Goal: Task Accomplishment & Management: Use online tool/utility

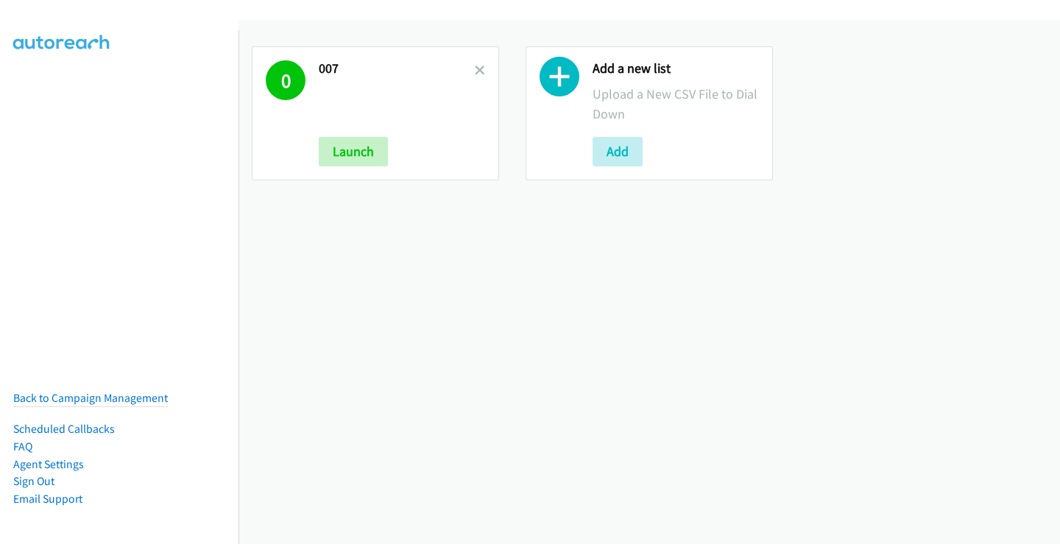
click at [465, 72] on h2 "007" at bounding box center [397, 68] width 156 height 17
click at [480, 69] on icon at bounding box center [480, 71] width 10 height 10
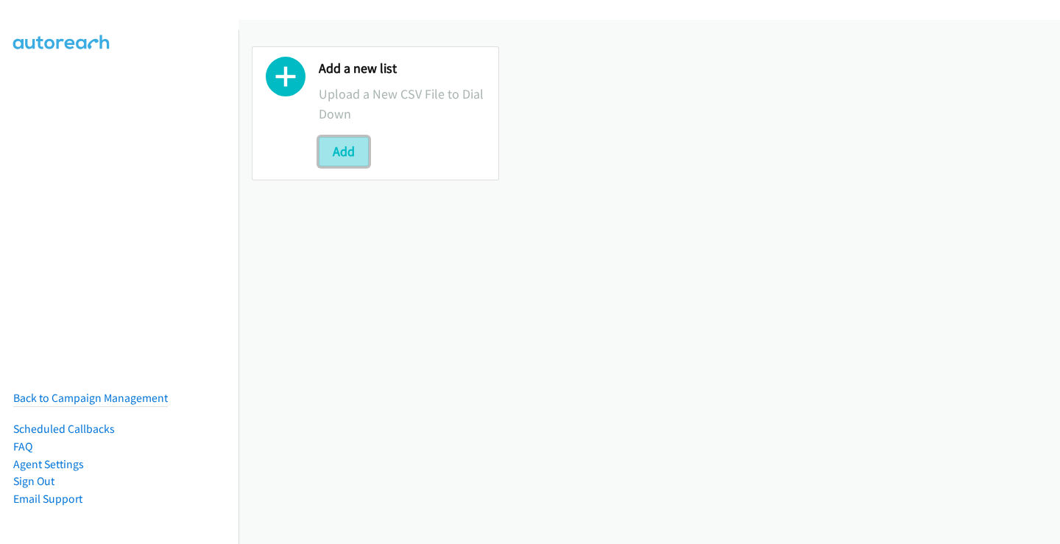
click at [334, 160] on button "Add" at bounding box center [344, 151] width 50 height 29
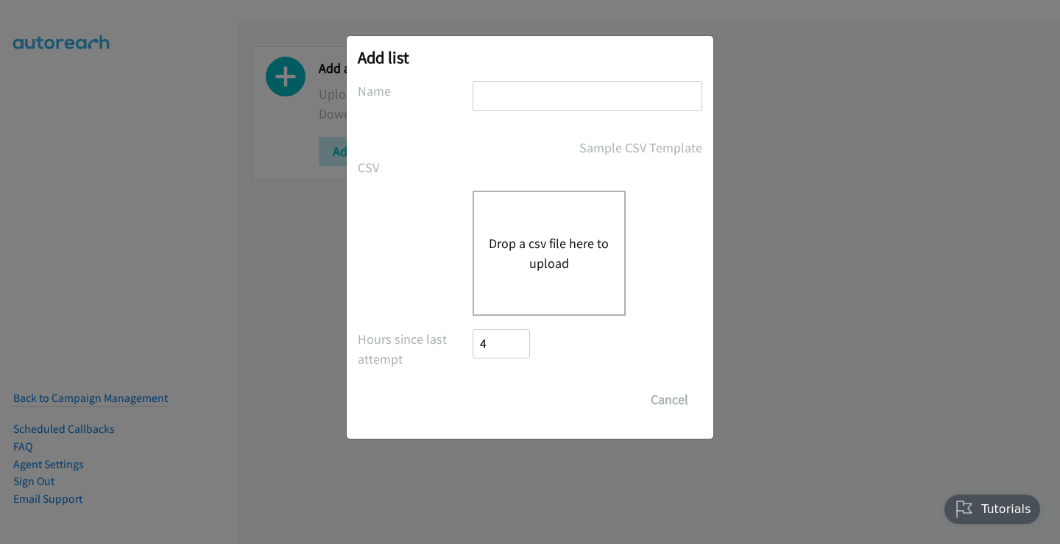
click at [605, 94] on input "text" at bounding box center [588, 96] width 230 height 30
type input "007"
click at [524, 279] on div "Drop a csv file here to upload" at bounding box center [549, 253] width 153 height 125
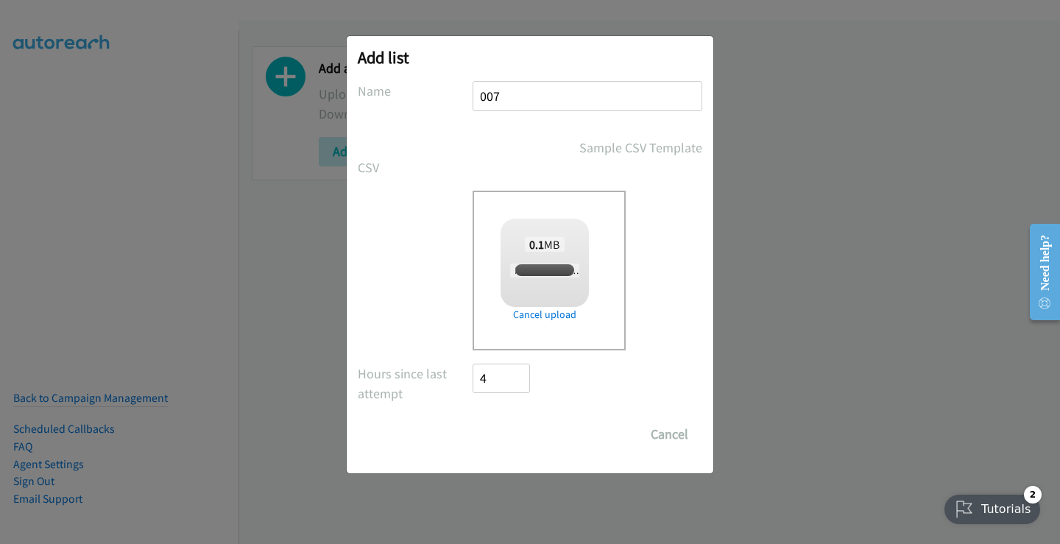
checkbox input "true"
click at [498, 429] on input "Save List" at bounding box center [511, 434] width 77 height 29
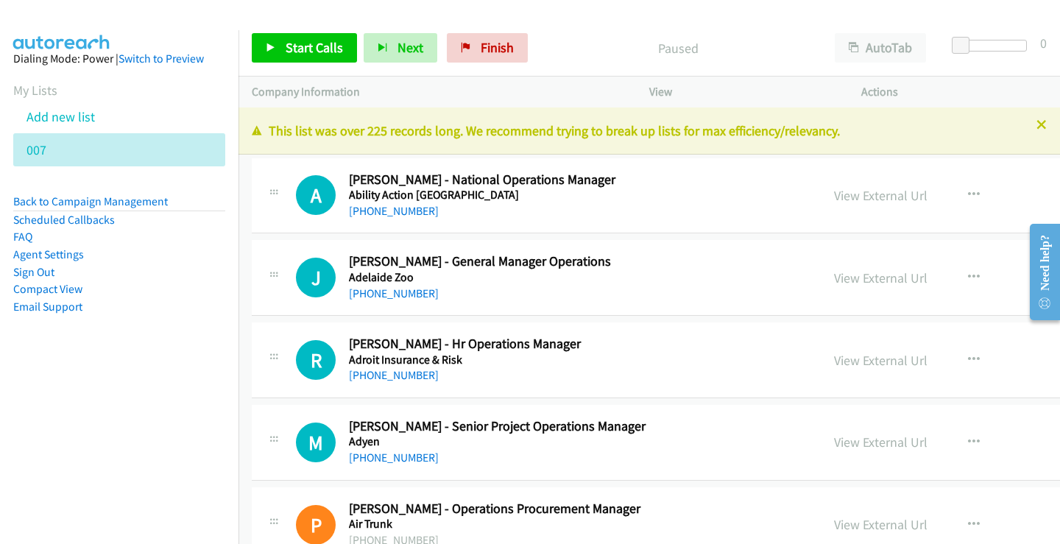
click at [1032, 131] on p "This list was over 225 records long. We recommend trying to break up lists for …" at bounding box center [649, 131] width 795 height 20
click at [1037, 123] on icon at bounding box center [1042, 126] width 10 height 10
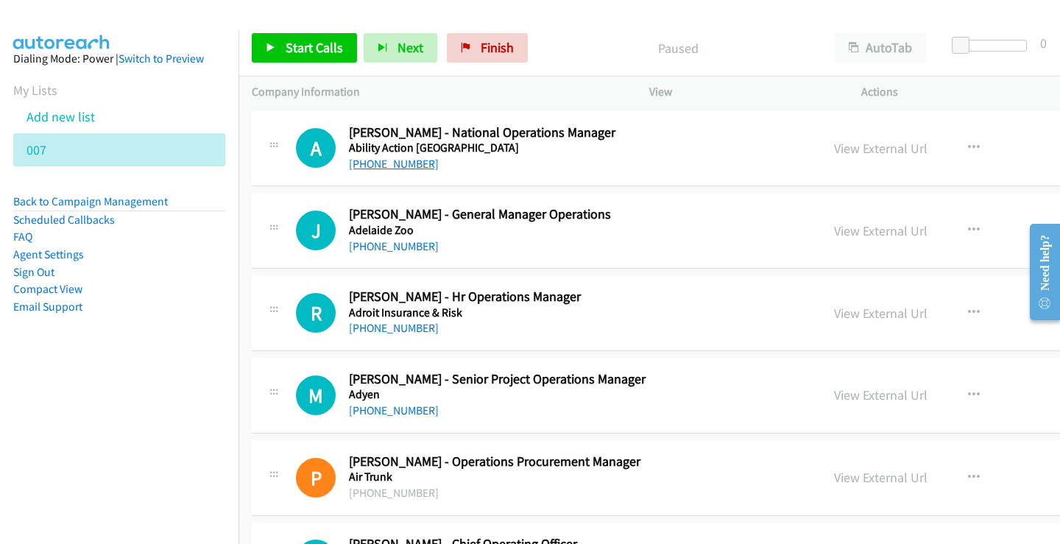
click at [404, 169] on link "[PHONE_NUMBER]" at bounding box center [394, 164] width 90 height 14
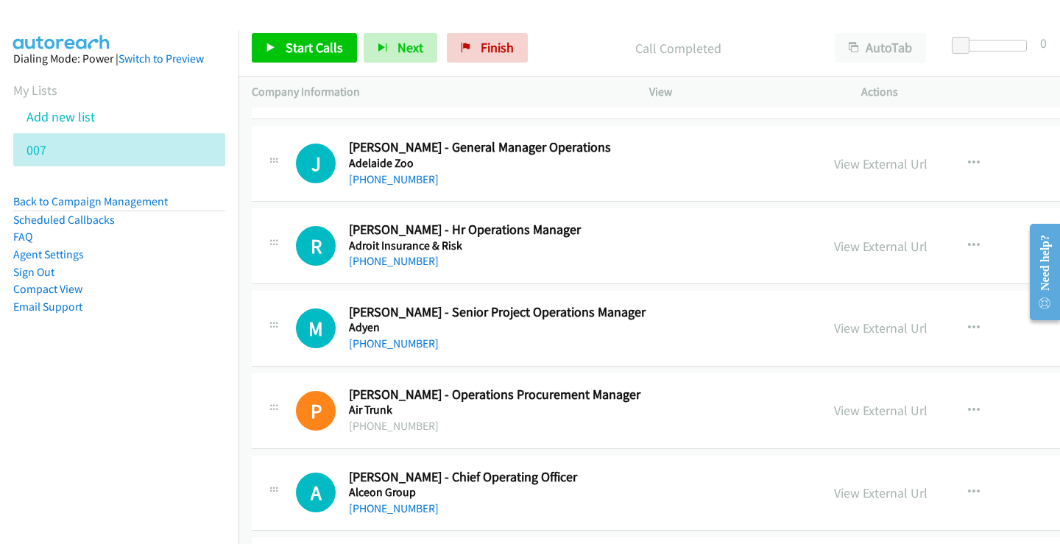
scroll to position [74, 0]
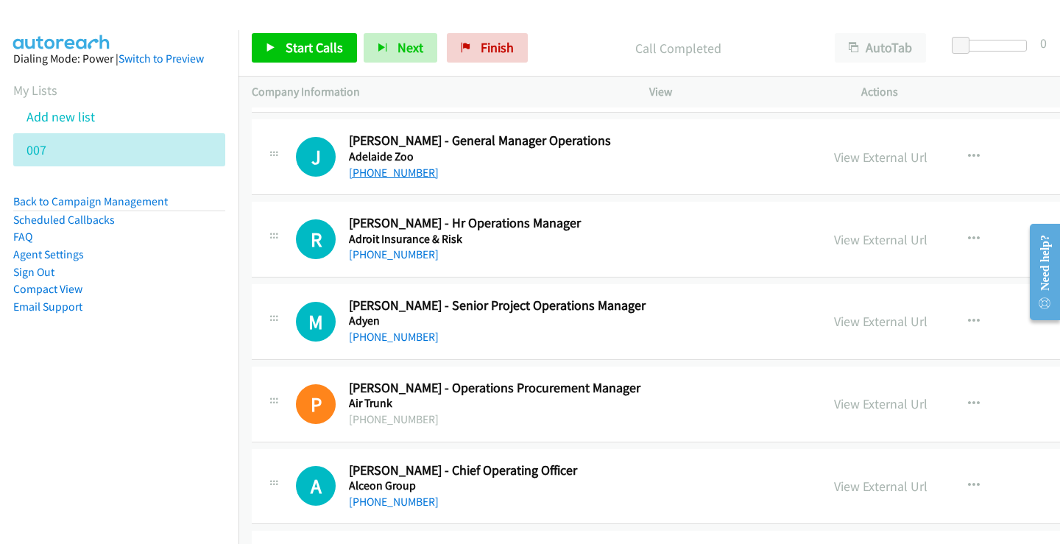
click at [412, 172] on link "[PHONE_NUMBER]" at bounding box center [394, 173] width 90 height 14
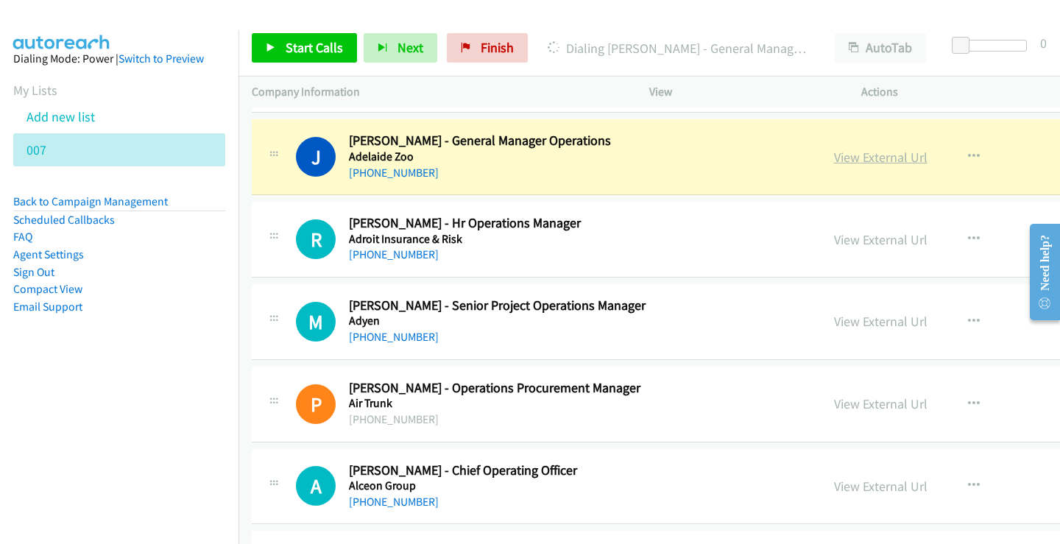
click at [910, 157] on link "View External Url" at bounding box center [881, 157] width 94 height 17
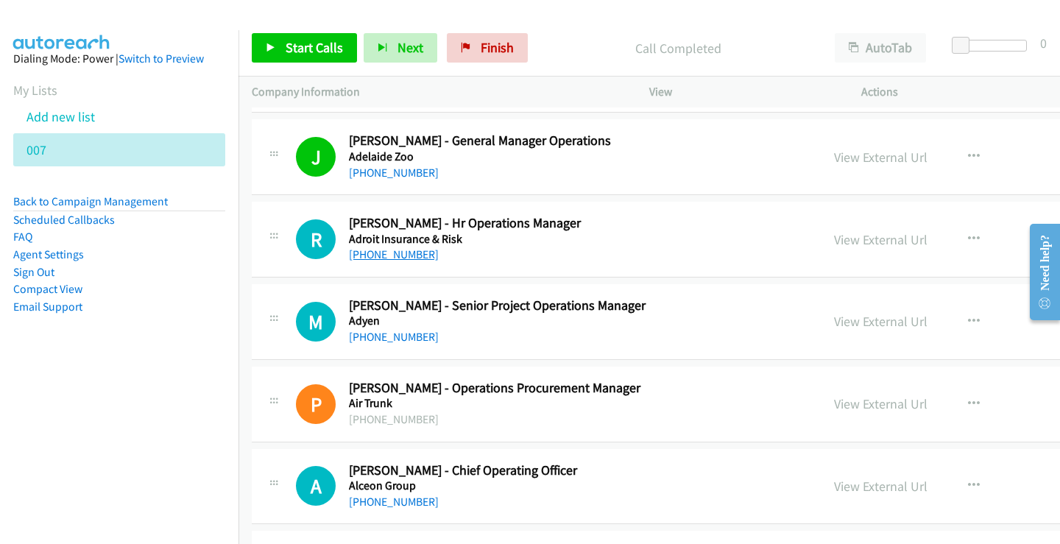
click at [379, 255] on link "[PHONE_NUMBER]" at bounding box center [394, 254] width 90 height 14
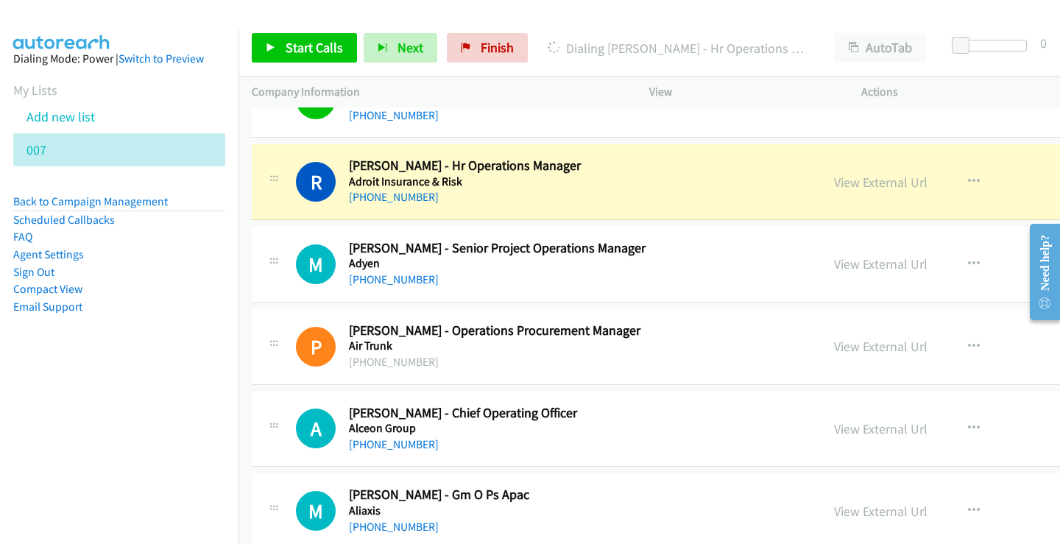
scroll to position [147, 0]
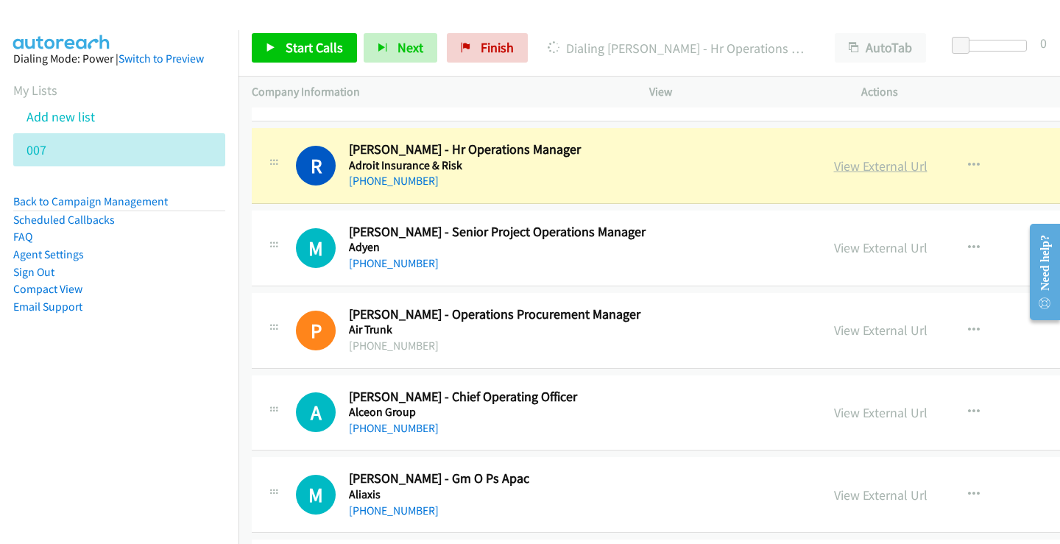
click at [886, 169] on link "View External Url" at bounding box center [881, 166] width 94 height 17
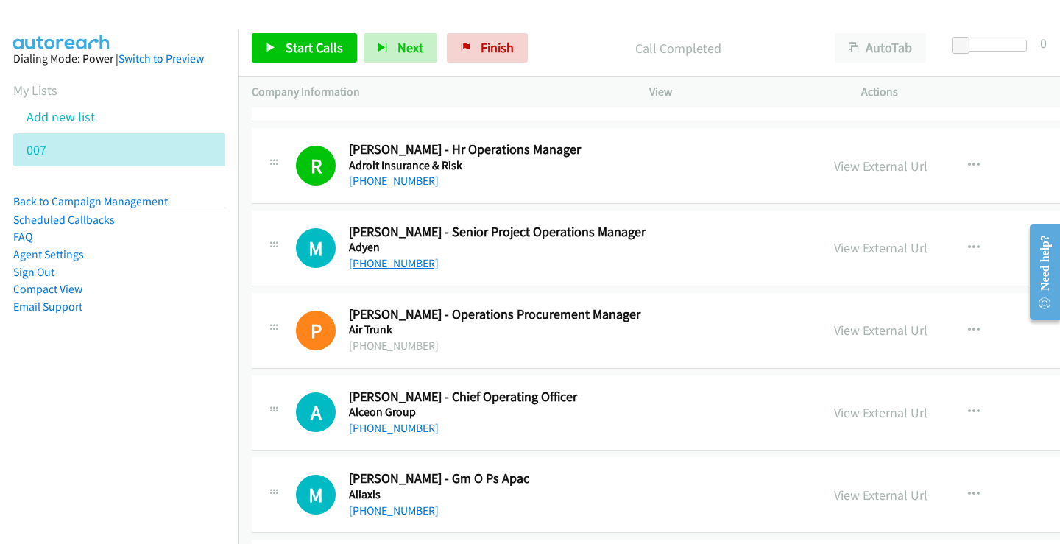
click at [387, 267] on link "[PHONE_NUMBER]" at bounding box center [394, 263] width 90 height 14
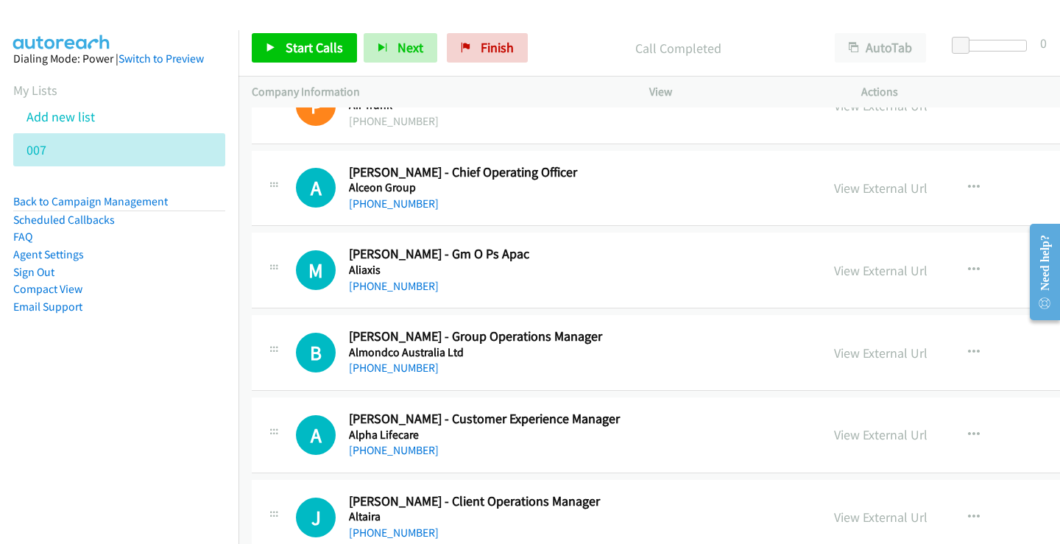
scroll to position [368, 0]
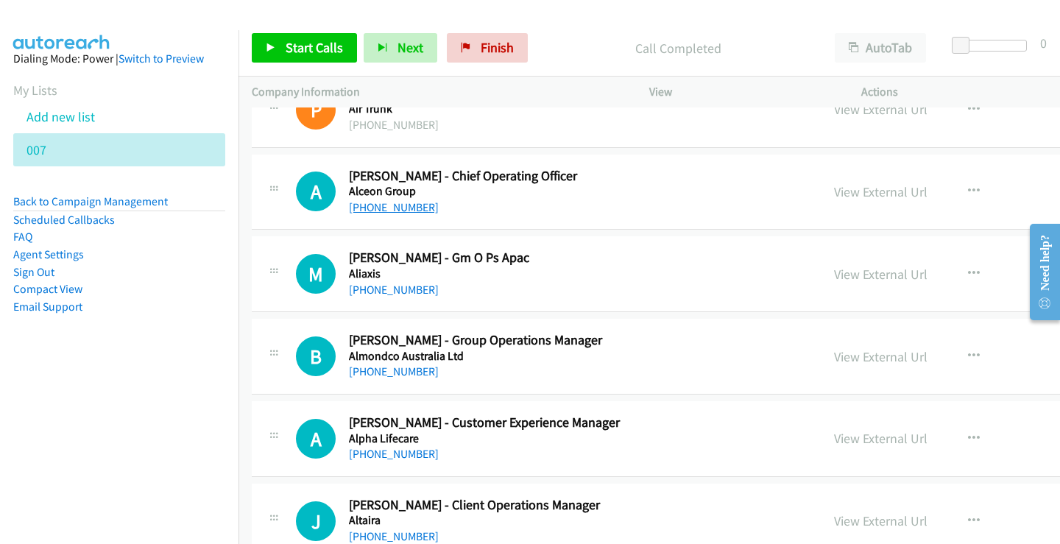
click at [399, 209] on link "[PHONE_NUMBER]" at bounding box center [394, 207] width 90 height 14
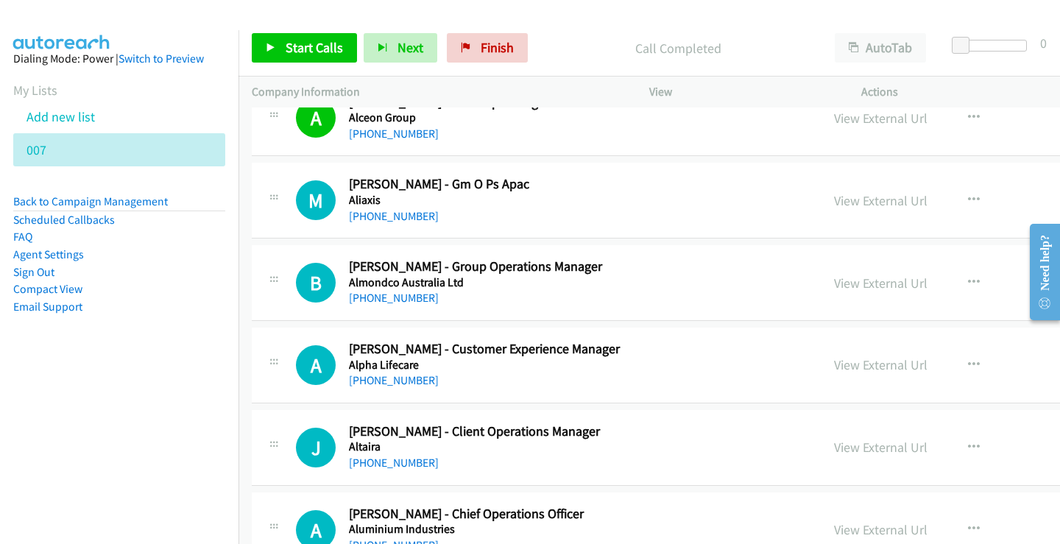
scroll to position [515, 0]
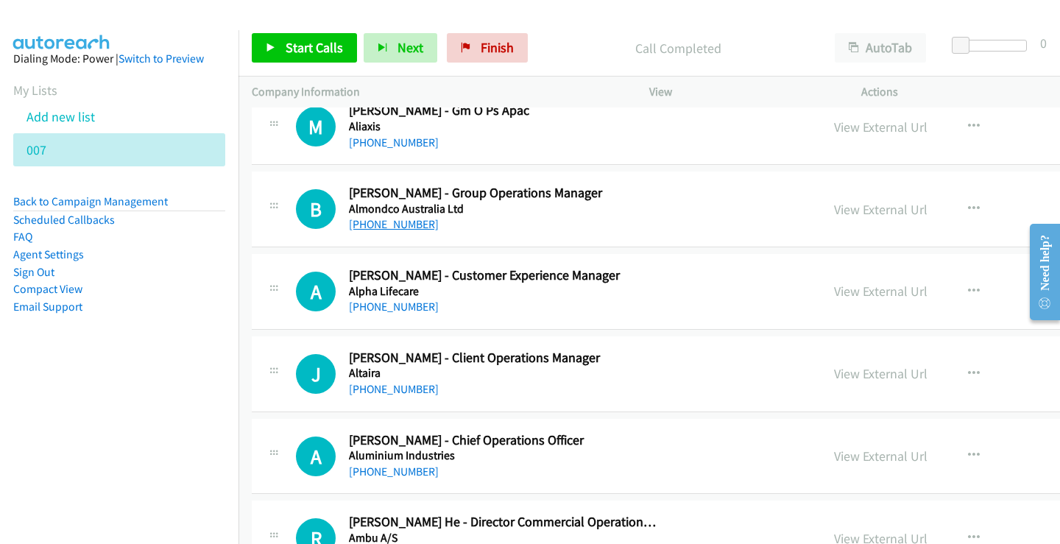
click at [392, 224] on link "[PHONE_NUMBER]" at bounding box center [394, 224] width 90 height 14
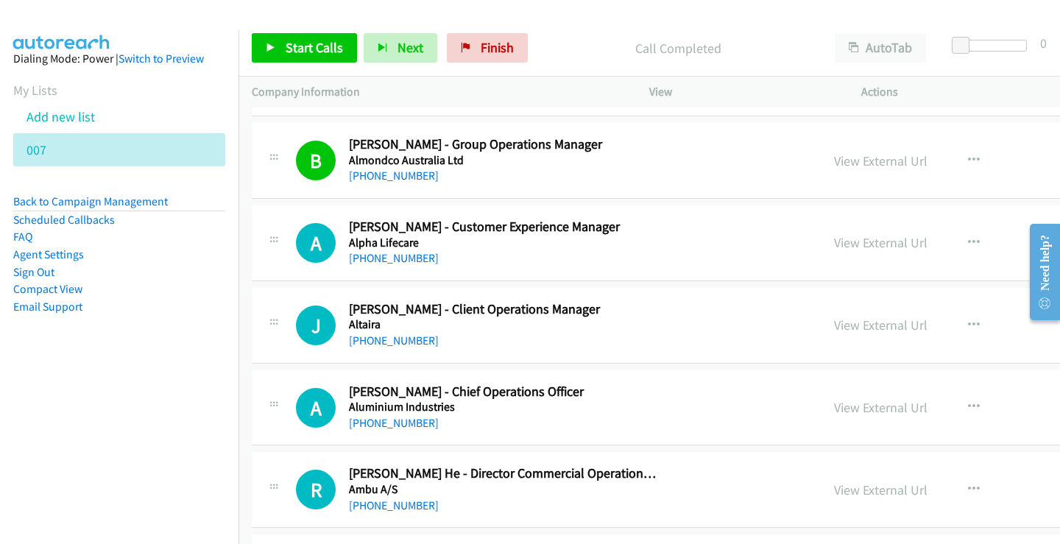
scroll to position [589, 0]
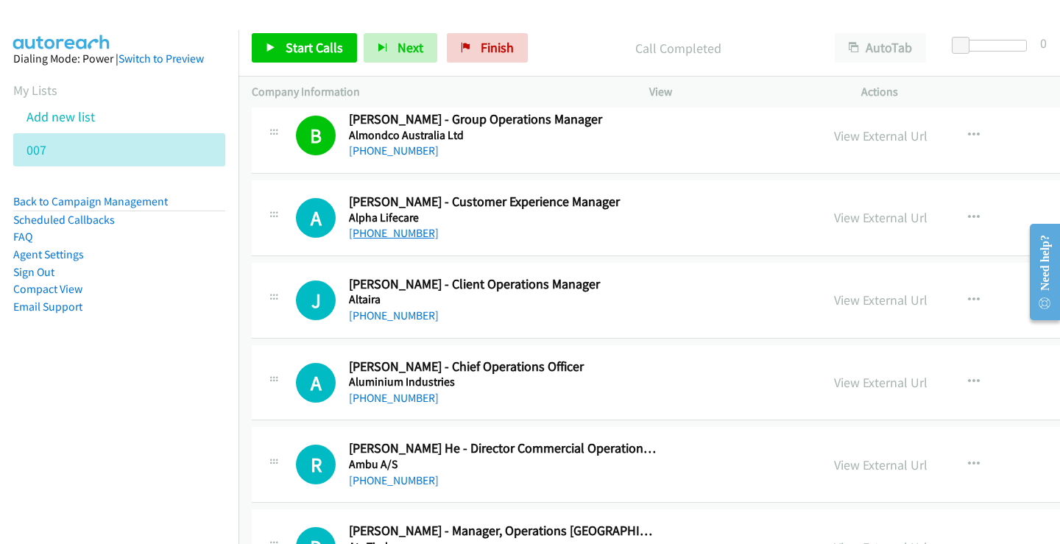
click at [401, 238] on link "[PHONE_NUMBER]" at bounding box center [394, 233] width 90 height 14
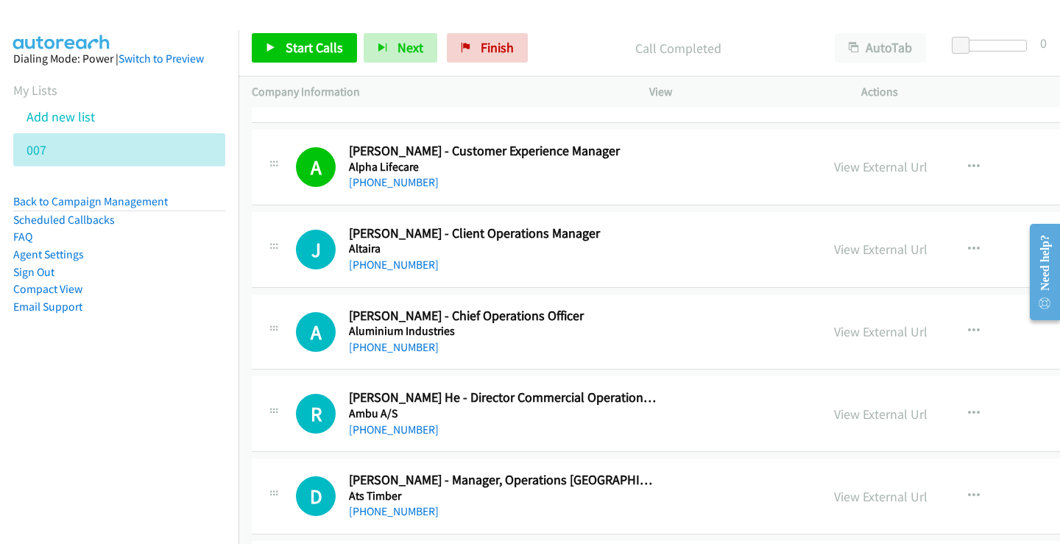
scroll to position [663, 0]
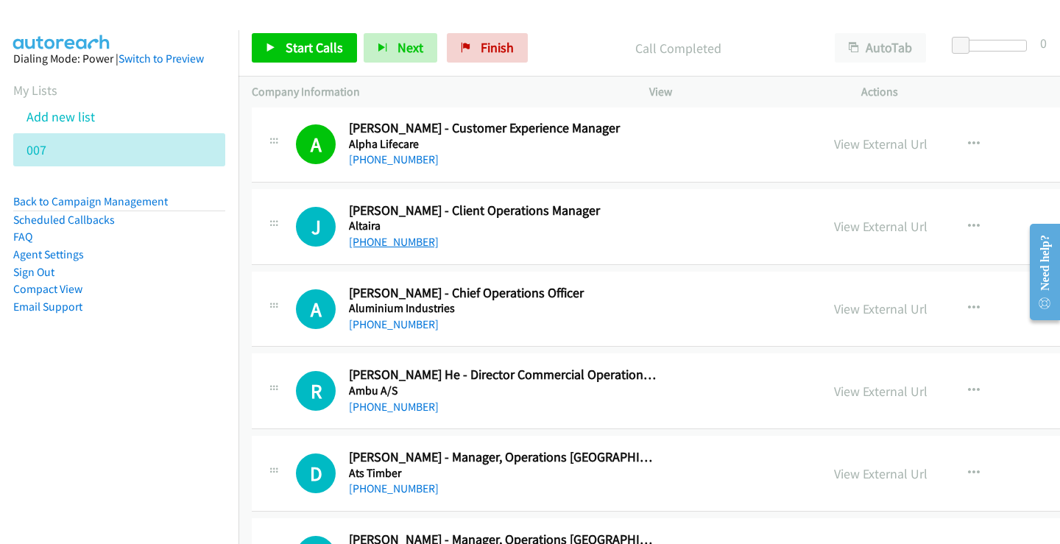
click at [379, 240] on link "[PHONE_NUMBER]" at bounding box center [394, 242] width 90 height 14
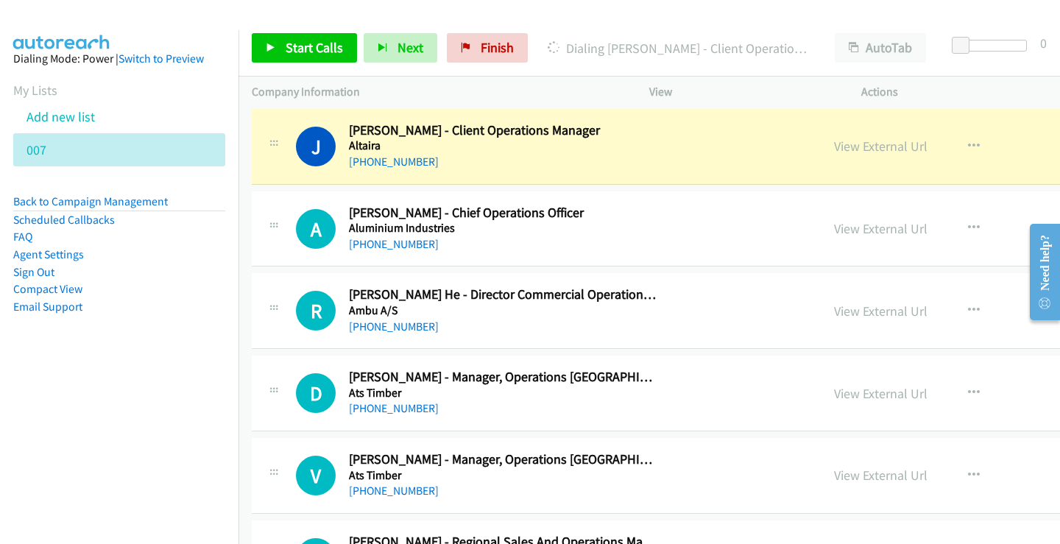
scroll to position [736, 0]
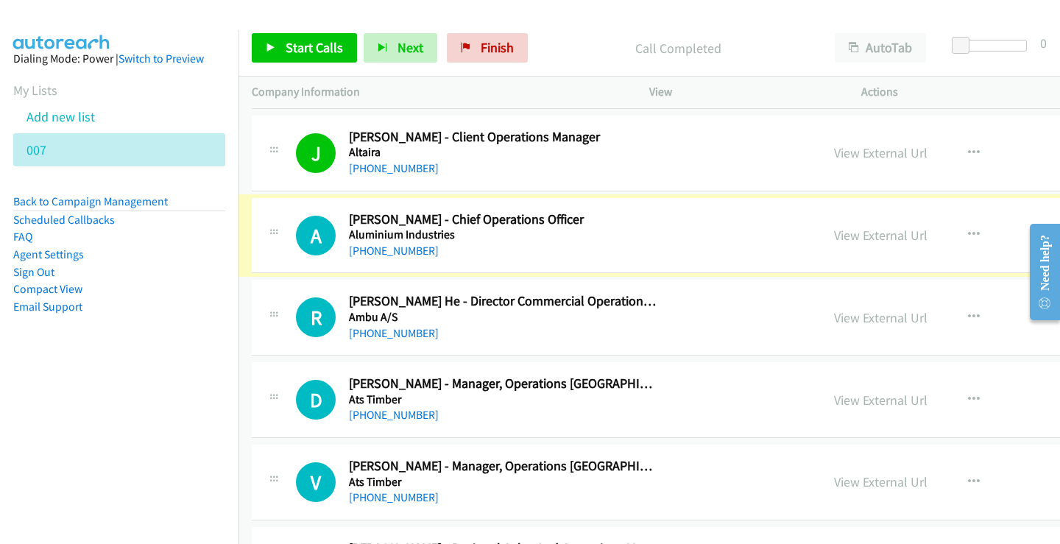
click at [378, 252] on link "[PHONE_NUMBER]" at bounding box center [394, 251] width 90 height 14
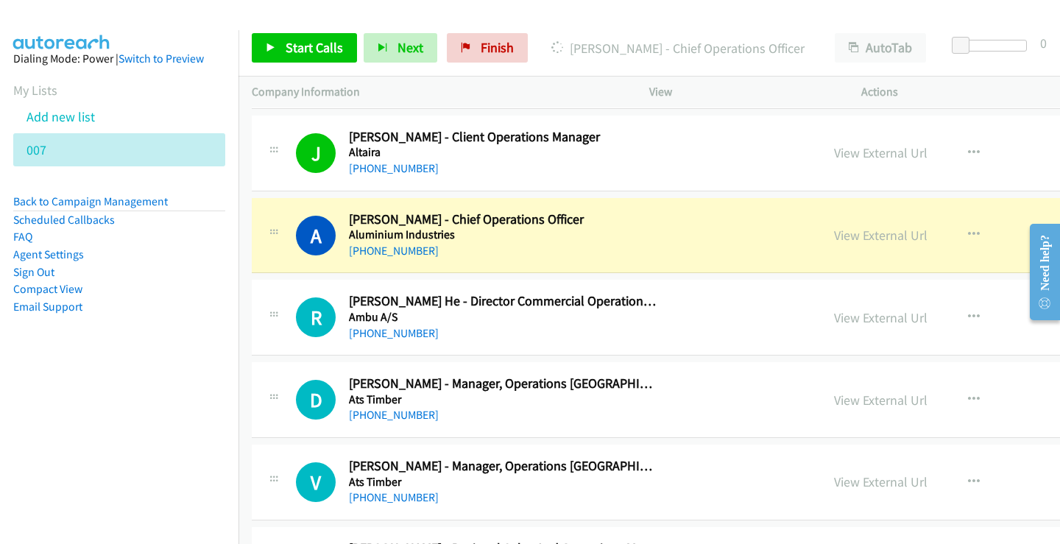
scroll to position [810, 0]
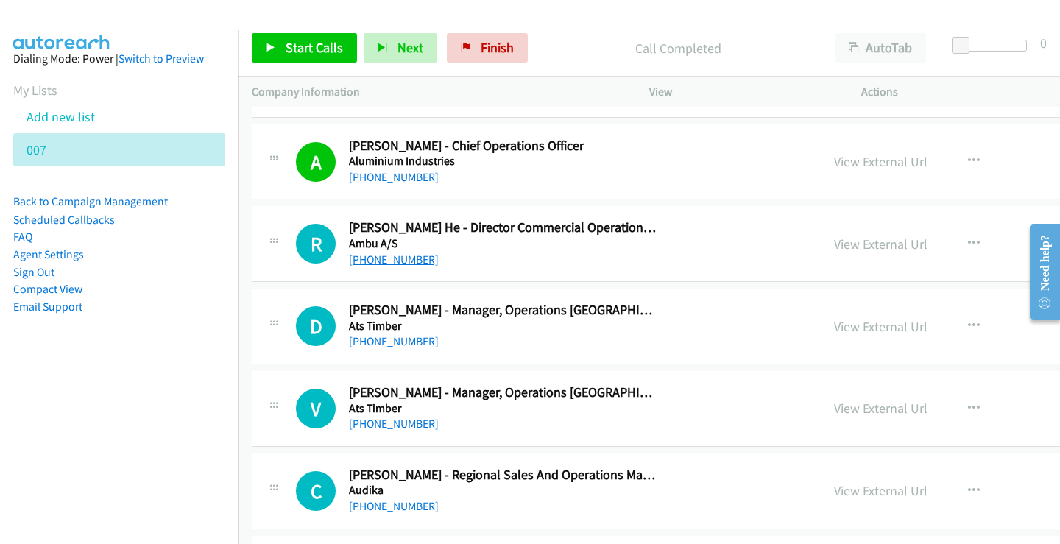
click at [387, 258] on link "[PHONE_NUMBER]" at bounding box center [394, 260] width 90 height 14
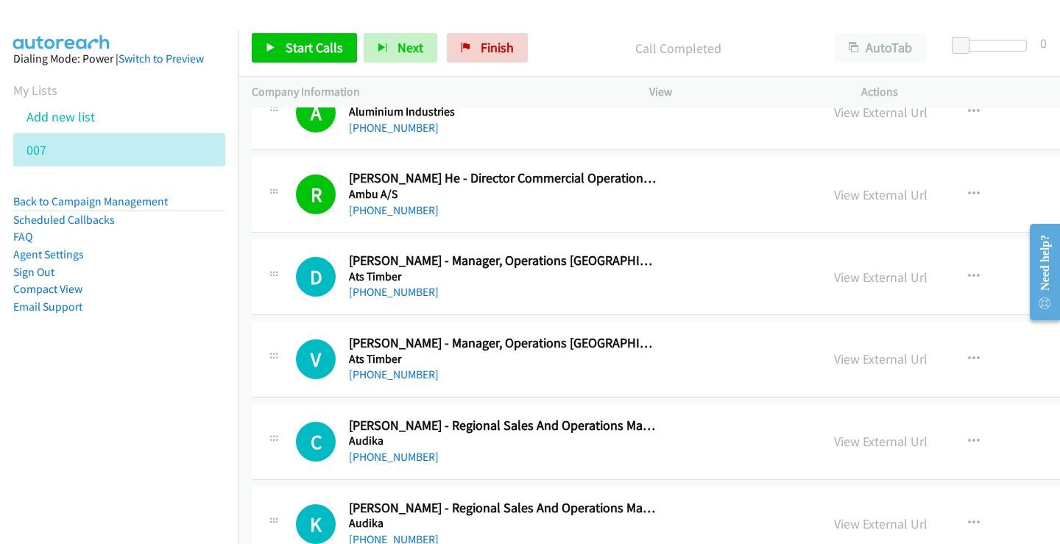
scroll to position [884, 0]
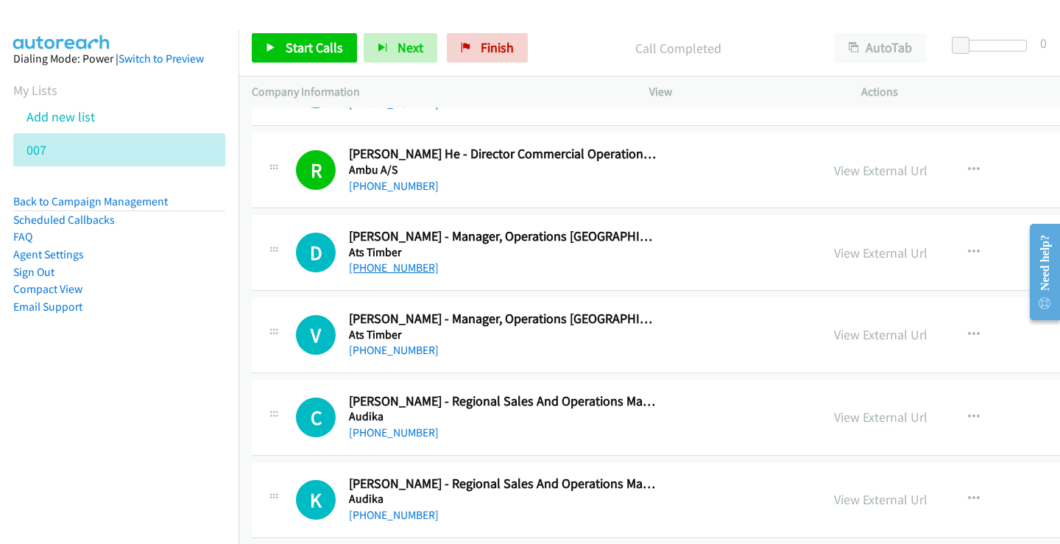
click at [399, 267] on link "[PHONE_NUMBER]" at bounding box center [394, 268] width 90 height 14
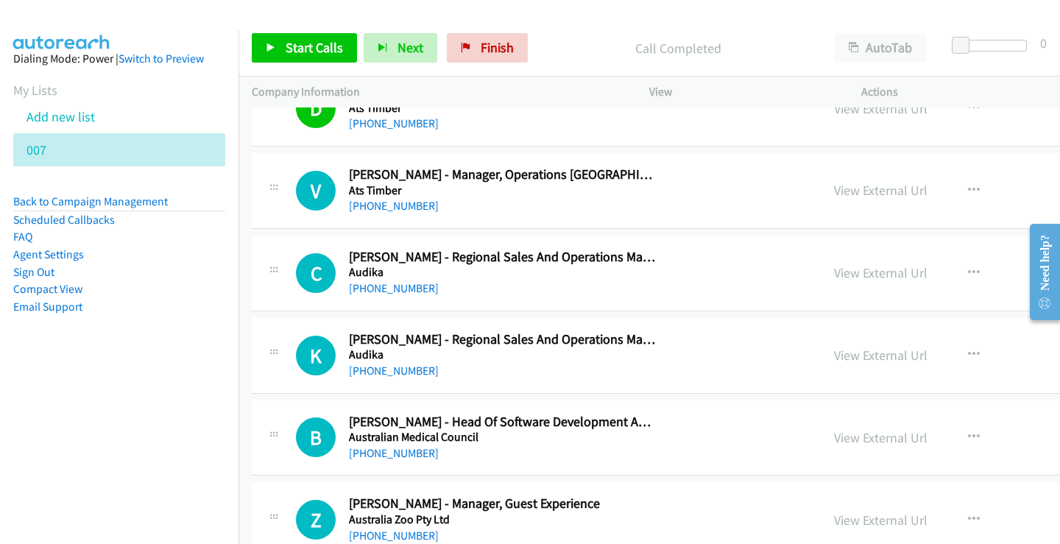
scroll to position [1031, 0]
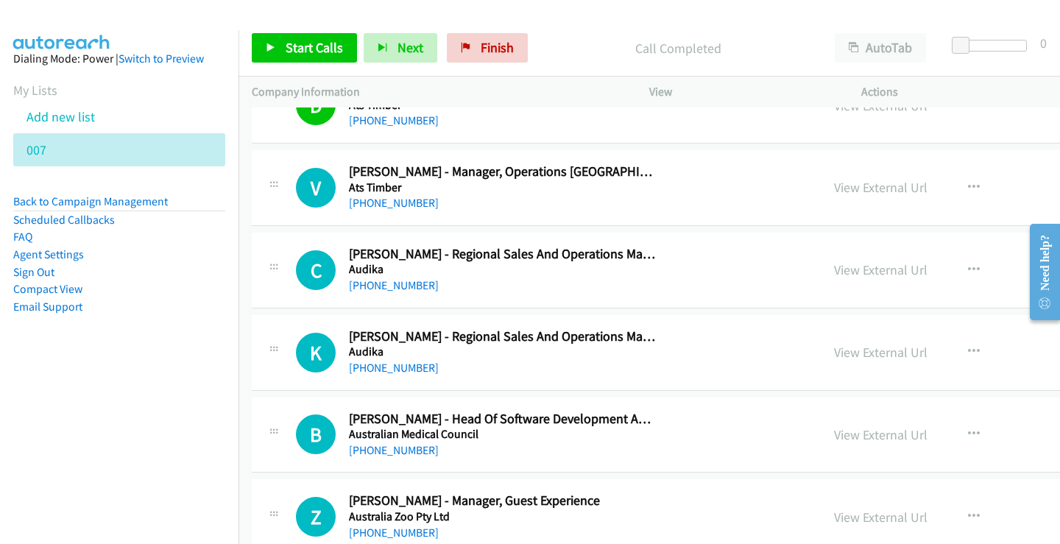
click at [391, 211] on div "[PHONE_NUMBER]" at bounding box center [503, 203] width 309 height 18
click at [391, 202] on link "[PHONE_NUMBER]" at bounding box center [394, 203] width 90 height 14
click at [385, 282] on link "[PHONE_NUMBER]" at bounding box center [394, 285] width 90 height 14
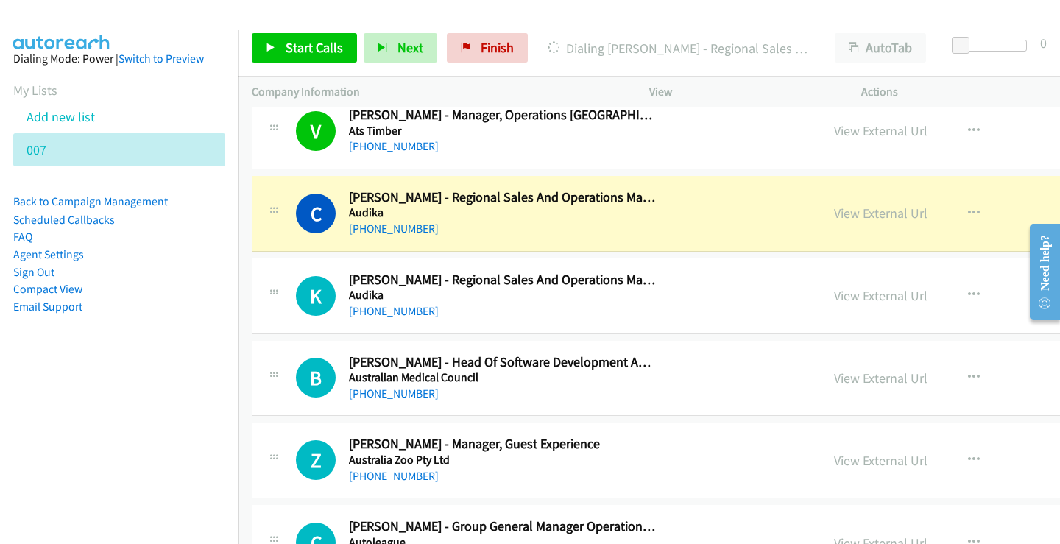
scroll to position [1105, 0]
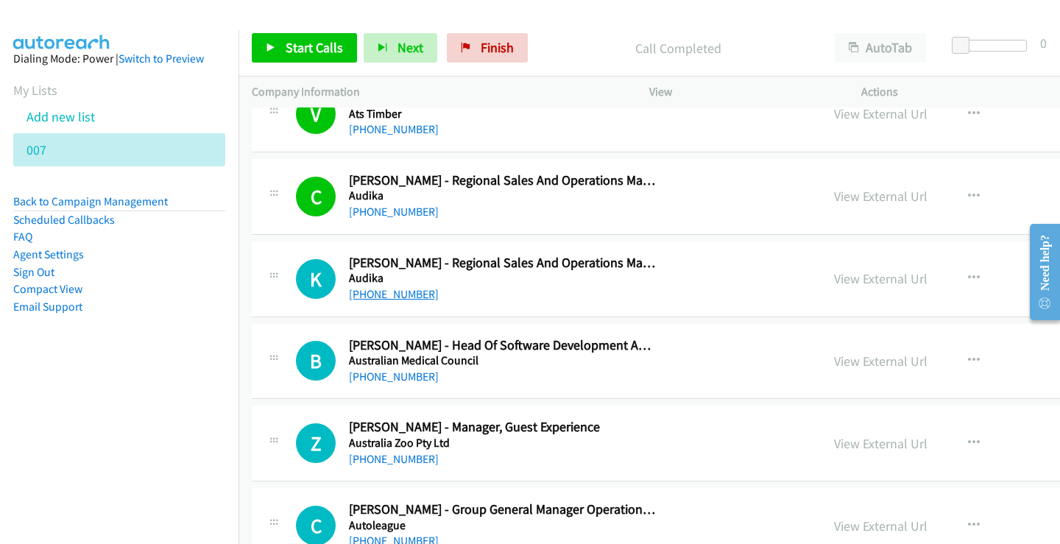
click at [412, 295] on link "[PHONE_NUMBER]" at bounding box center [394, 294] width 90 height 14
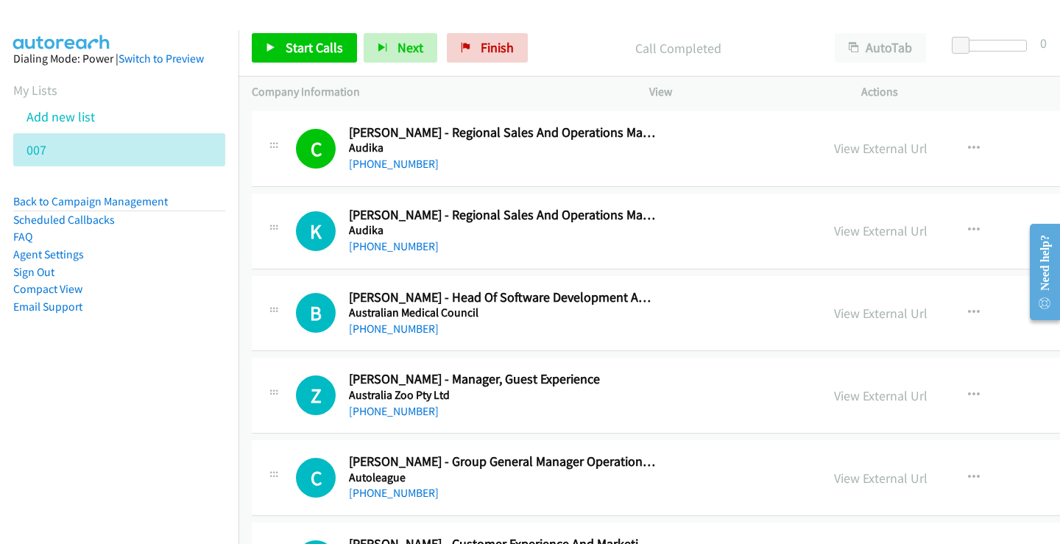
scroll to position [1178, 0]
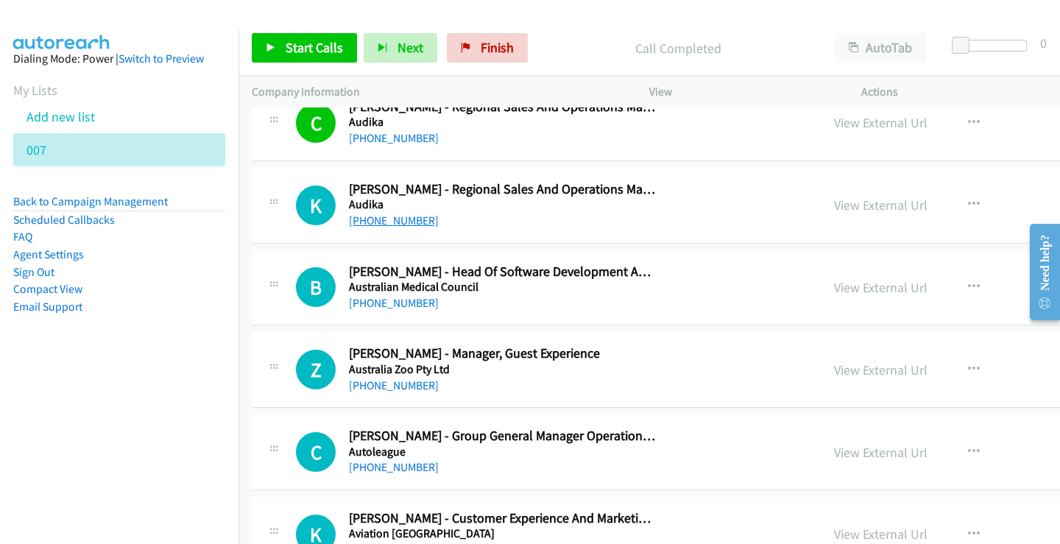
click at [362, 223] on link "[PHONE_NUMBER]" at bounding box center [394, 221] width 90 height 14
click at [388, 303] on link "[PHONE_NUMBER]" at bounding box center [394, 303] width 90 height 14
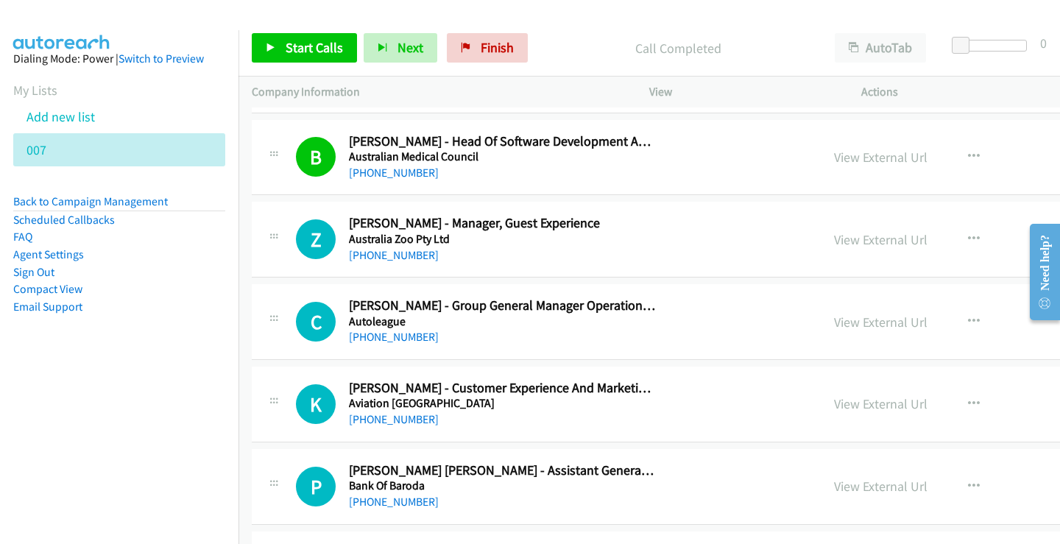
scroll to position [1326, 0]
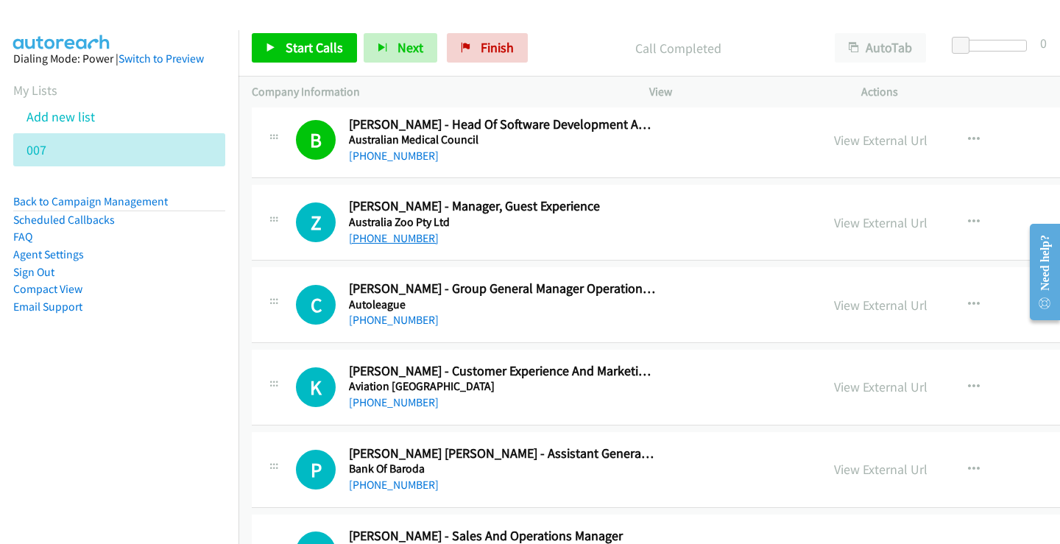
click at [396, 239] on link "[PHONE_NUMBER]" at bounding box center [394, 238] width 90 height 14
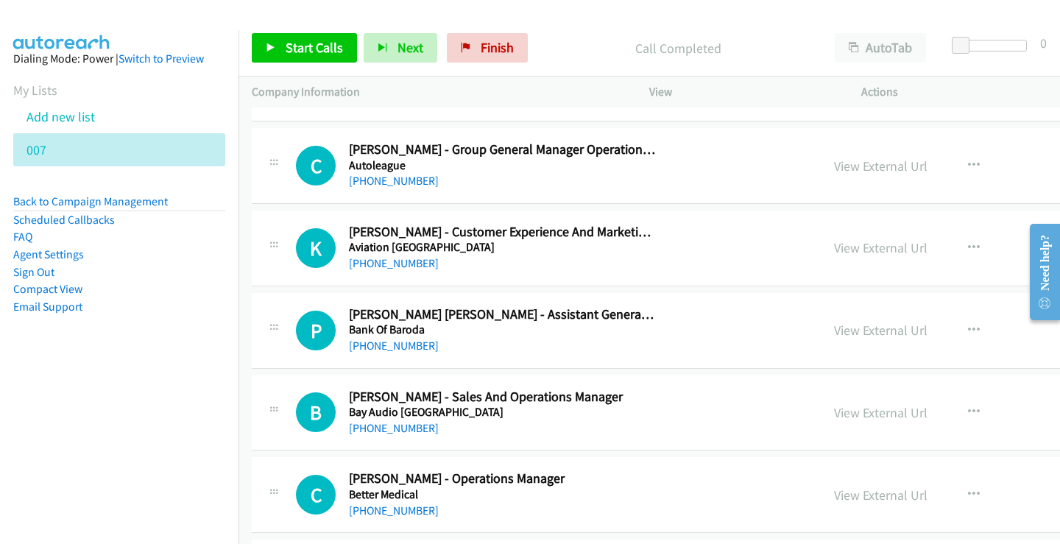
scroll to position [1473, 0]
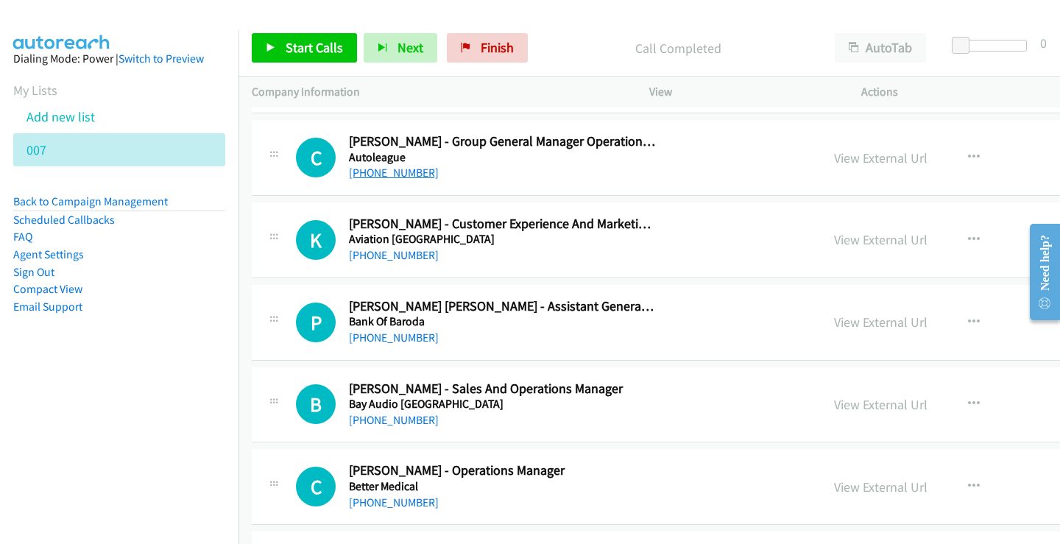
click at [400, 172] on link "[PHONE_NUMBER]" at bounding box center [394, 173] width 90 height 14
click at [406, 251] on link "[PHONE_NUMBER]" at bounding box center [394, 255] width 90 height 14
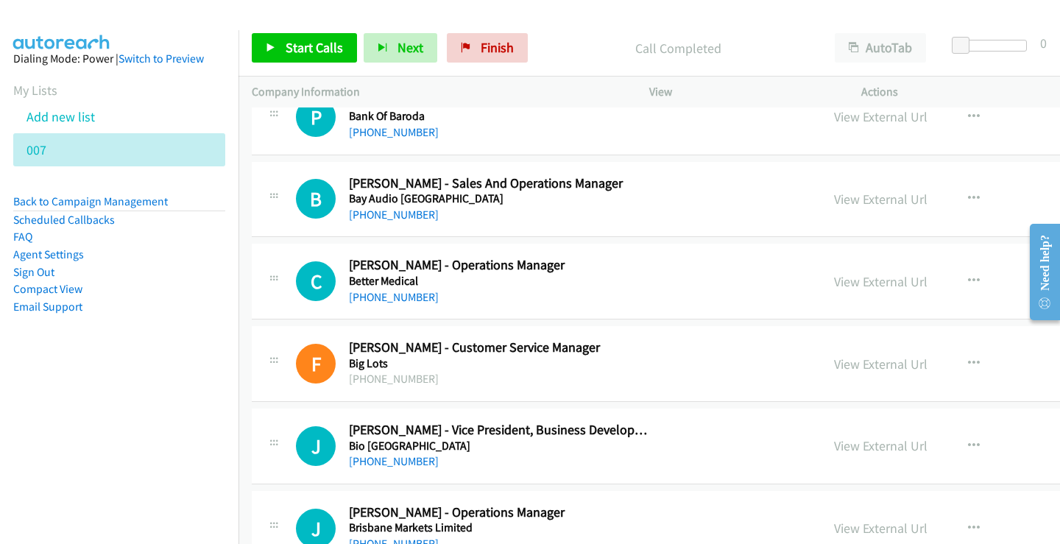
scroll to position [1694, 0]
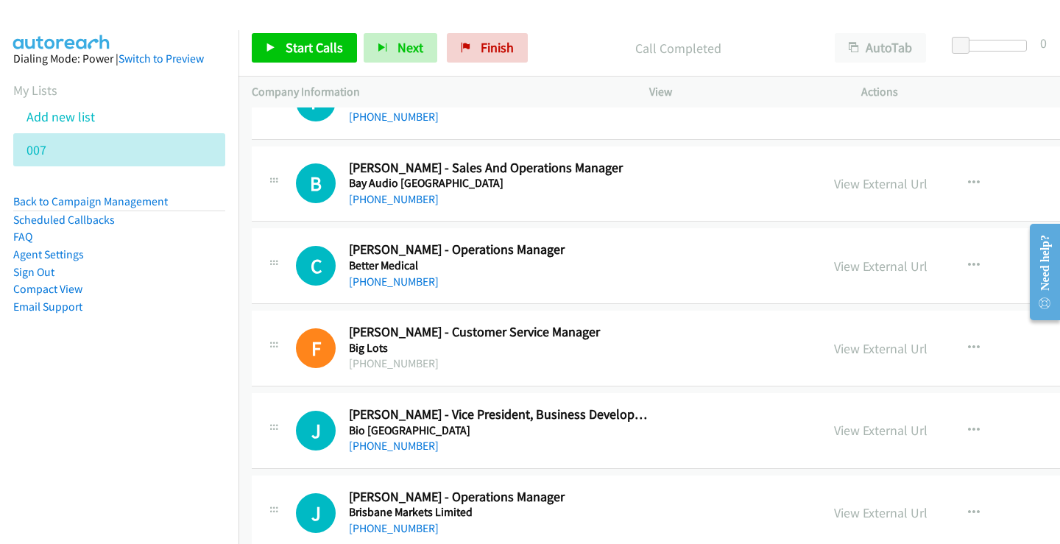
click at [381, 199] on link "[PHONE_NUMBER]" at bounding box center [394, 199] width 90 height 14
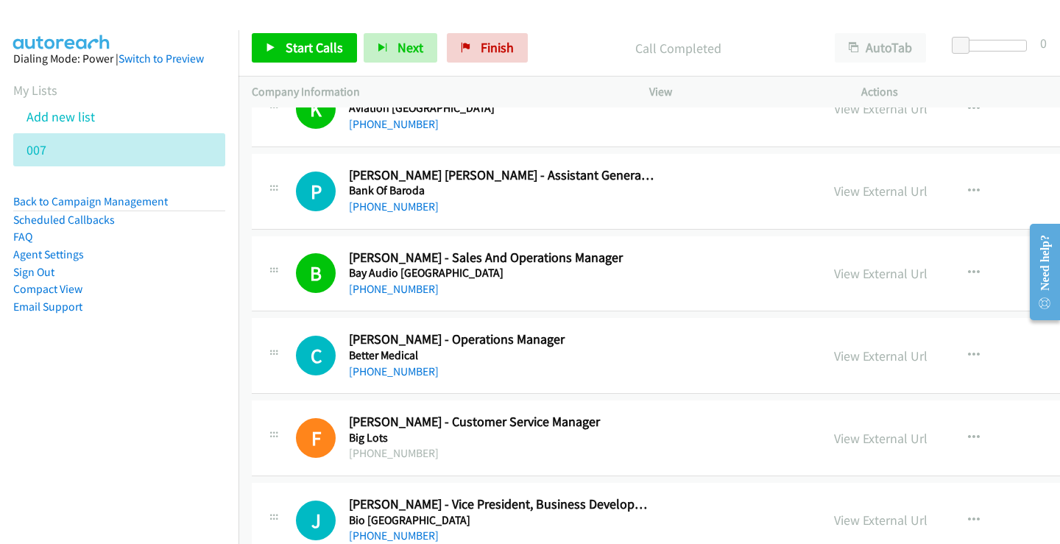
scroll to position [1620, 0]
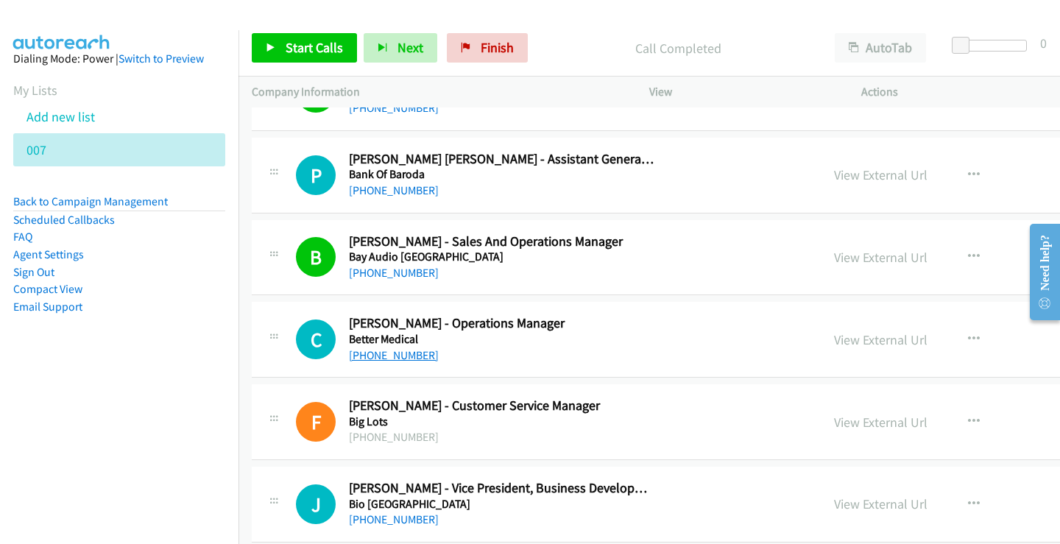
click at [387, 349] on link "[PHONE_NUMBER]" at bounding box center [394, 355] width 90 height 14
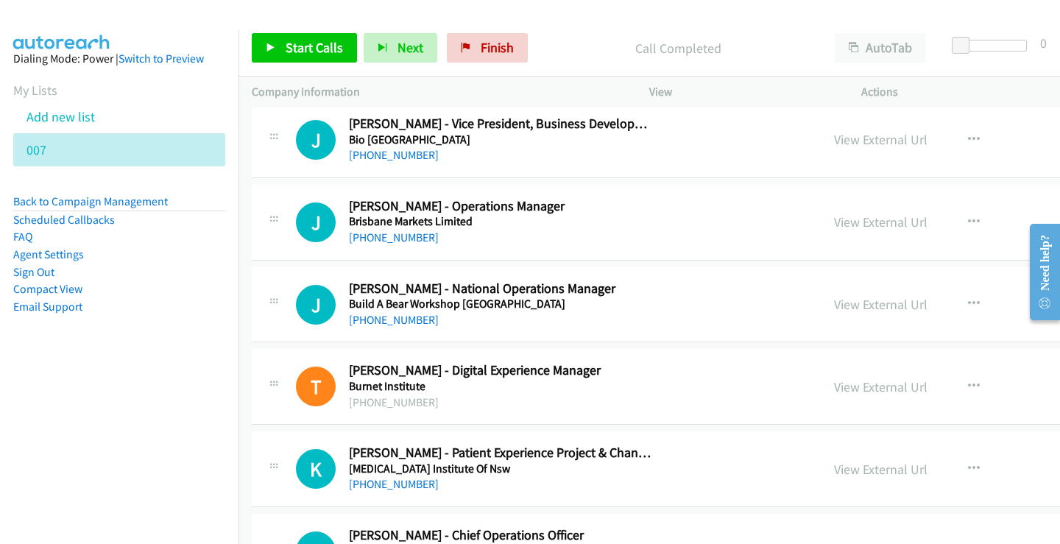
scroll to position [1988, 0]
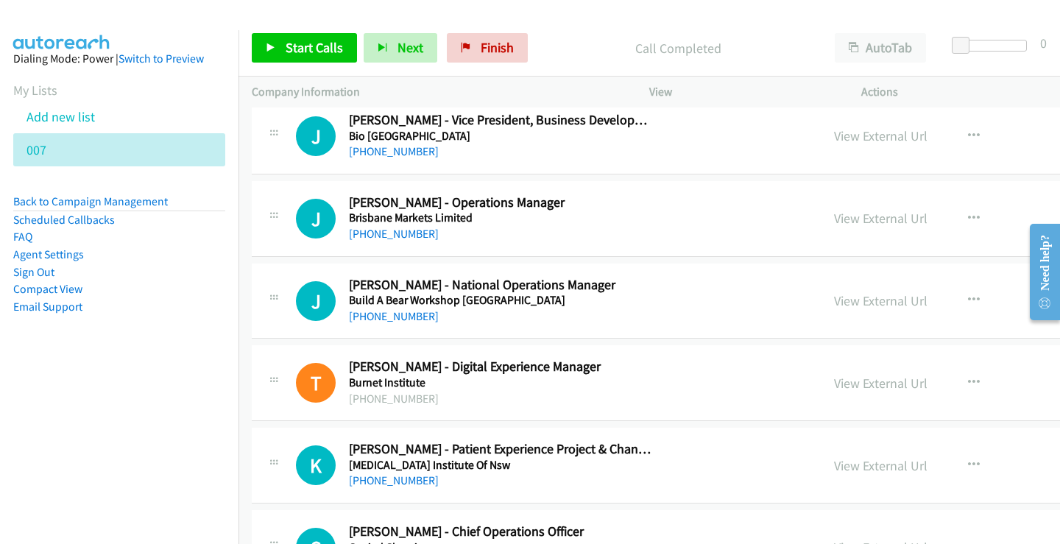
drag, startPoint x: 401, startPoint y: 153, endPoint x: 401, endPoint y: 166, distance: 13.3
click at [401, 153] on link "[PHONE_NUMBER]" at bounding box center [394, 151] width 90 height 14
click at [363, 233] on link "[PHONE_NUMBER]" at bounding box center [394, 234] width 90 height 14
click at [373, 318] on link "[PHONE_NUMBER]" at bounding box center [394, 316] width 90 height 14
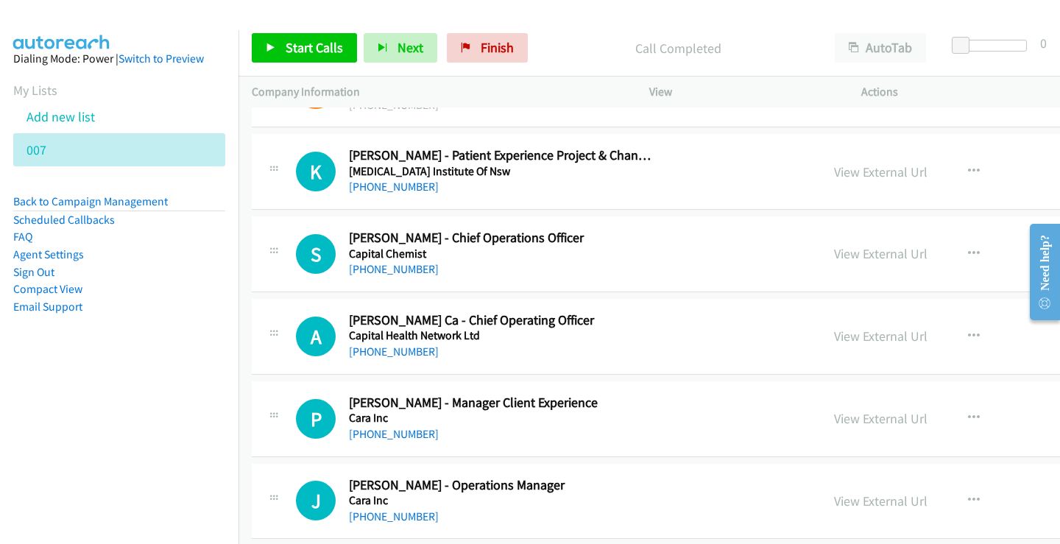
scroll to position [2283, 0]
click at [400, 274] on link "[PHONE_NUMBER]" at bounding box center [394, 268] width 90 height 14
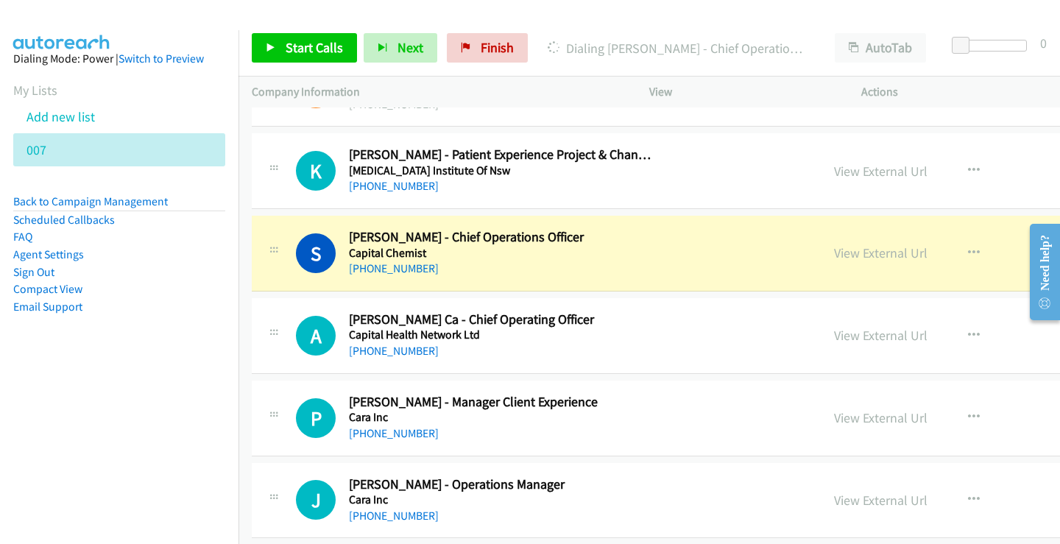
scroll to position [2357, 0]
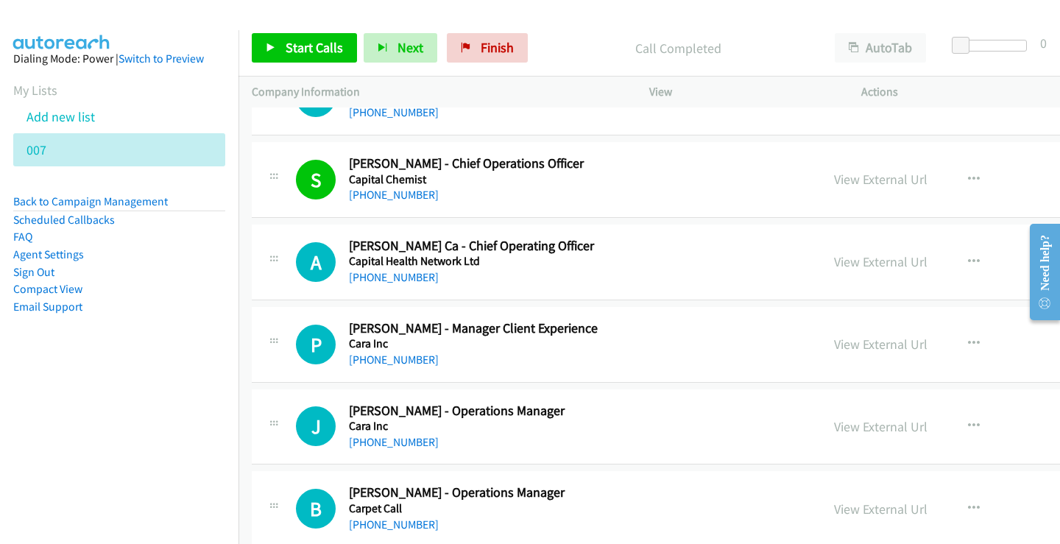
click at [400, 285] on div "[PHONE_NUMBER]" at bounding box center [503, 278] width 309 height 18
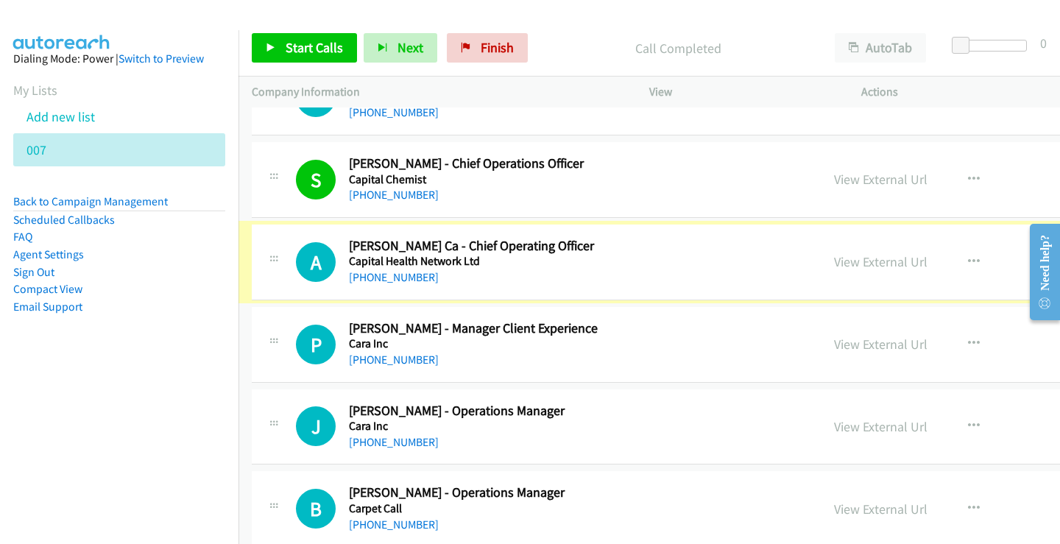
click at [401, 278] on link "[PHONE_NUMBER]" at bounding box center [394, 277] width 90 height 14
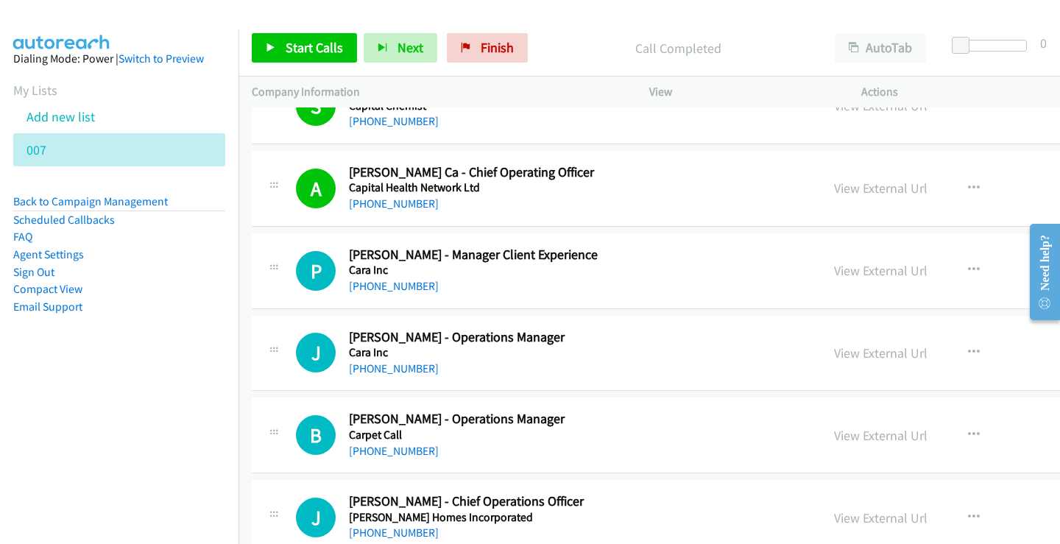
scroll to position [2504, 0]
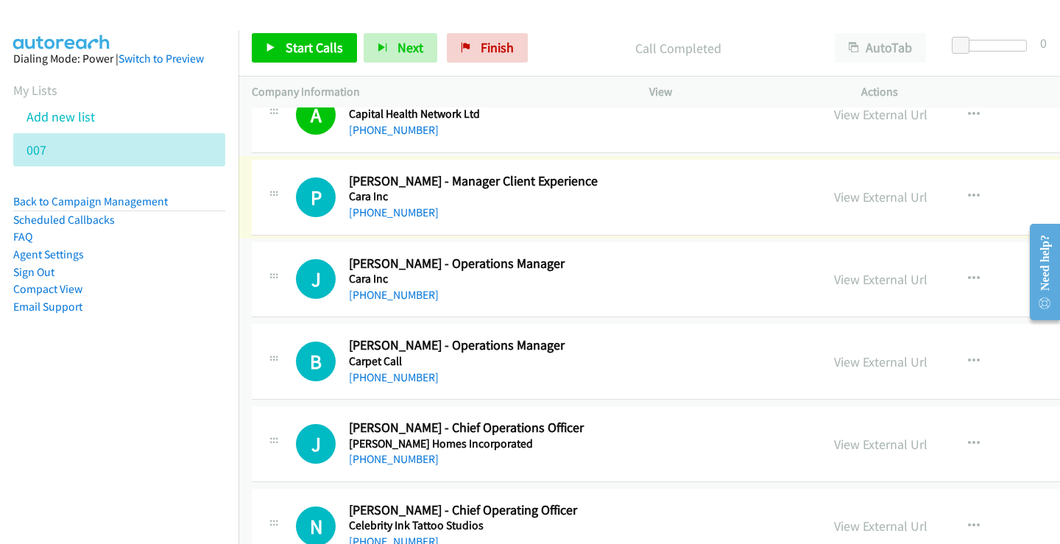
click at [411, 213] on link "[PHONE_NUMBER]" at bounding box center [394, 212] width 90 height 14
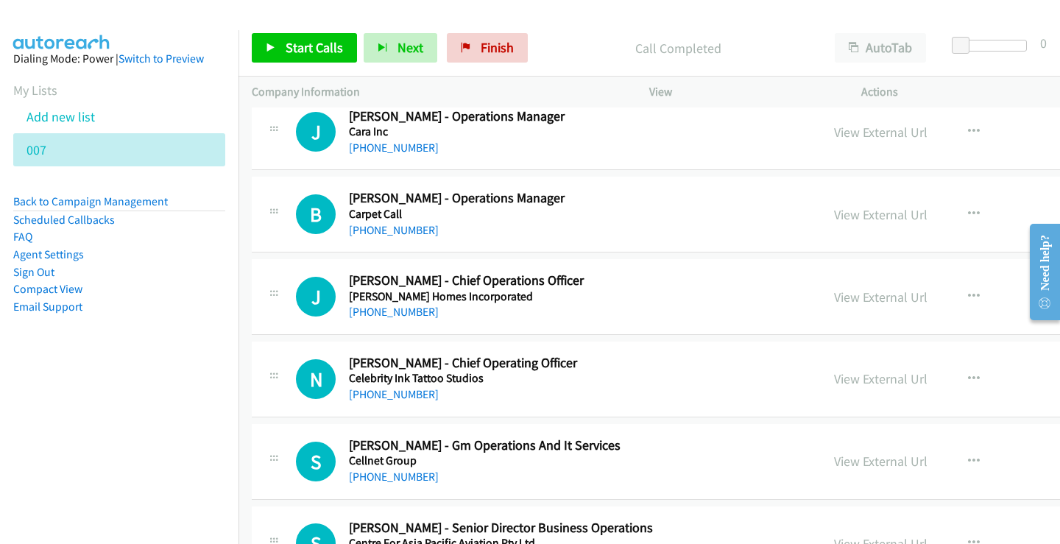
scroll to position [2577, 0]
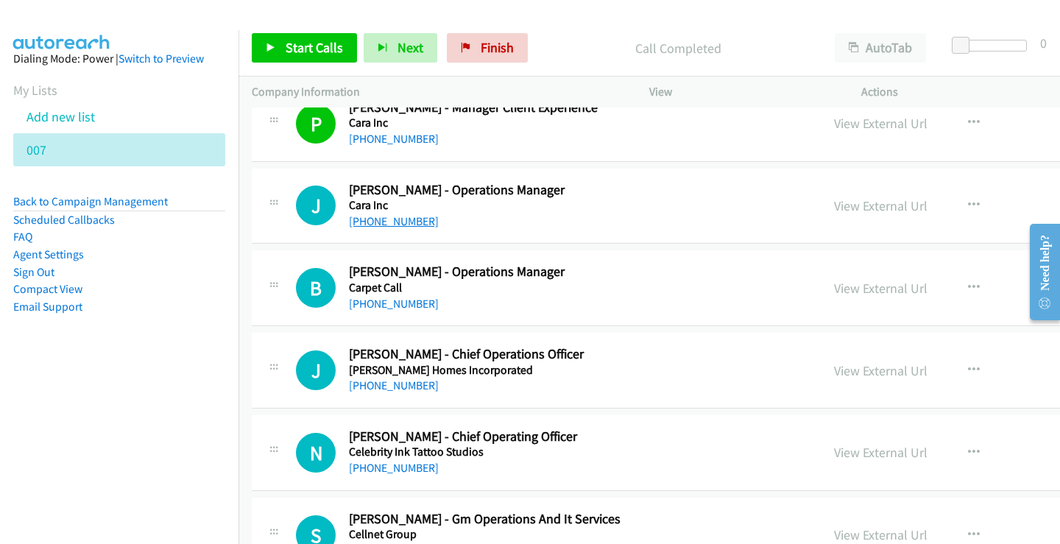
click at [400, 214] on link "[PHONE_NUMBER]" at bounding box center [394, 221] width 90 height 14
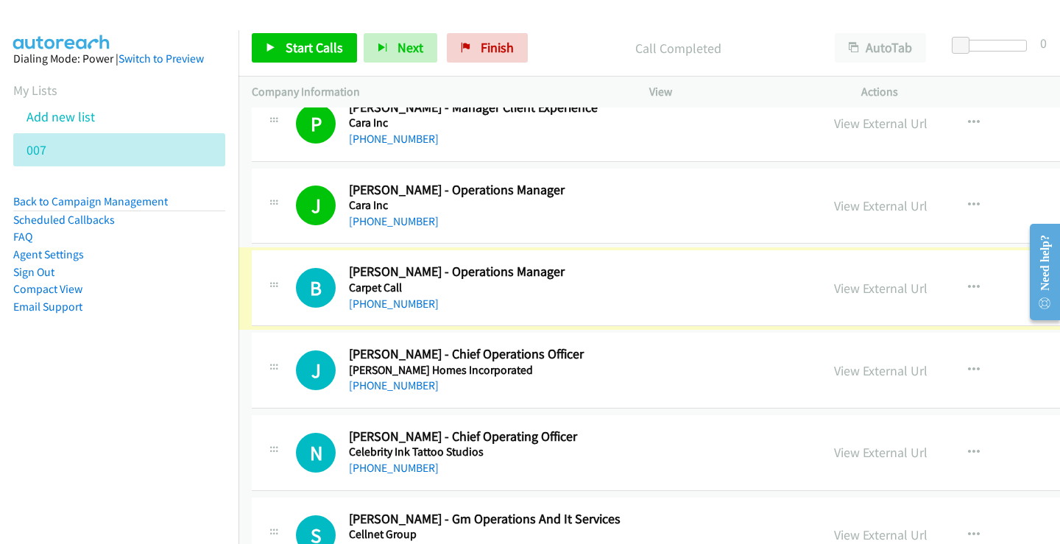
click at [374, 308] on link "[PHONE_NUMBER]" at bounding box center [394, 304] width 90 height 14
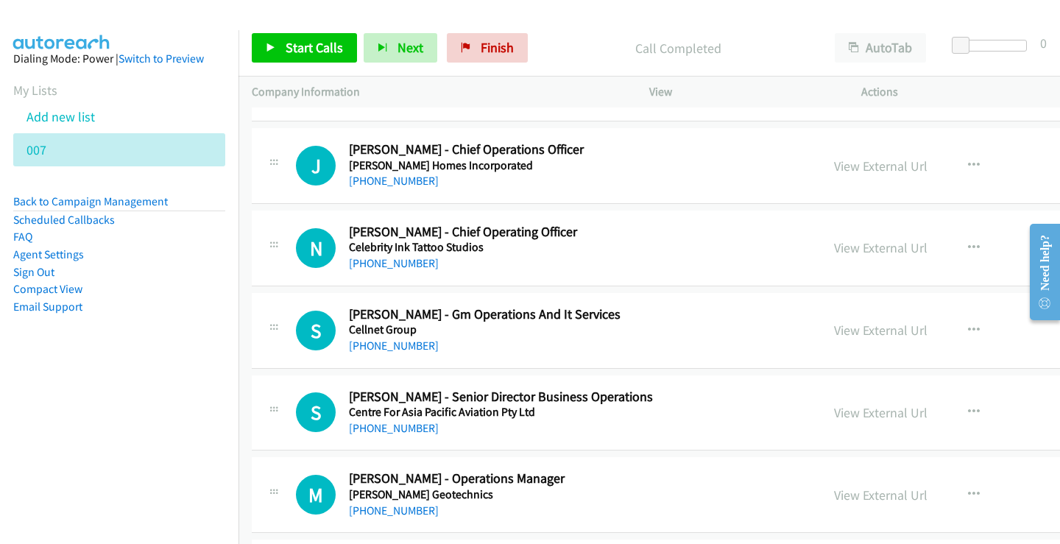
scroll to position [2798, 0]
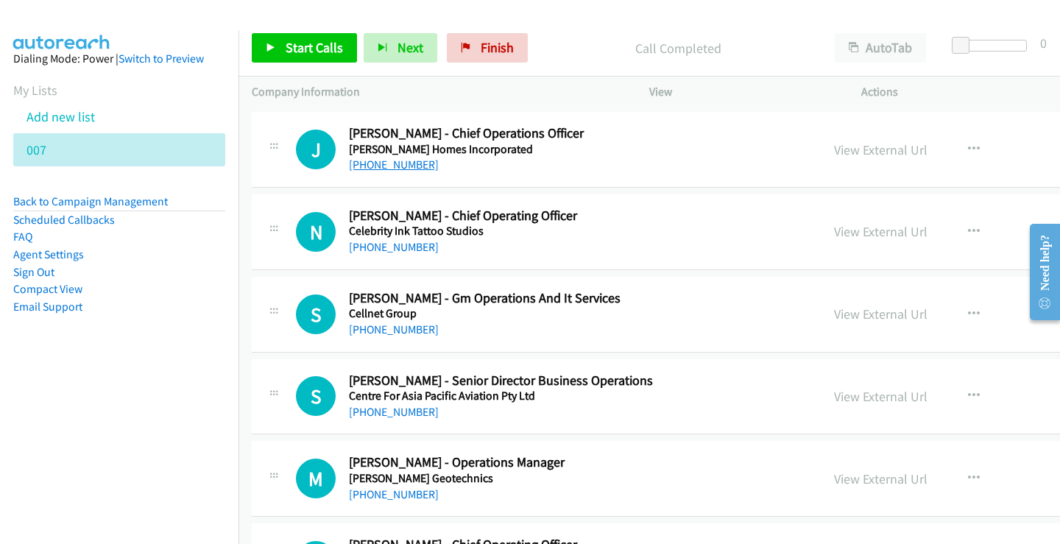
click at [412, 171] on link "[PHONE_NUMBER]" at bounding box center [394, 165] width 90 height 14
click at [387, 247] on link "[PHONE_NUMBER]" at bounding box center [394, 247] width 90 height 14
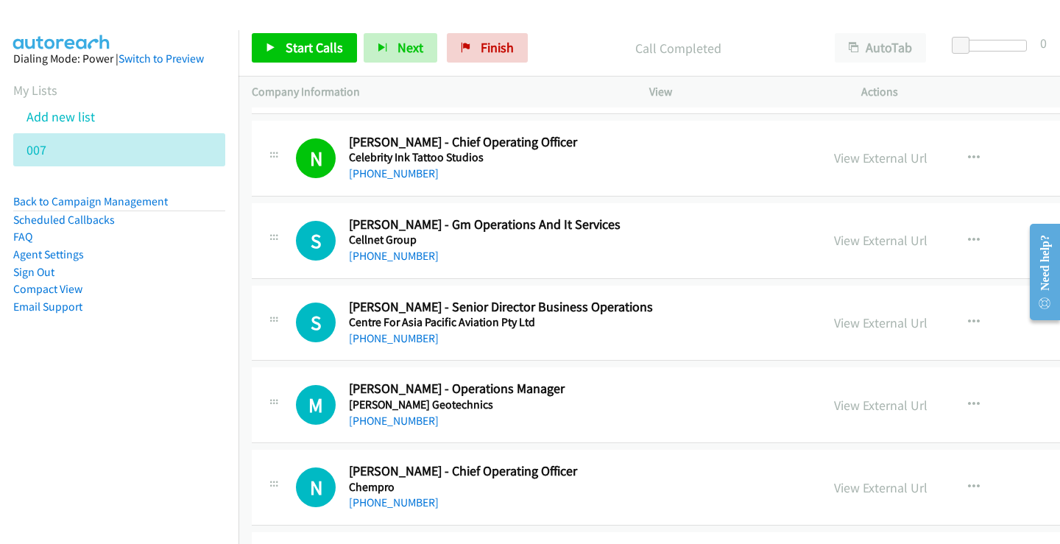
scroll to position [40258, 0]
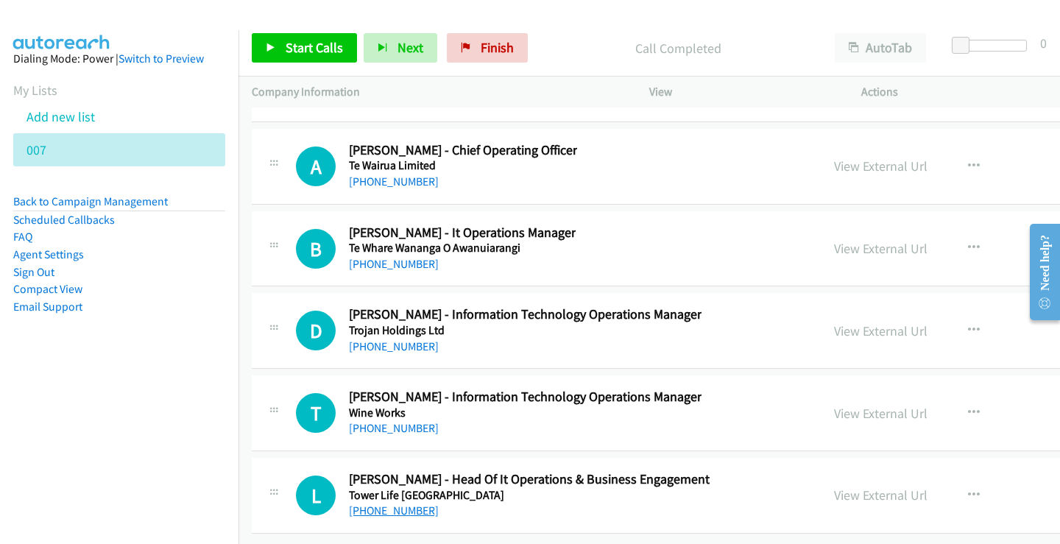
click at [401, 504] on link "[PHONE_NUMBER]" at bounding box center [394, 511] width 90 height 14
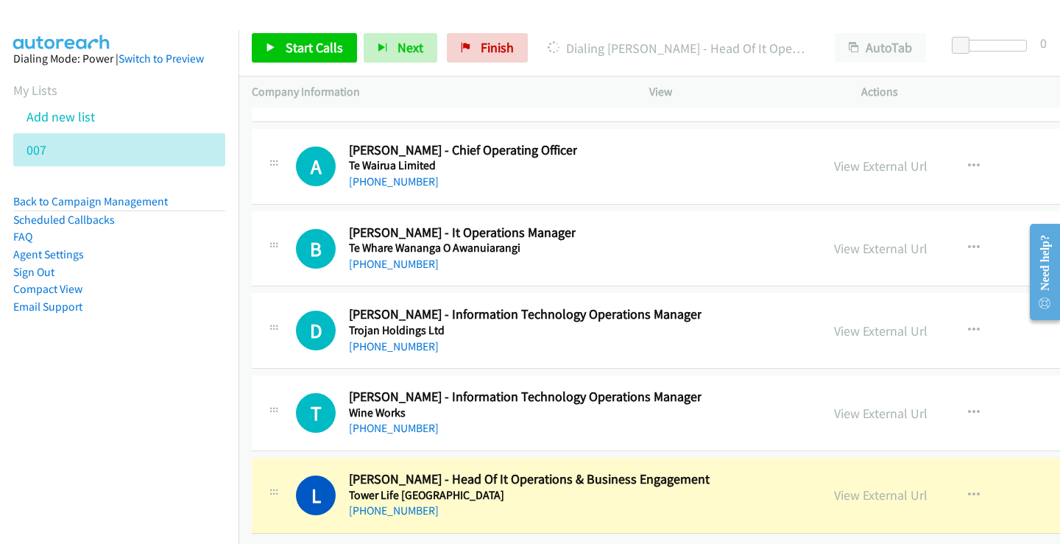
drag, startPoint x: 141, startPoint y: 366, endPoint x: 160, endPoint y: 379, distance: 22.3
click at [160, 379] on aside "Dialing Mode: Power | Switch to Preview My Lists Add new list 007 Back to Campa…" at bounding box center [119, 206] width 239 height 352
drag, startPoint x: 361, startPoint y: 325, endPoint x: 354, endPoint y: 334, distance: 11.6
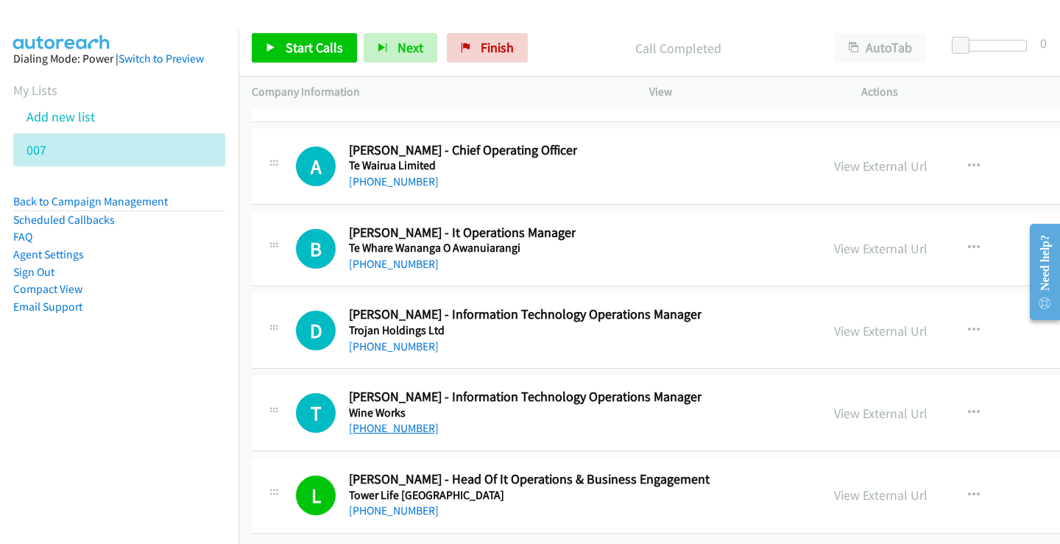
click at [390, 421] on link "[PHONE_NUMBER]" at bounding box center [394, 428] width 90 height 14
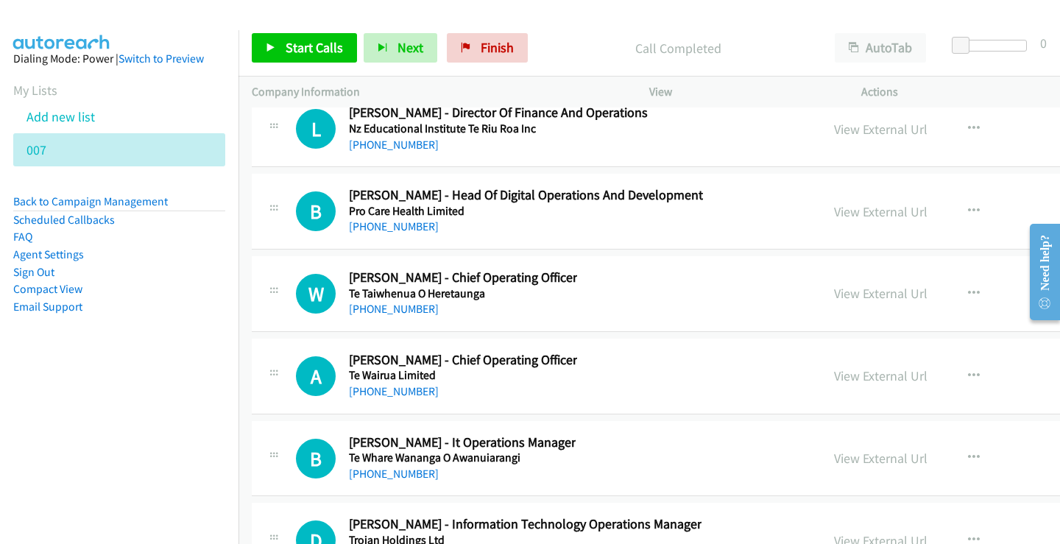
scroll to position [40111, 0]
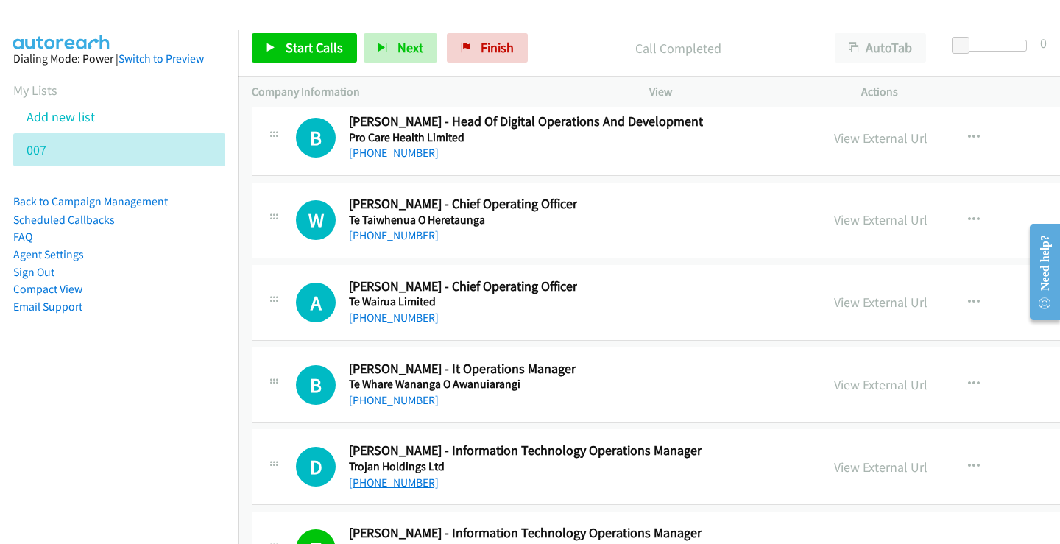
click at [379, 485] on link "[PHONE_NUMBER]" at bounding box center [394, 483] width 90 height 14
click at [417, 404] on link "[PHONE_NUMBER]" at bounding box center [394, 400] width 90 height 14
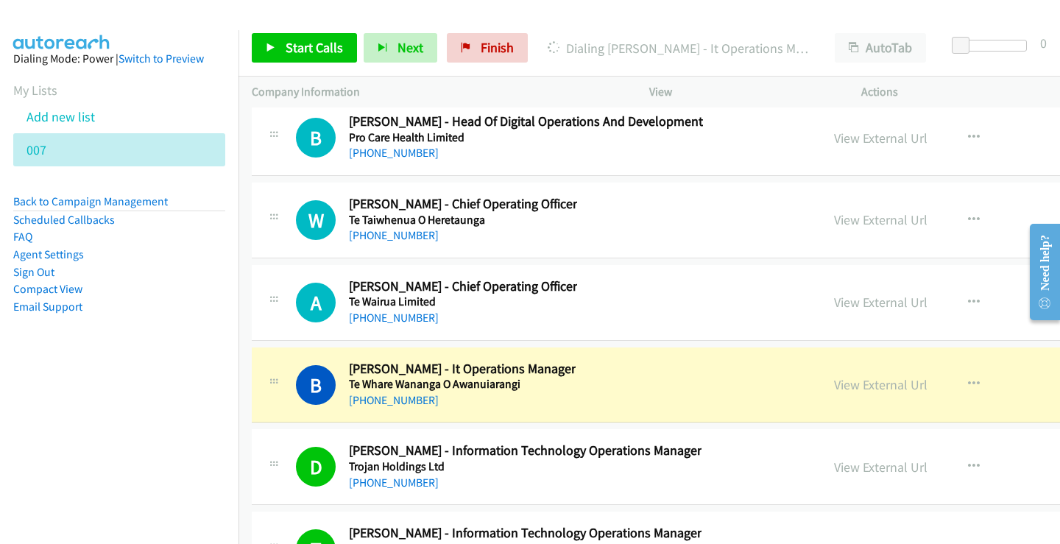
scroll to position [40037, 0]
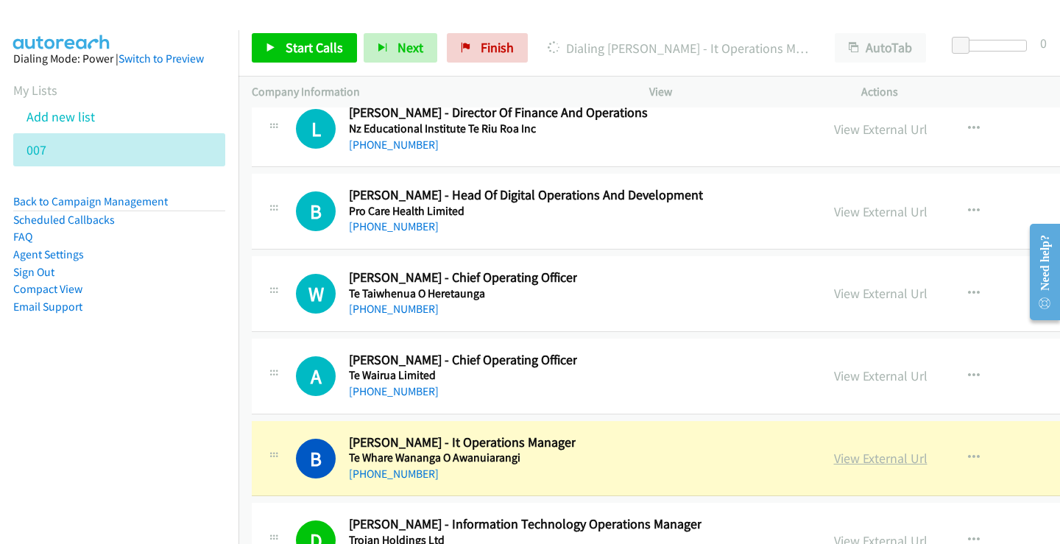
click at [898, 455] on link "View External Url" at bounding box center [881, 458] width 94 height 17
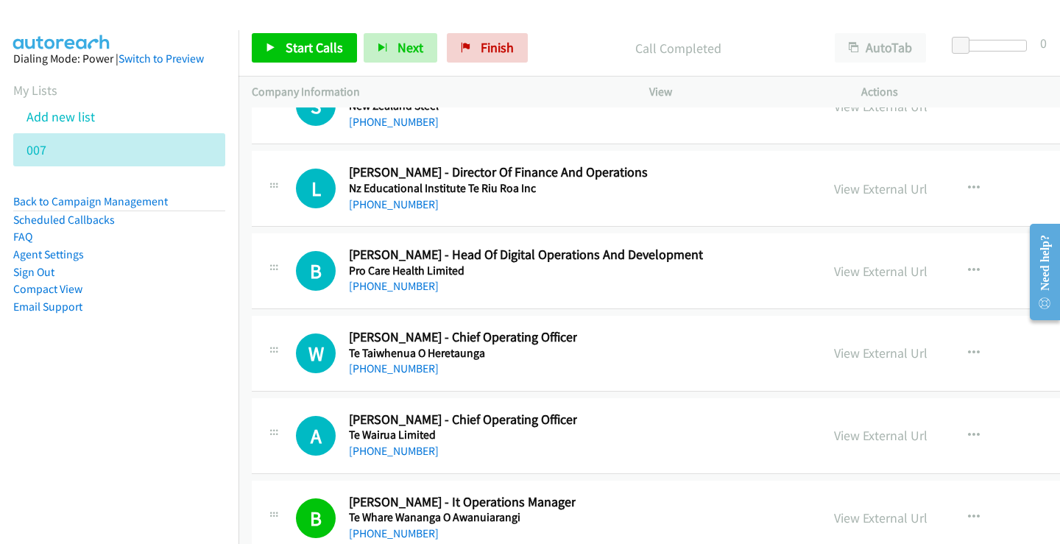
scroll to position [39964, 0]
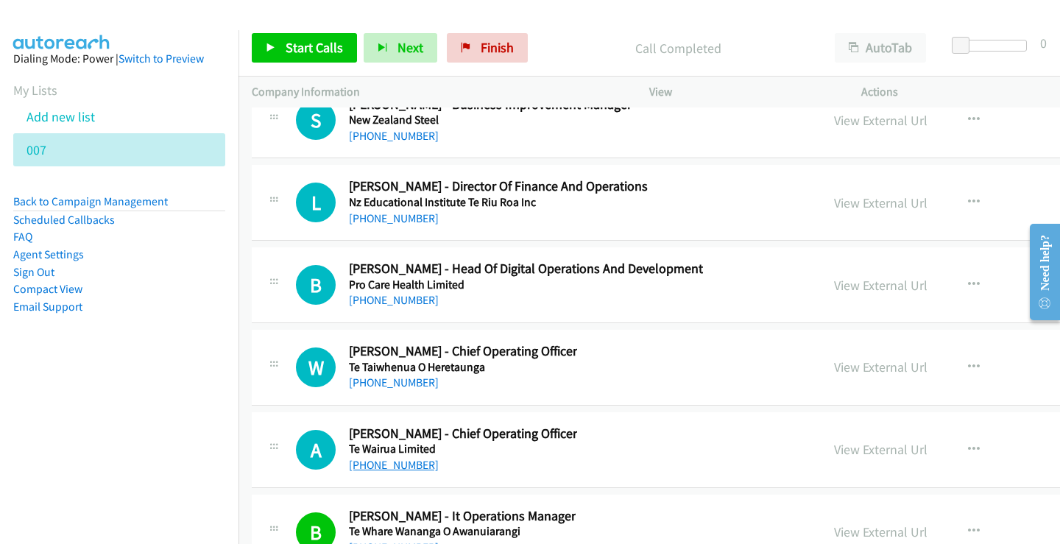
click at [389, 459] on link "[PHONE_NUMBER]" at bounding box center [394, 465] width 90 height 14
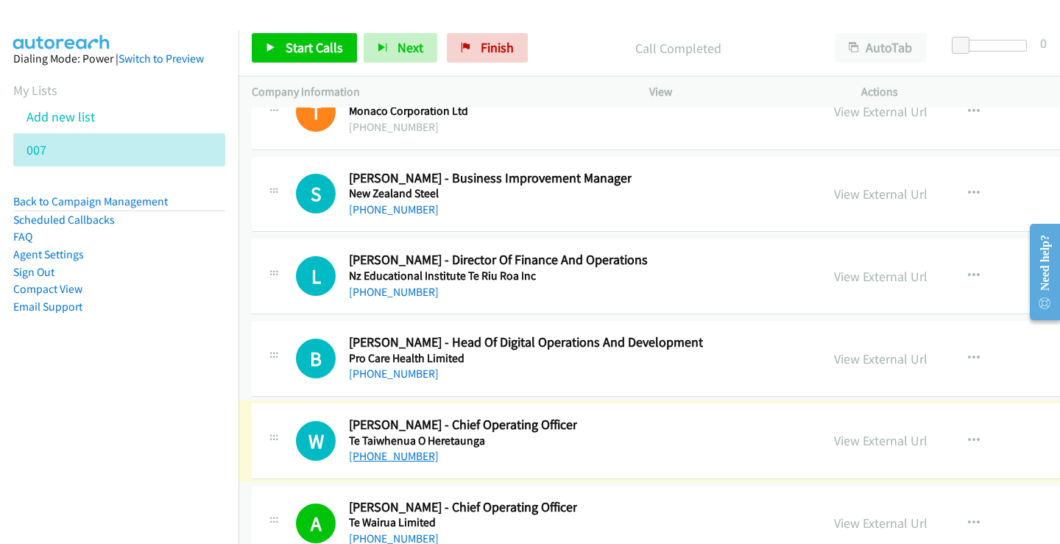
click at [401, 461] on link "[PHONE_NUMBER]" at bounding box center [394, 456] width 90 height 14
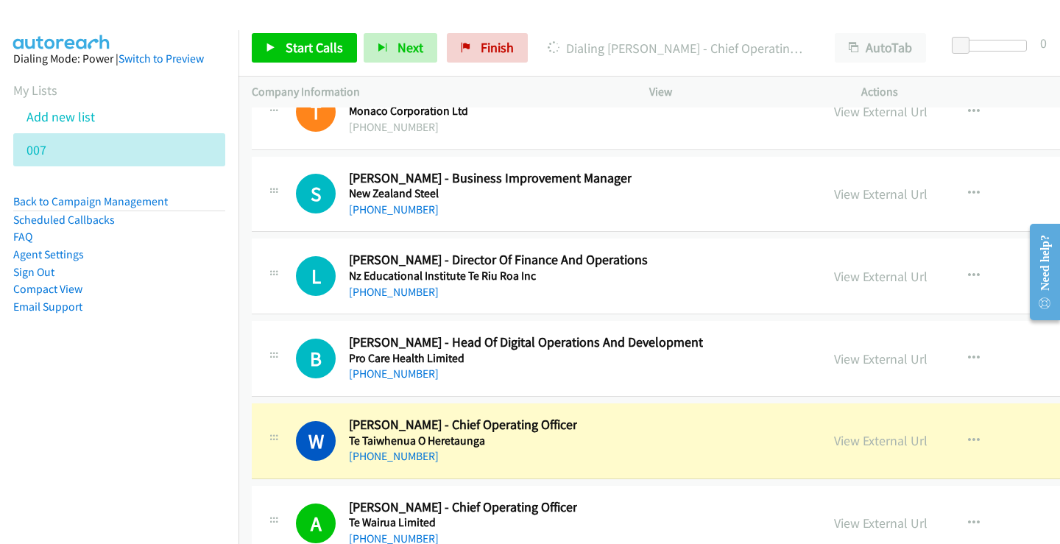
scroll to position [39816, 0]
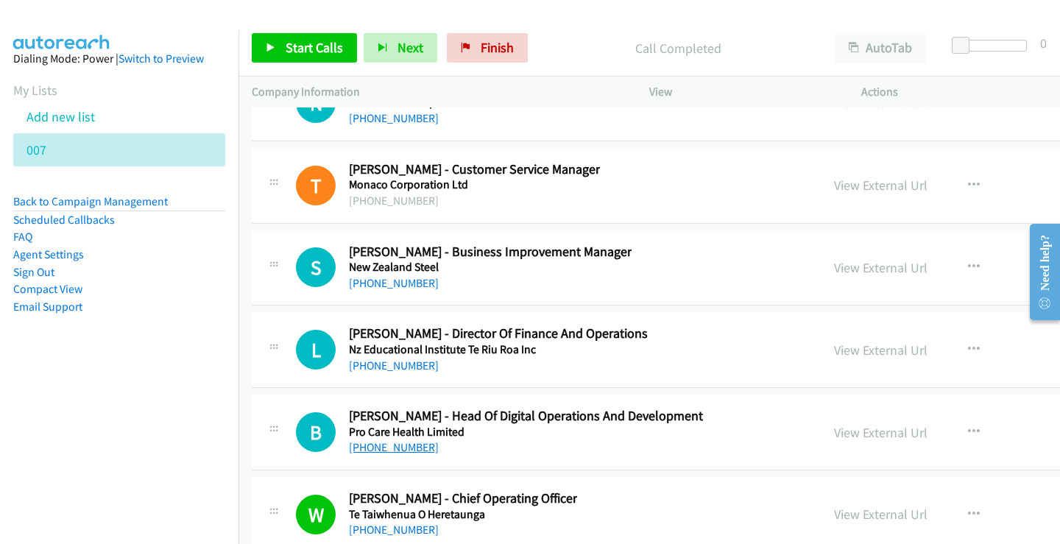
click at [409, 454] on link "[PHONE_NUMBER]" at bounding box center [394, 447] width 90 height 14
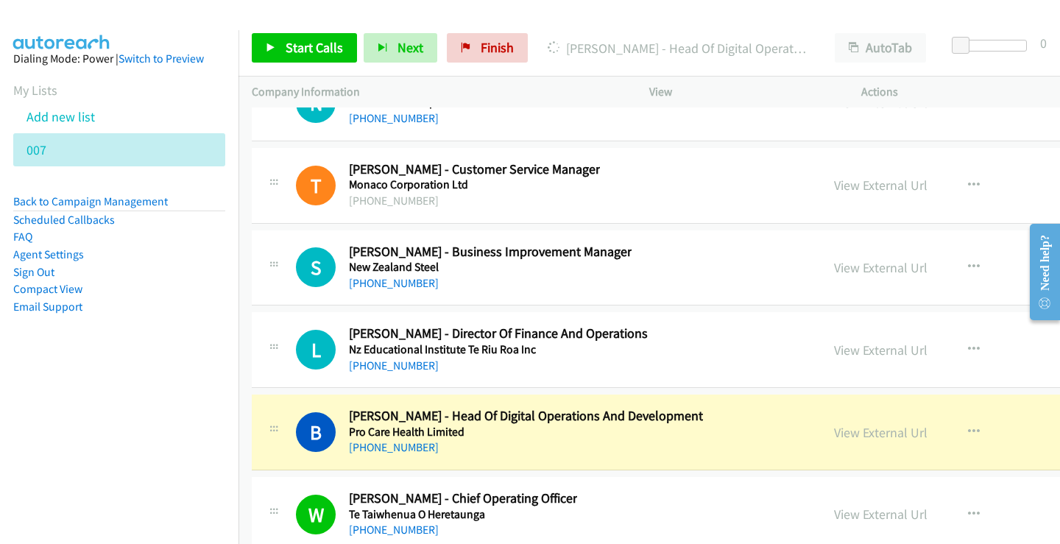
scroll to position [39743, 0]
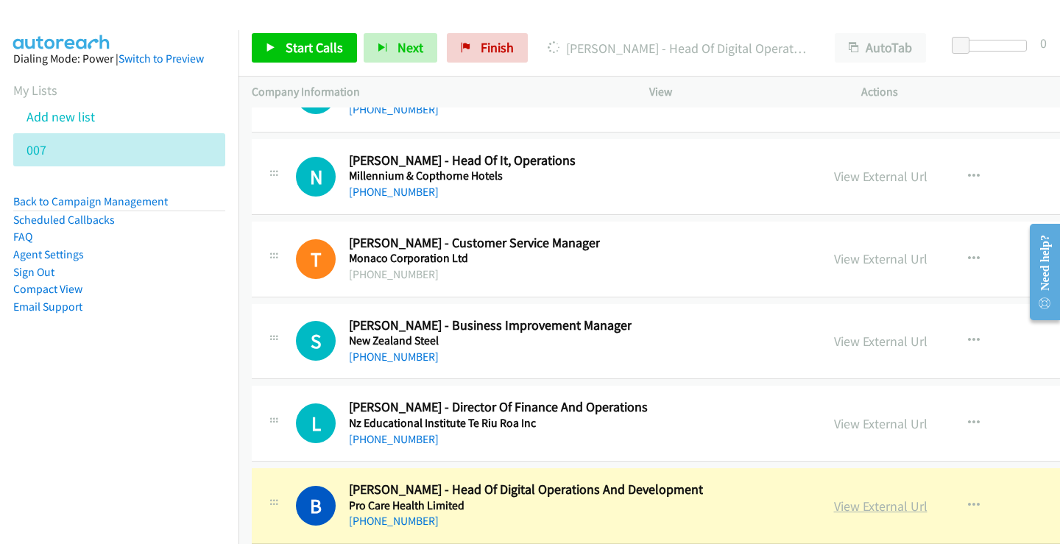
click at [865, 513] on link "View External Url" at bounding box center [881, 506] width 94 height 17
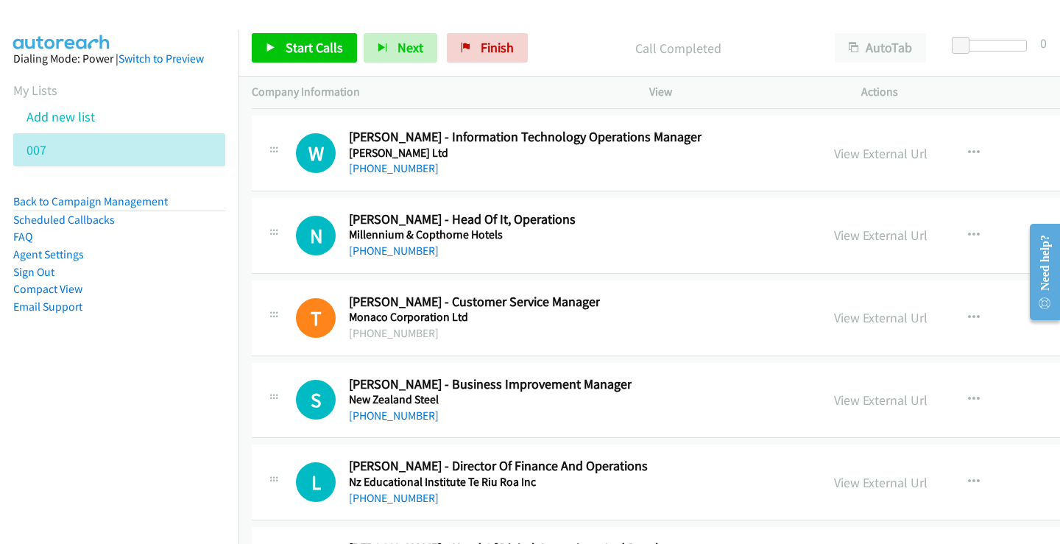
scroll to position [39669, 0]
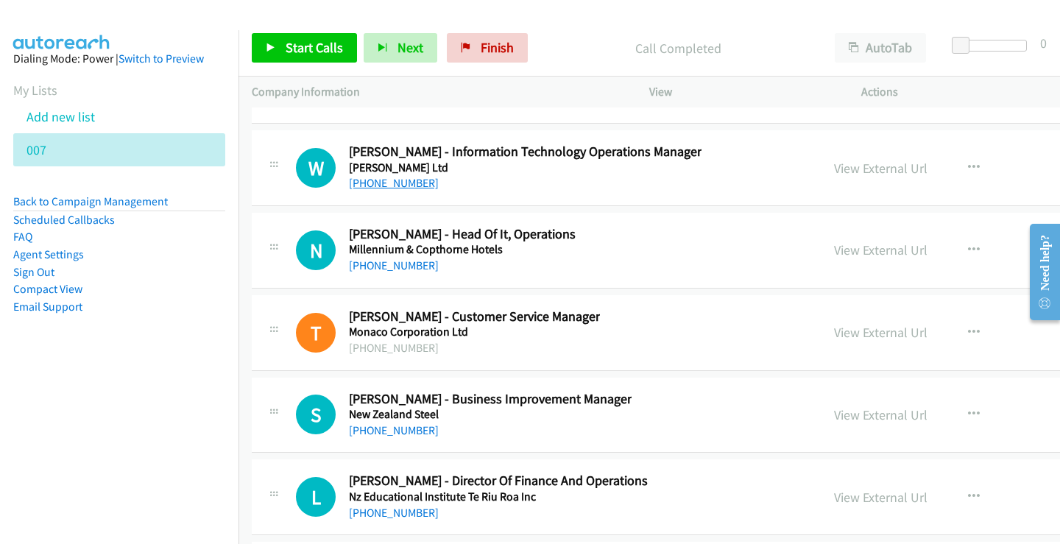
click at [362, 188] on link "[PHONE_NUMBER]" at bounding box center [394, 183] width 90 height 14
click at [395, 512] on link "[PHONE_NUMBER]" at bounding box center [394, 513] width 90 height 14
click at [395, 433] on link "[PHONE_NUMBER]" at bounding box center [394, 430] width 90 height 14
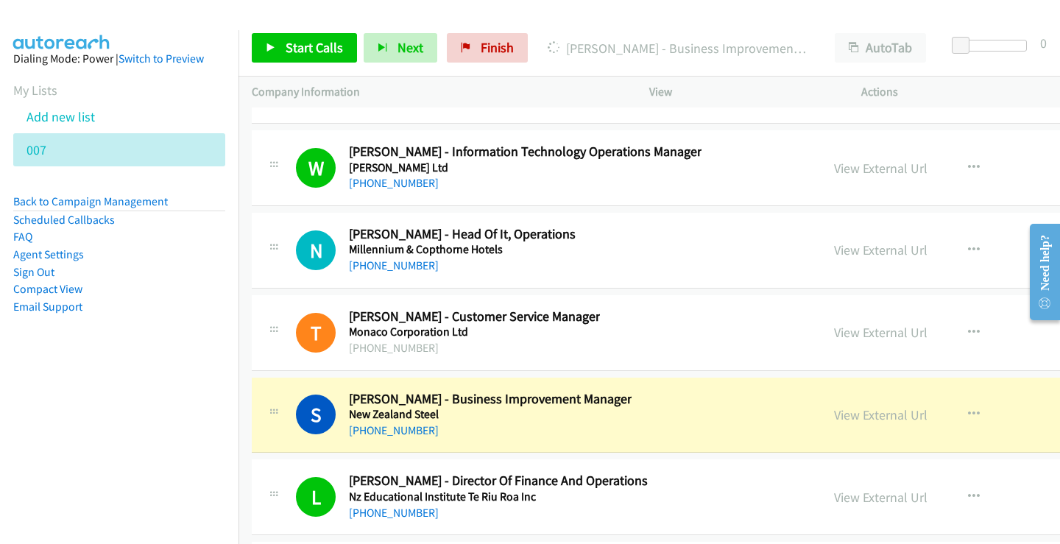
scroll to position [39595, 0]
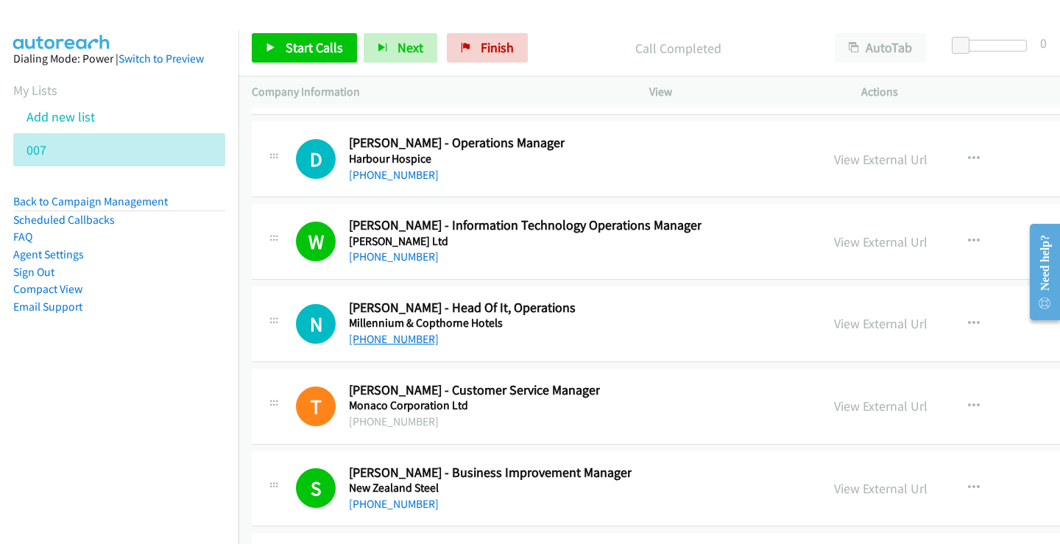
click at [383, 335] on link "[PHONE_NUMBER]" at bounding box center [394, 339] width 90 height 14
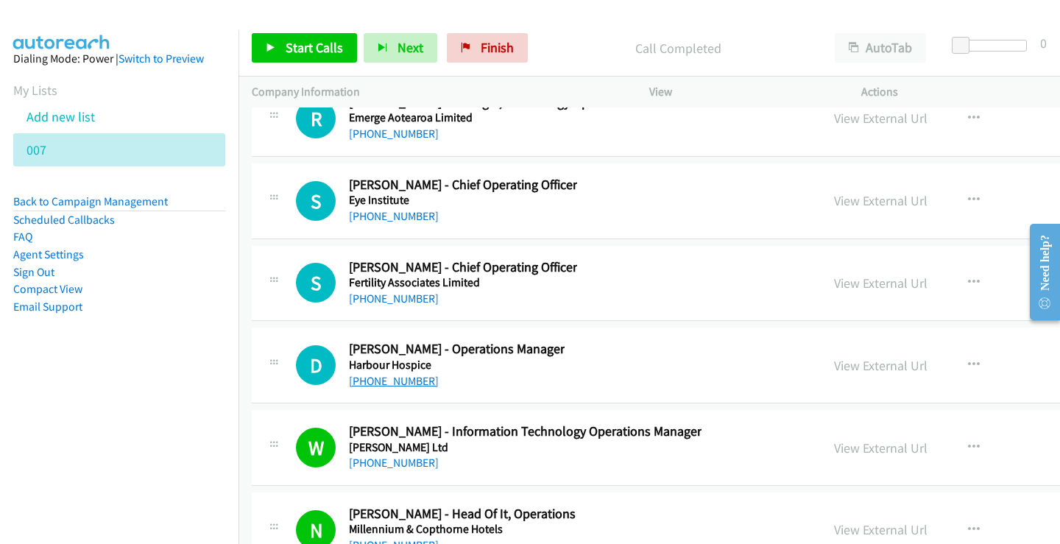
scroll to position [39374, 0]
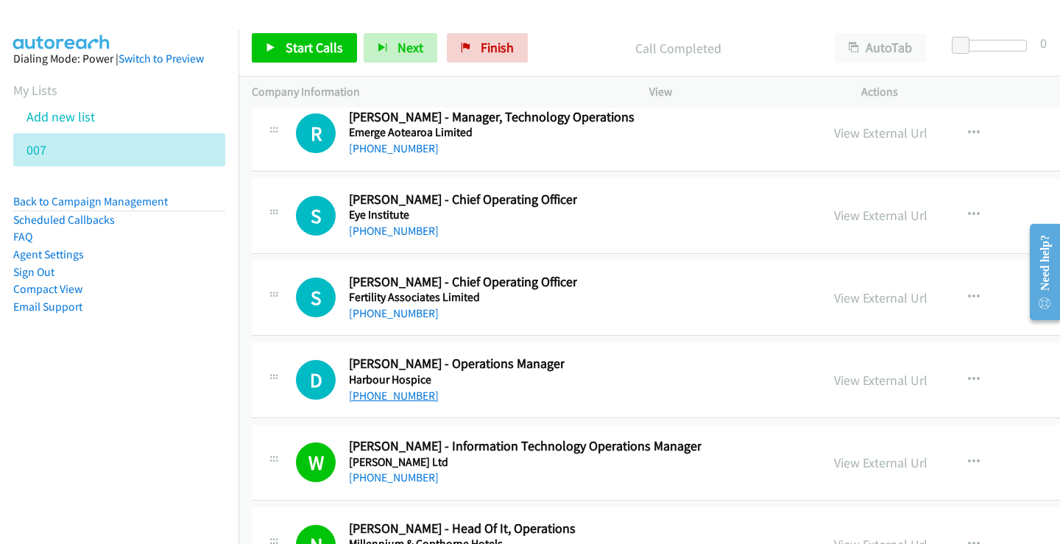
drag, startPoint x: 405, startPoint y: 385, endPoint x: 405, endPoint y: 395, distance: 10.3
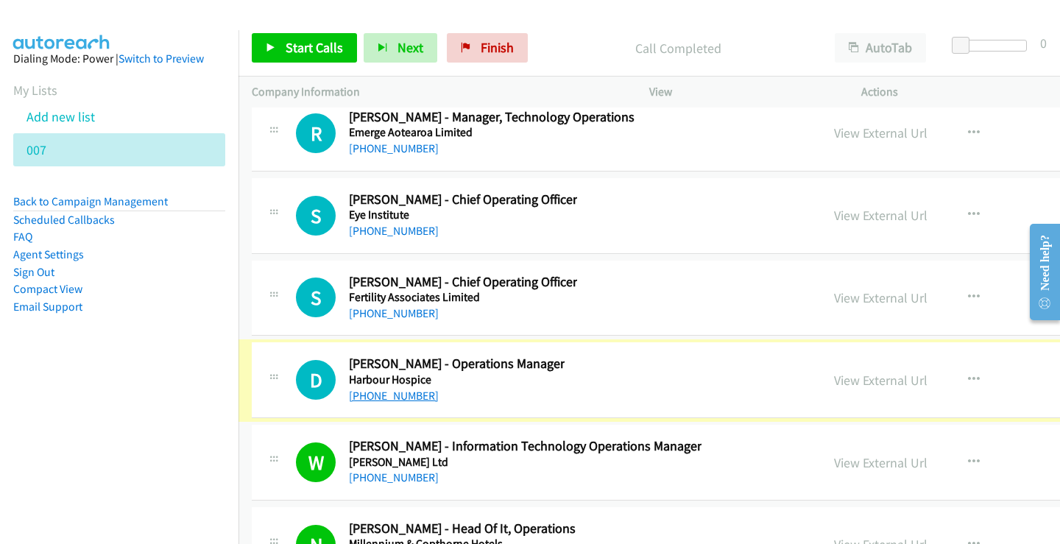
click at [405, 397] on link "[PHONE_NUMBER]" at bounding box center [394, 396] width 90 height 14
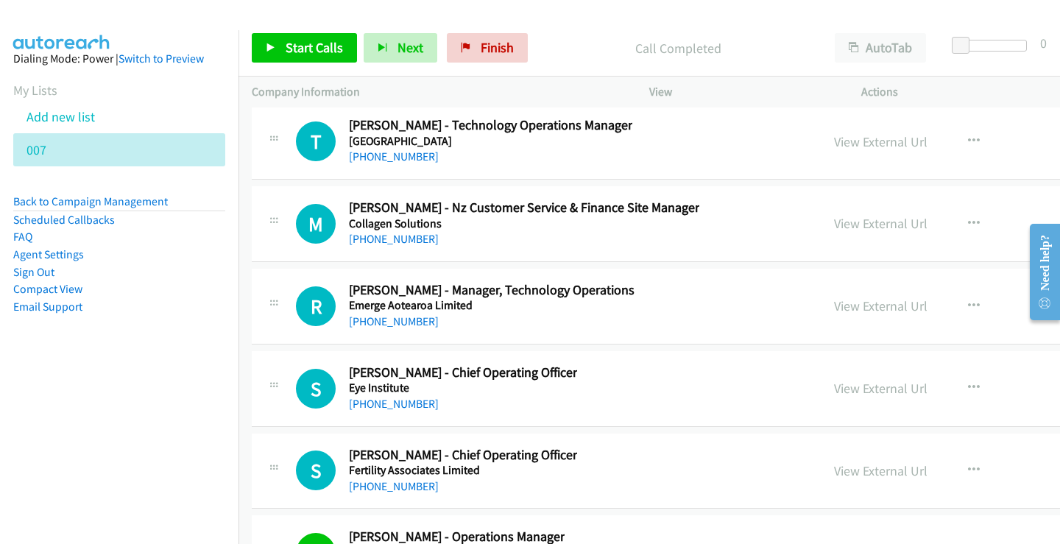
scroll to position [39227, 0]
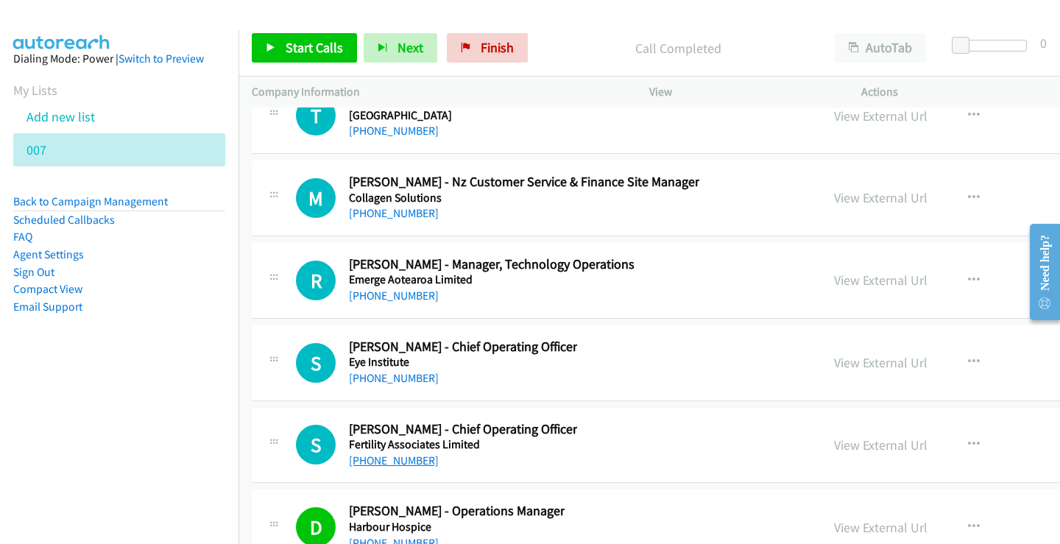
click at [398, 460] on link "[PHONE_NUMBER]" at bounding box center [394, 461] width 90 height 14
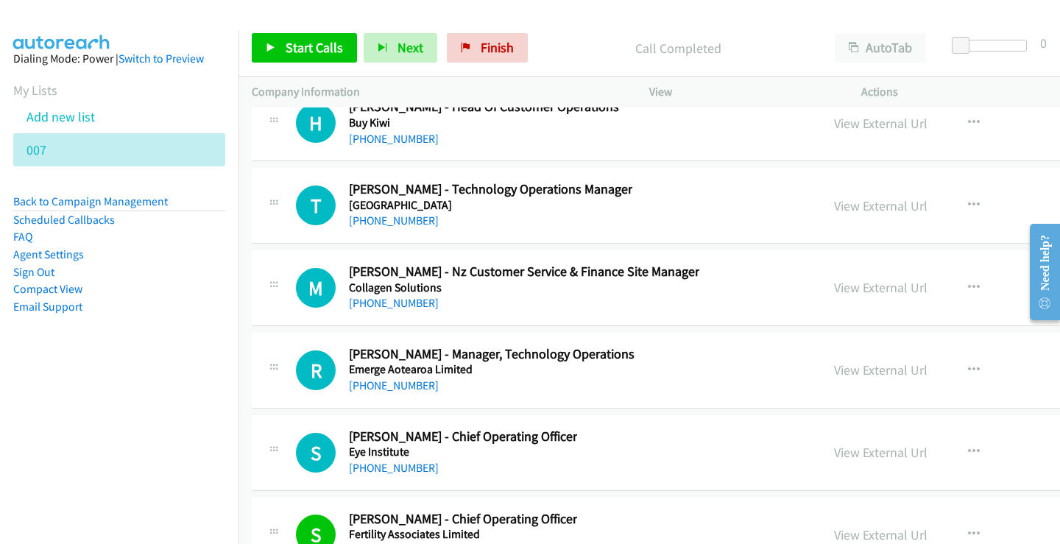
scroll to position [39153, 0]
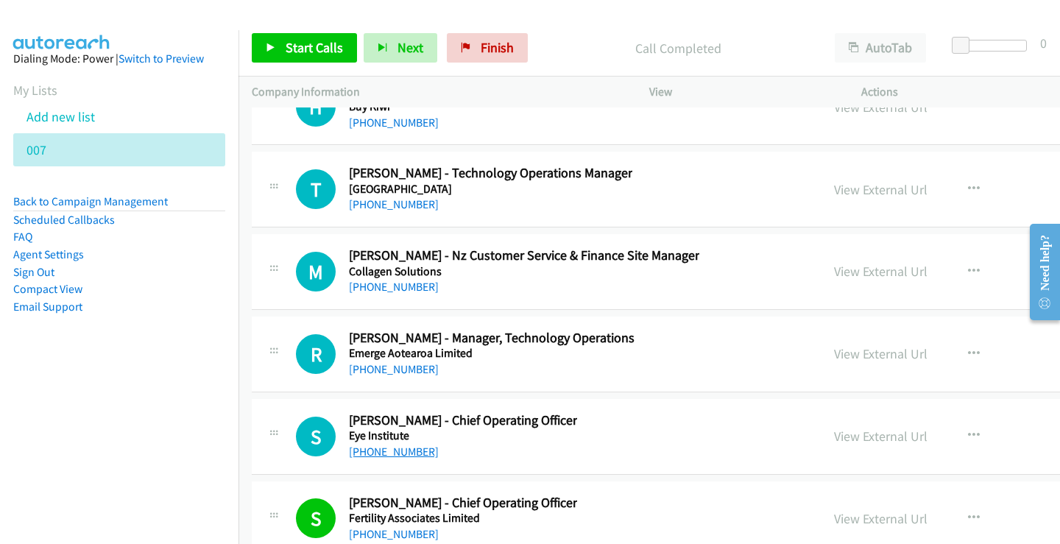
click at [381, 448] on link "[PHONE_NUMBER]" at bounding box center [394, 452] width 90 height 14
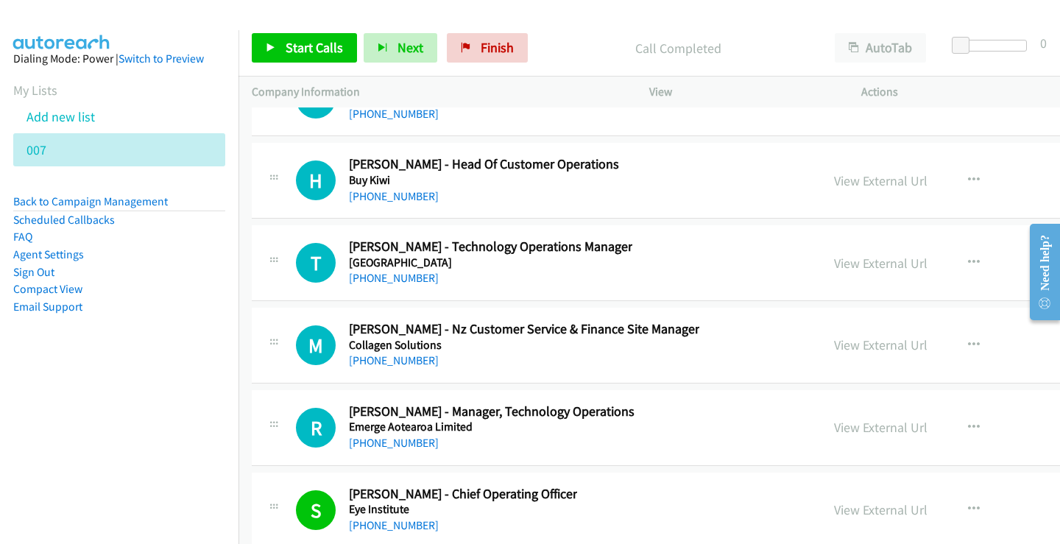
scroll to position [39006, 0]
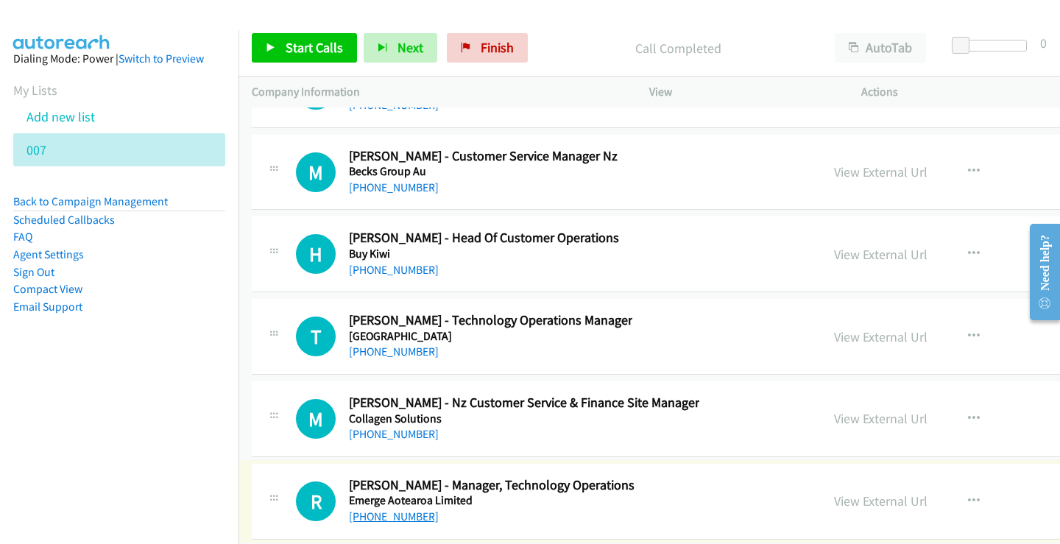
click at [413, 516] on link "[PHONE_NUMBER]" at bounding box center [394, 517] width 90 height 14
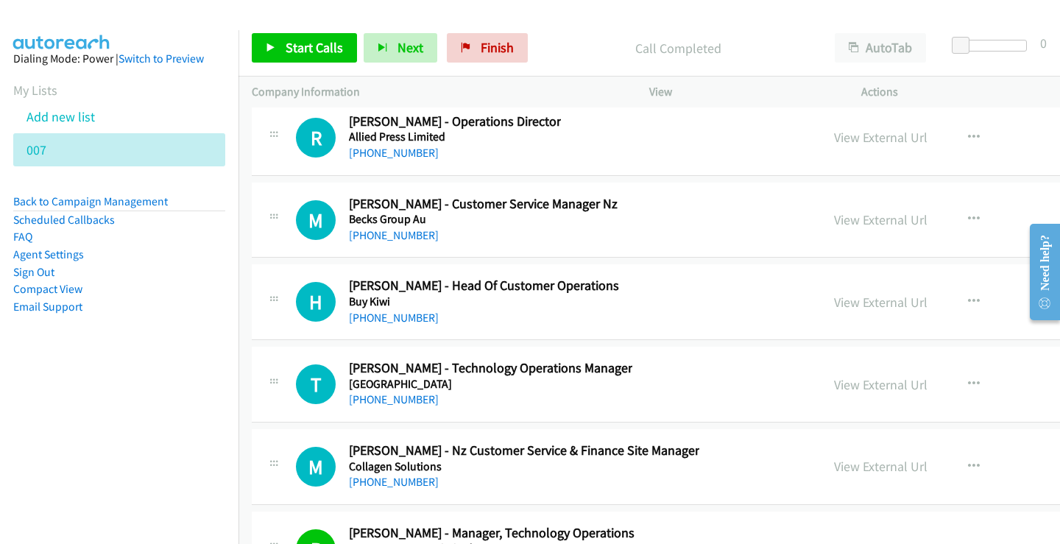
scroll to position [38933, 0]
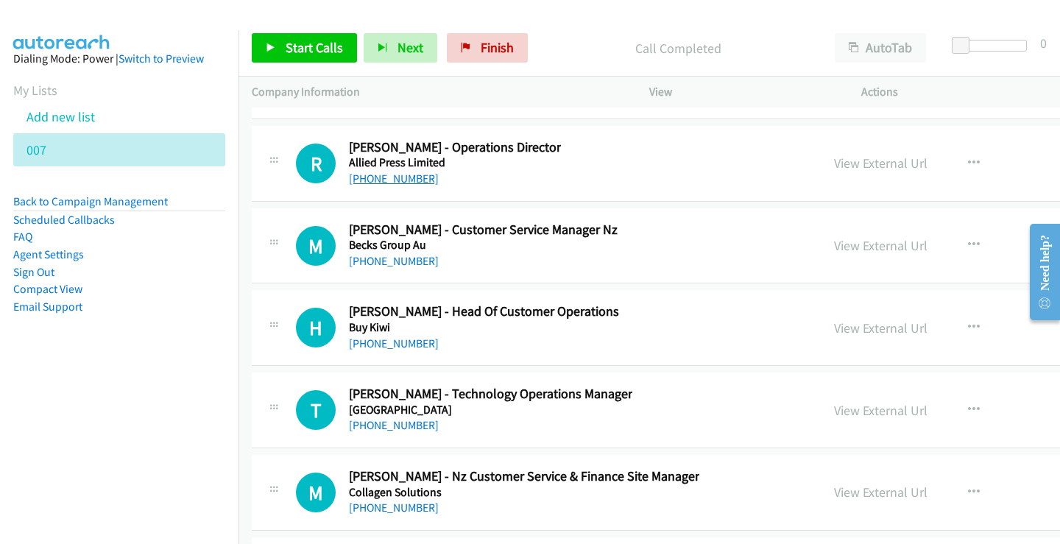
click at [412, 175] on link "[PHONE_NUMBER]" at bounding box center [394, 179] width 90 height 14
click at [397, 265] on link "[PHONE_NUMBER]" at bounding box center [394, 261] width 90 height 14
click at [401, 344] on link "[PHONE_NUMBER]" at bounding box center [394, 344] width 90 height 14
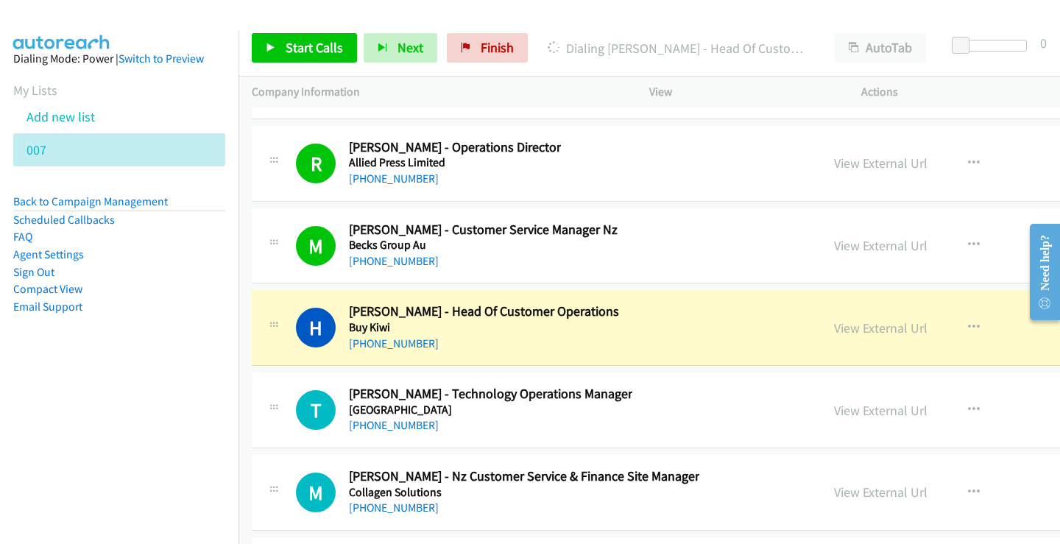
scroll to position [39006, 0]
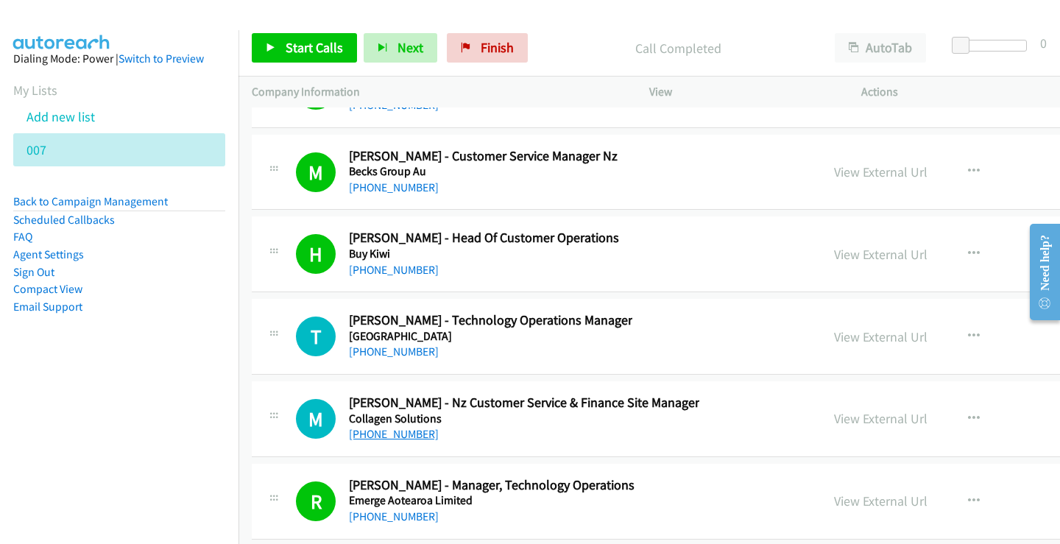
click at [382, 437] on link "[PHONE_NUMBER]" at bounding box center [394, 434] width 90 height 14
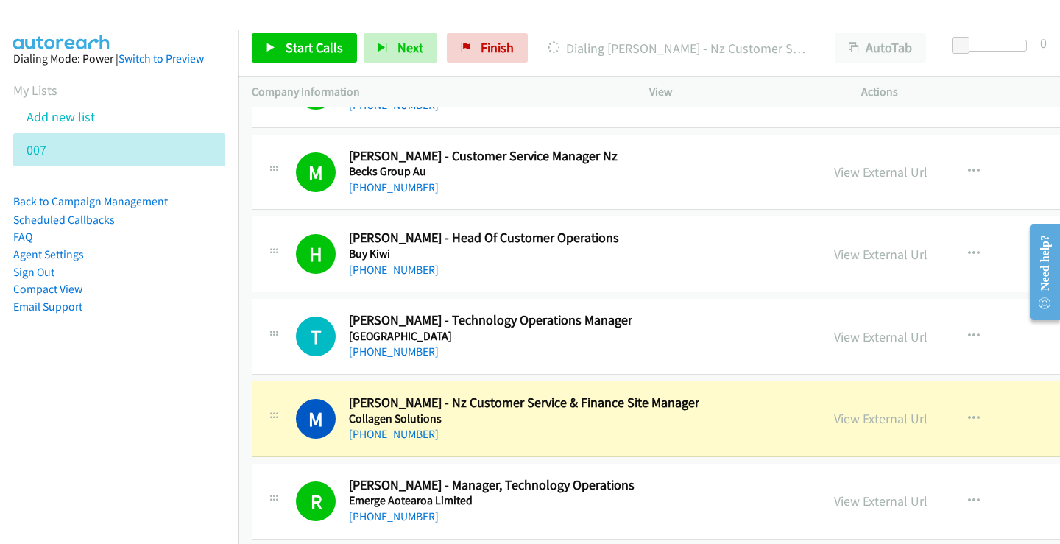
scroll to position [38933, 0]
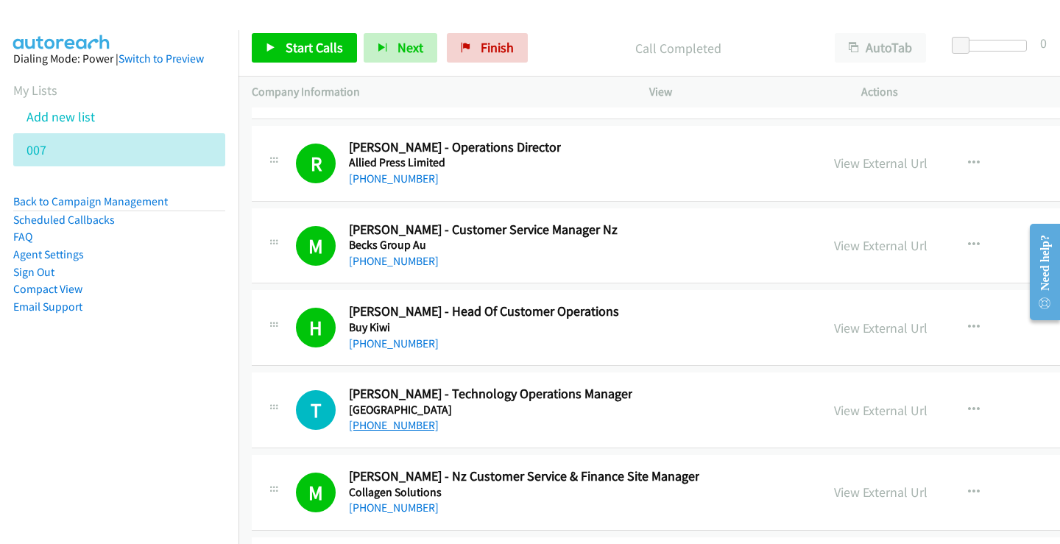
click at [404, 431] on link "[PHONE_NUMBER]" at bounding box center [394, 425] width 90 height 14
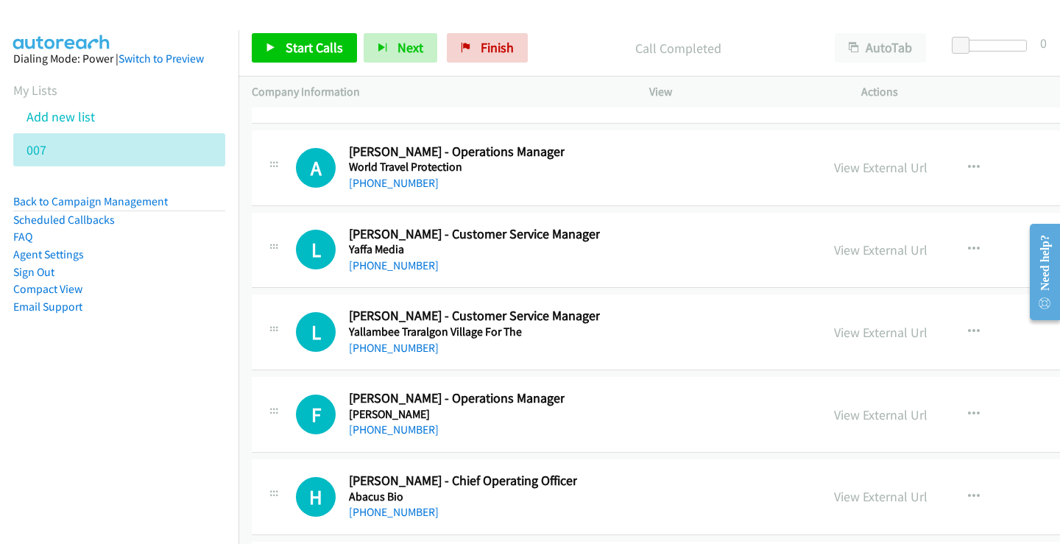
scroll to position [38491, 0]
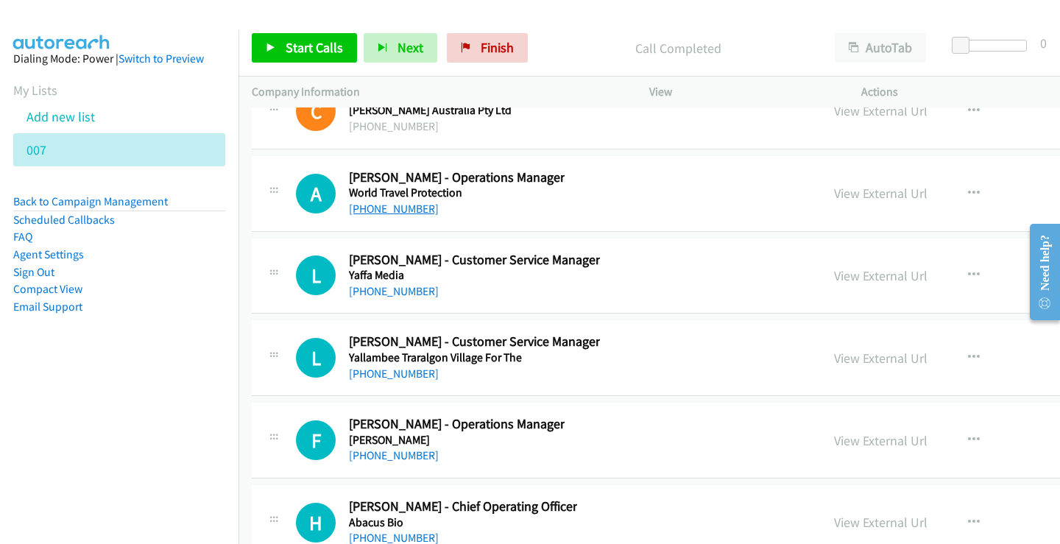
click at [393, 205] on link "[PHONE_NUMBER]" at bounding box center [394, 209] width 90 height 14
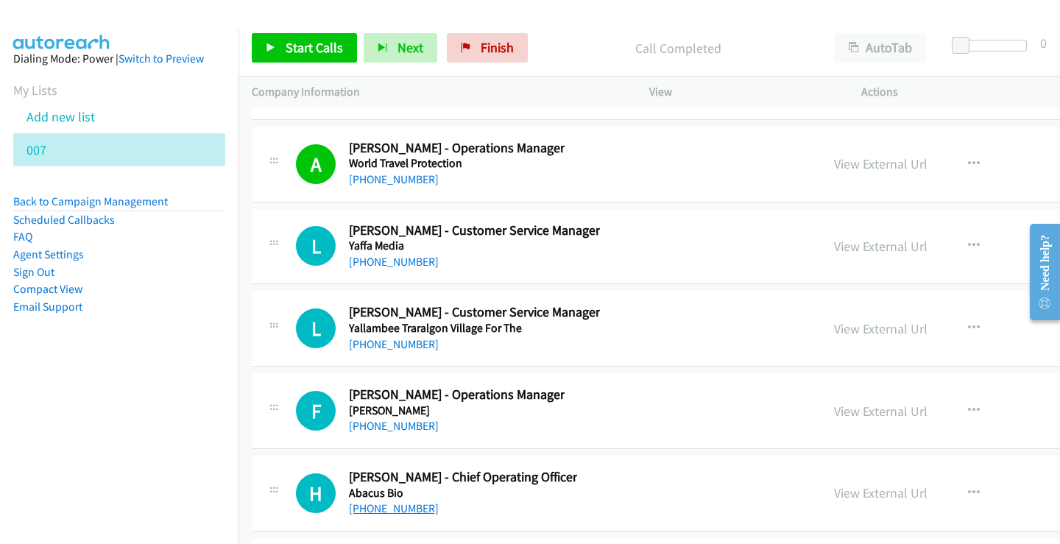
click at [412, 510] on link "[PHONE_NUMBER]" at bounding box center [394, 509] width 90 height 14
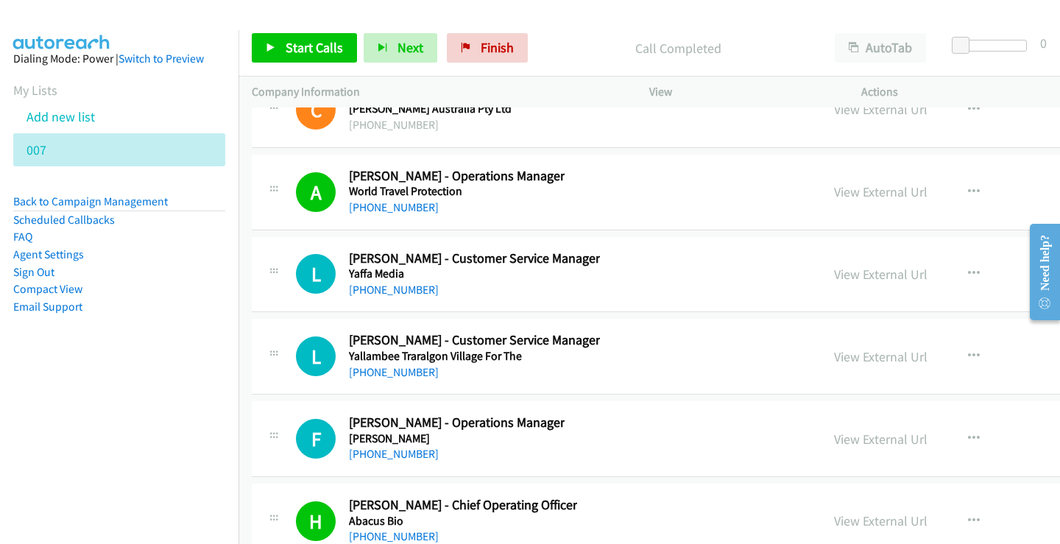
scroll to position [38508, 0]
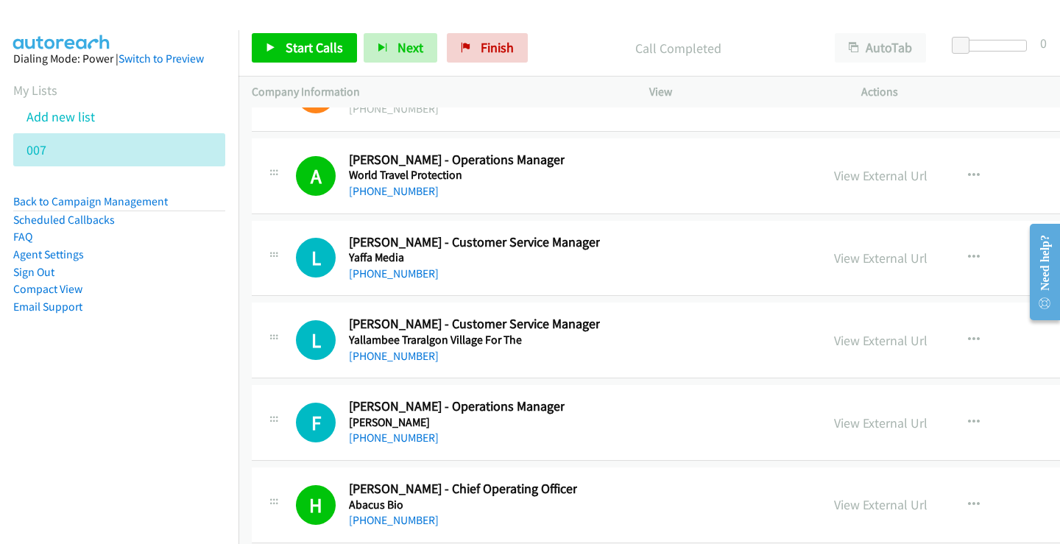
click at [371, 440] on link "[PHONE_NUMBER]" at bounding box center [394, 438] width 90 height 14
click at [365, 281] on div "[PHONE_NUMBER]" at bounding box center [474, 274] width 251 height 18
click at [367, 276] on link "[PHONE_NUMBER]" at bounding box center [394, 274] width 90 height 14
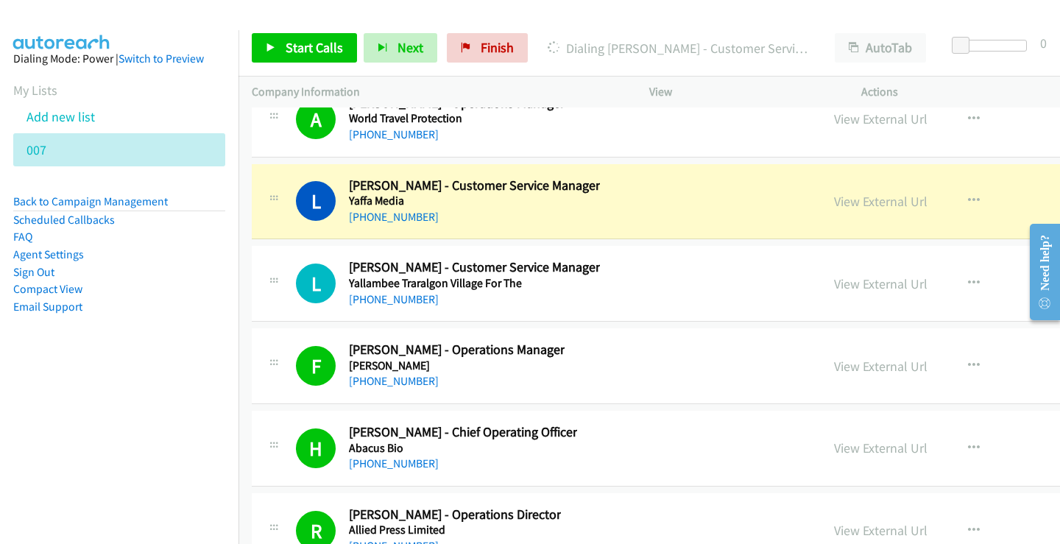
scroll to position [38582, 0]
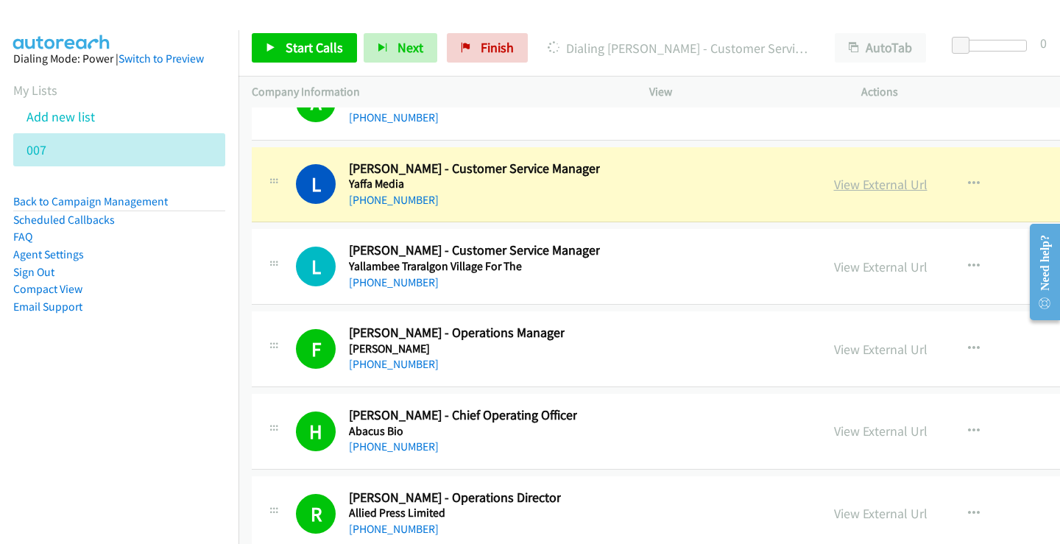
click at [870, 183] on link "View External Url" at bounding box center [881, 184] width 94 height 17
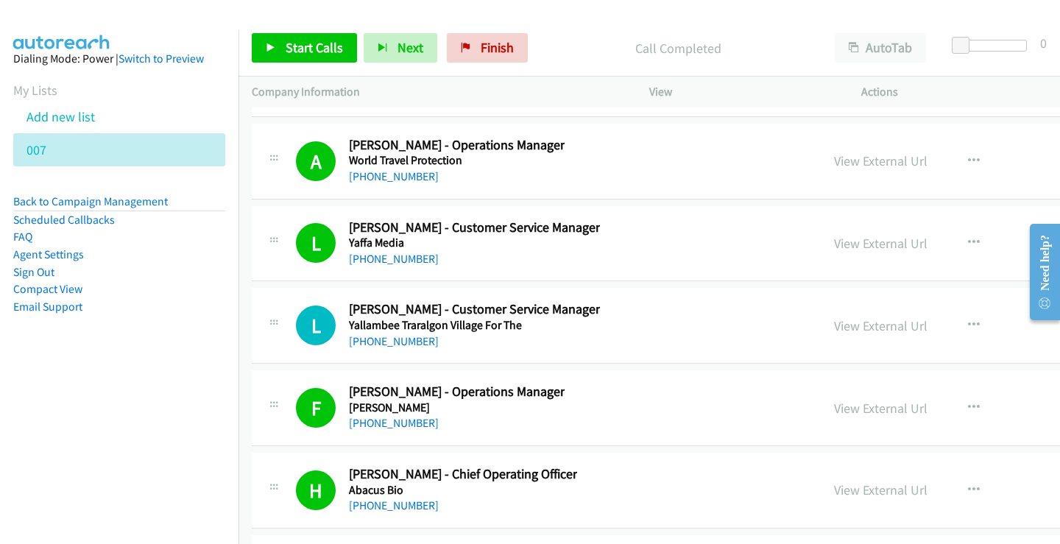
scroll to position [38508, 0]
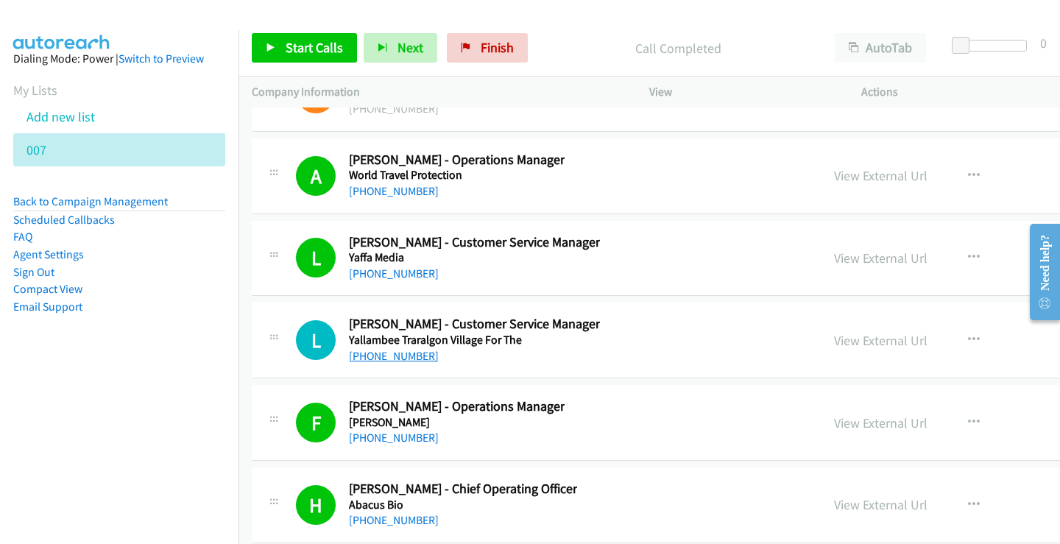
click at [412, 360] on link "[PHONE_NUMBER]" at bounding box center [394, 356] width 90 height 14
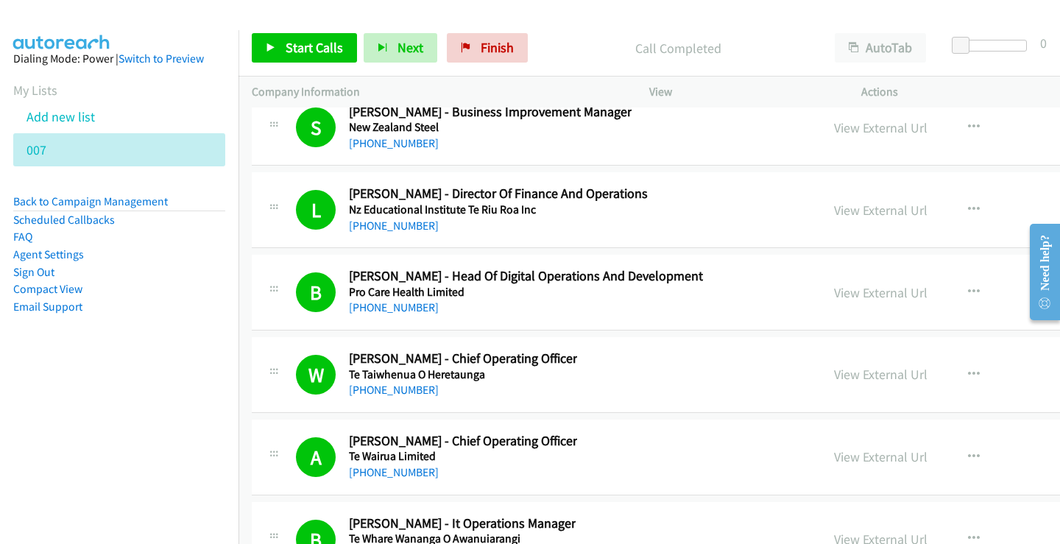
scroll to position [39981, 0]
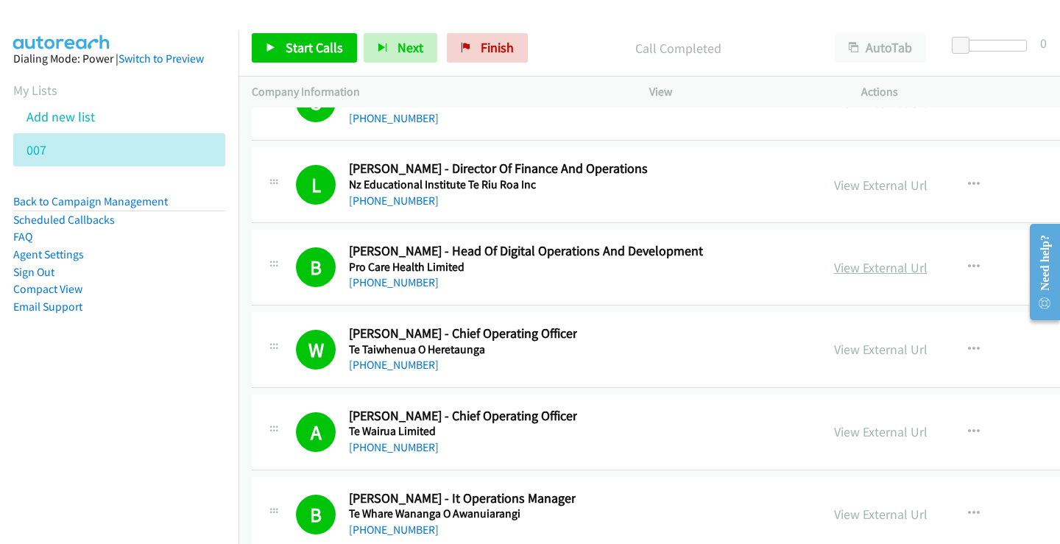
click at [896, 268] on link "View External Url" at bounding box center [881, 267] width 94 height 17
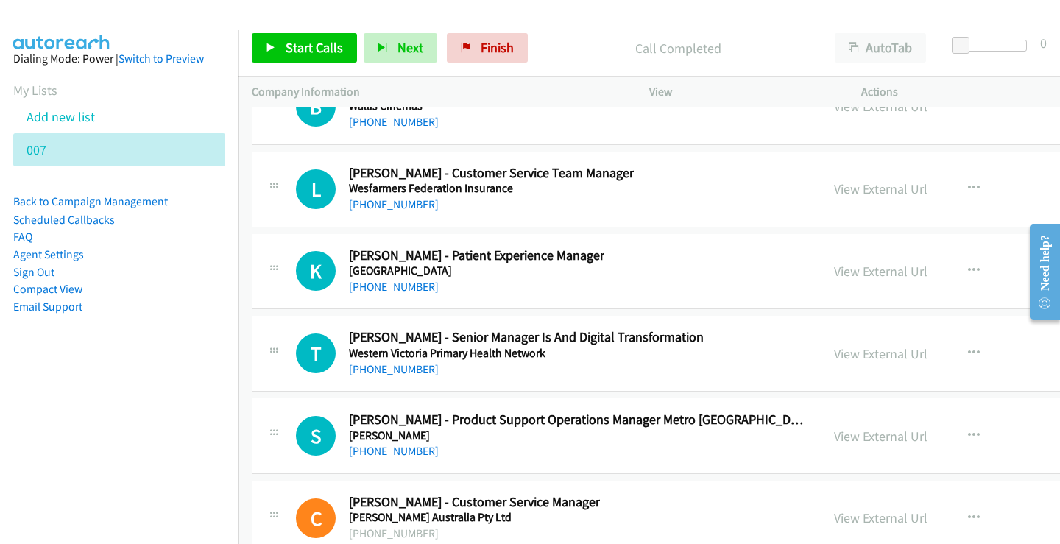
scroll to position [38066, 0]
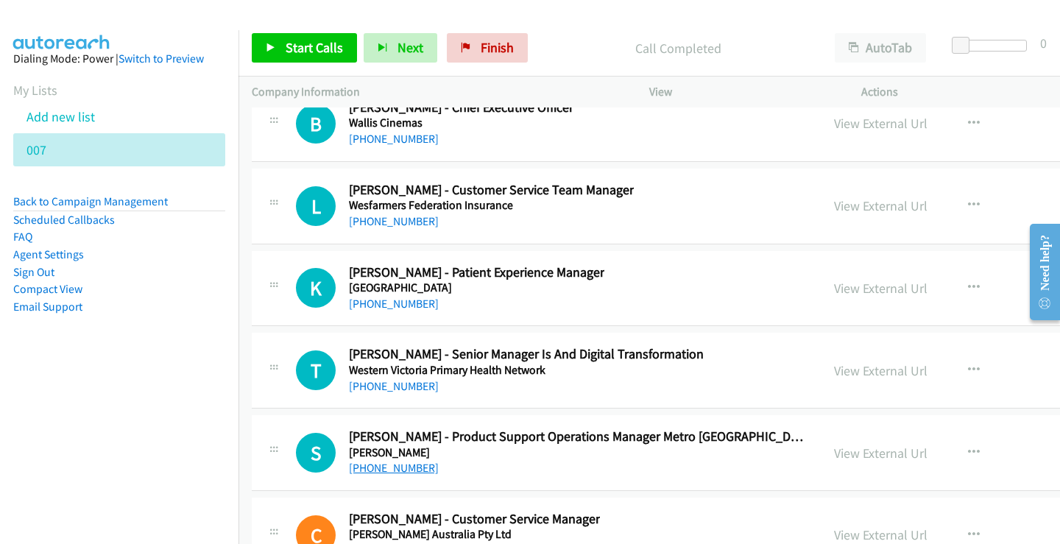
click at [393, 467] on link "[PHONE_NUMBER]" at bounding box center [394, 468] width 90 height 14
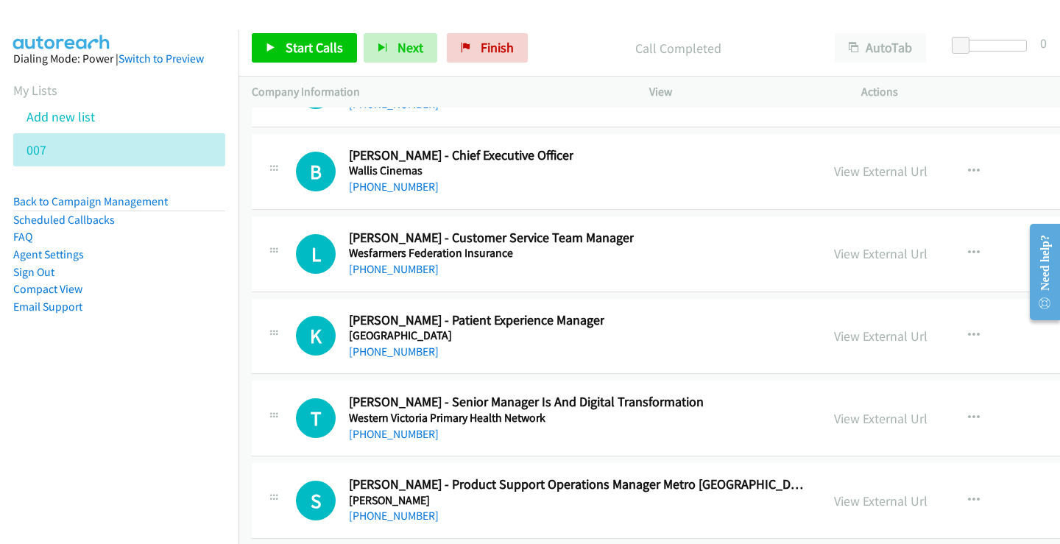
scroll to position [37993, 0]
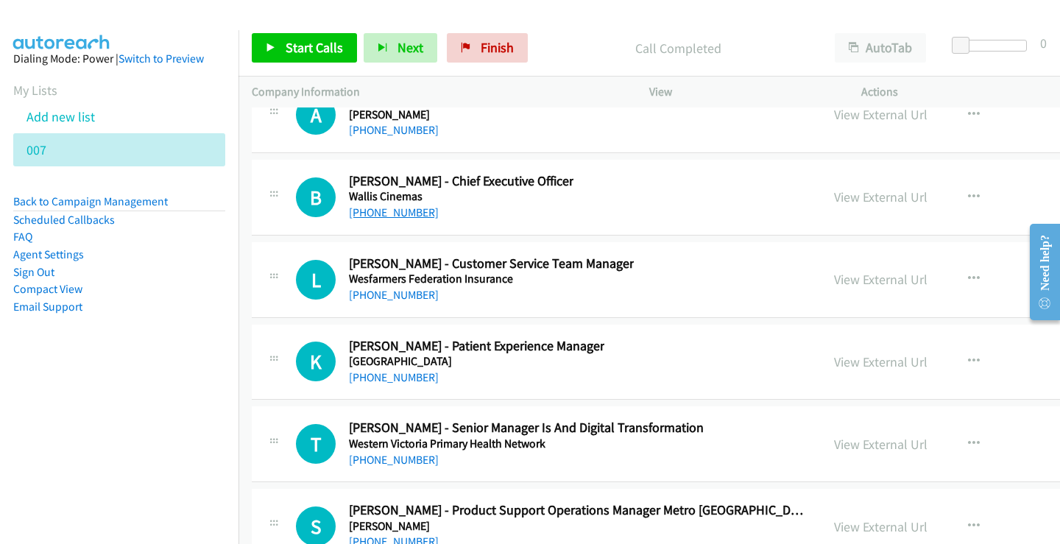
click at [384, 217] on link "[PHONE_NUMBER]" at bounding box center [394, 212] width 90 height 14
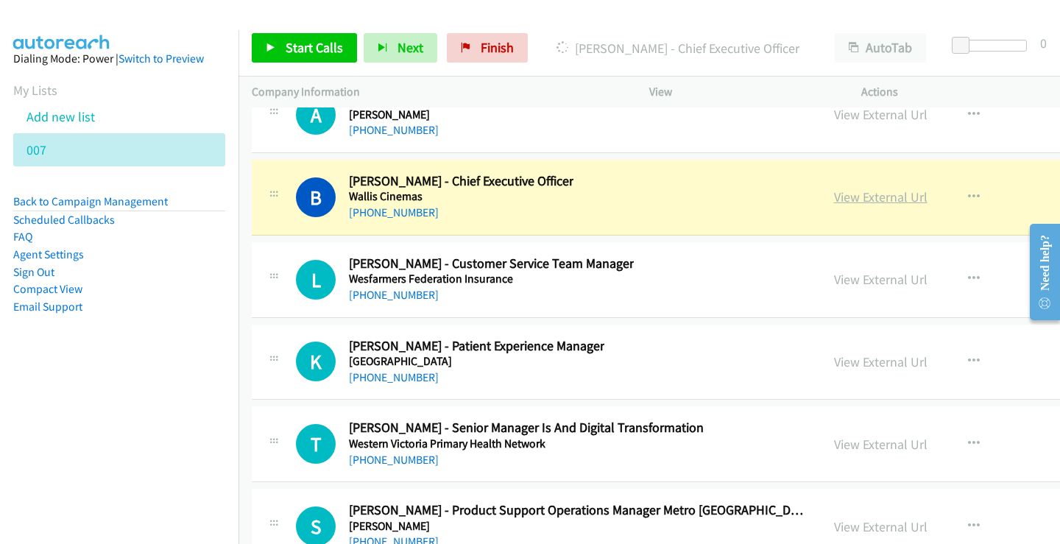
click at [887, 199] on link "View External Url" at bounding box center [881, 197] width 94 height 17
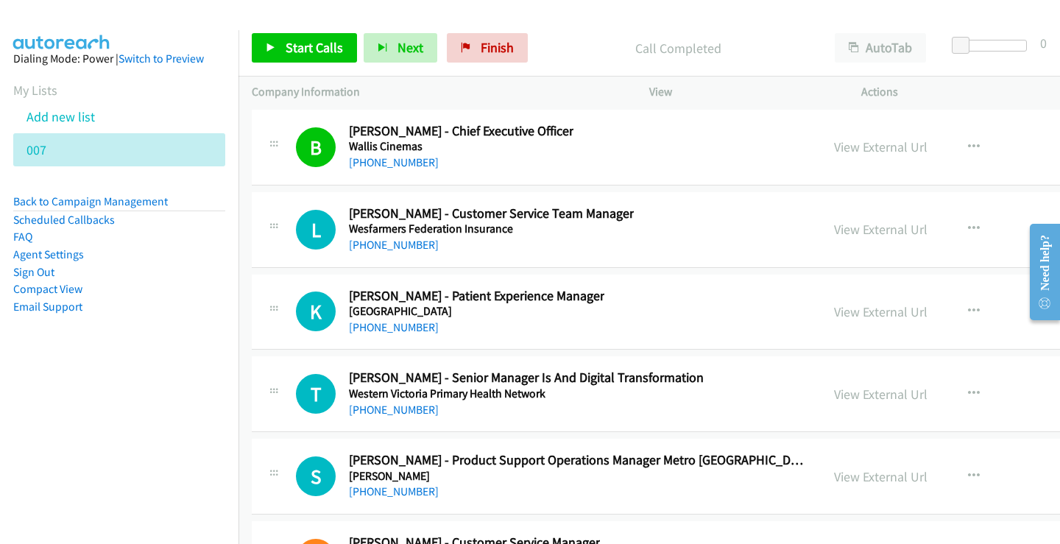
scroll to position [38066, 0]
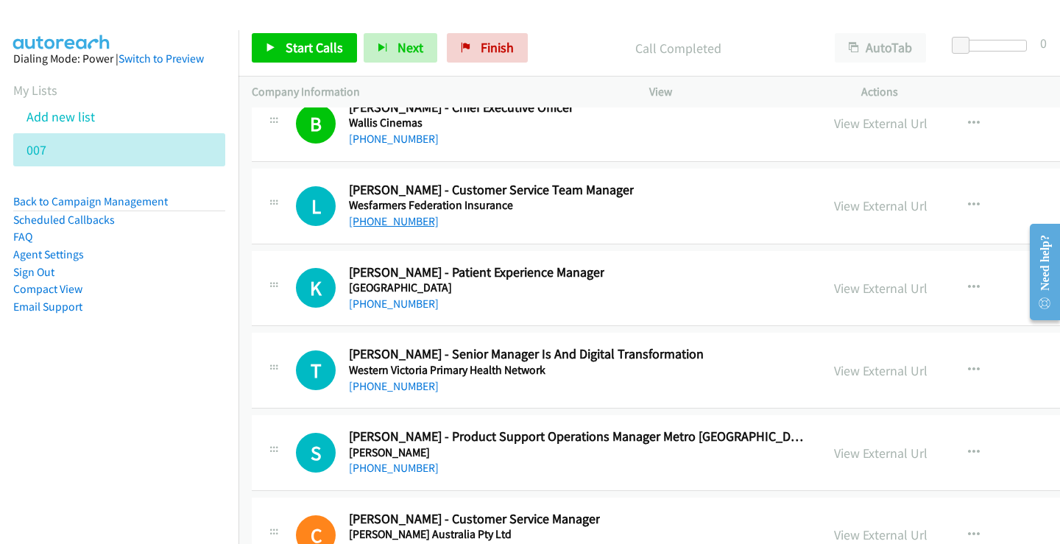
click at [377, 215] on link "[PHONE_NUMBER]" at bounding box center [394, 221] width 90 height 14
click at [367, 388] on link "[PHONE_NUMBER]" at bounding box center [394, 386] width 90 height 14
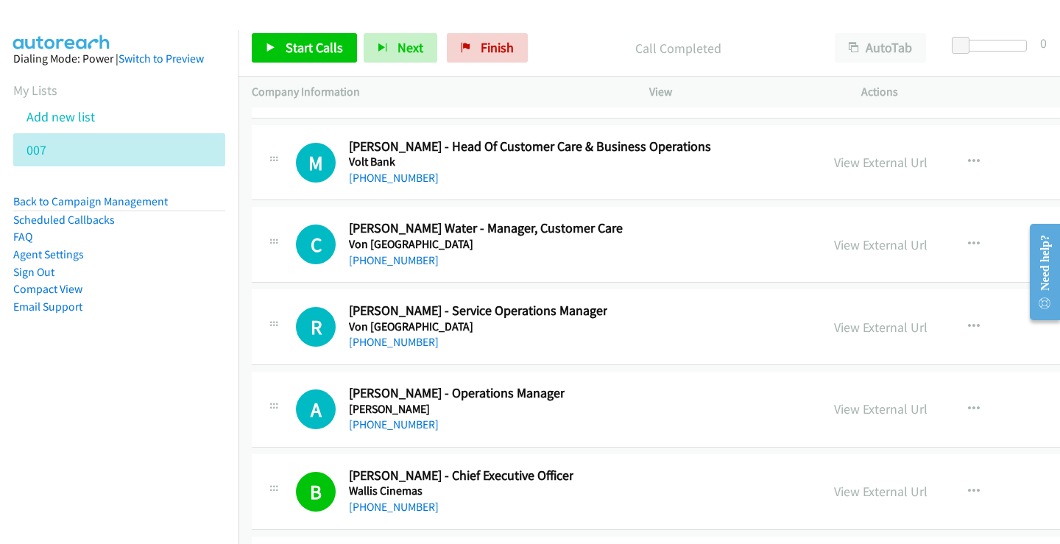
scroll to position [37625, 0]
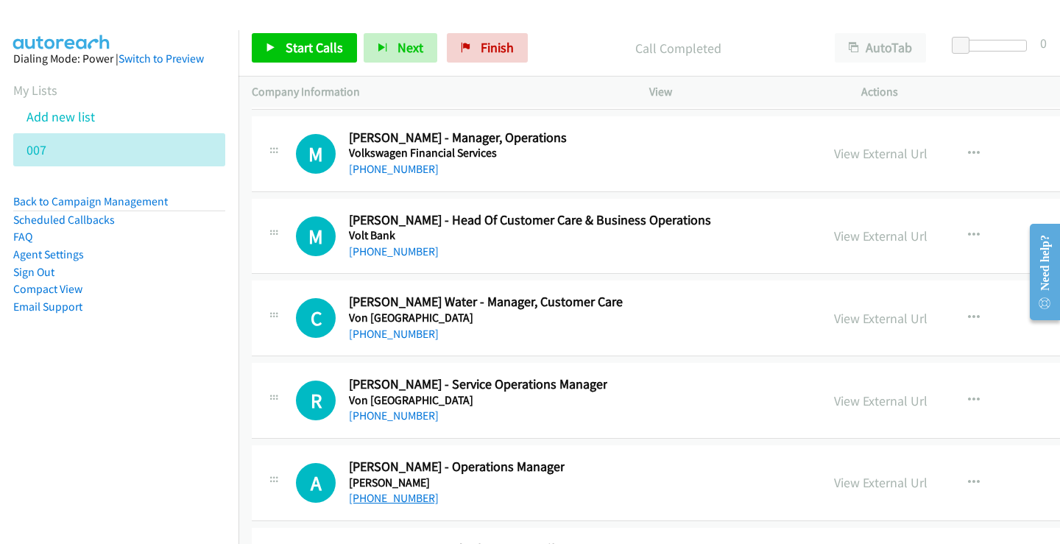
click at [377, 502] on link "[PHONE_NUMBER]" at bounding box center [394, 498] width 90 height 14
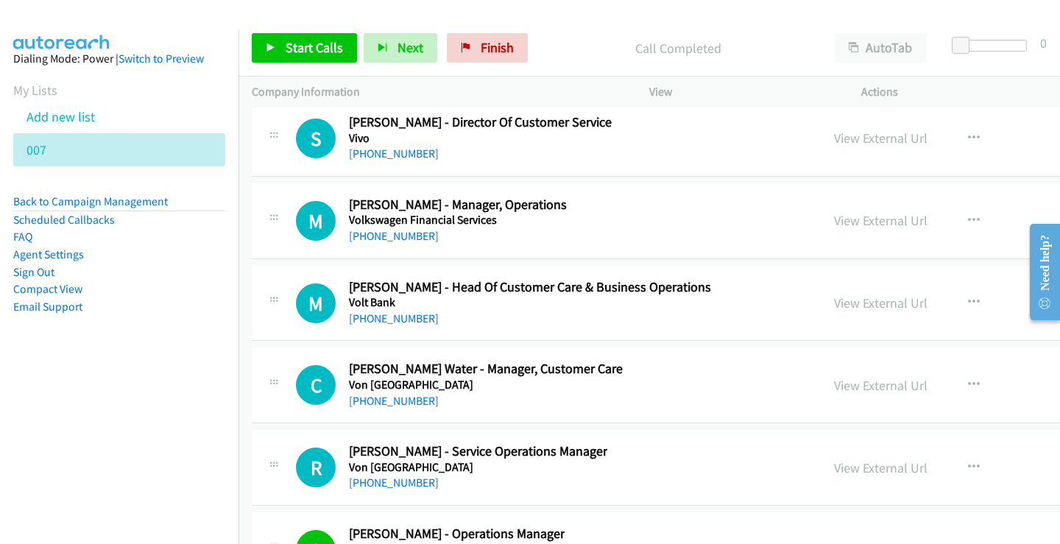
scroll to position [37551, 0]
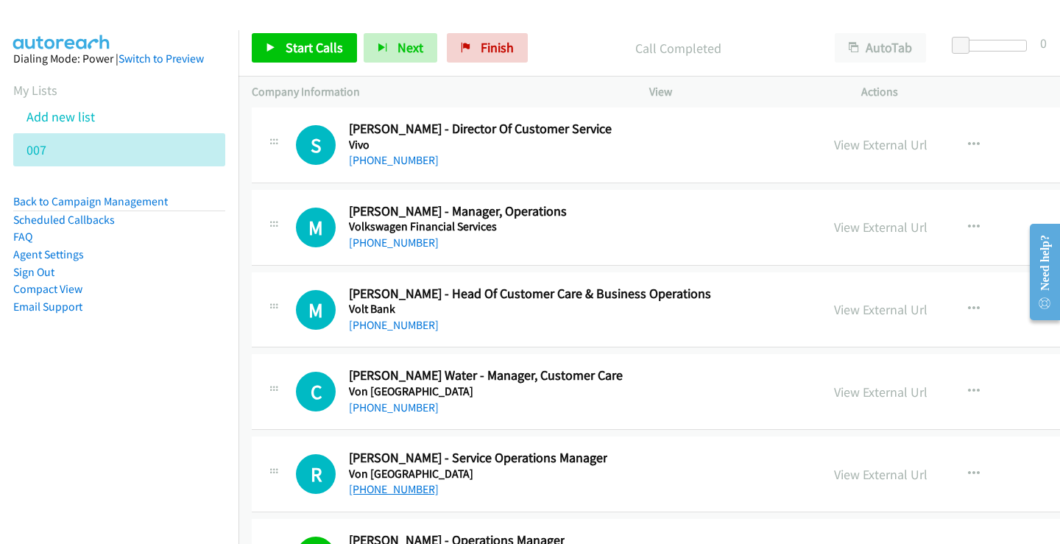
click at [395, 494] on link "[PHONE_NUMBER]" at bounding box center [394, 489] width 90 height 14
click at [372, 408] on link "[PHONE_NUMBER]" at bounding box center [394, 408] width 90 height 14
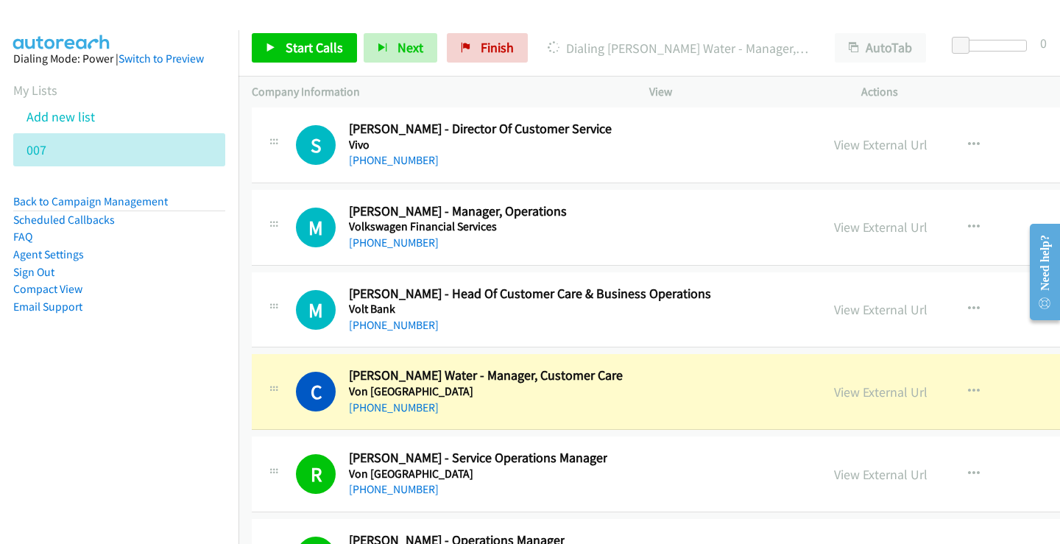
scroll to position [37477, 0]
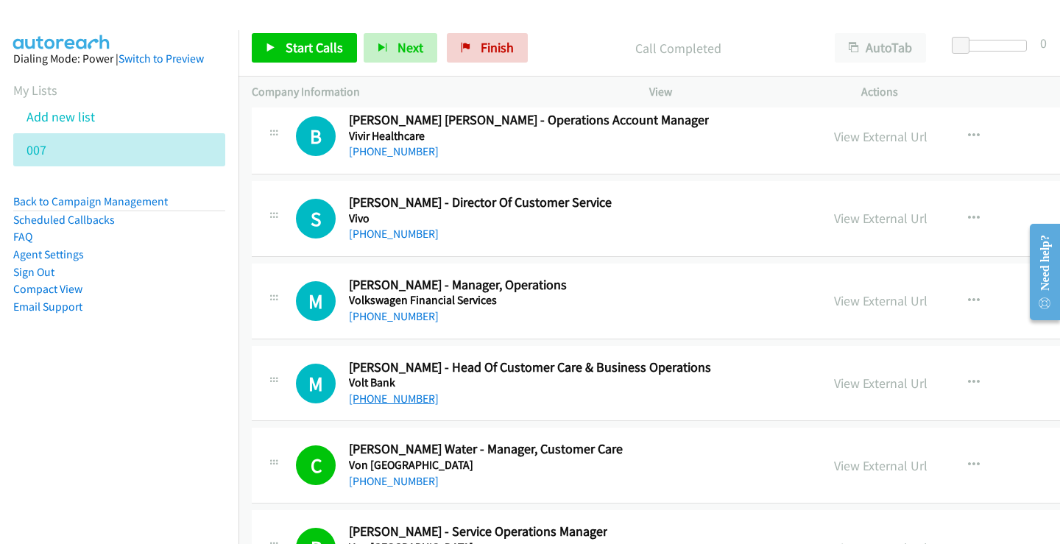
click at [398, 400] on link "[PHONE_NUMBER]" at bounding box center [394, 399] width 90 height 14
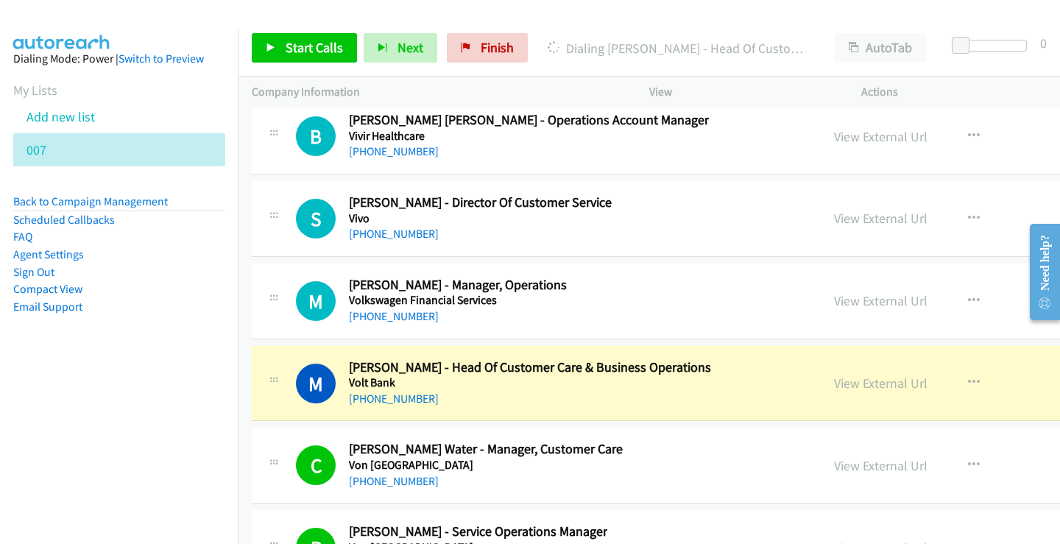
scroll to position [37404, 0]
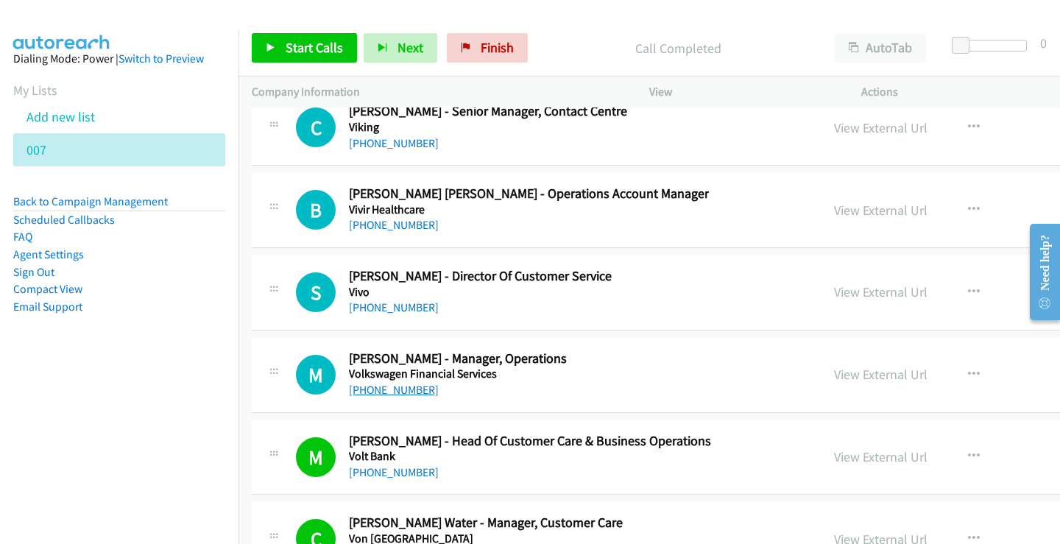
click at [398, 395] on link "[PHONE_NUMBER]" at bounding box center [394, 390] width 90 height 14
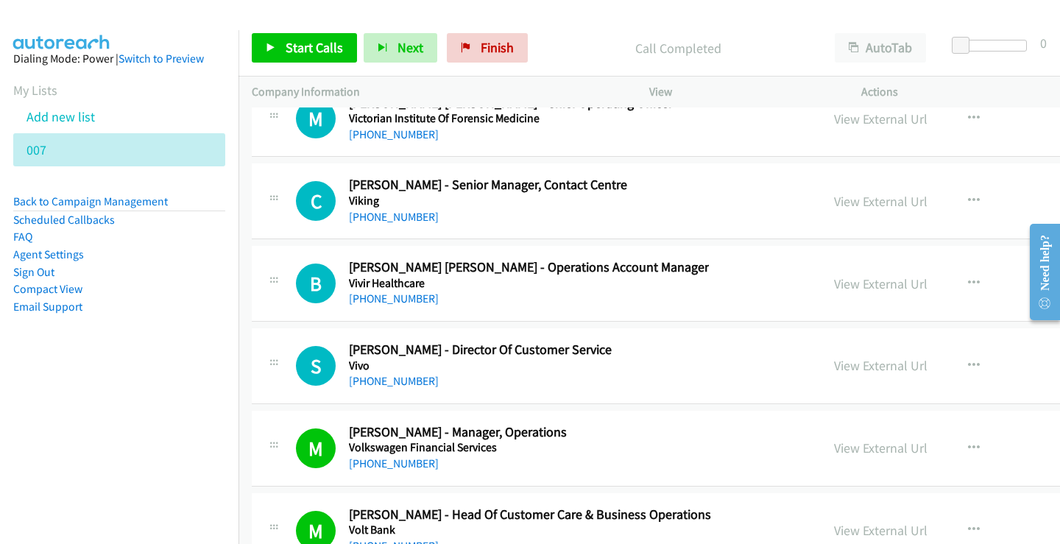
scroll to position [37256, 0]
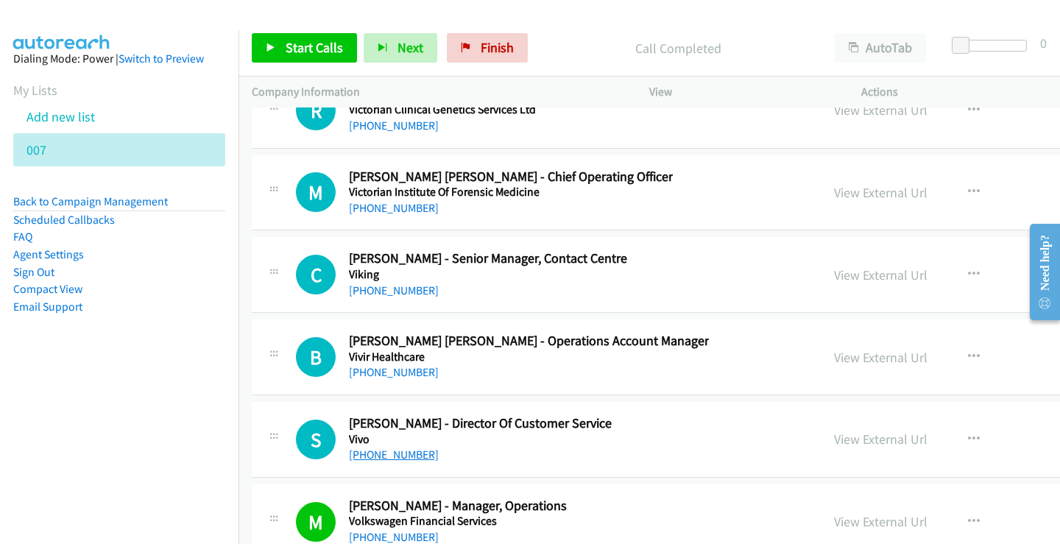
click at [401, 451] on link "[PHONE_NUMBER]" at bounding box center [394, 455] width 90 height 14
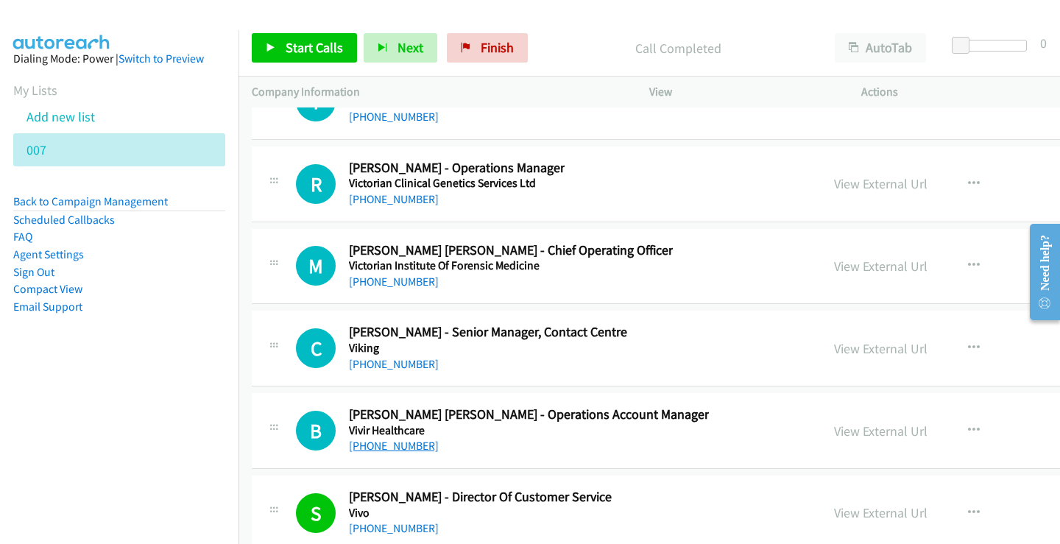
click at [392, 449] on link "[PHONE_NUMBER]" at bounding box center [394, 446] width 90 height 14
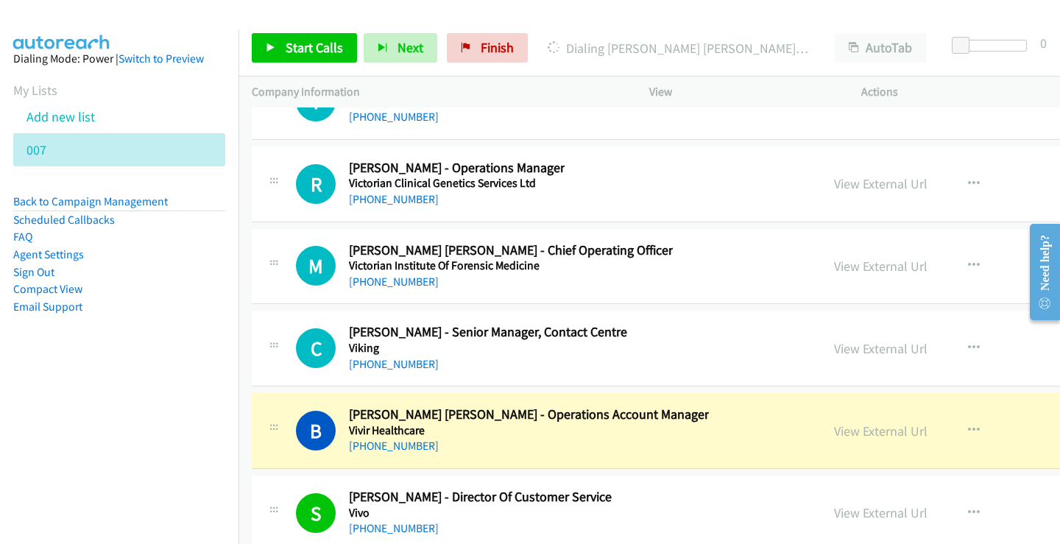
scroll to position [37109, 0]
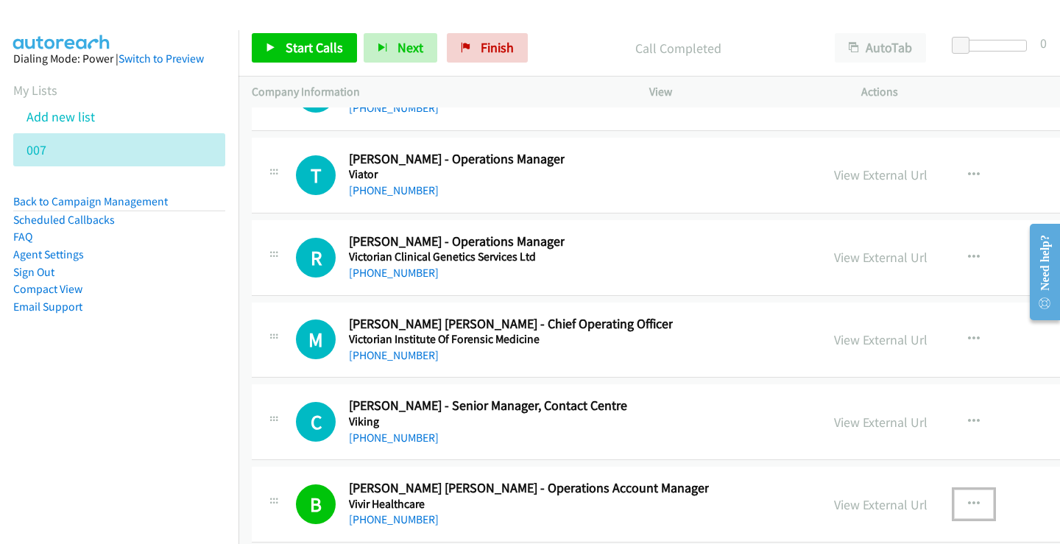
click at [978, 500] on icon "button" at bounding box center [974, 505] width 12 height 12
click at [967, 501] on div at bounding box center [530, 272] width 1060 height 544
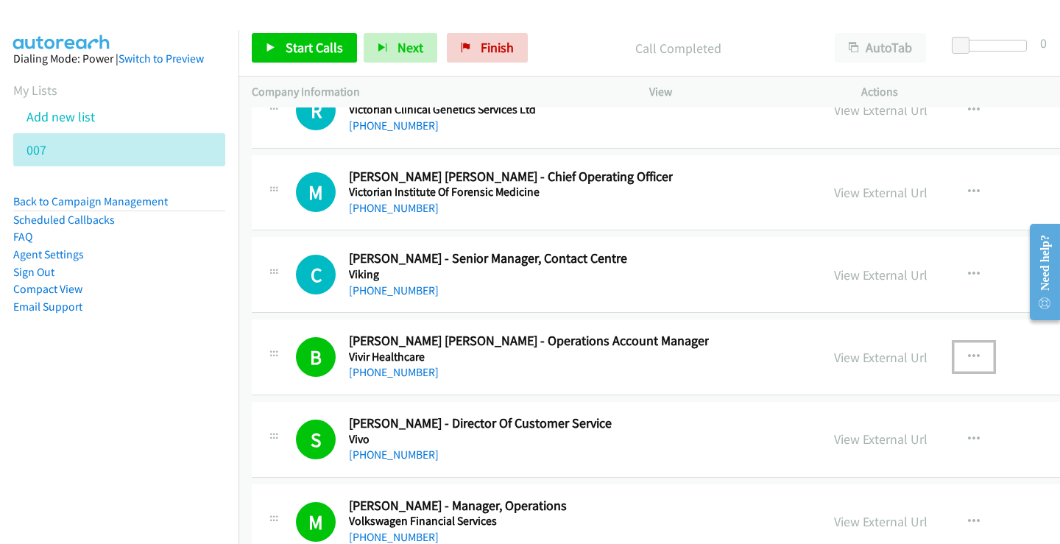
click at [980, 353] on icon "button" at bounding box center [974, 357] width 12 height 12
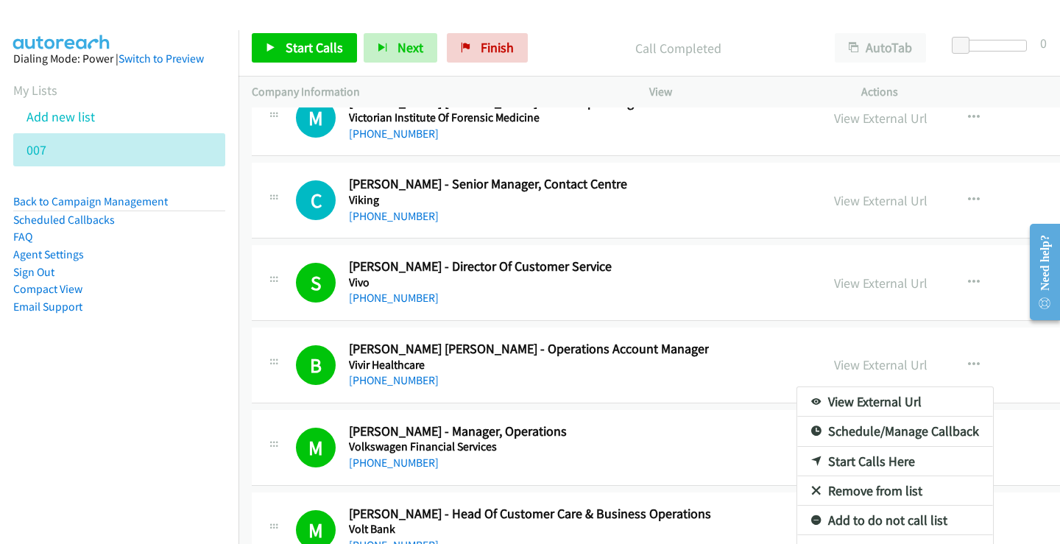
scroll to position [37345, 0]
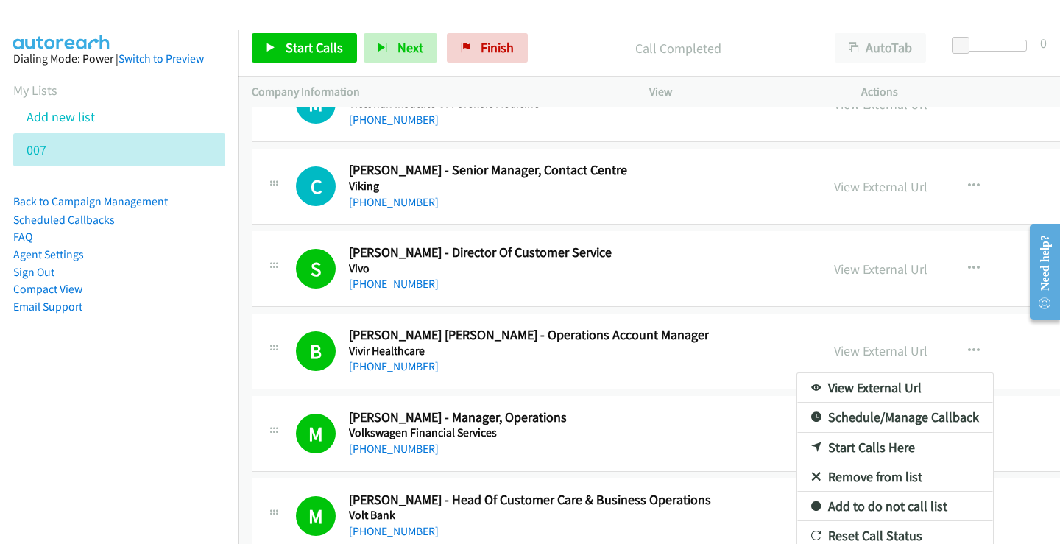
click at [881, 504] on link "Add to do not call list" at bounding box center [896, 506] width 196 height 29
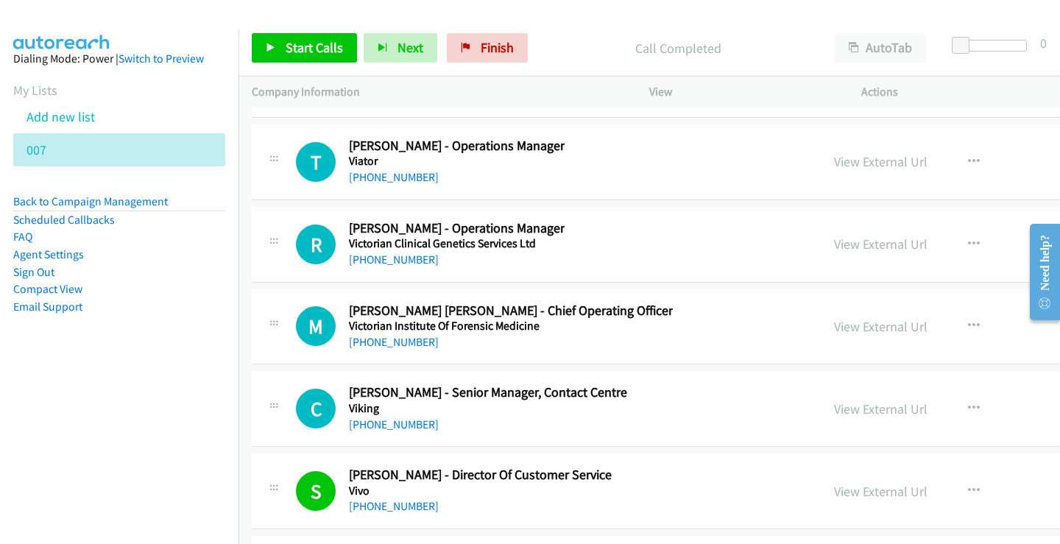
scroll to position [37050, 0]
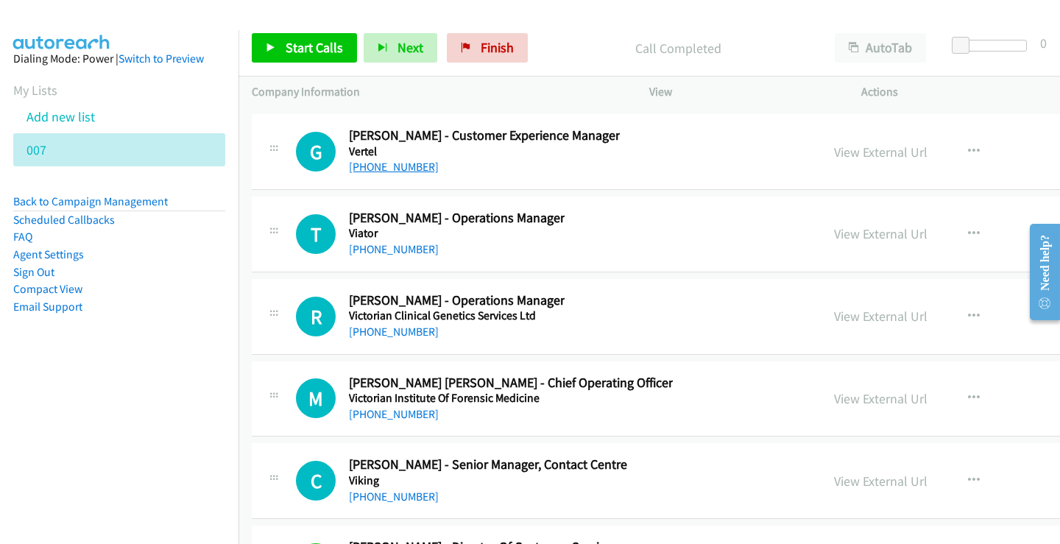
click at [399, 170] on link "[PHONE_NUMBER]" at bounding box center [394, 167] width 90 height 14
click at [413, 250] on link "[PHONE_NUMBER]" at bounding box center [394, 249] width 90 height 14
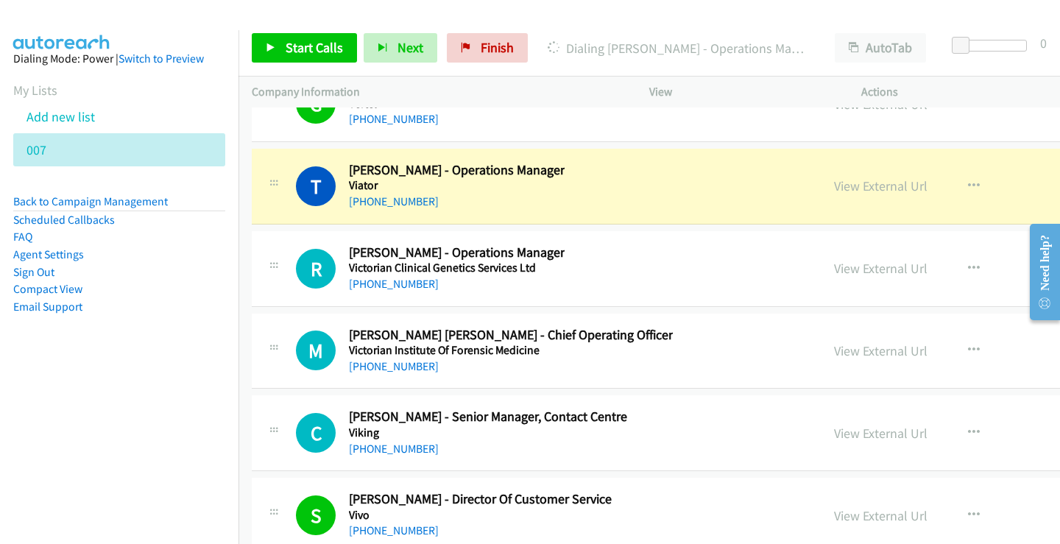
scroll to position [37124, 0]
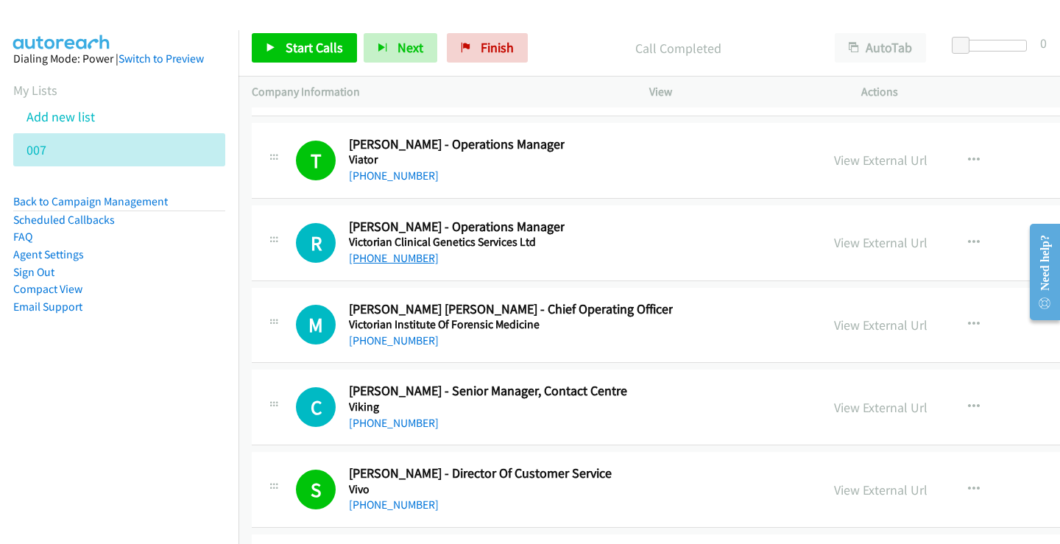
click at [401, 256] on link "[PHONE_NUMBER]" at bounding box center [394, 258] width 90 height 14
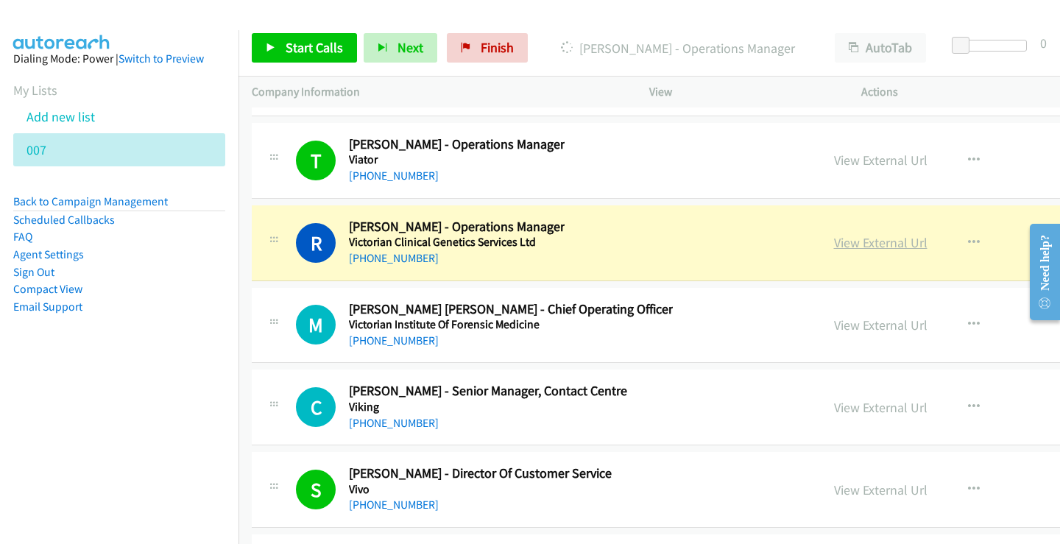
click at [893, 242] on link "View External Url" at bounding box center [881, 242] width 94 height 17
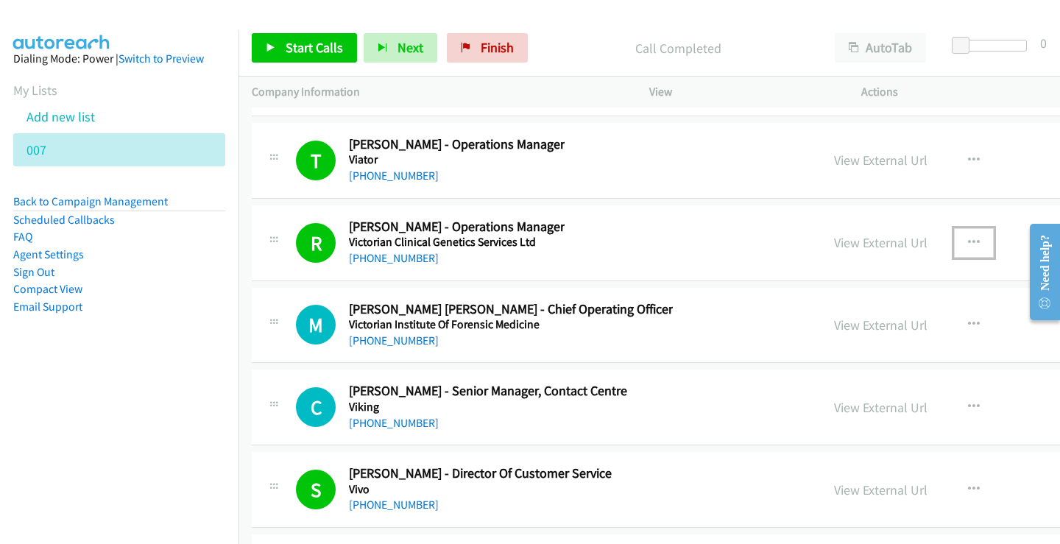
click at [978, 239] on icon "button" at bounding box center [974, 243] width 12 height 12
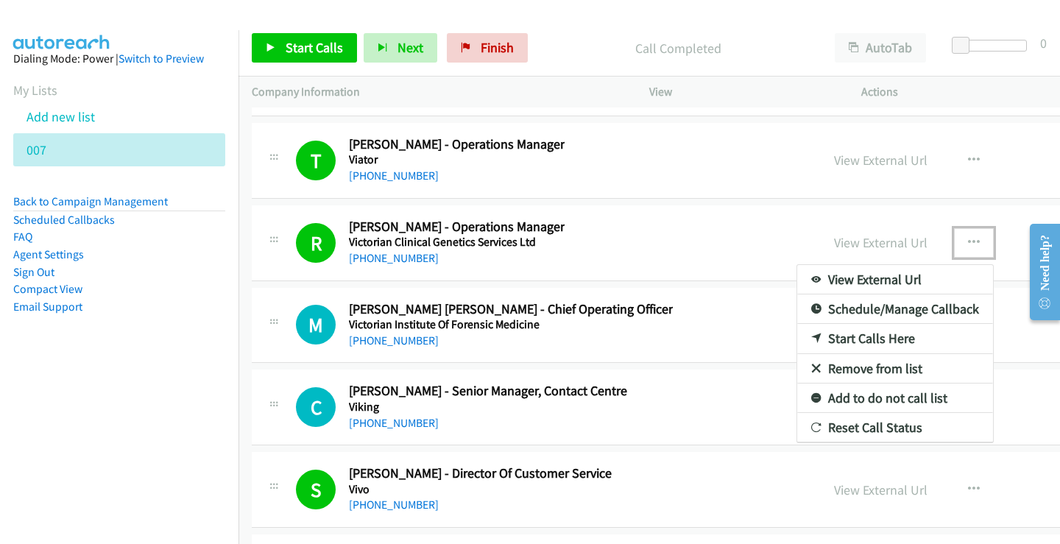
click at [901, 400] on link "Add to do not call list" at bounding box center [896, 398] width 196 height 29
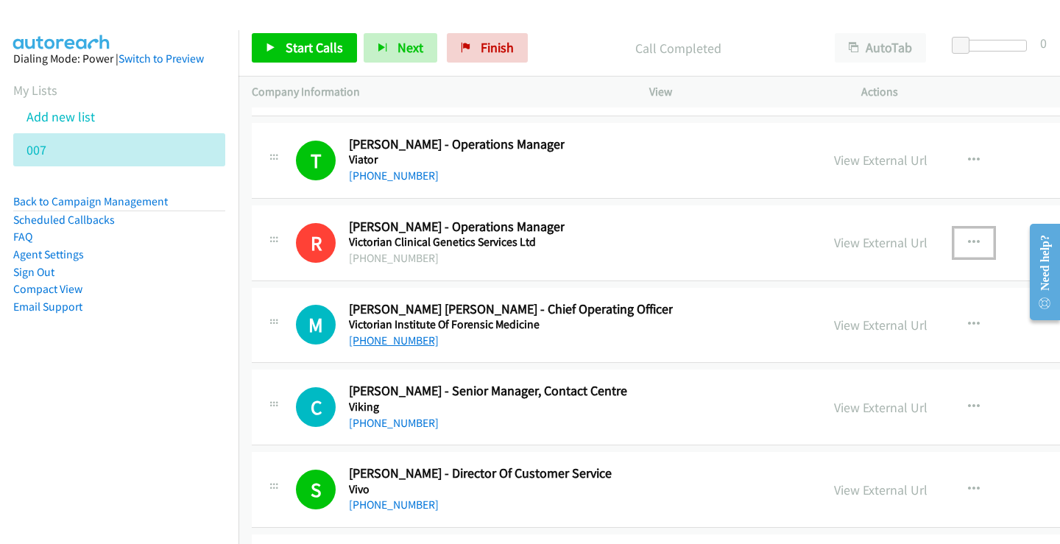
click at [395, 340] on link "[PHONE_NUMBER]" at bounding box center [394, 341] width 90 height 14
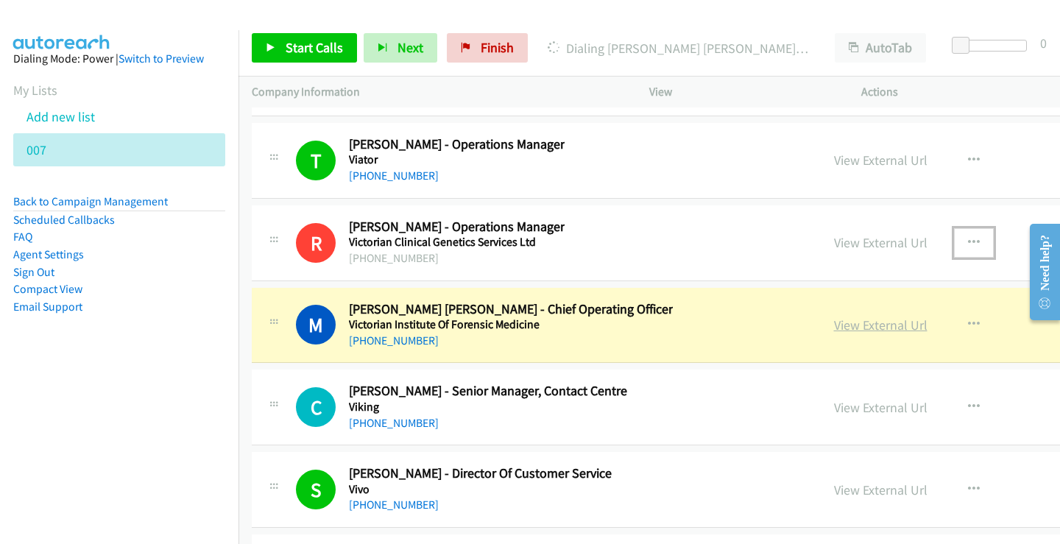
click at [887, 326] on link "View External Url" at bounding box center [881, 325] width 94 height 17
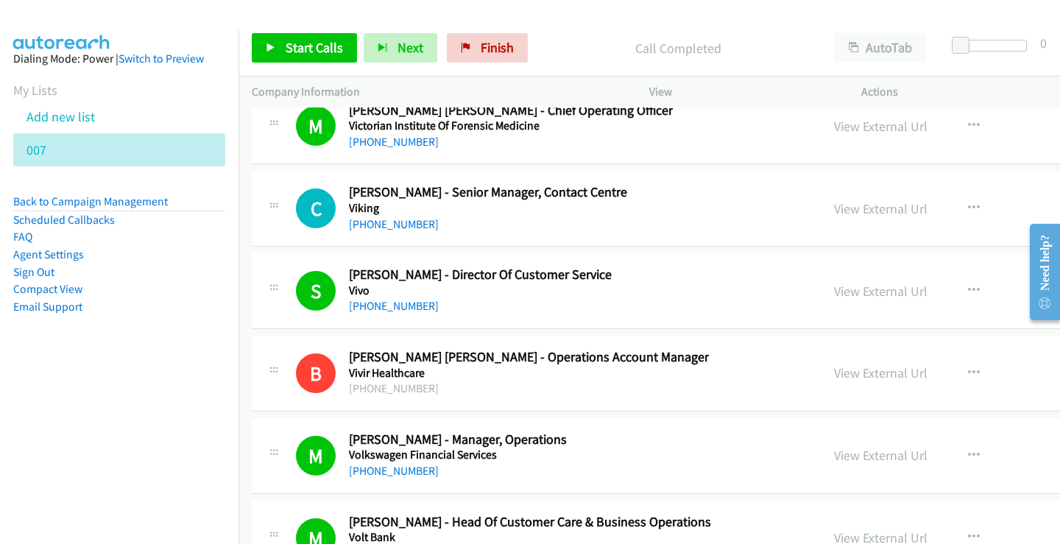
scroll to position [37345, 0]
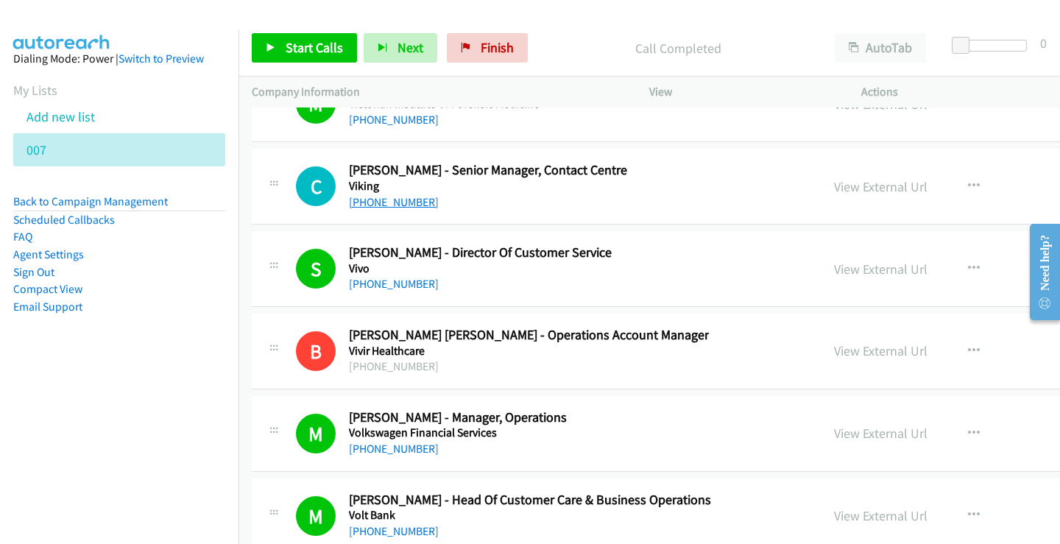
click at [397, 201] on link "[PHONE_NUMBER]" at bounding box center [394, 202] width 90 height 14
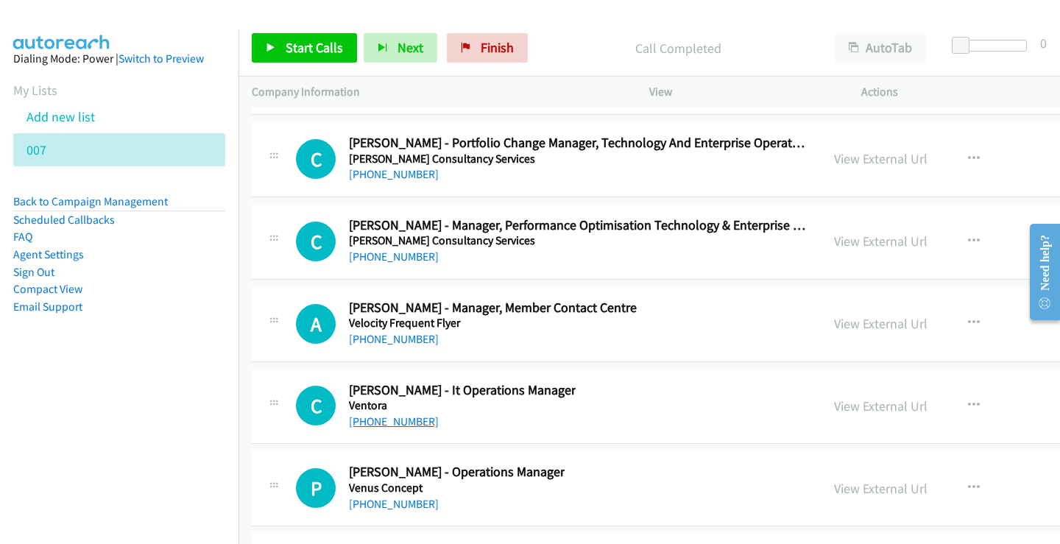
scroll to position [36608, 0]
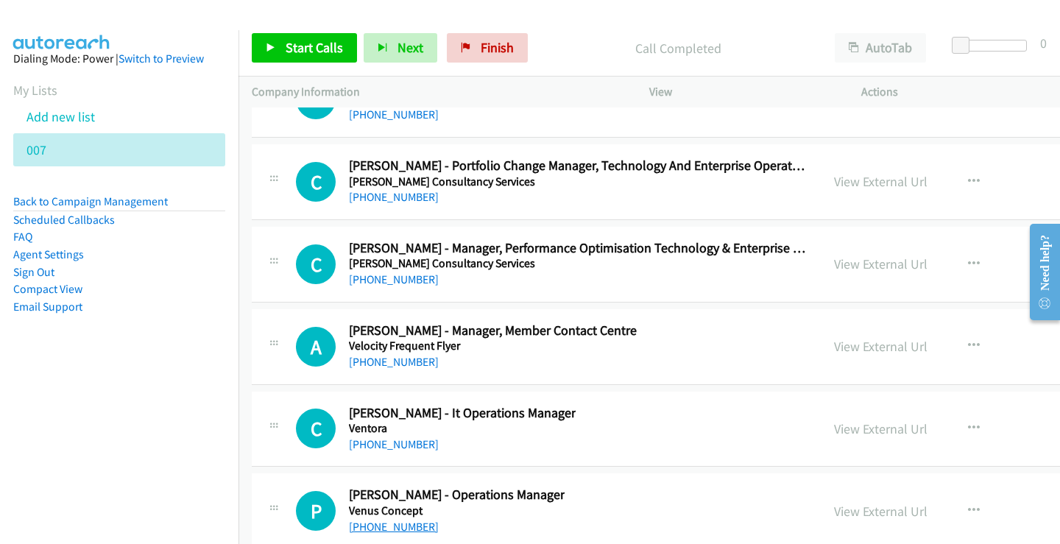
click at [374, 530] on link "[PHONE_NUMBER]" at bounding box center [394, 527] width 90 height 14
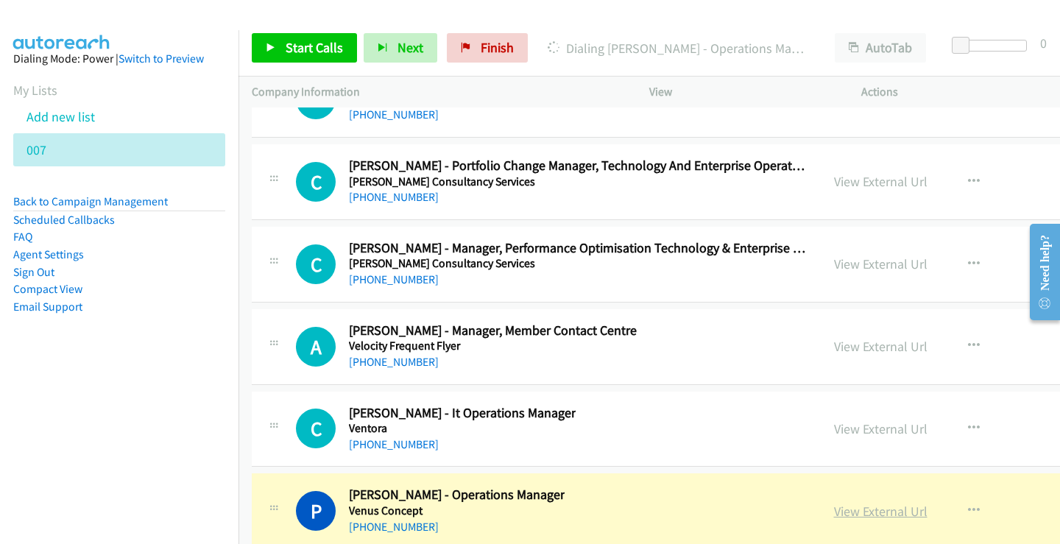
click at [897, 517] on link "View External Url" at bounding box center [881, 511] width 94 height 17
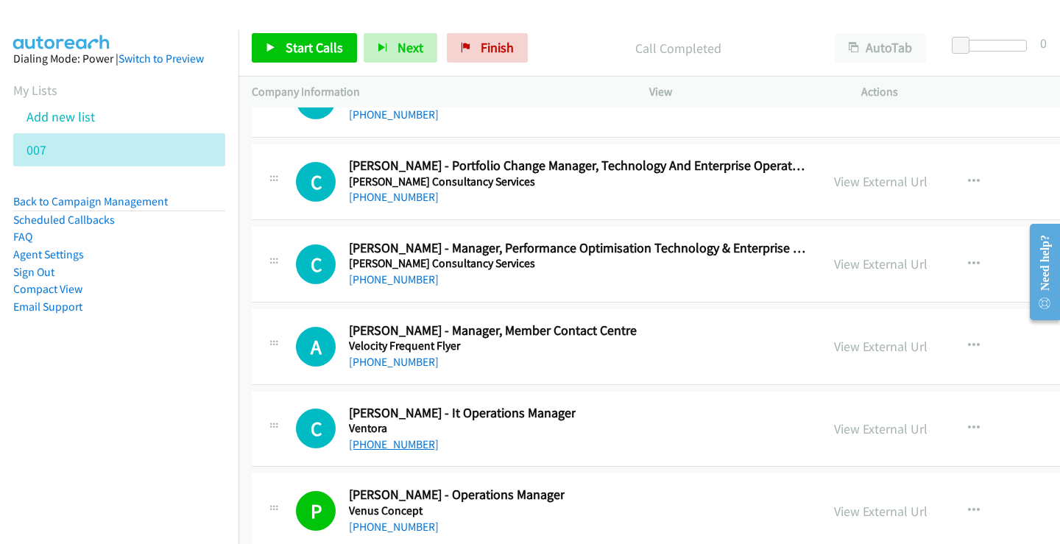
click at [404, 447] on link "[PHONE_NUMBER]" at bounding box center [394, 444] width 90 height 14
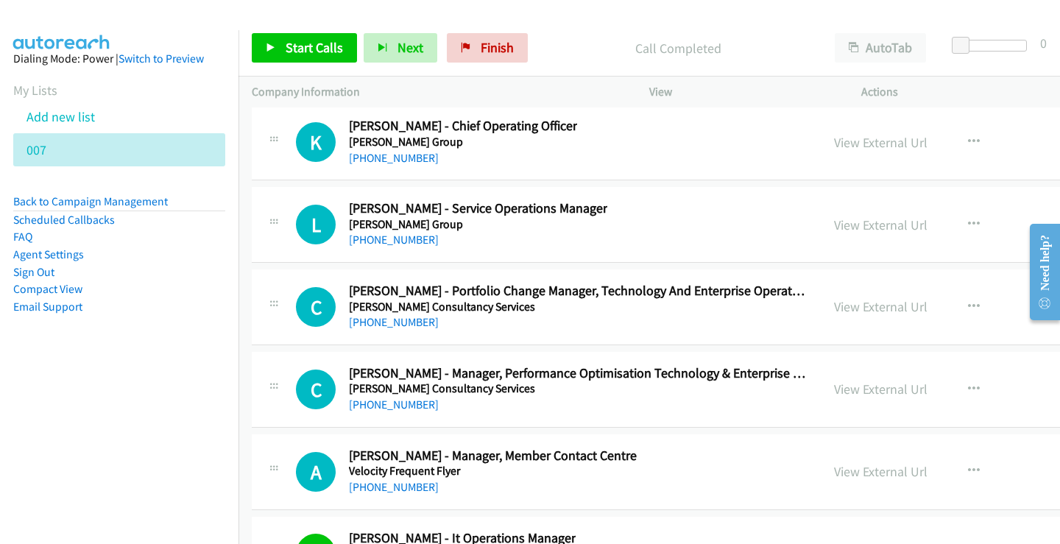
scroll to position [36461, 0]
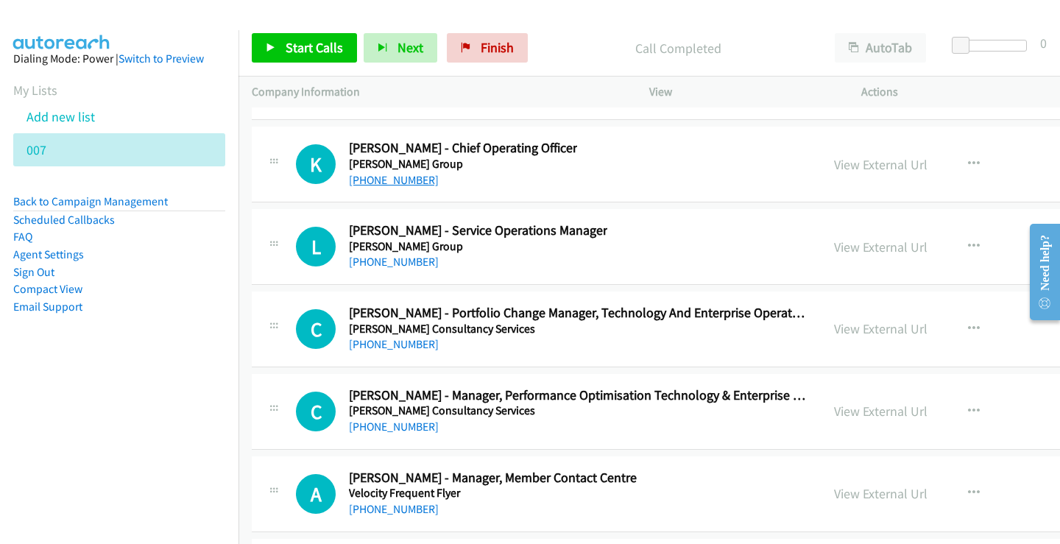
click at [393, 182] on link "[PHONE_NUMBER]" at bounding box center [394, 180] width 90 height 14
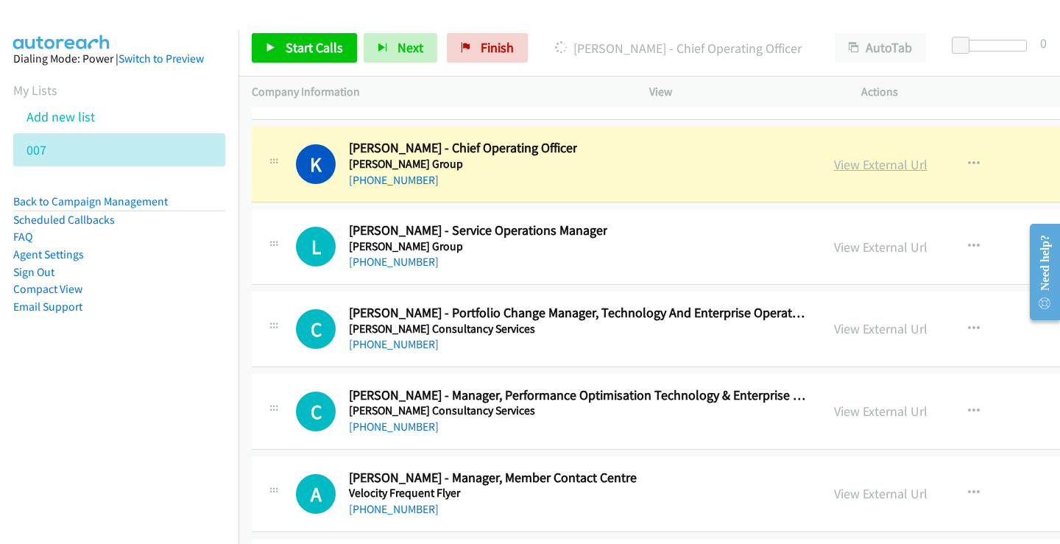
click at [887, 161] on link "View External Url" at bounding box center [881, 164] width 94 height 17
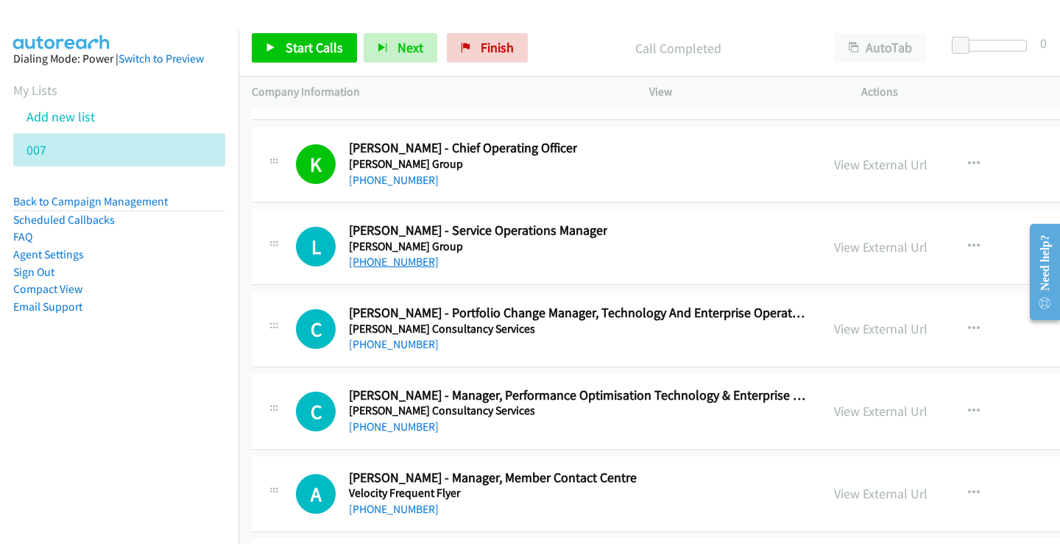
click at [416, 264] on link "[PHONE_NUMBER]" at bounding box center [394, 262] width 90 height 14
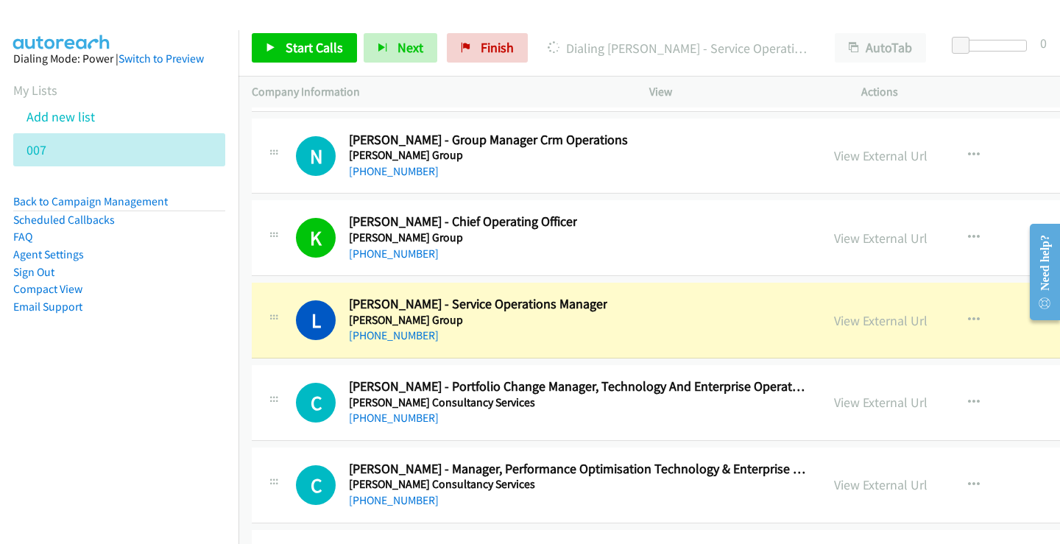
scroll to position [36314, 0]
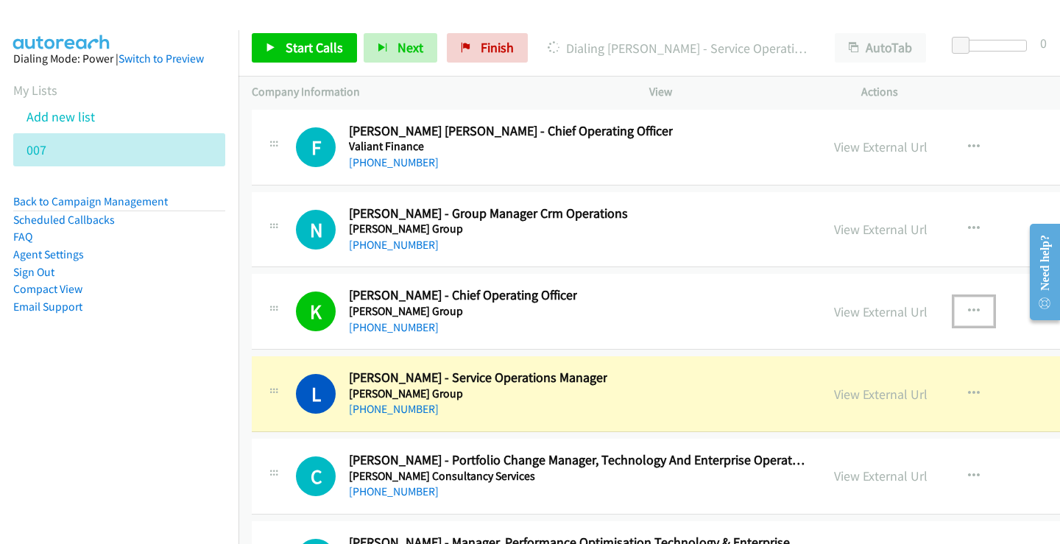
click at [982, 313] on button "button" at bounding box center [974, 311] width 40 height 29
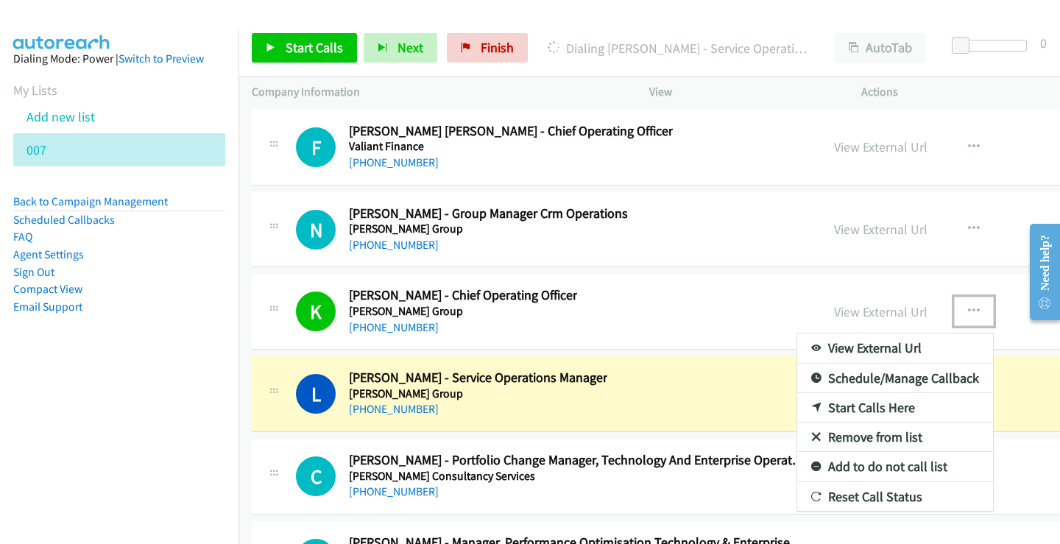
click at [883, 460] on link "Add to do not call list" at bounding box center [896, 466] width 196 height 29
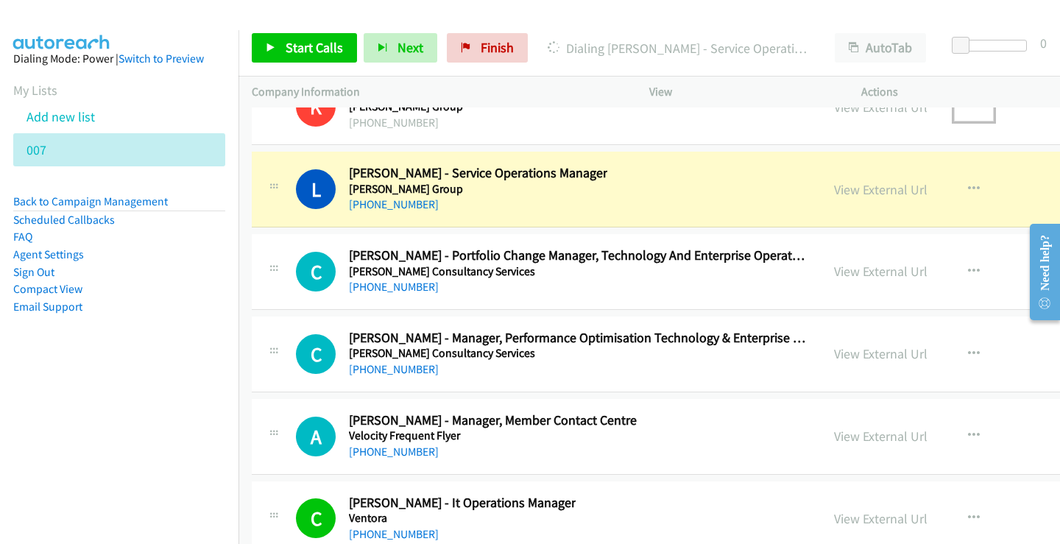
scroll to position [36535, 0]
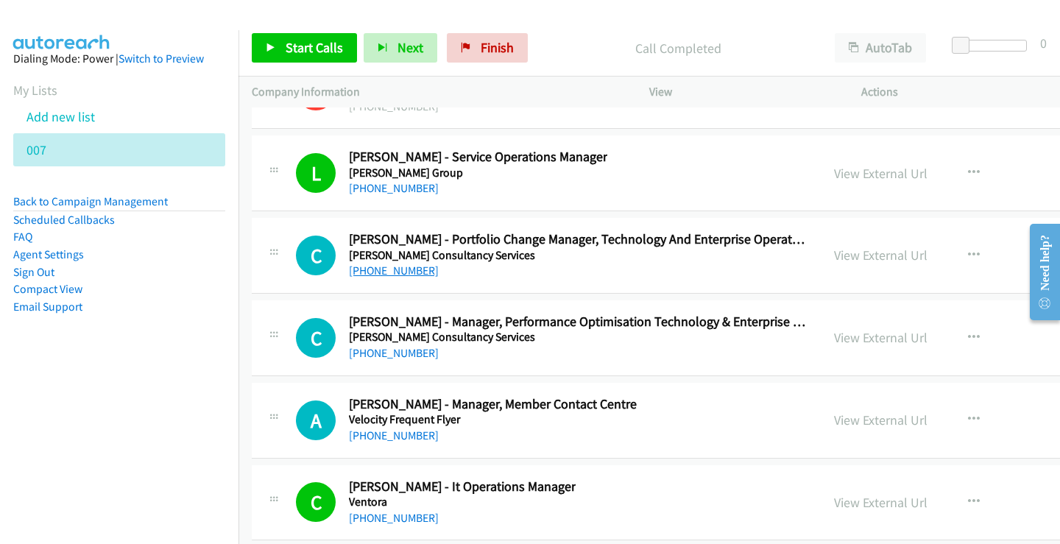
click at [396, 270] on link "[PHONE_NUMBER]" at bounding box center [394, 271] width 90 height 14
click at [388, 440] on link "[PHONE_NUMBER]" at bounding box center [394, 436] width 90 height 14
click at [395, 358] on link "[PHONE_NUMBER]" at bounding box center [394, 353] width 90 height 14
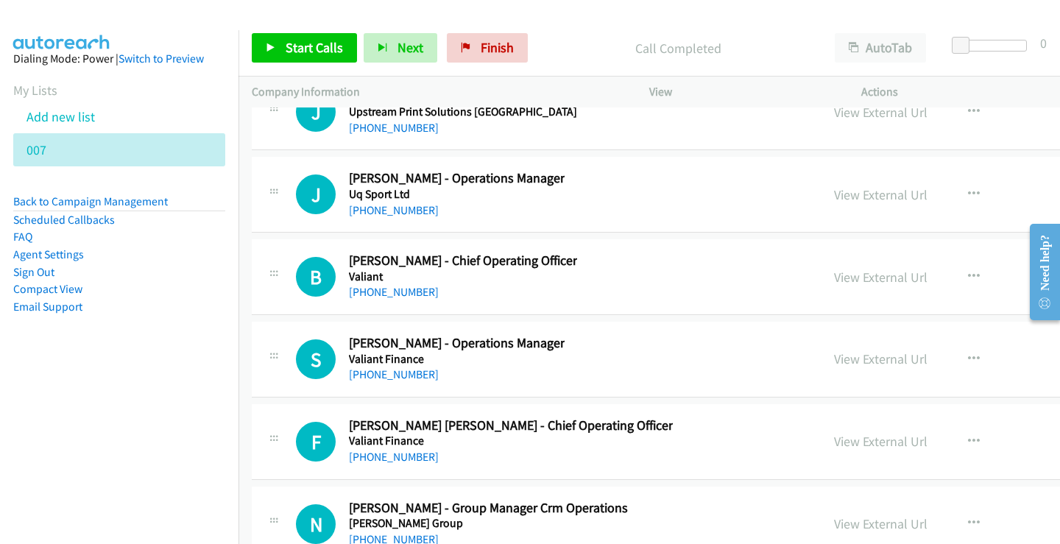
scroll to position [36093, 0]
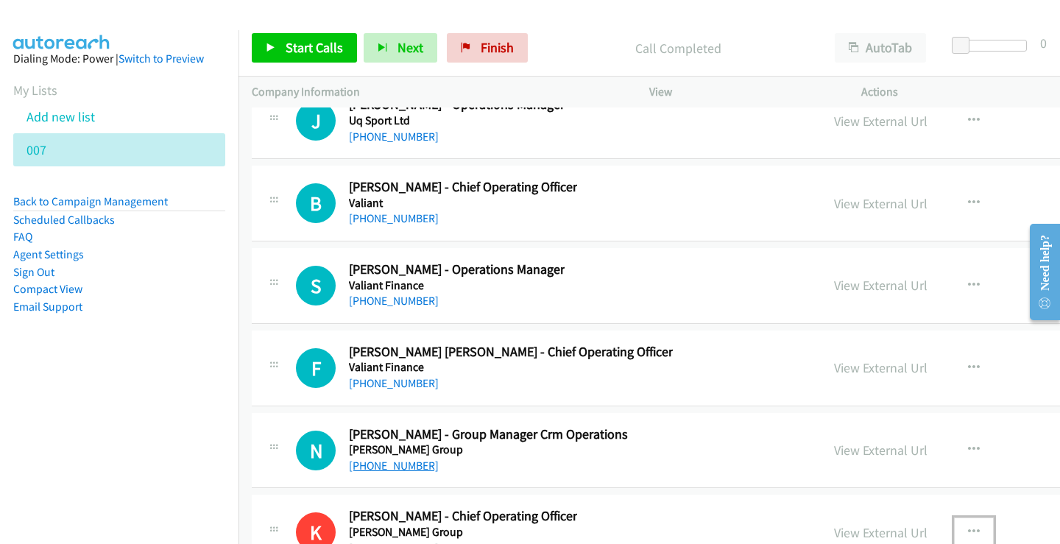
click at [380, 469] on link "[PHONE_NUMBER]" at bounding box center [394, 466] width 90 height 14
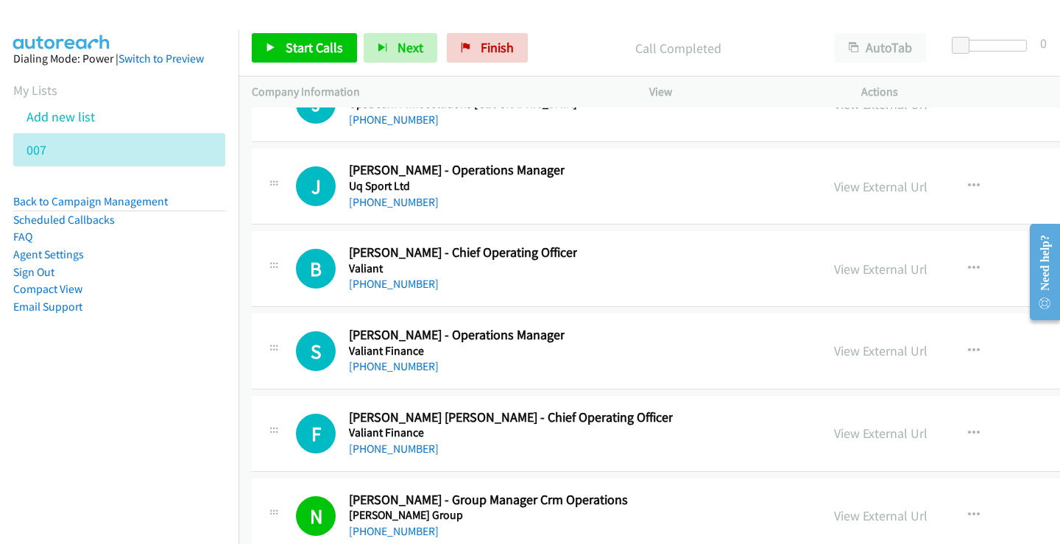
scroll to position [36019, 0]
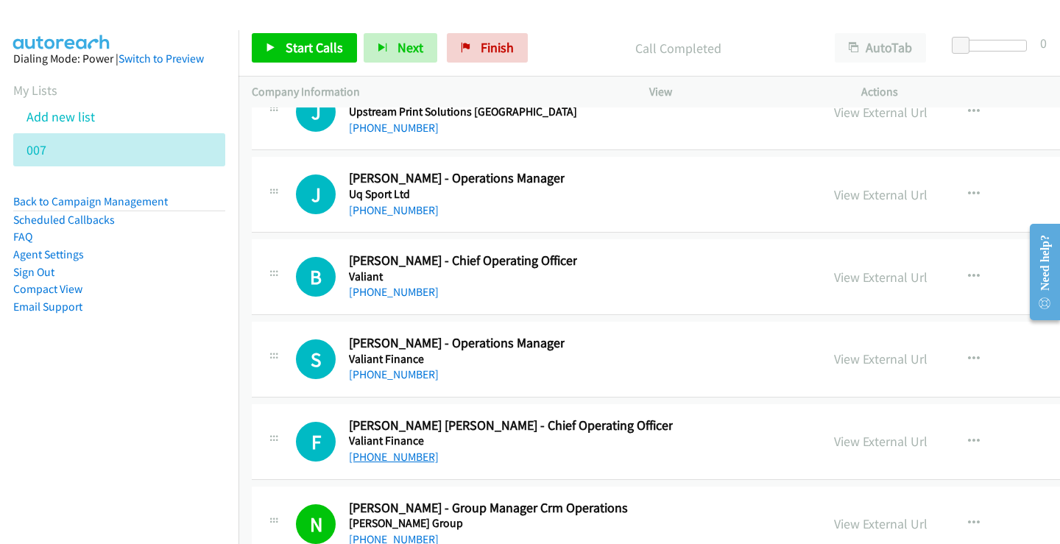
click at [397, 460] on link "[PHONE_NUMBER]" at bounding box center [394, 457] width 90 height 14
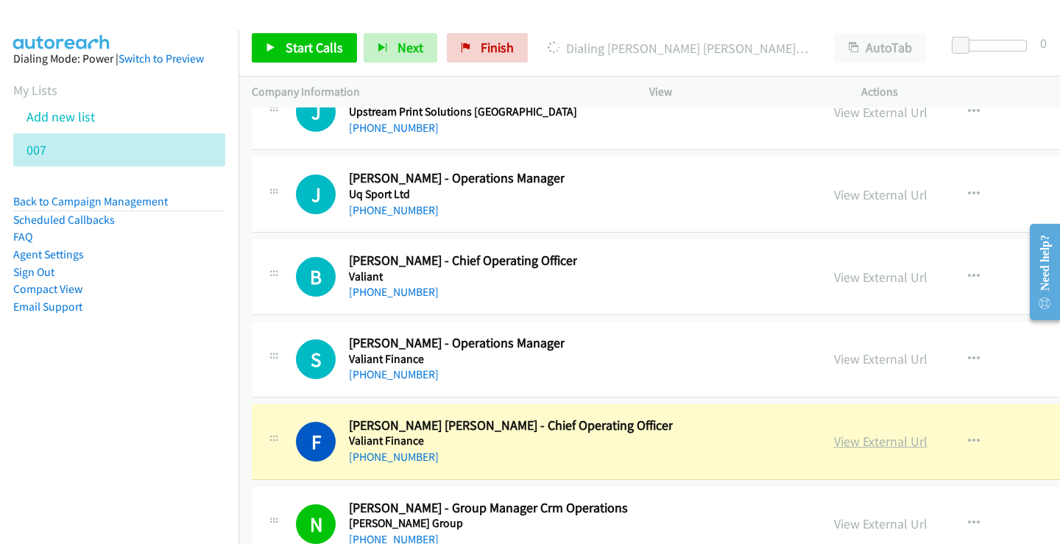
click at [870, 441] on link "View External Url" at bounding box center [881, 441] width 94 height 17
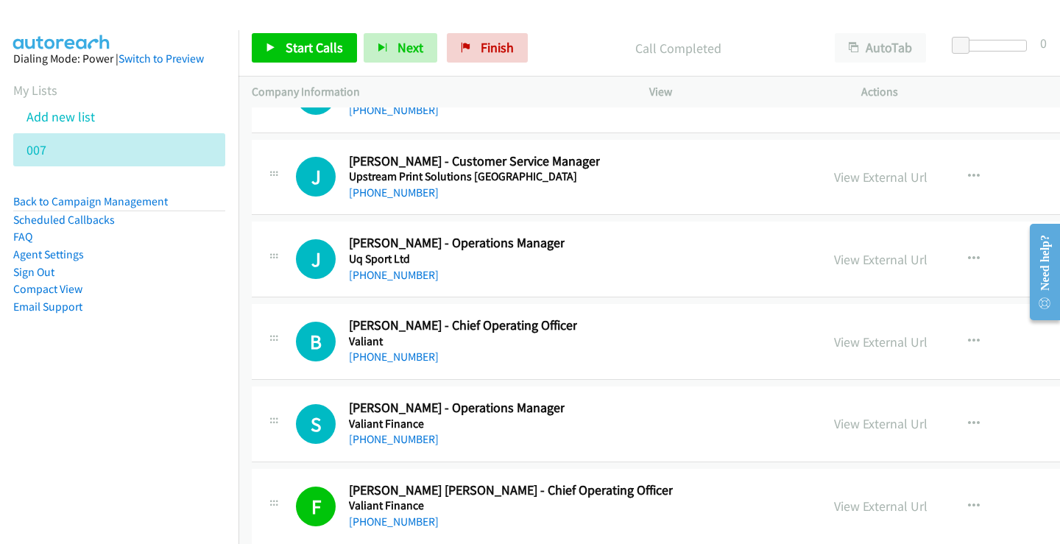
scroll to position [35946, 0]
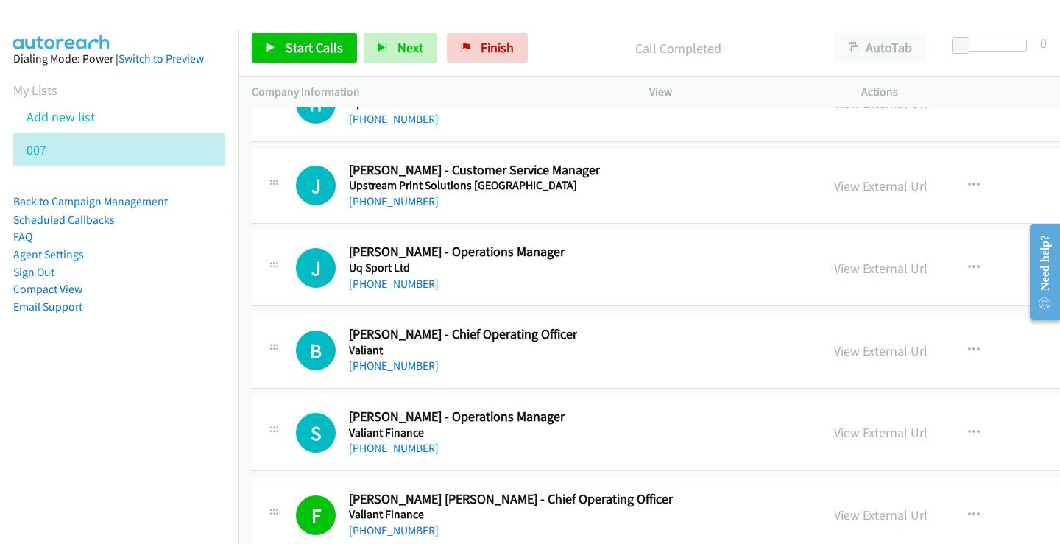
click at [374, 450] on link "[PHONE_NUMBER]" at bounding box center [394, 448] width 90 height 14
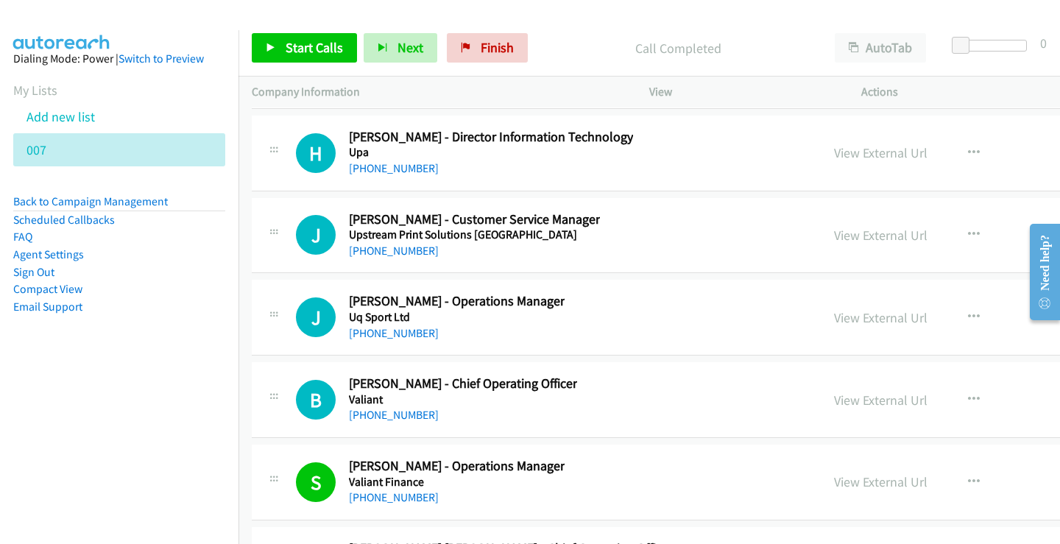
scroll to position [35872, 0]
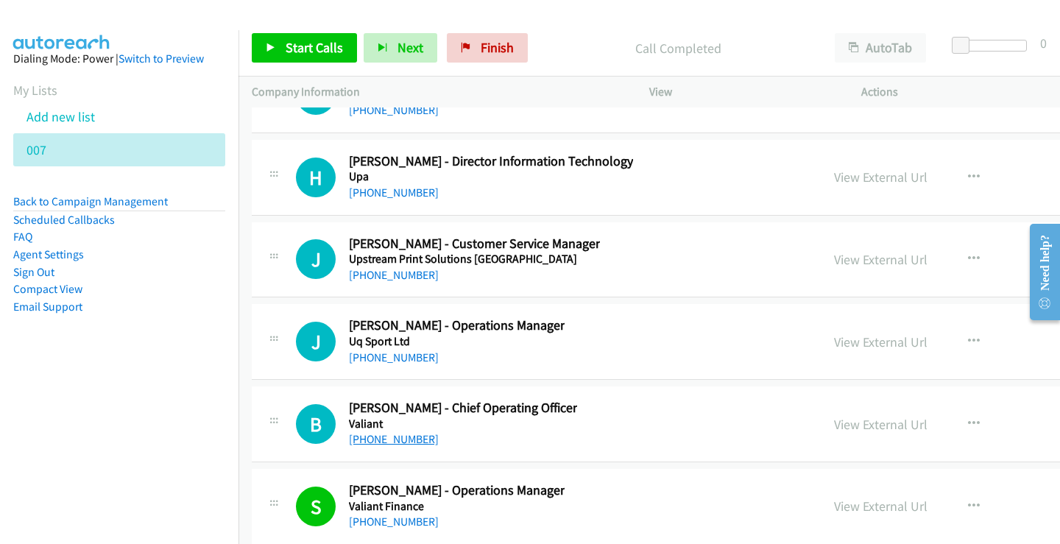
drag, startPoint x: 368, startPoint y: 440, endPoint x: 356, endPoint y: 434, distance: 13.5
click at [389, 436] on link "[PHONE_NUMBER]" at bounding box center [394, 439] width 90 height 14
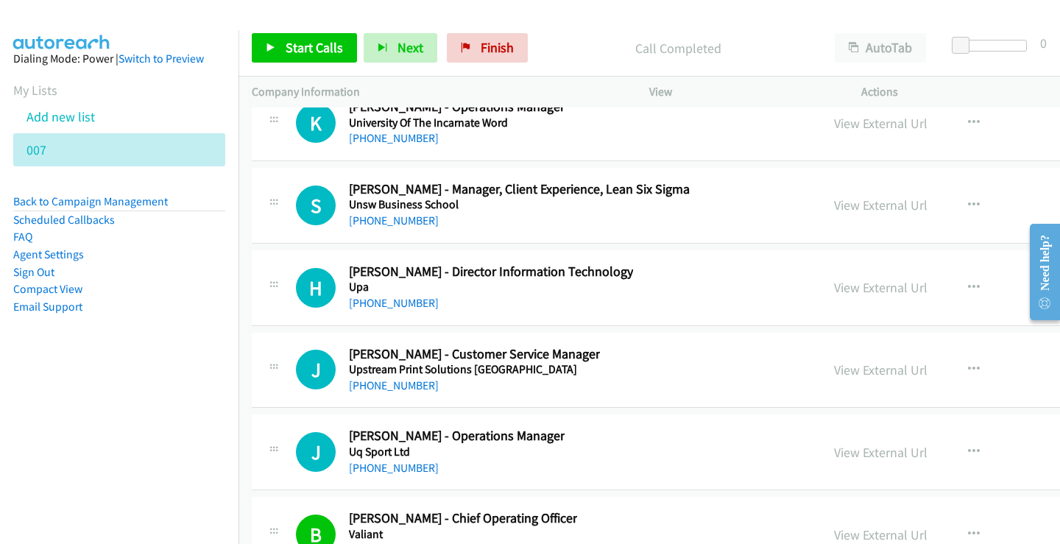
scroll to position [35725, 0]
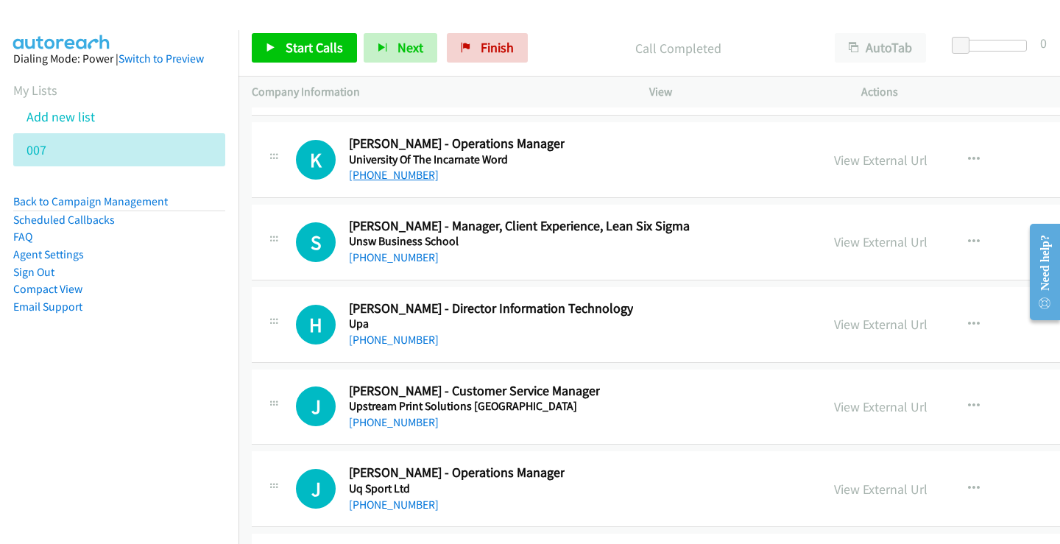
click at [383, 175] on link "[PHONE_NUMBER]" at bounding box center [394, 175] width 90 height 14
click at [391, 254] on link "[PHONE_NUMBER]" at bounding box center [394, 257] width 90 height 14
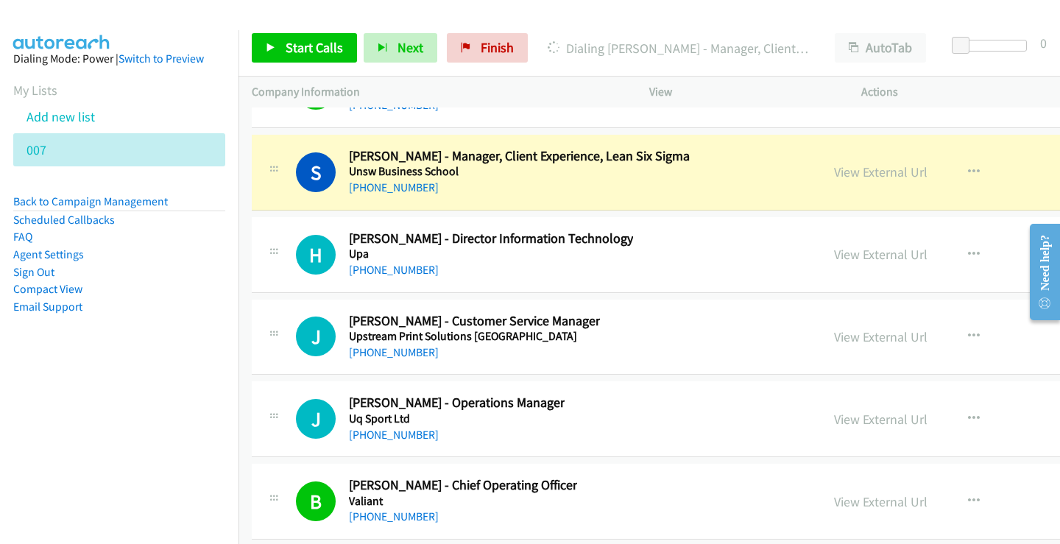
scroll to position [35798, 0]
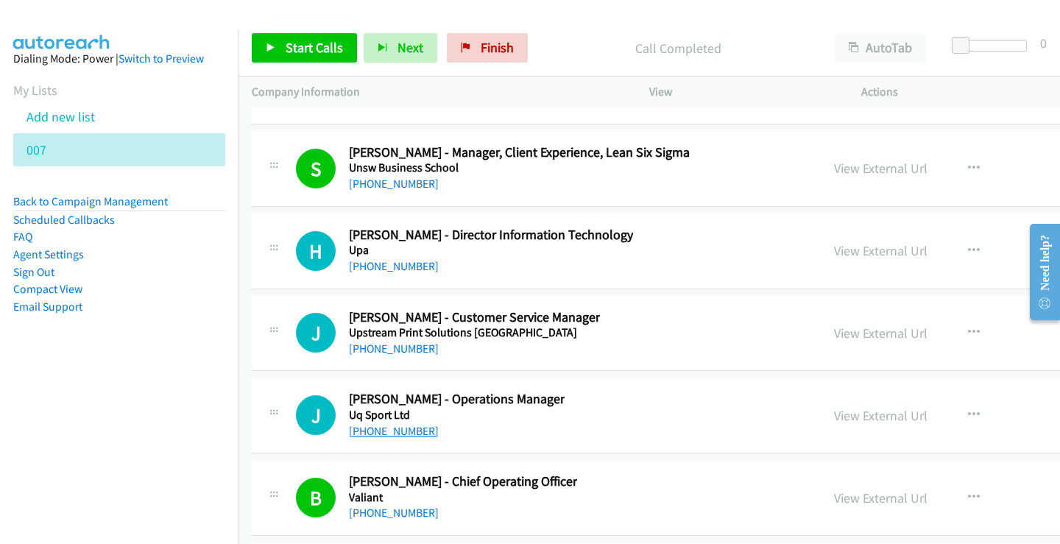
click at [409, 434] on link "[PHONE_NUMBER]" at bounding box center [394, 431] width 90 height 14
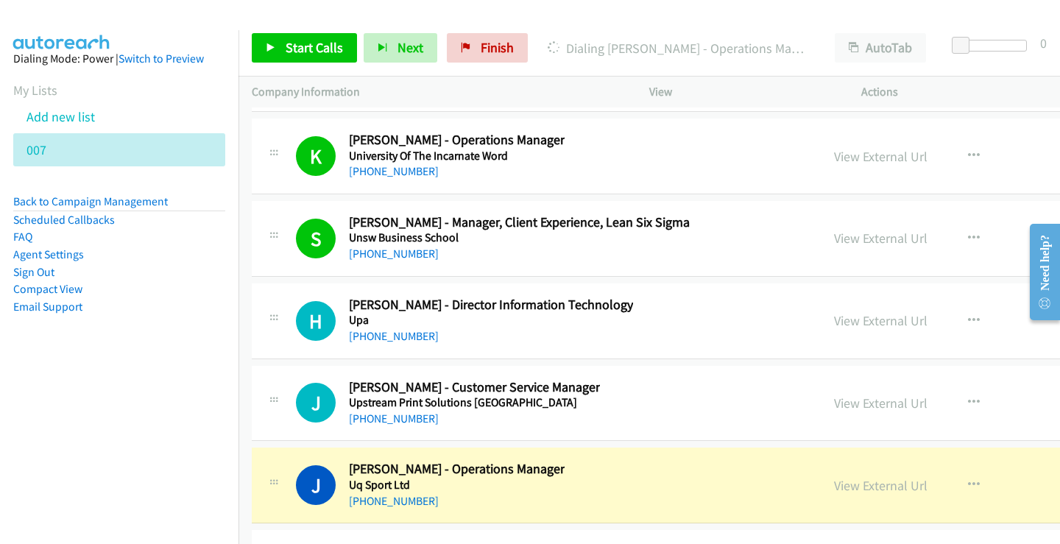
scroll to position [35725, 0]
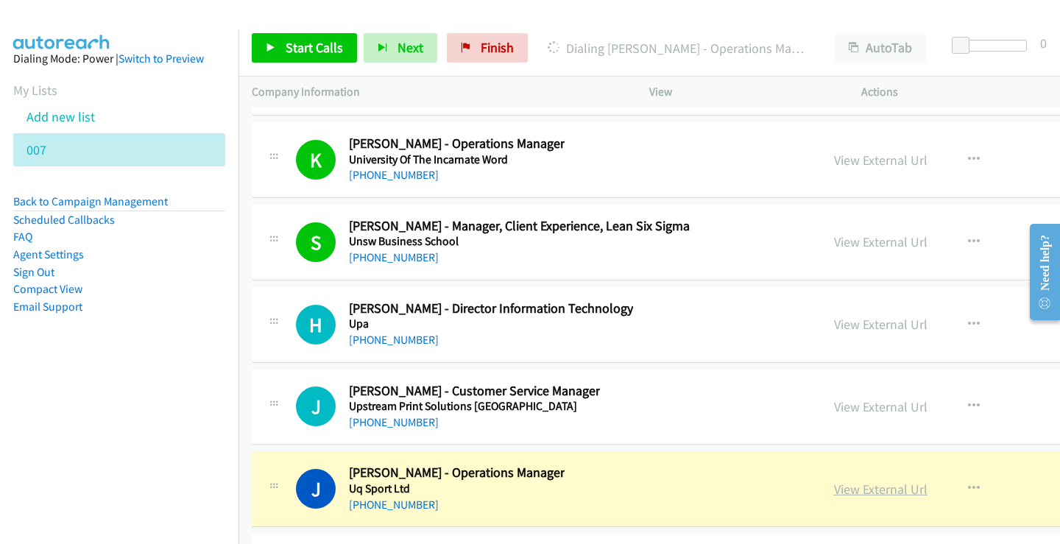
click at [873, 484] on link "View External Url" at bounding box center [881, 489] width 94 height 17
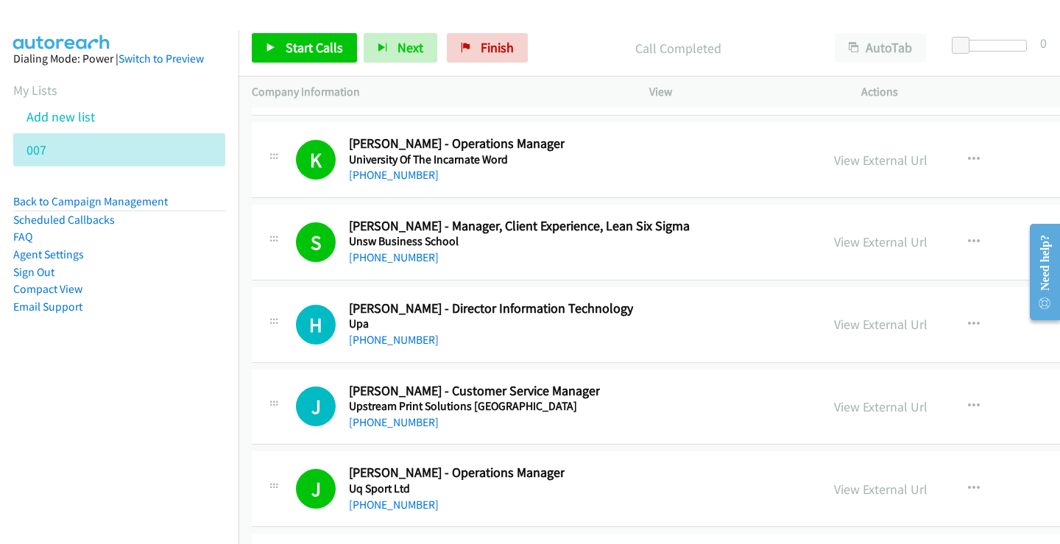
click at [378, 414] on div "[PHONE_NUMBER]" at bounding box center [474, 423] width 251 height 18
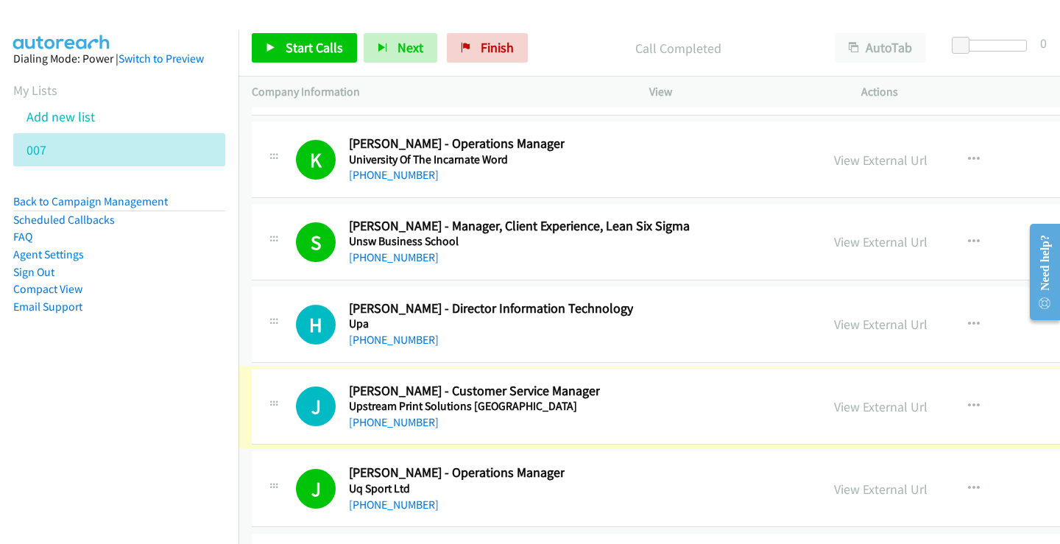
click at [390, 420] on link "[PHONE_NUMBER]" at bounding box center [394, 422] width 90 height 14
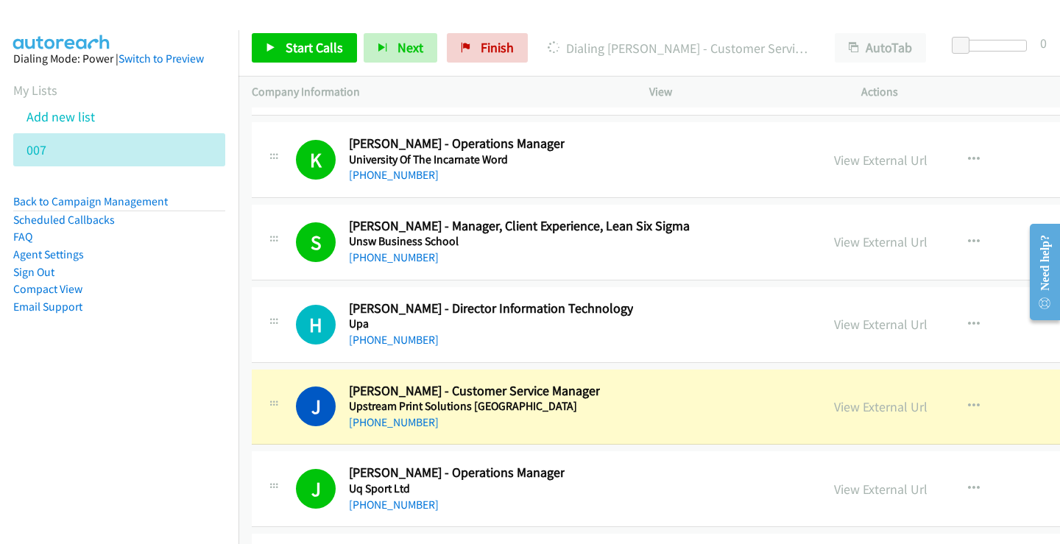
scroll to position [35651, 0]
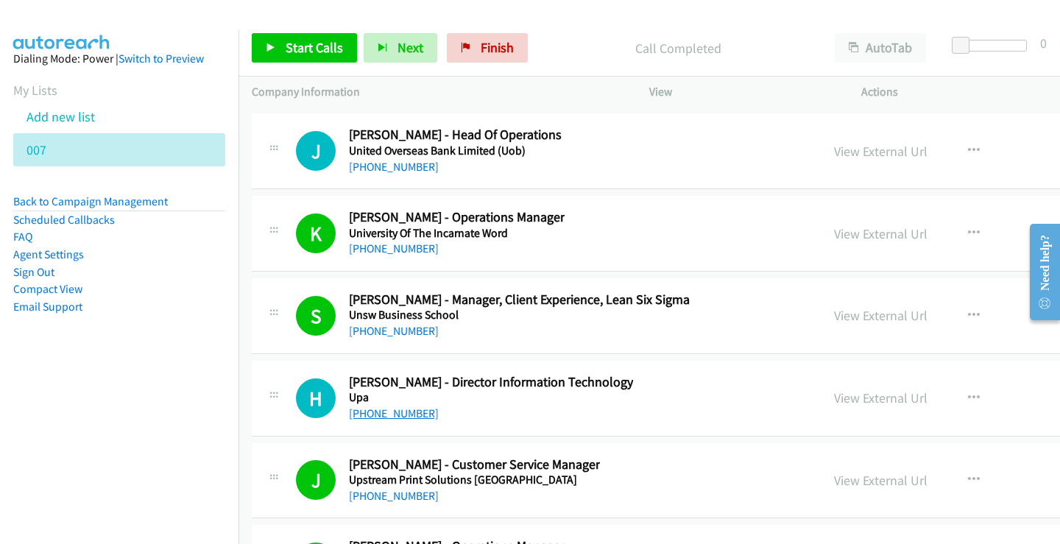
click at [388, 420] on link "[PHONE_NUMBER]" at bounding box center [394, 414] width 90 height 14
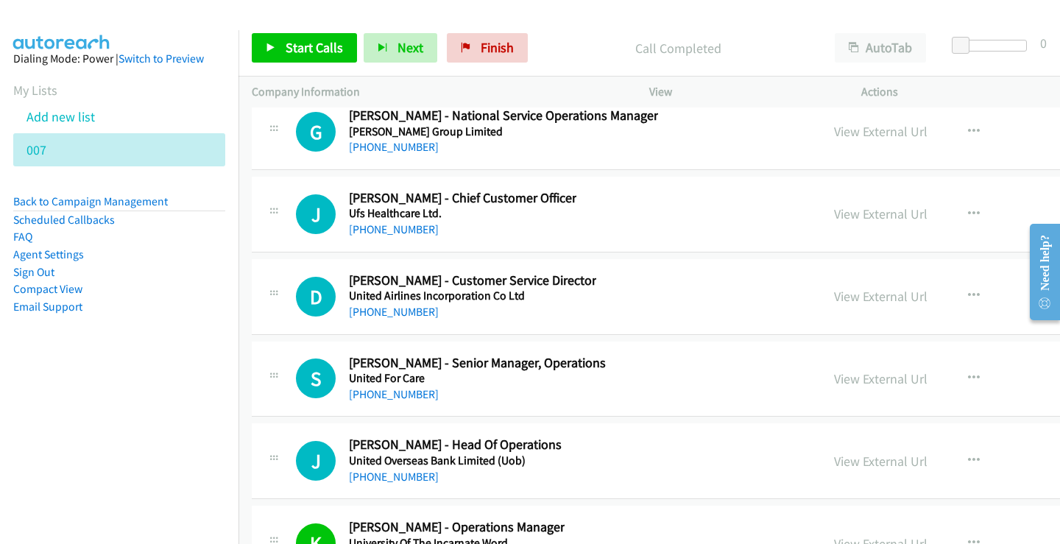
scroll to position [35356, 0]
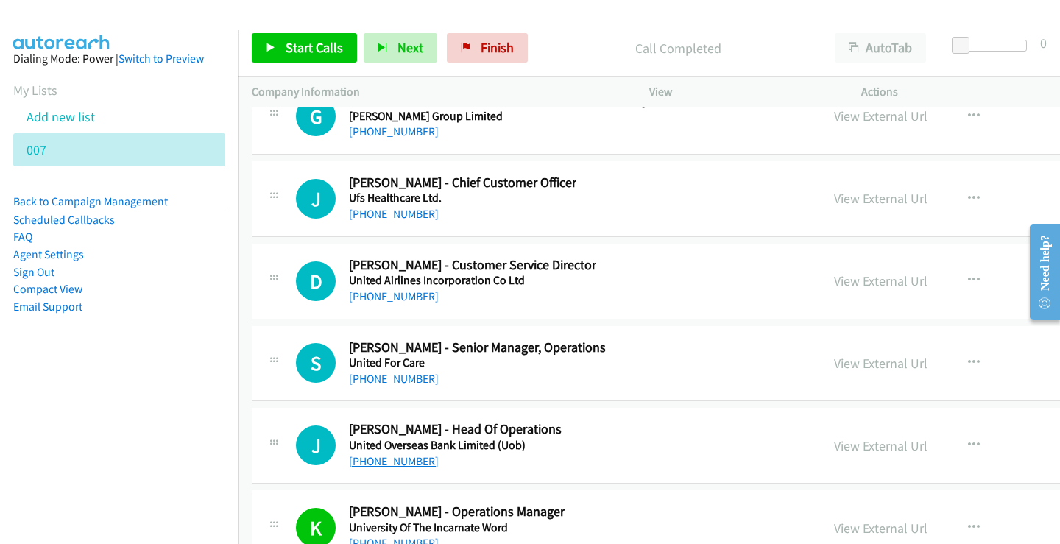
click at [390, 457] on link "[PHONE_NUMBER]" at bounding box center [394, 461] width 90 height 14
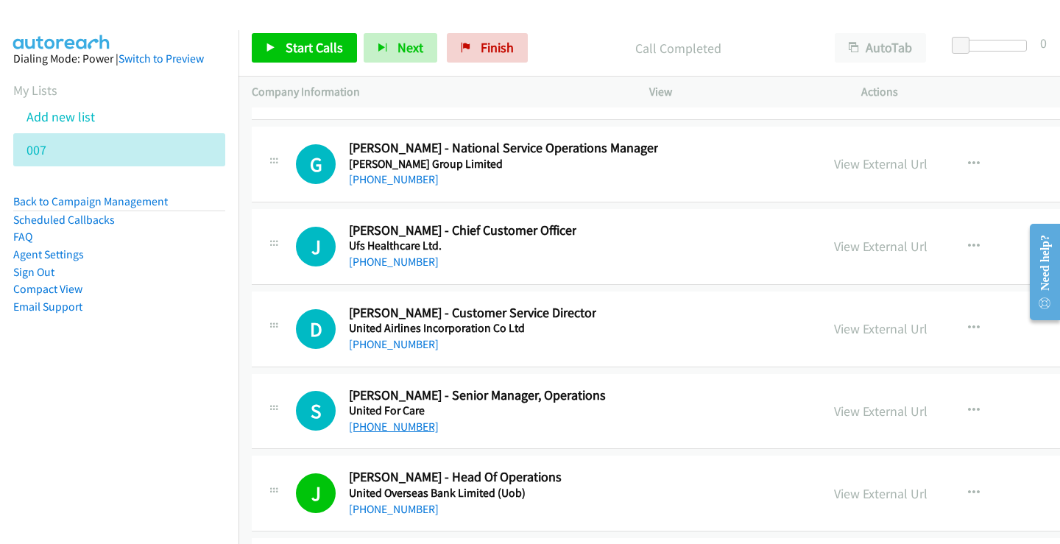
scroll to position [35283, 0]
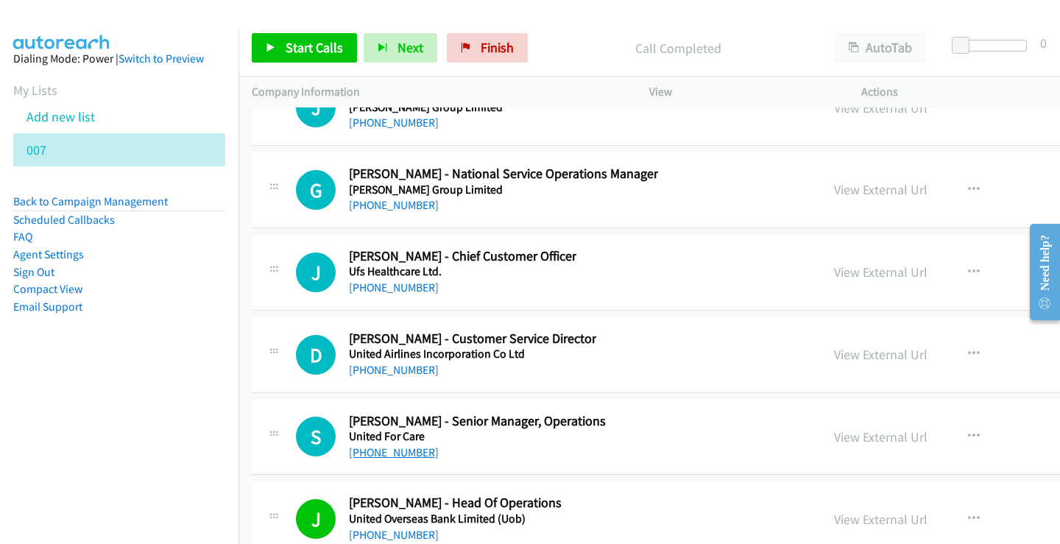
click at [393, 456] on link "[PHONE_NUMBER]" at bounding box center [394, 453] width 90 height 14
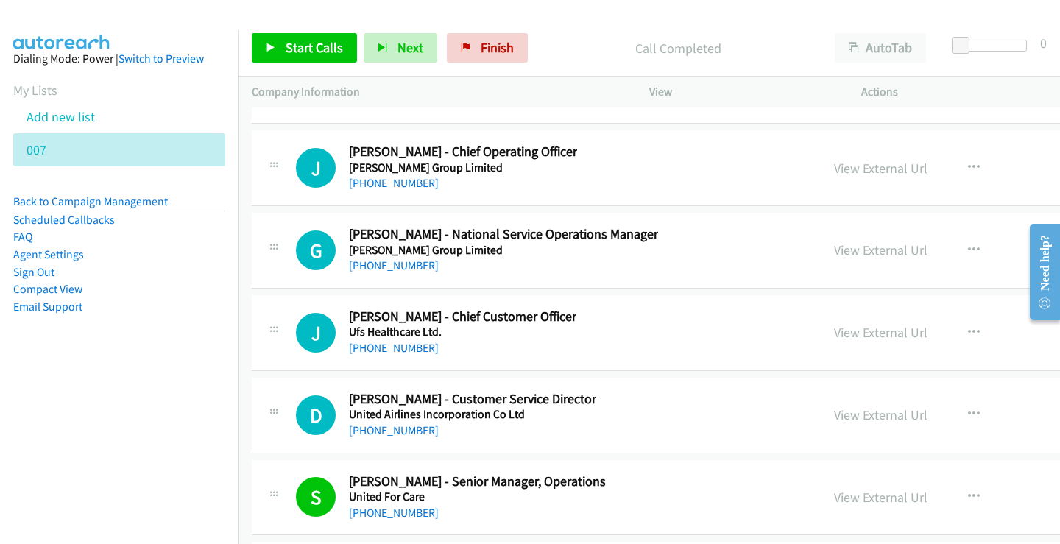
scroll to position [35209, 0]
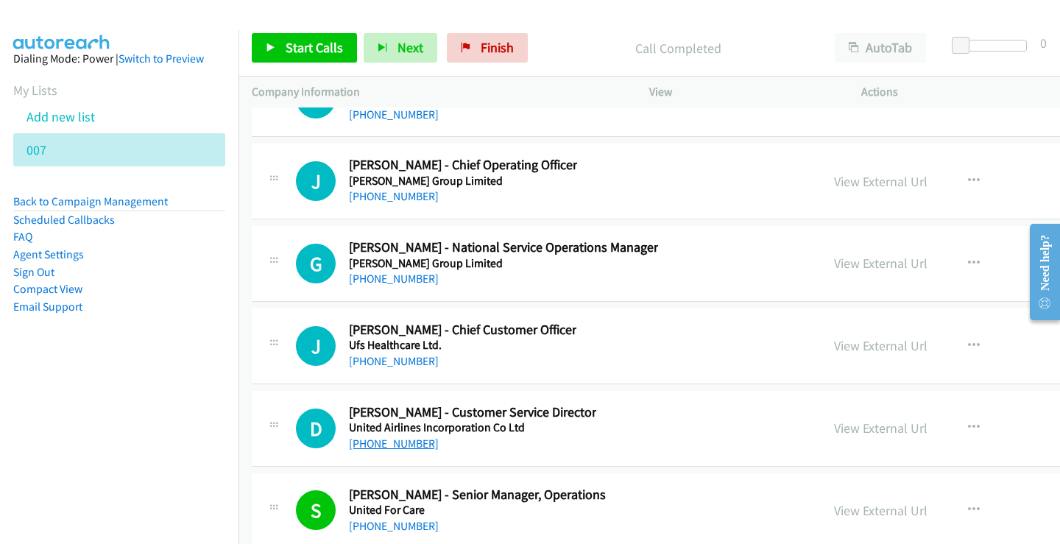
click at [401, 445] on link "[PHONE_NUMBER]" at bounding box center [394, 444] width 90 height 14
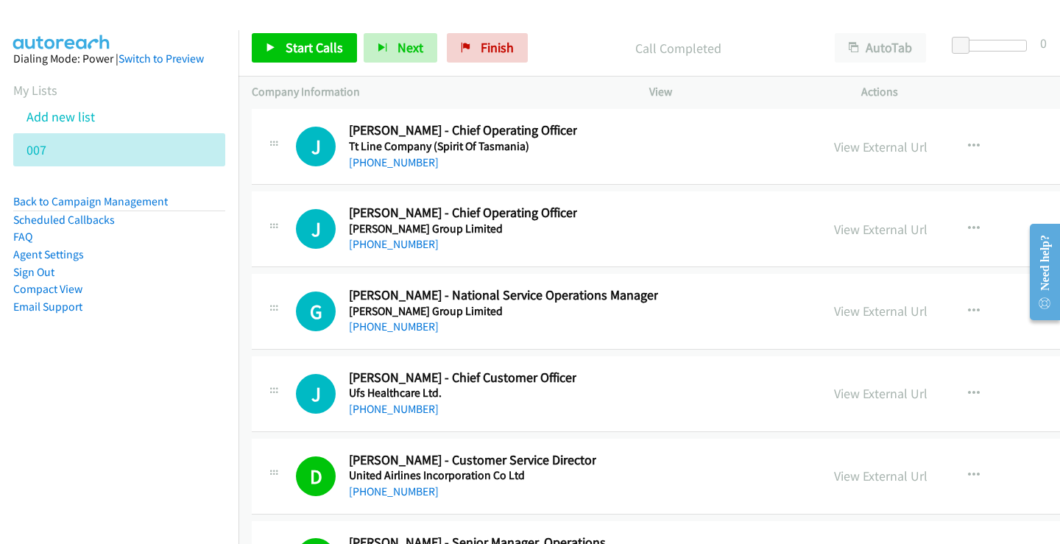
scroll to position [35136, 0]
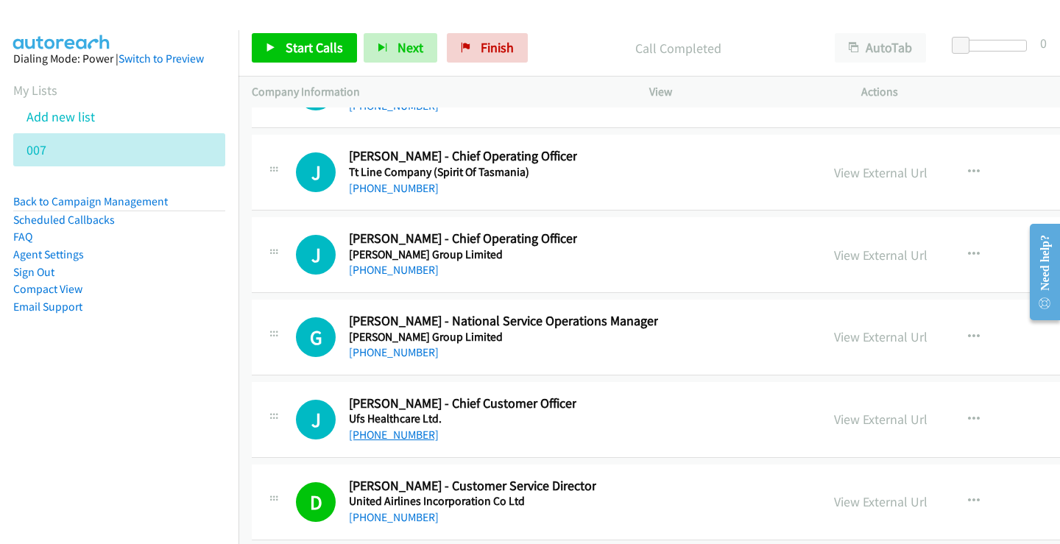
click at [398, 434] on link "[PHONE_NUMBER]" at bounding box center [394, 435] width 90 height 14
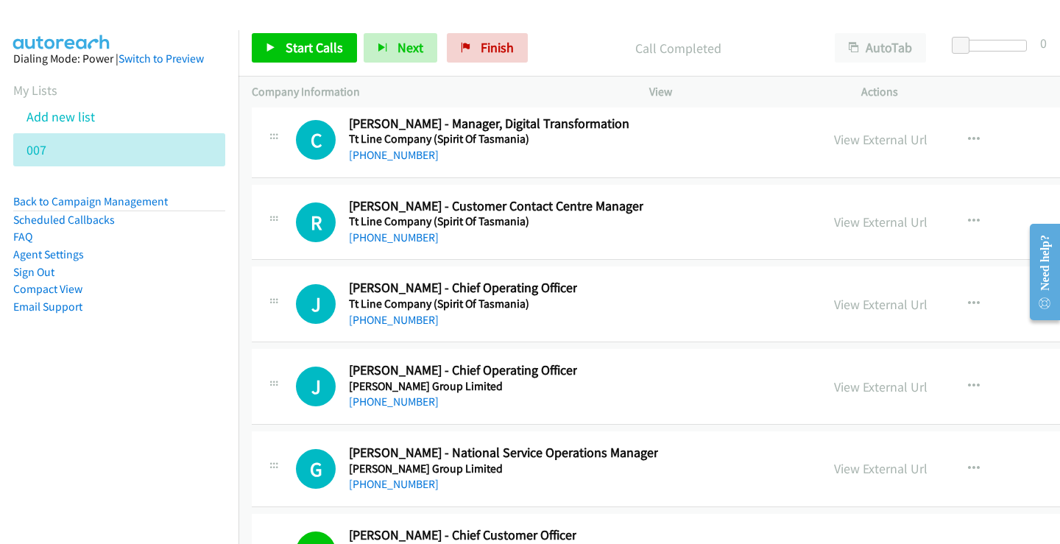
scroll to position [34988, 0]
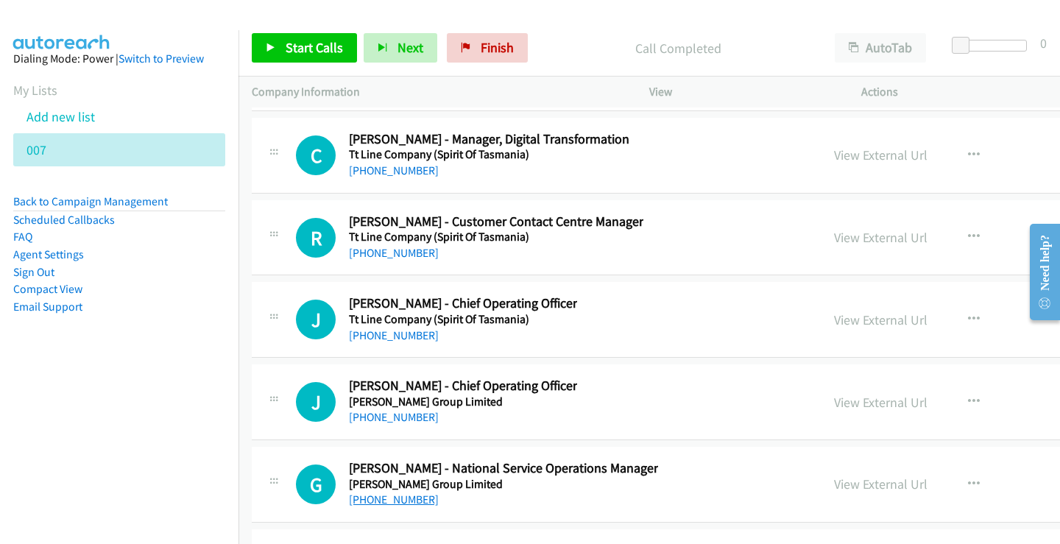
click at [398, 504] on link "[PHONE_NUMBER]" at bounding box center [394, 500] width 90 height 14
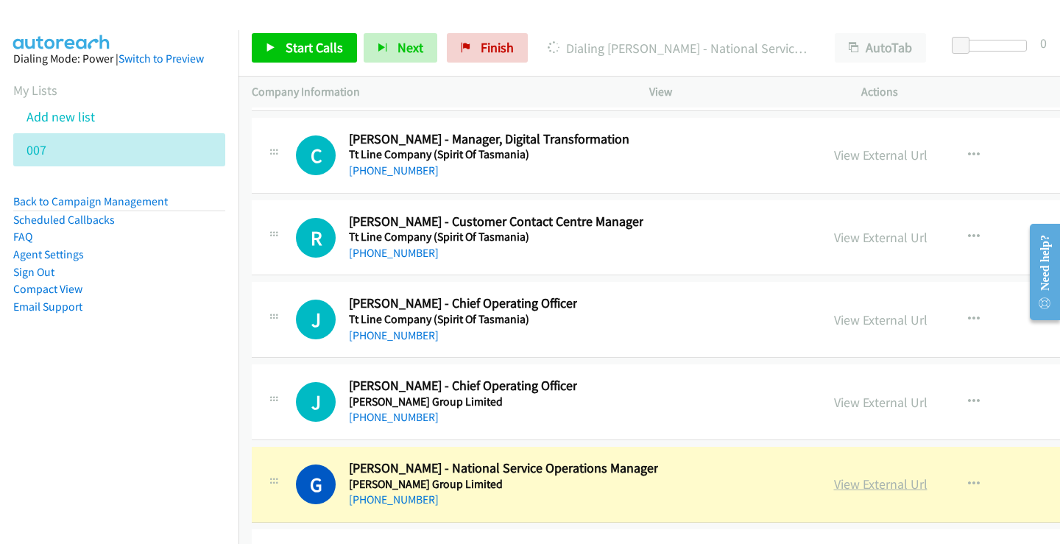
click at [882, 482] on link "View External Url" at bounding box center [881, 484] width 94 height 17
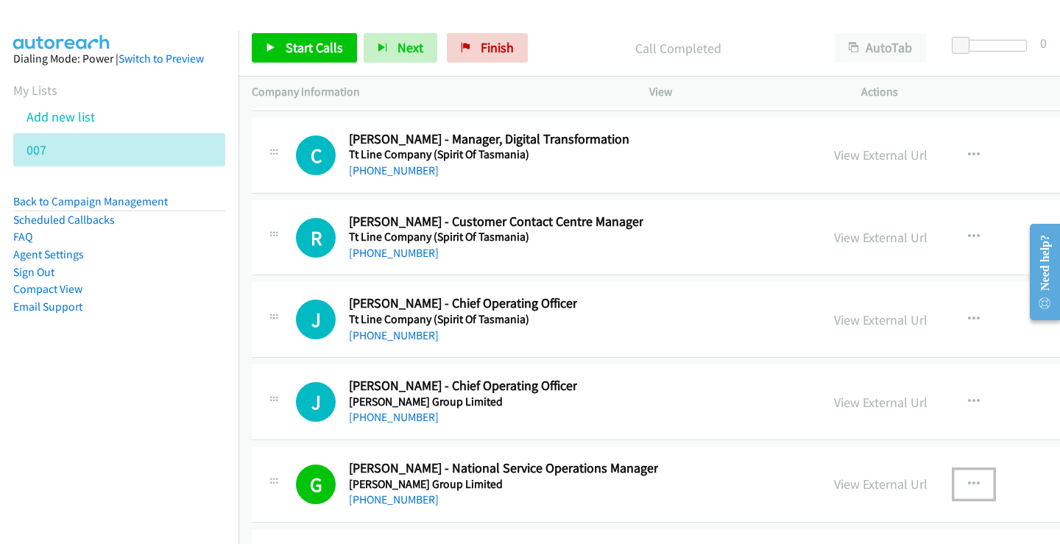
click at [971, 479] on icon "button" at bounding box center [974, 485] width 12 height 12
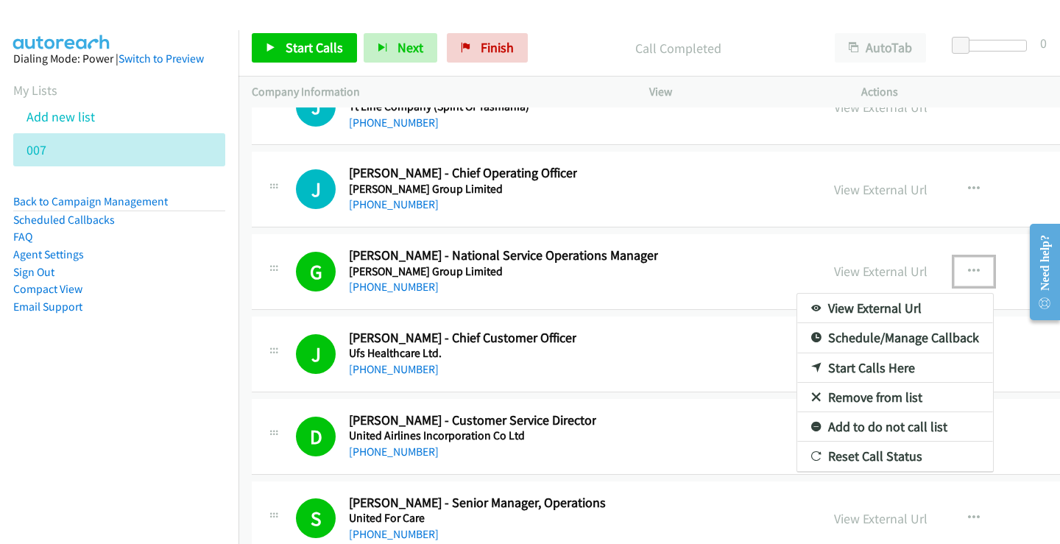
scroll to position [35209, 0]
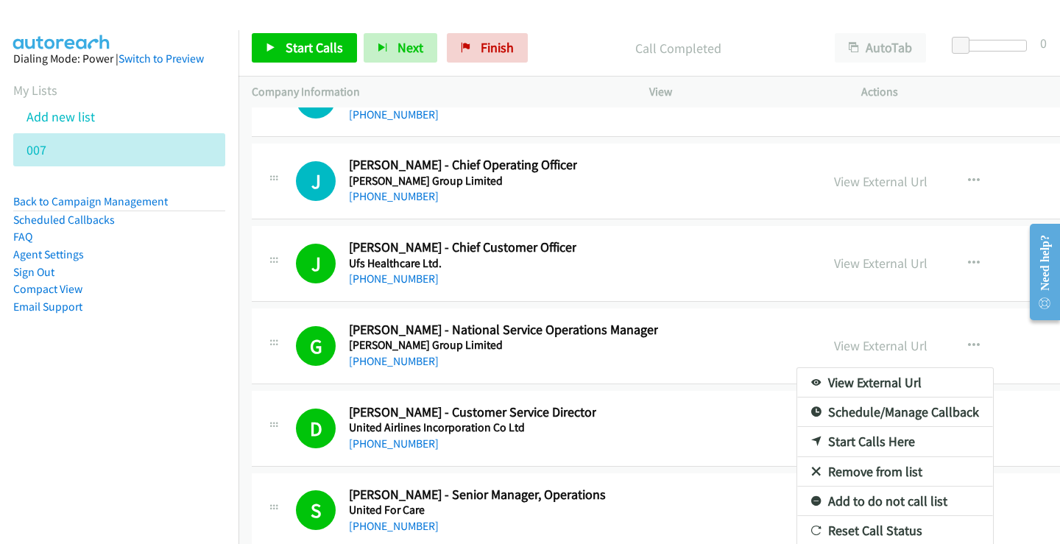
click at [896, 507] on link "Add to do not call list" at bounding box center [896, 501] width 196 height 29
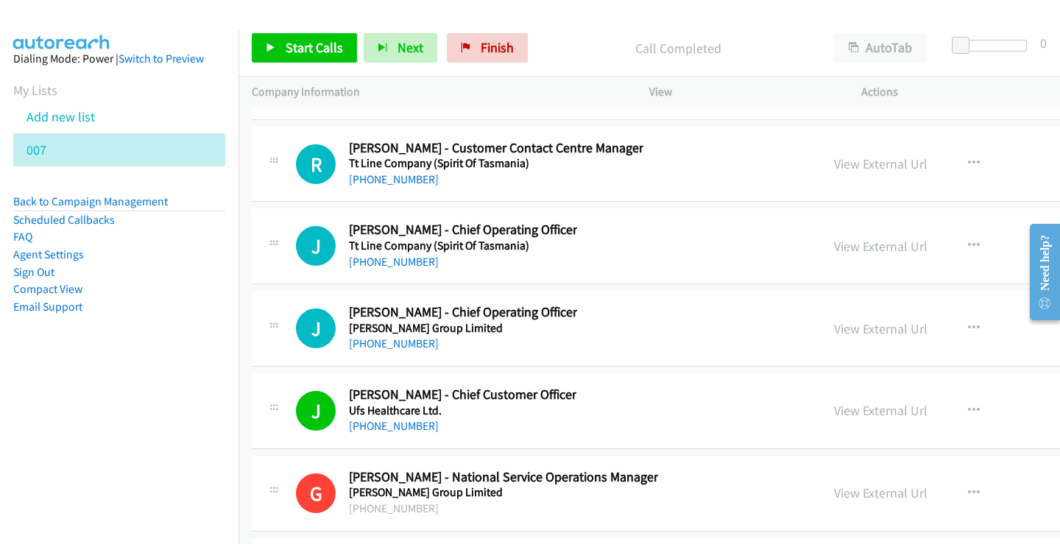
scroll to position [34988, 0]
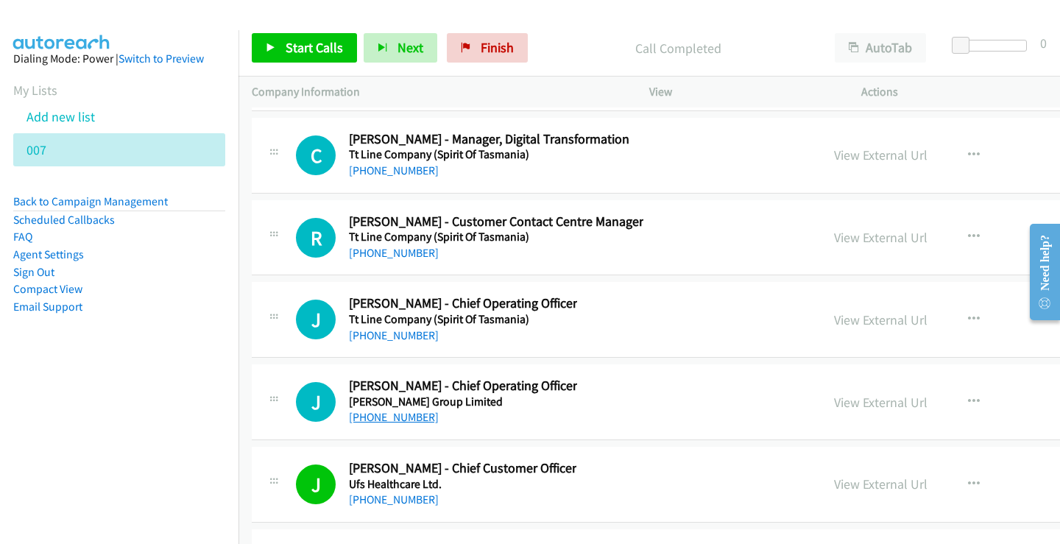
click at [402, 418] on link "[PHONE_NUMBER]" at bounding box center [394, 417] width 90 height 14
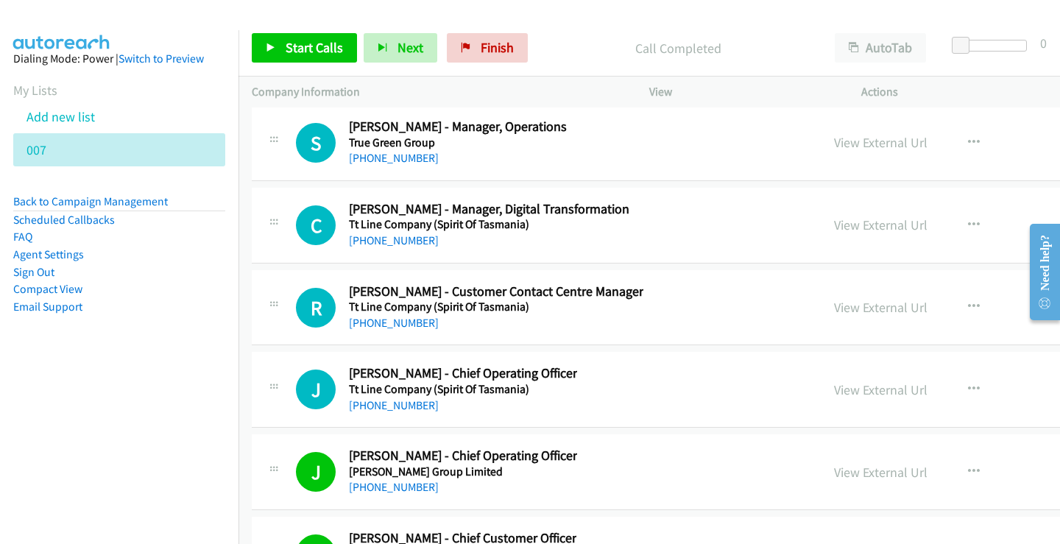
scroll to position [34915, 0]
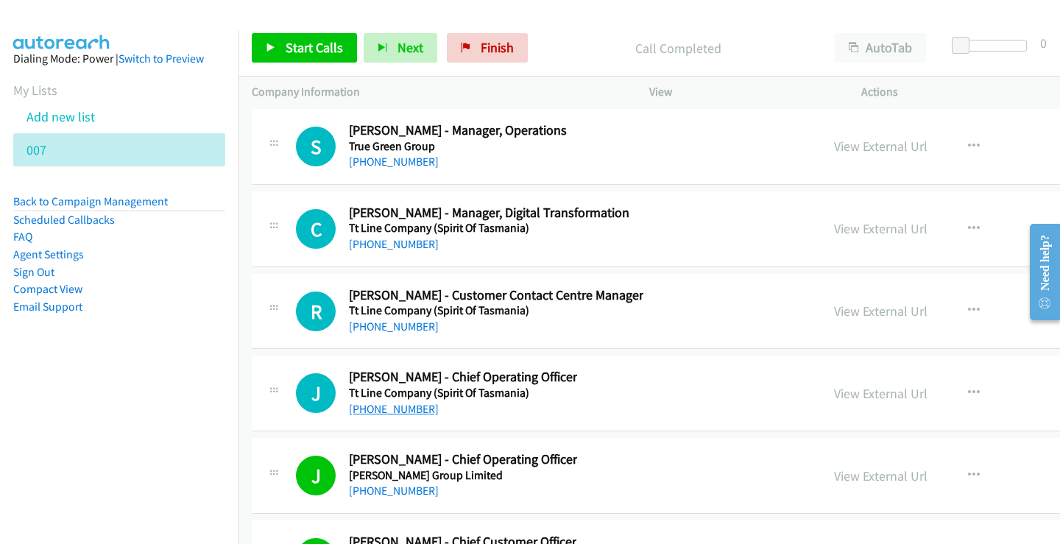
click at [381, 412] on link "[PHONE_NUMBER]" at bounding box center [394, 409] width 90 height 14
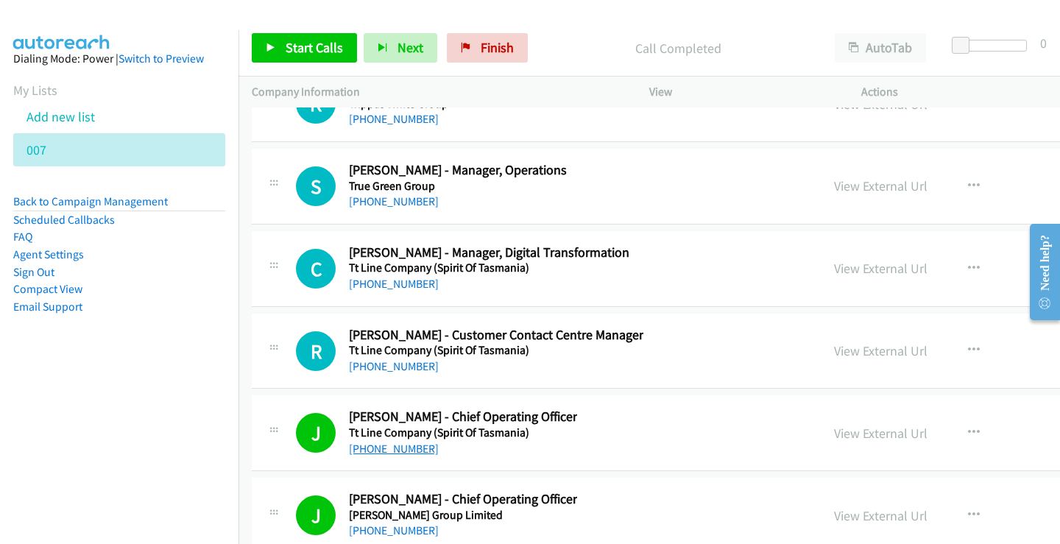
scroll to position [34841, 0]
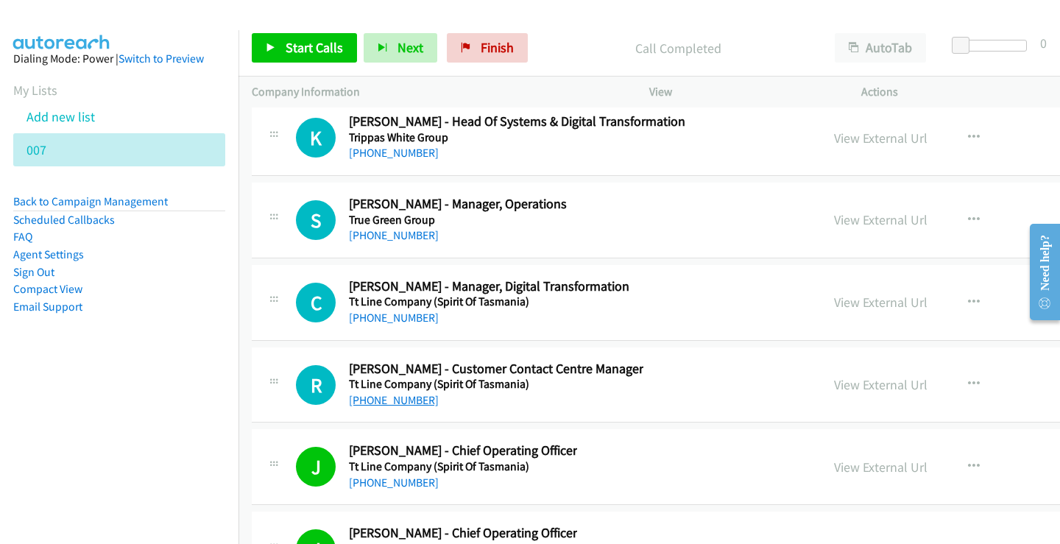
click at [394, 405] on link "[PHONE_NUMBER]" at bounding box center [394, 400] width 90 height 14
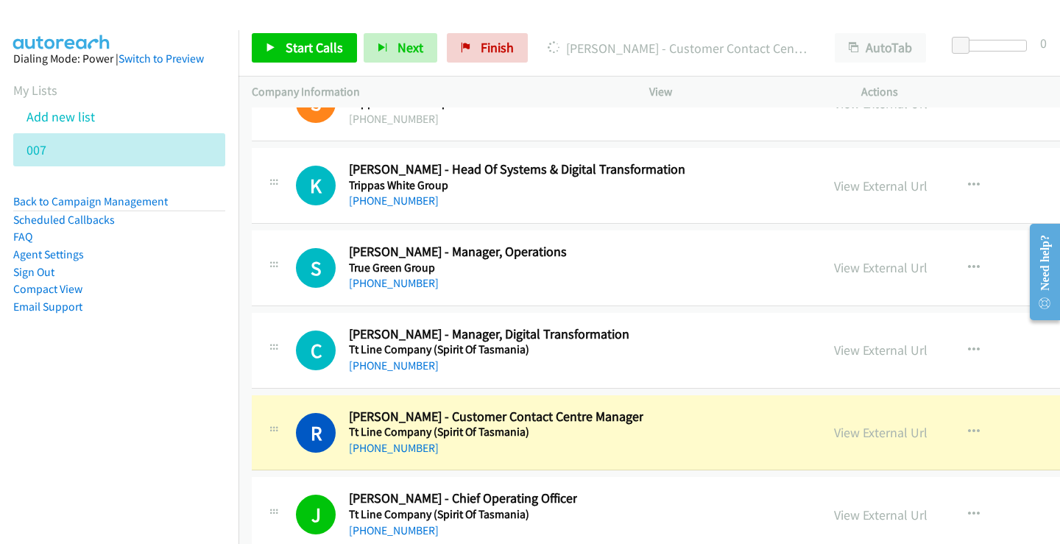
scroll to position [34767, 0]
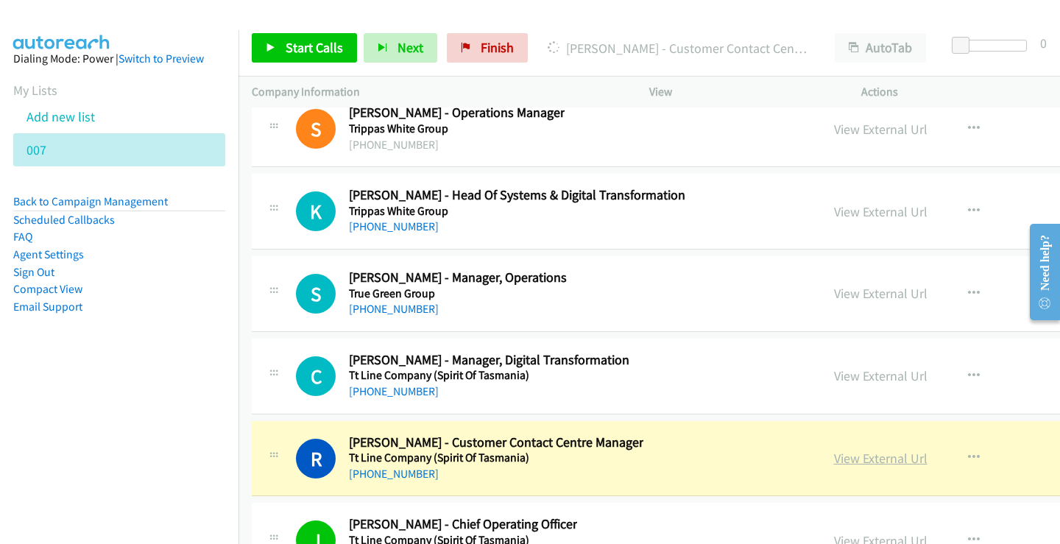
click at [887, 465] on link "View External Url" at bounding box center [881, 458] width 94 height 17
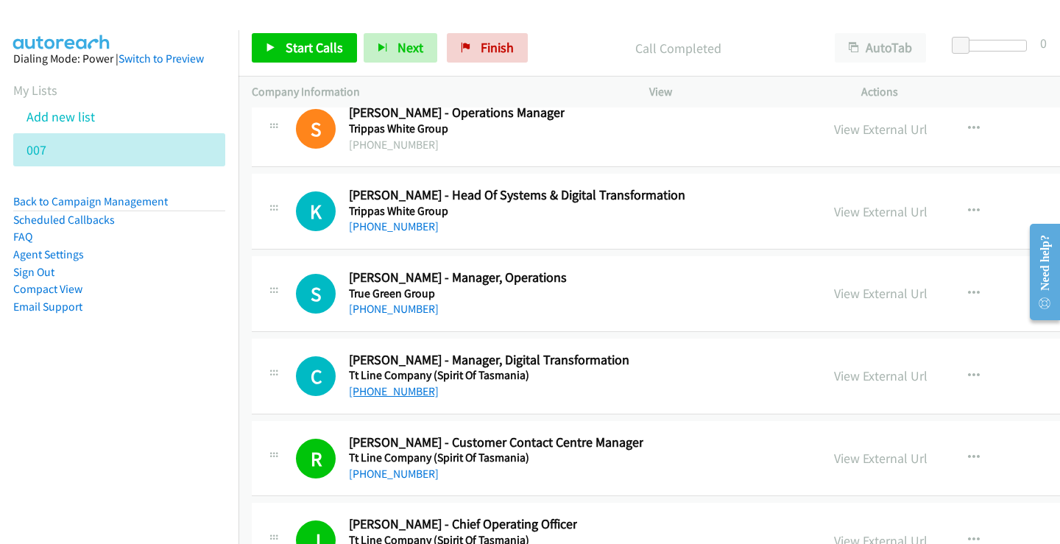
click at [382, 393] on link "[PHONE_NUMBER]" at bounding box center [394, 391] width 90 height 14
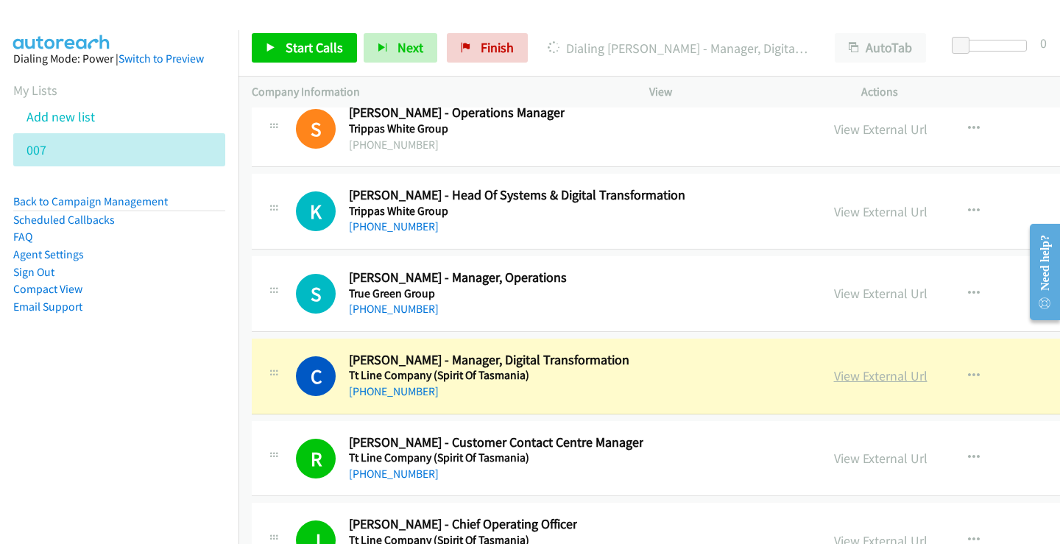
click at [903, 379] on link "View External Url" at bounding box center [881, 375] width 94 height 17
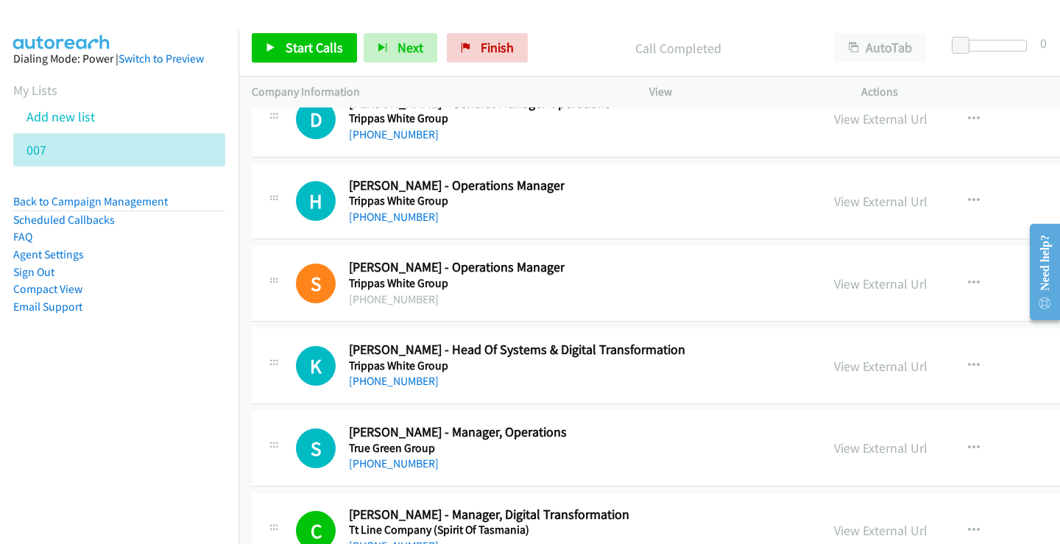
scroll to position [34620, 0]
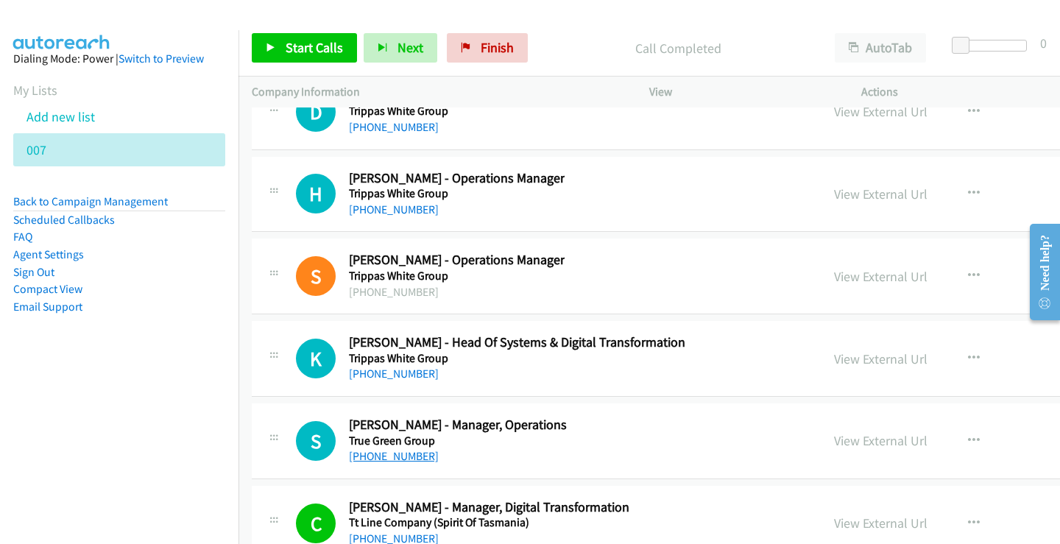
click at [379, 461] on link "[PHONE_NUMBER]" at bounding box center [394, 456] width 90 height 14
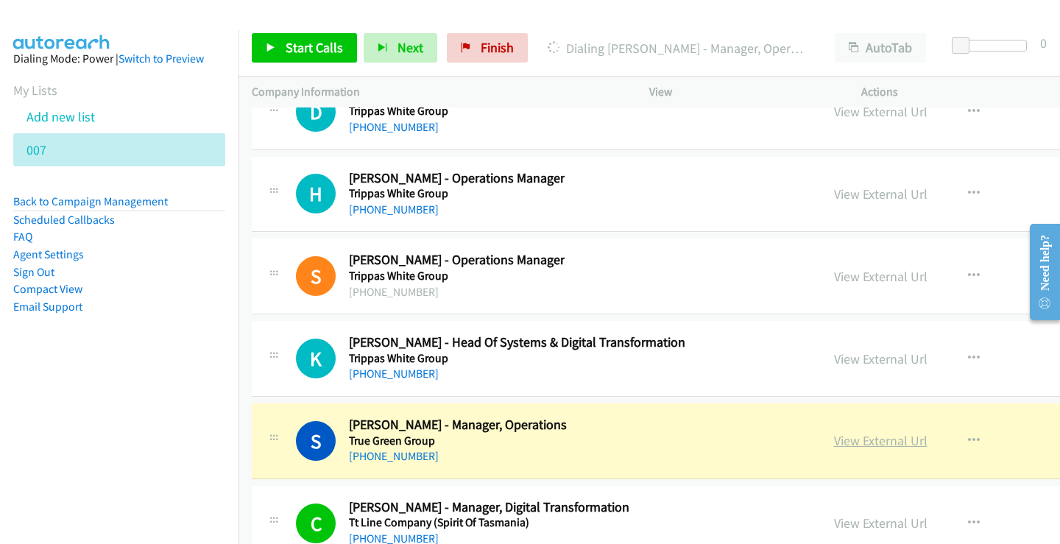
click at [893, 443] on link "View External Url" at bounding box center [881, 440] width 94 height 17
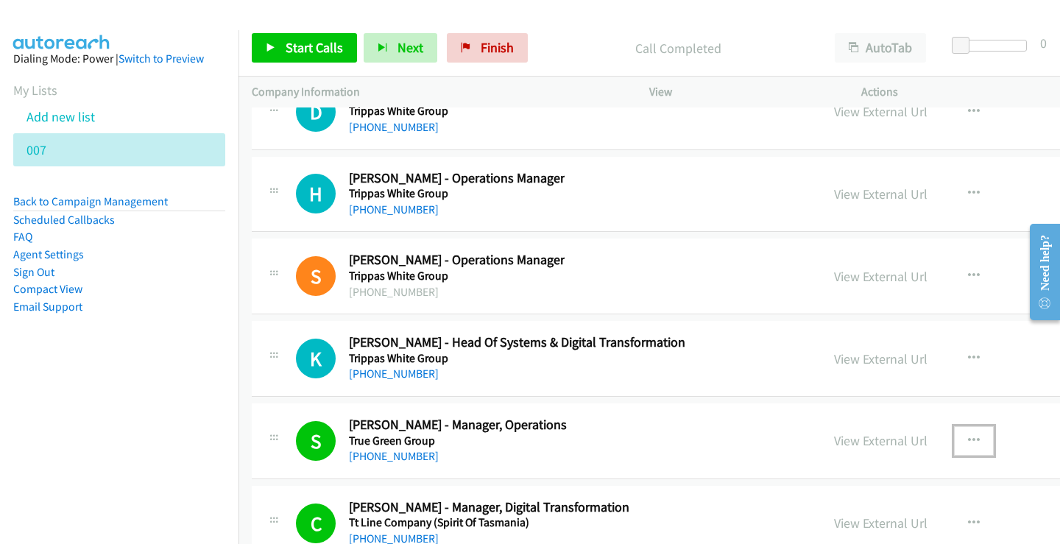
click at [971, 443] on icon "button" at bounding box center [974, 441] width 12 height 12
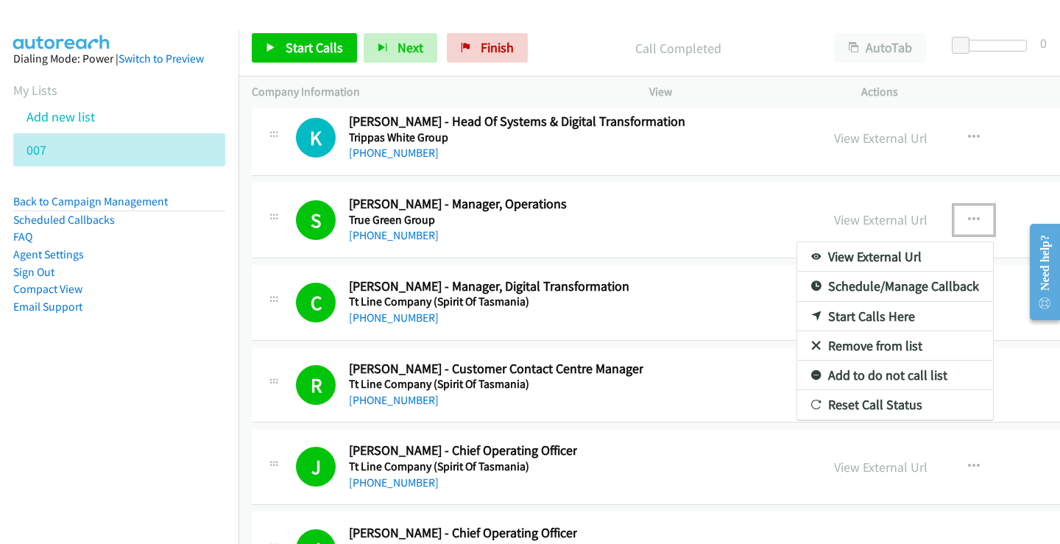
click at [917, 376] on link "Add to do not call list" at bounding box center [896, 375] width 196 height 29
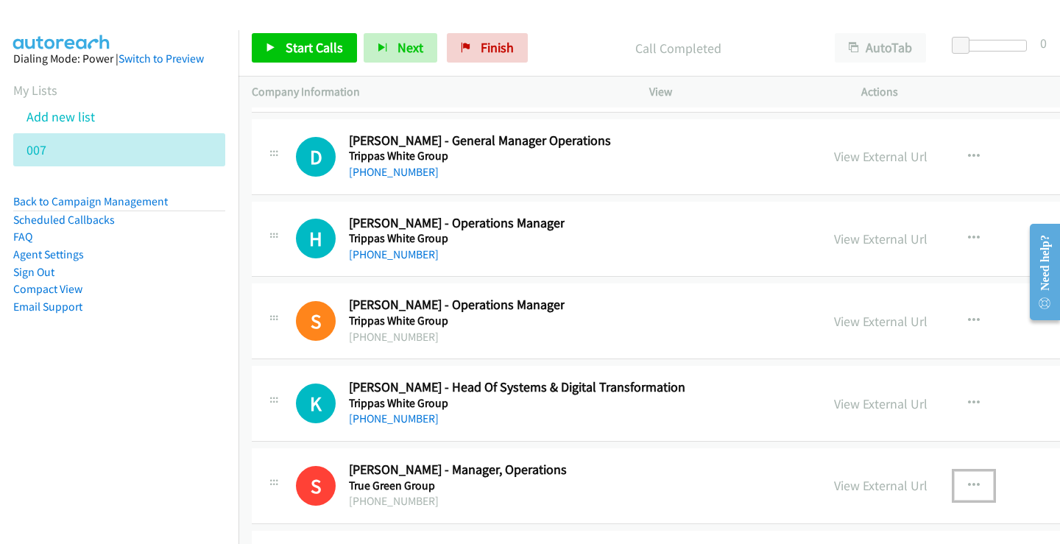
scroll to position [34546, 0]
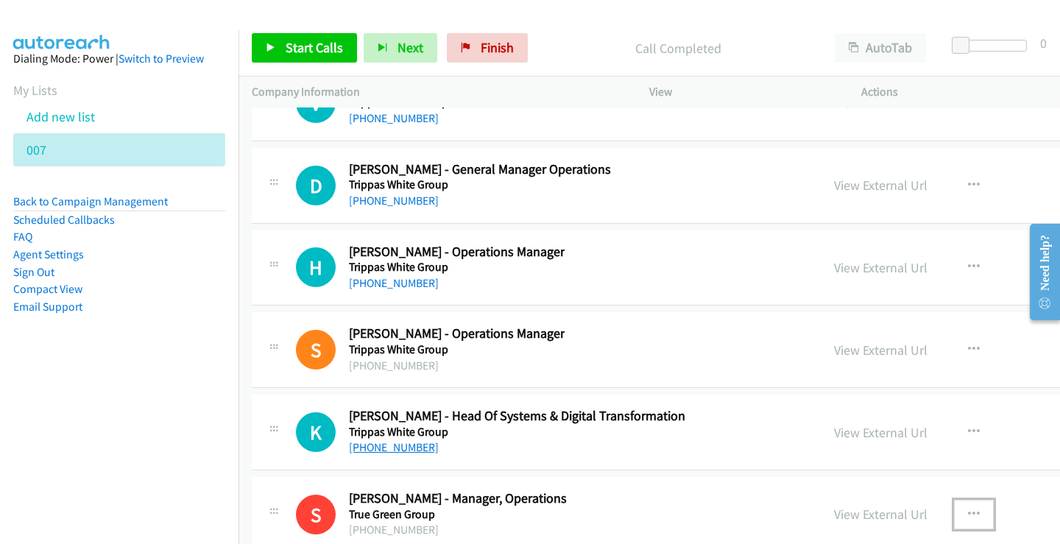
click at [402, 443] on link "[PHONE_NUMBER]" at bounding box center [394, 447] width 90 height 14
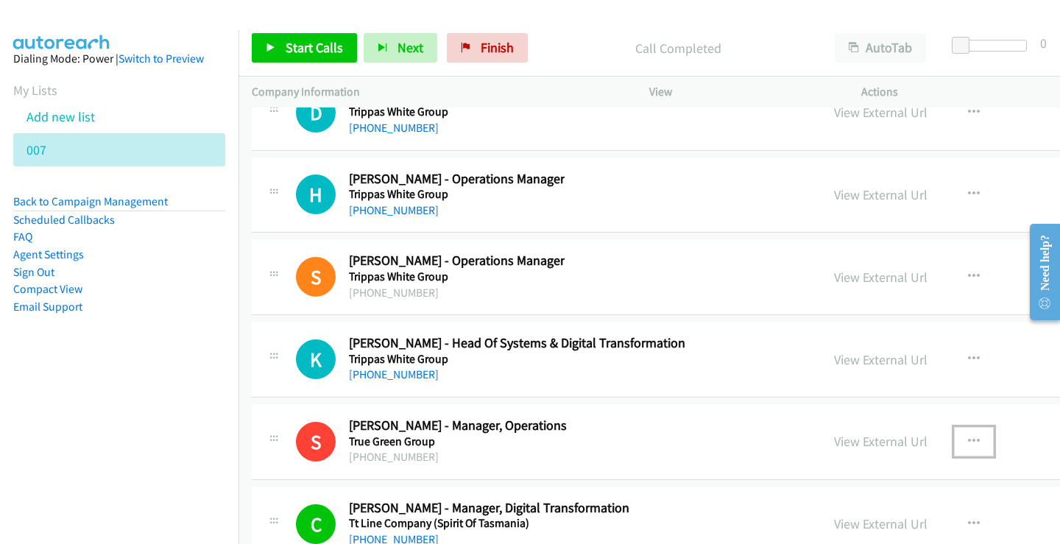
scroll to position [34620, 0]
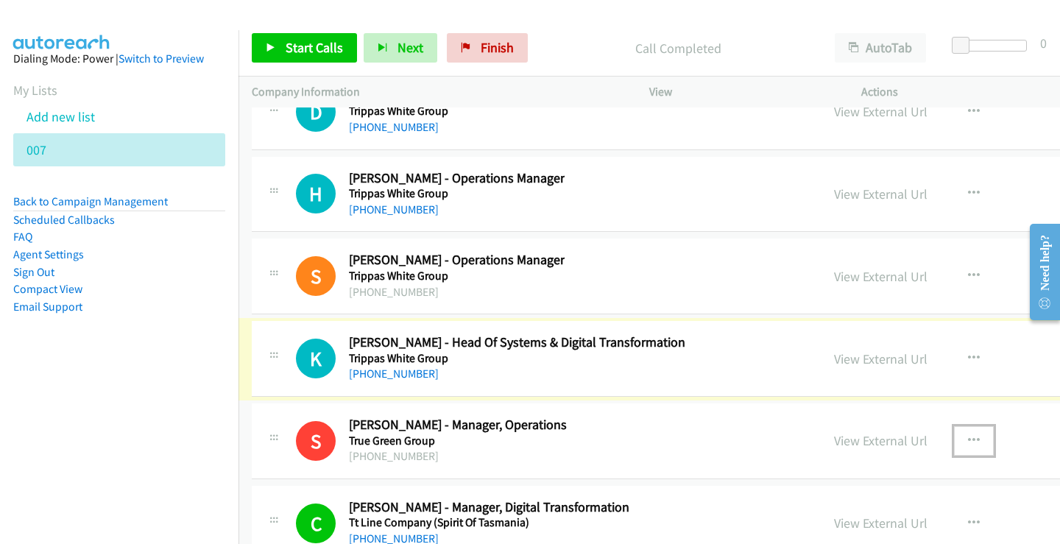
click at [383, 375] on link "[PHONE_NUMBER]" at bounding box center [394, 374] width 90 height 14
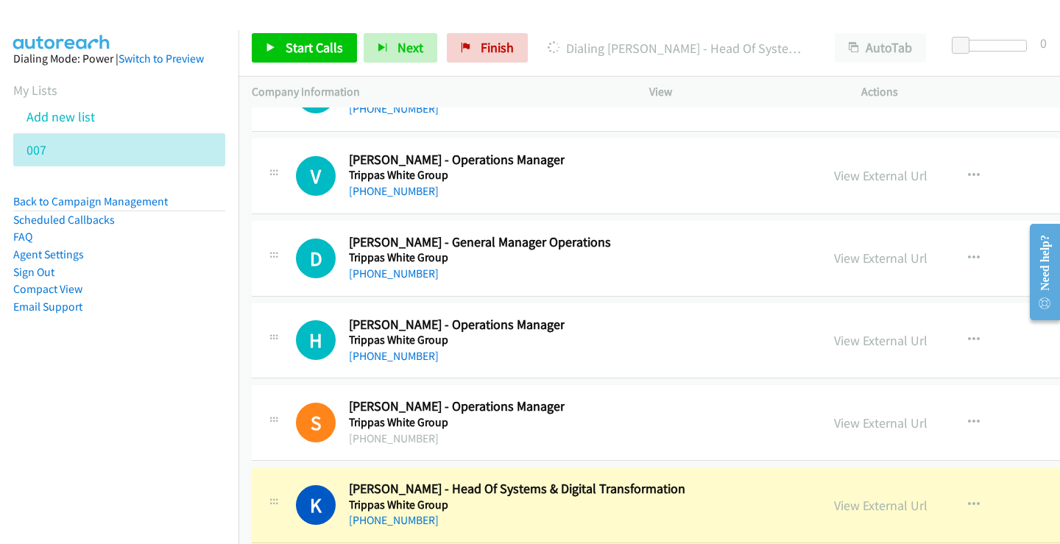
scroll to position [34473, 0]
click at [870, 503] on link "View External Url" at bounding box center [881, 506] width 94 height 17
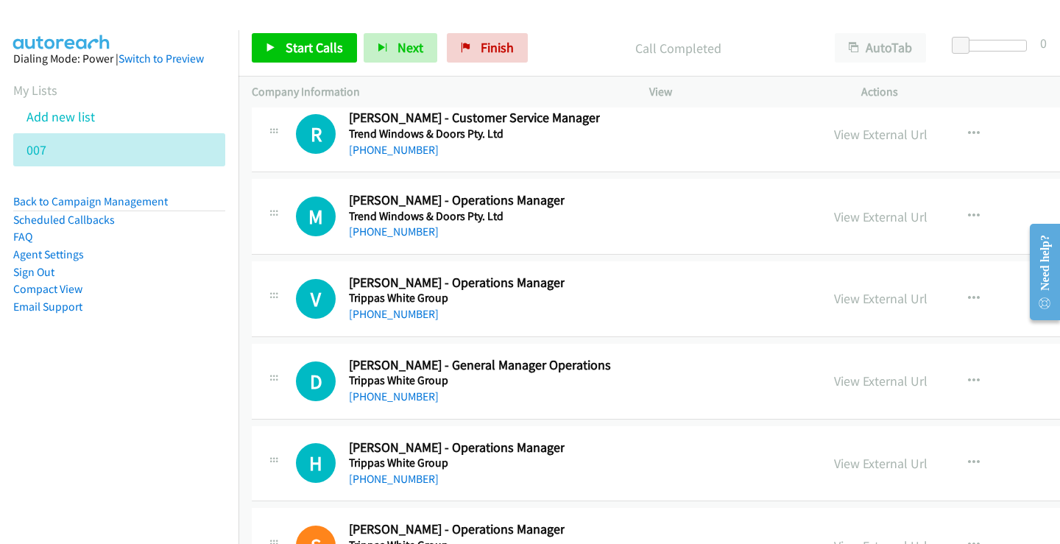
scroll to position [34325, 0]
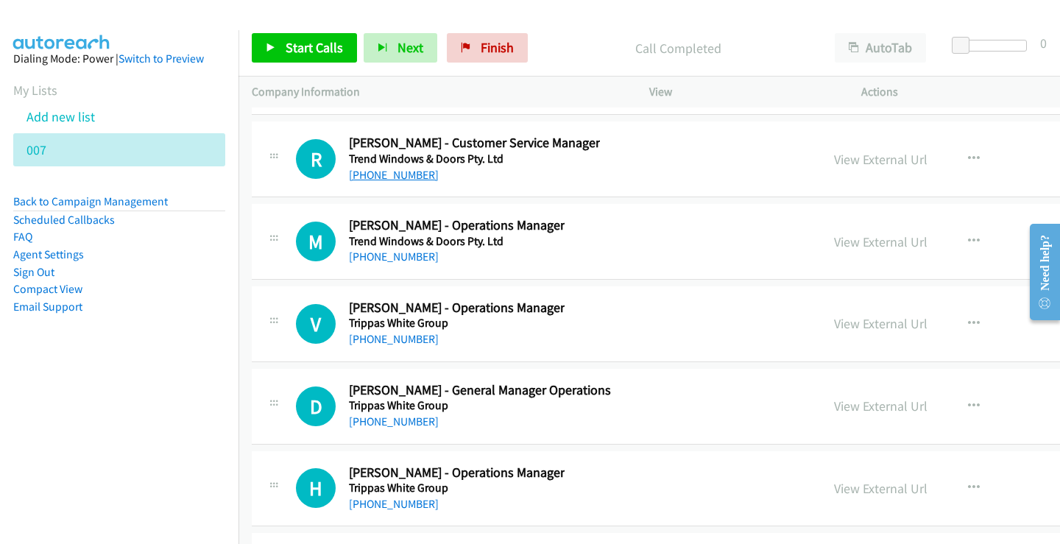
click at [380, 179] on link "[PHONE_NUMBER]" at bounding box center [394, 175] width 90 height 14
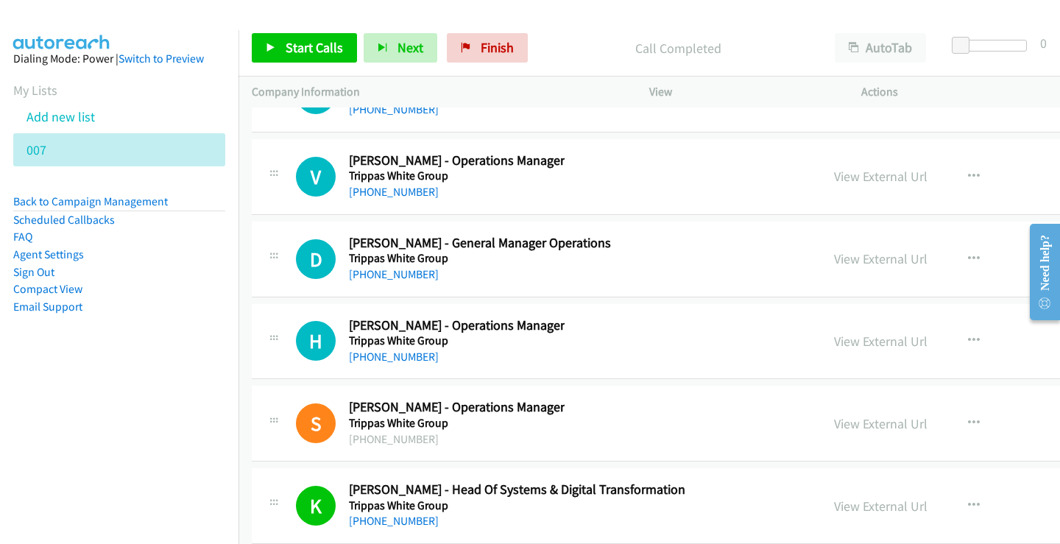
scroll to position [34399, 0]
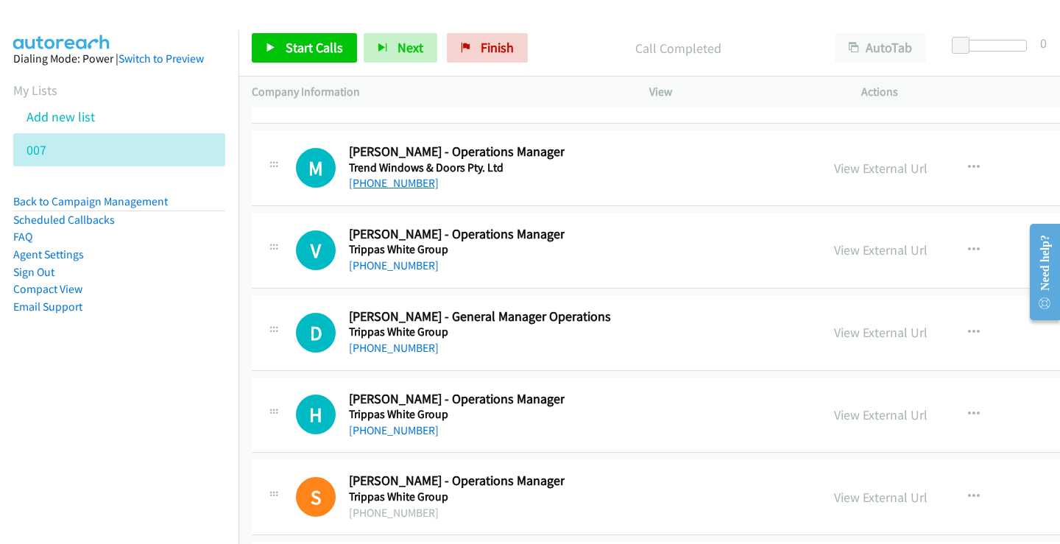
click at [409, 180] on link "[PHONE_NUMBER]" at bounding box center [394, 183] width 90 height 14
click at [394, 268] on link "[PHONE_NUMBER]" at bounding box center [394, 265] width 90 height 14
click at [367, 432] on link "[PHONE_NUMBER]" at bounding box center [394, 430] width 90 height 14
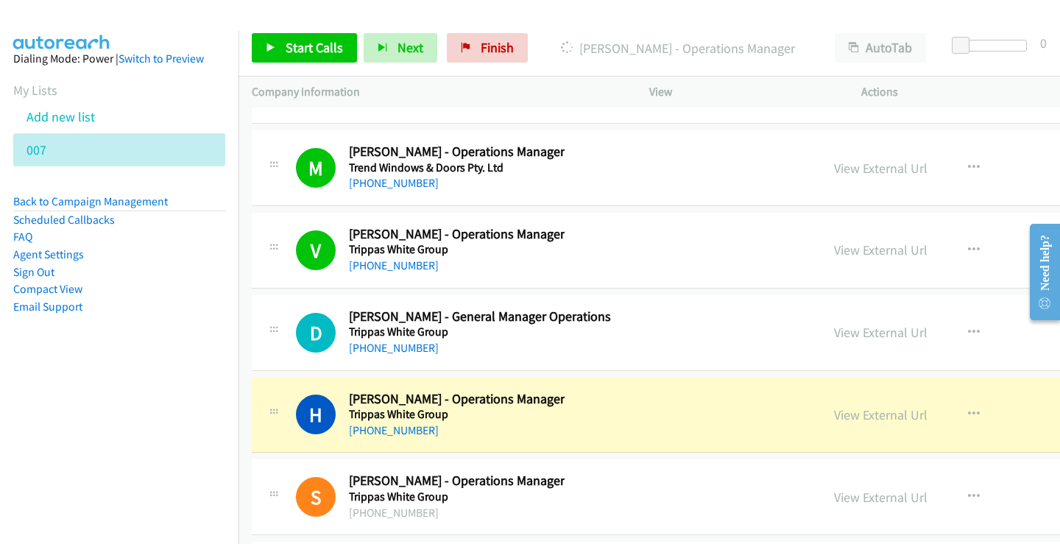
scroll to position [34325, 0]
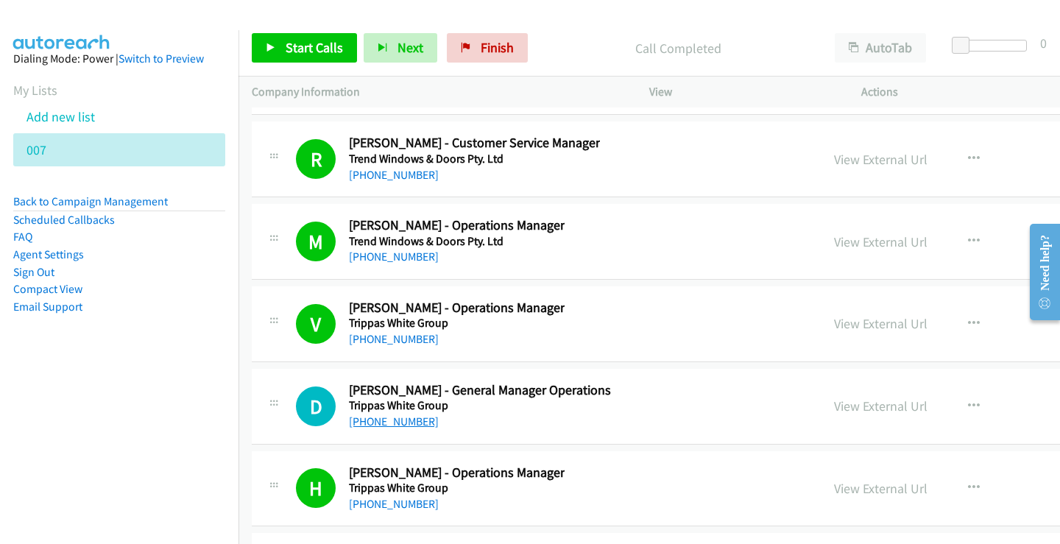
click at [409, 426] on link "[PHONE_NUMBER]" at bounding box center [394, 422] width 90 height 14
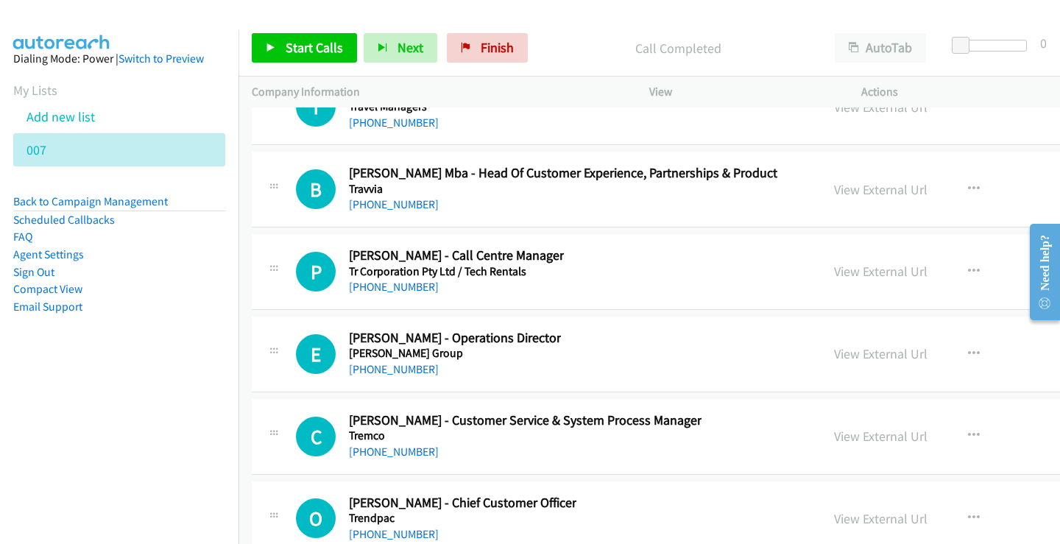
scroll to position [33957, 0]
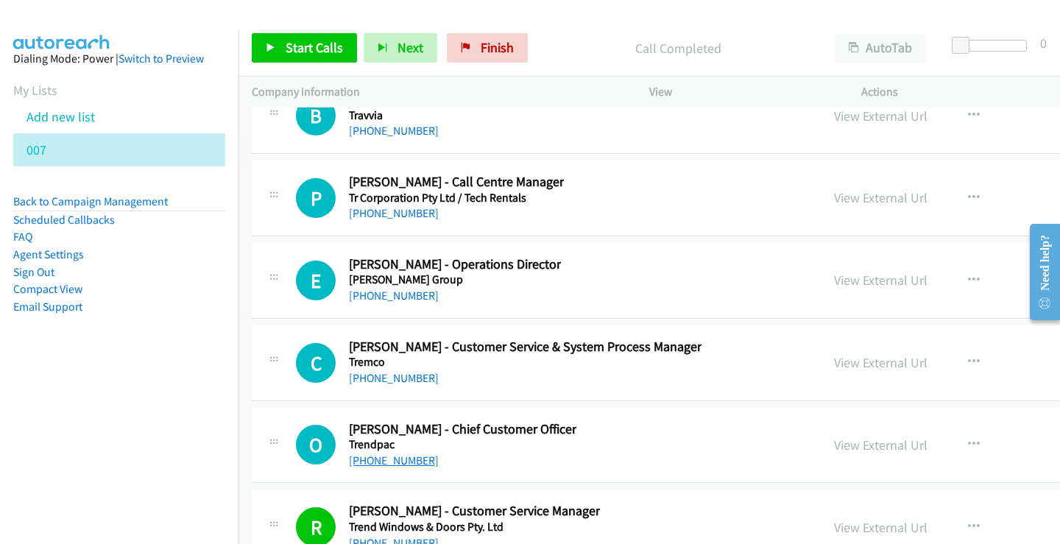
click at [393, 462] on link "[PHONE_NUMBER]" at bounding box center [394, 461] width 90 height 14
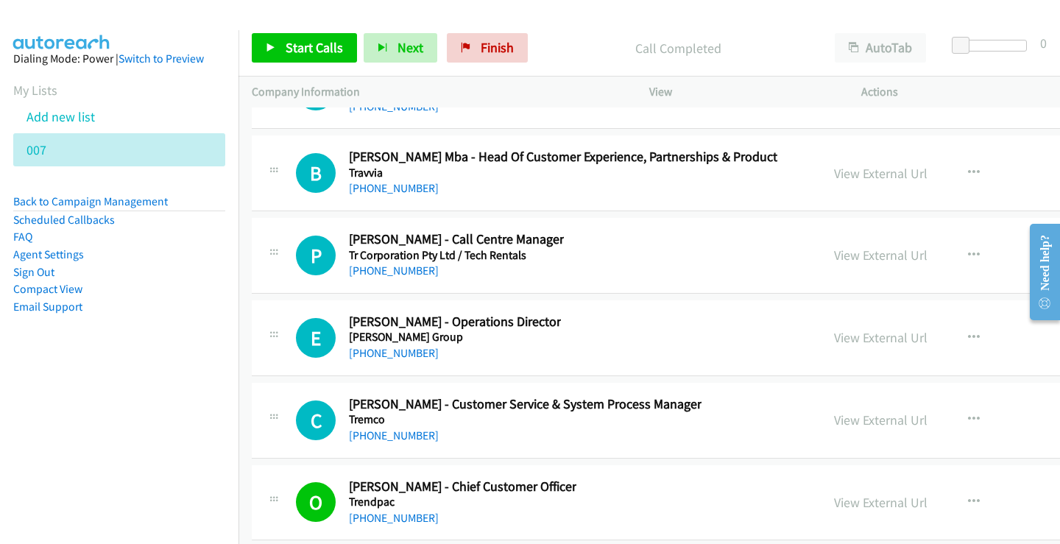
scroll to position [33884, 0]
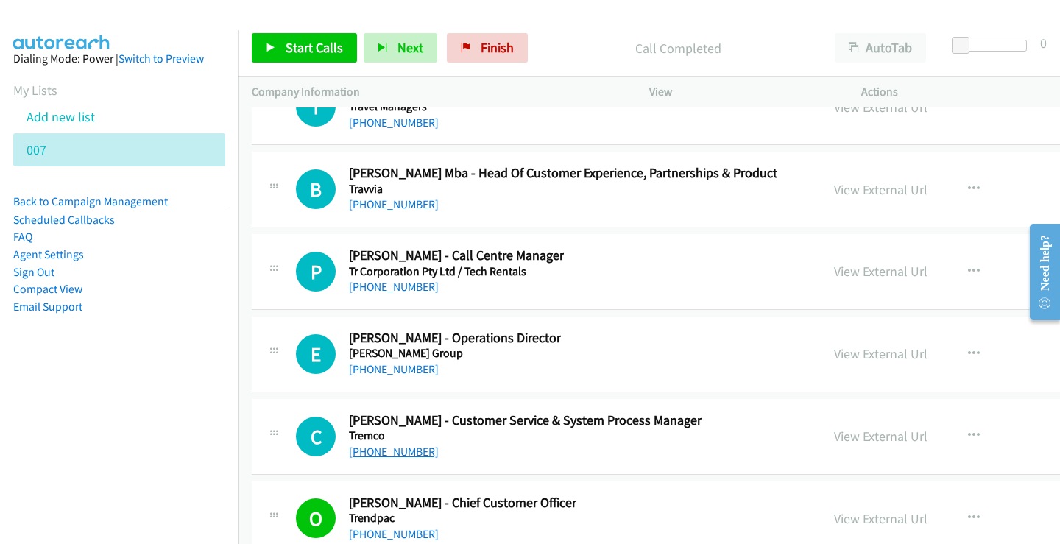
click at [383, 449] on link "[PHONE_NUMBER]" at bounding box center [394, 452] width 90 height 14
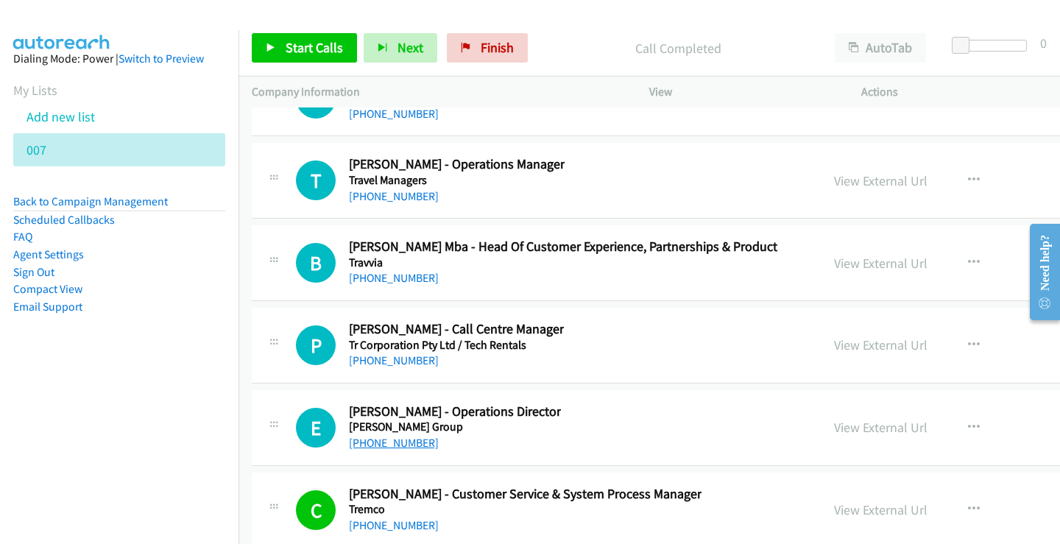
click at [405, 443] on link "[PHONE_NUMBER]" at bounding box center [394, 443] width 90 height 14
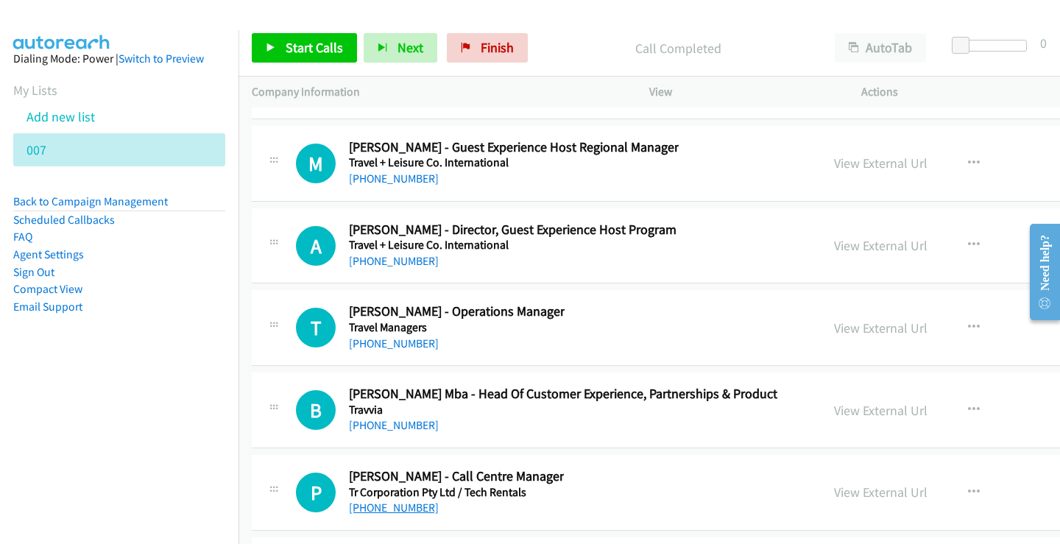
drag, startPoint x: 398, startPoint y: 519, endPoint x: 397, endPoint y: 510, distance: 9.6
click at [397, 510] on link "[PHONE_NUMBER]" at bounding box center [394, 508] width 90 height 14
click at [394, 428] on link "[PHONE_NUMBER]" at bounding box center [394, 425] width 90 height 14
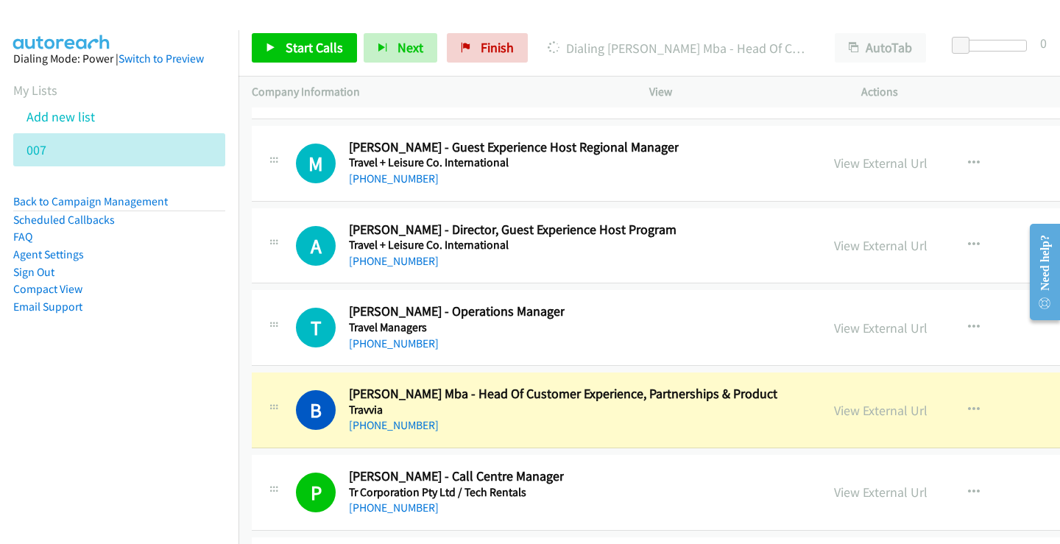
scroll to position [33589, 0]
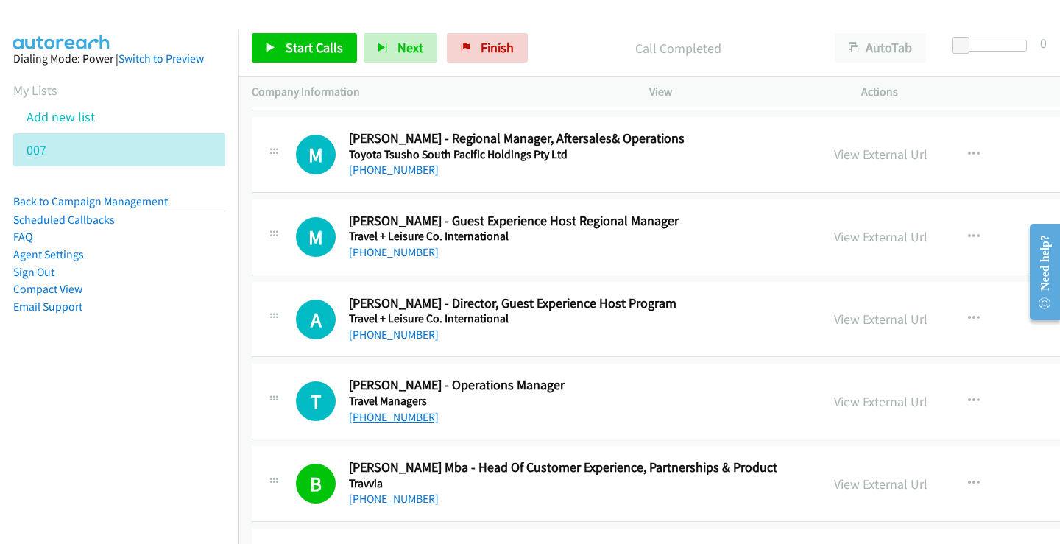
click at [393, 419] on link "[PHONE_NUMBER]" at bounding box center [394, 417] width 90 height 14
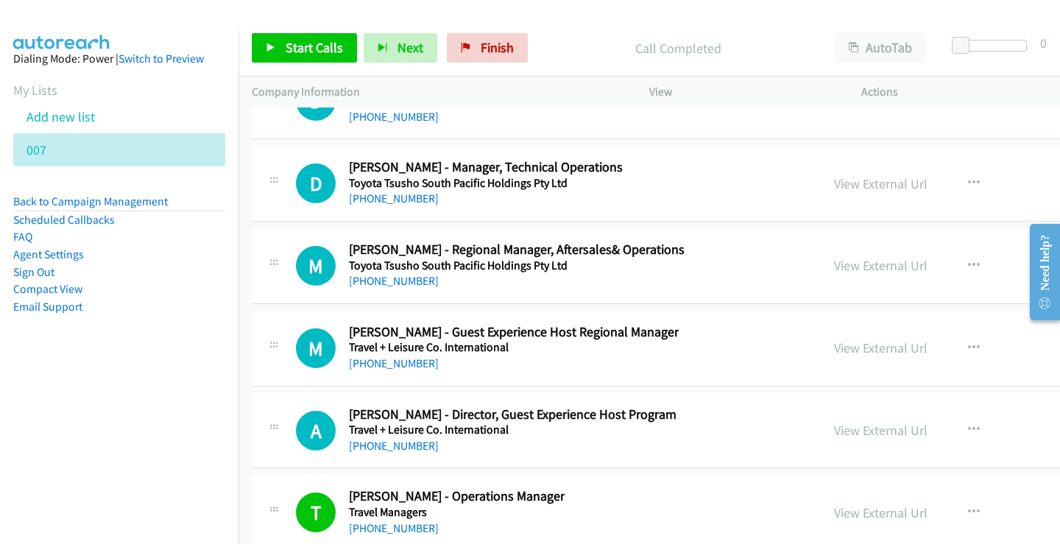
scroll to position [33442, 0]
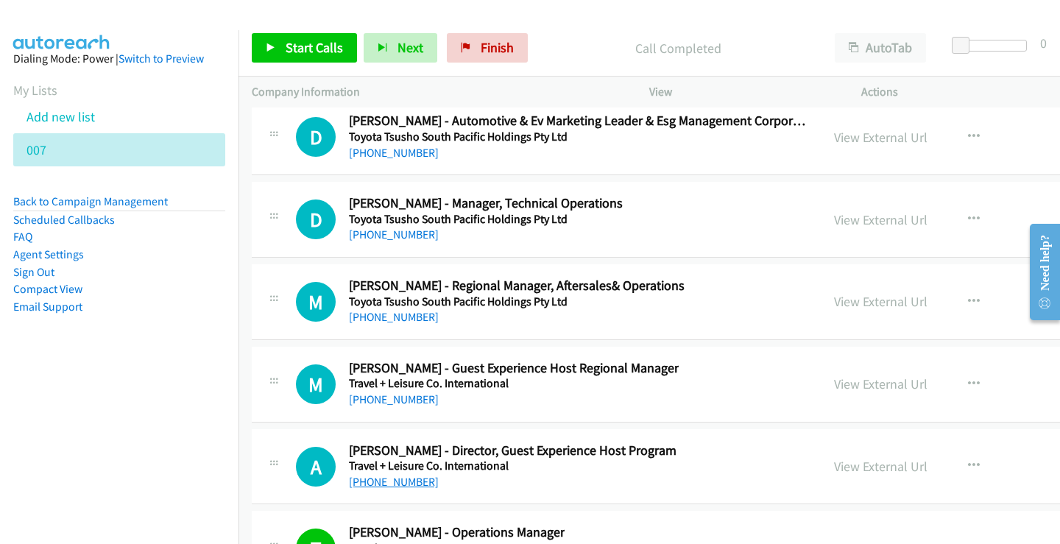
click at [404, 486] on link "[PHONE_NUMBER]" at bounding box center [394, 482] width 90 height 14
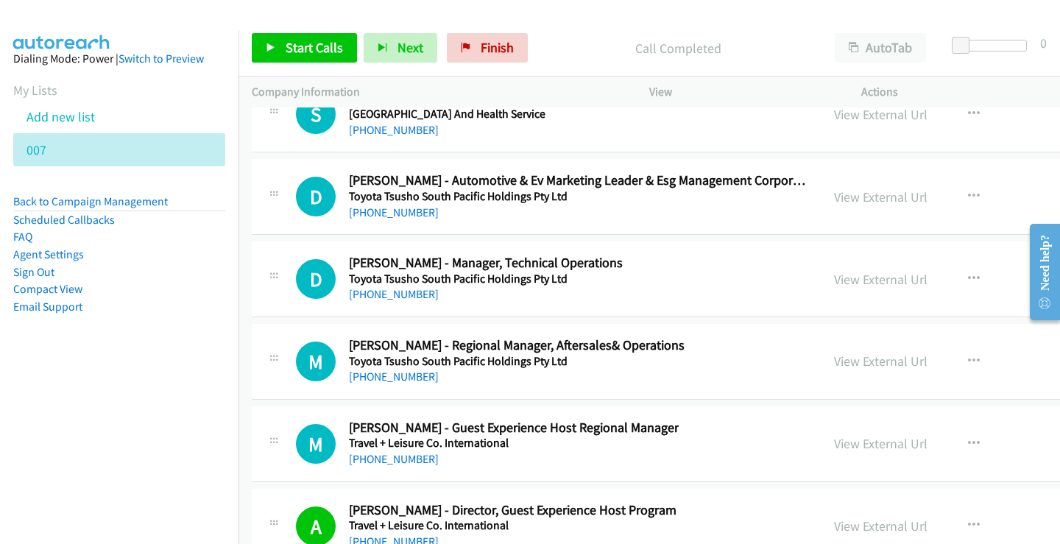
scroll to position [33368, 0]
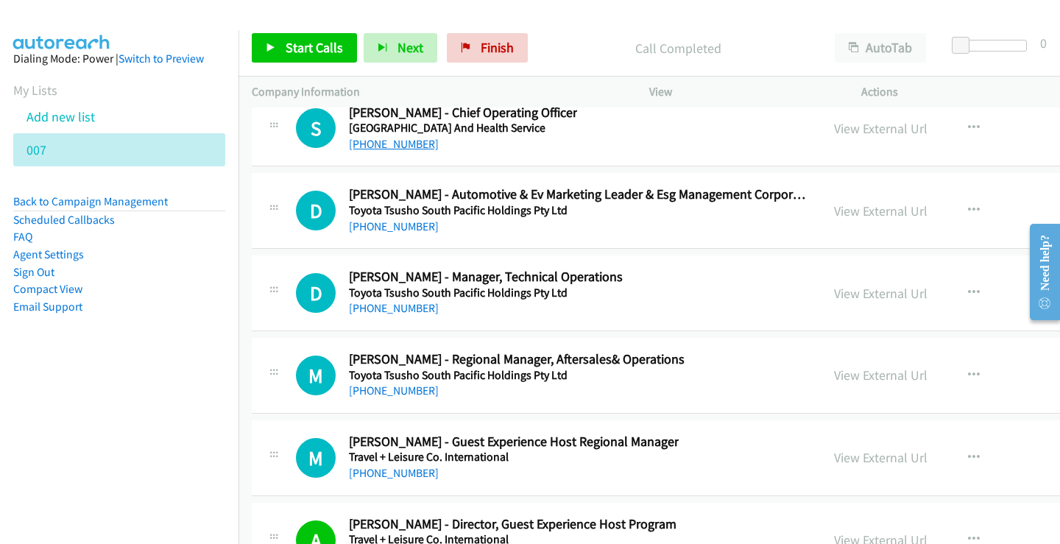
click at [418, 144] on link "[PHONE_NUMBER]" at bounding box center [394, 144] width 90 height 14
click at [404, 311] on link "[PHONE_NUMBER]" at bounding box center [394, 308] width 90 height 14
click at [401, 475] on link "[PHONE_NUMBER]" at bounding box center [394, 473] width 90 height 14
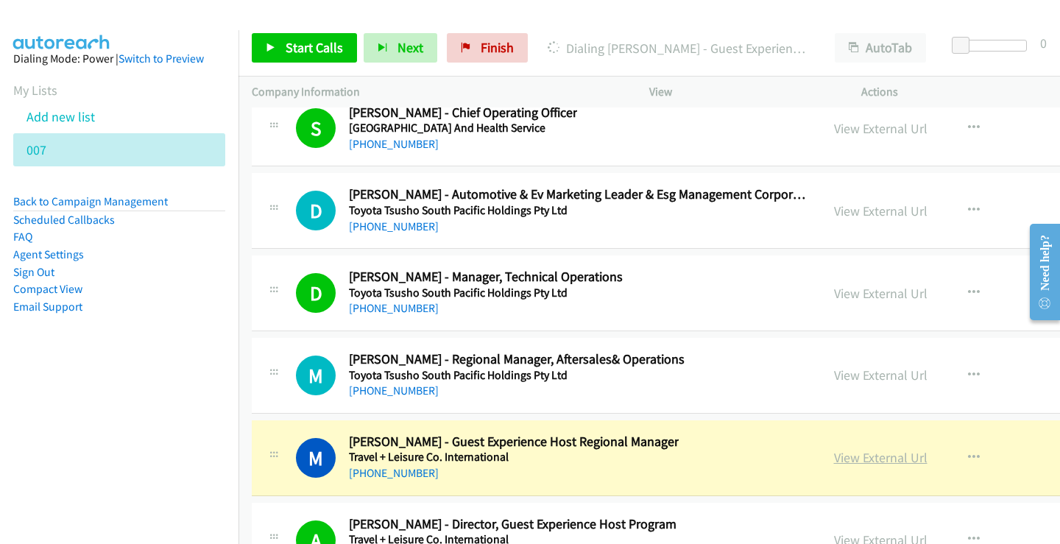
click at [887, 461] on link "View External Url" at bounding box center [881, 457] width 94 height 17
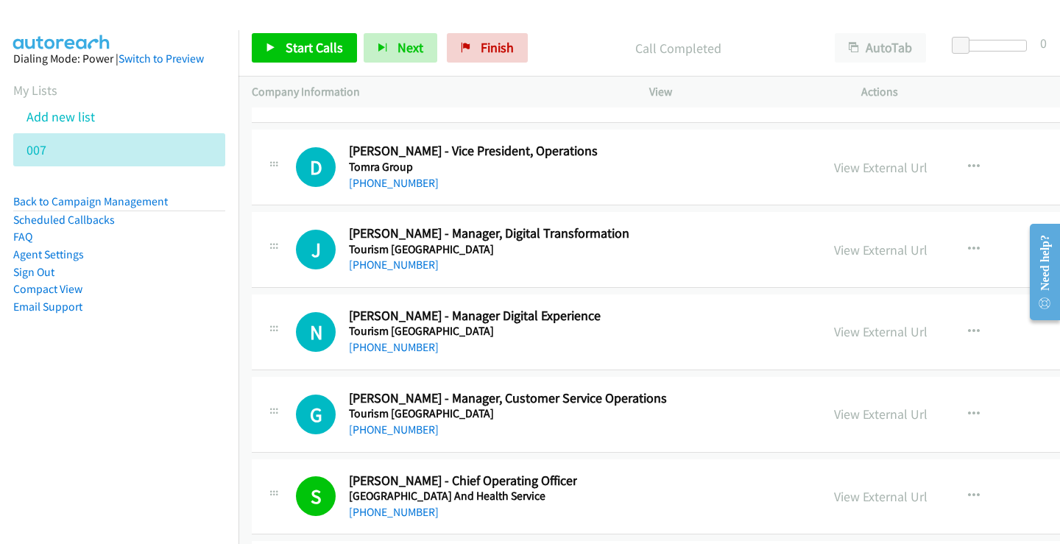
scroll to position [32926, 0]
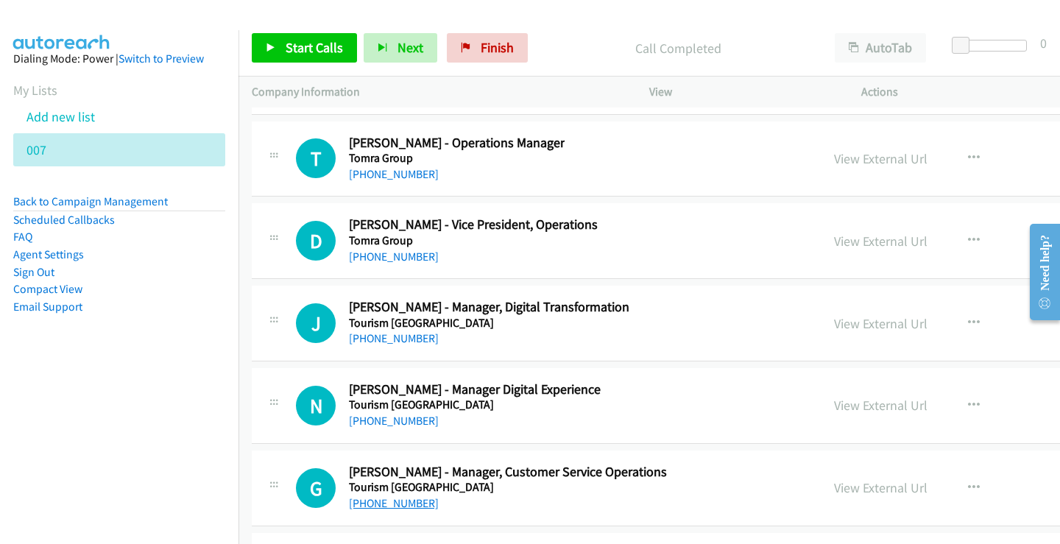
click at [406, 502] on link "[PHONE_NUMBER]" at bounding box center [394, 503] width 90 height 14
click at [392, 426] on link "[PHONE_NUMBER]" at bounding box center [394, 421] width 90 height 14
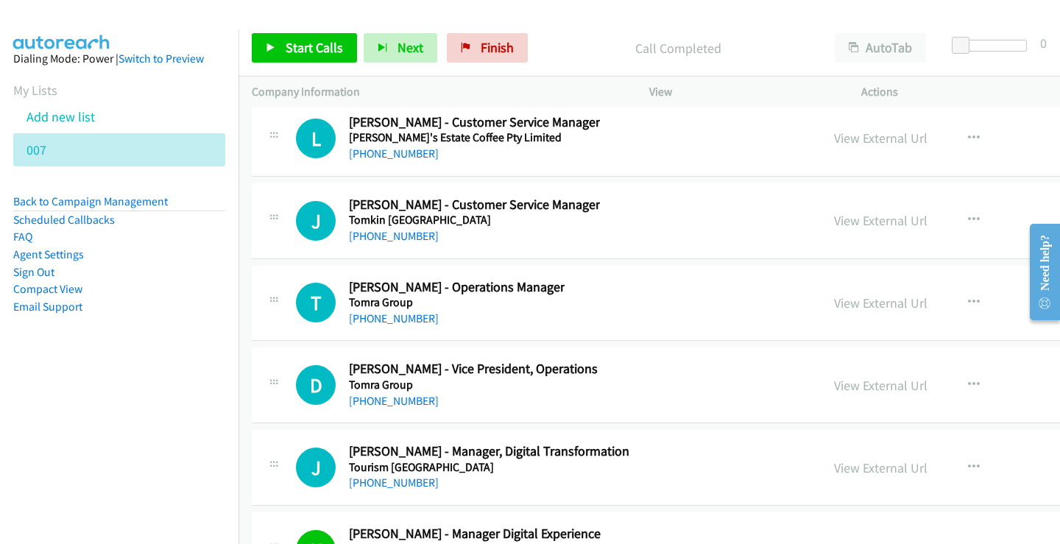
scroll to position [32779, 0]
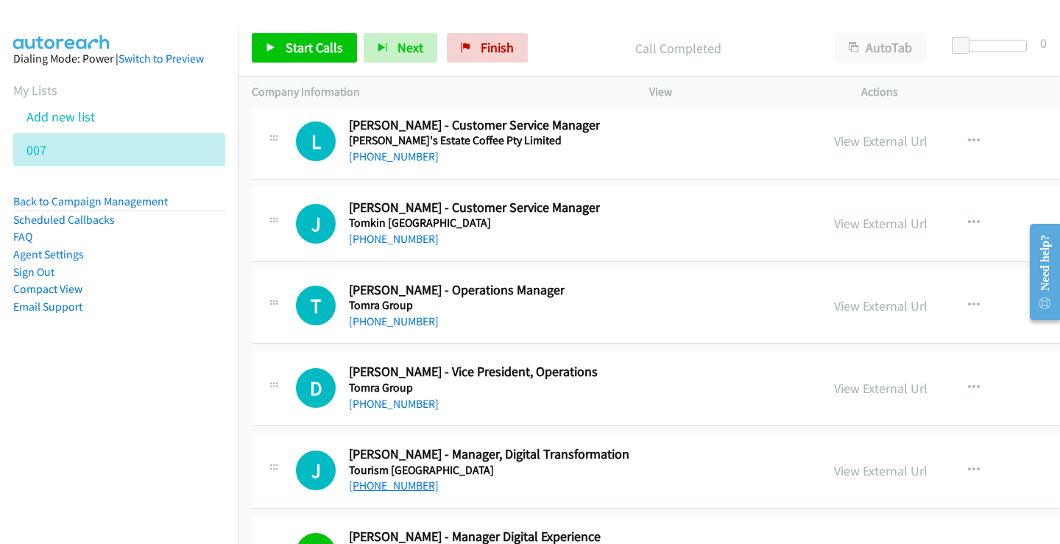
click at [404, 493] on div "[PHONE_NUMBER]" at bounding box center [489, 486] width 281 height 18
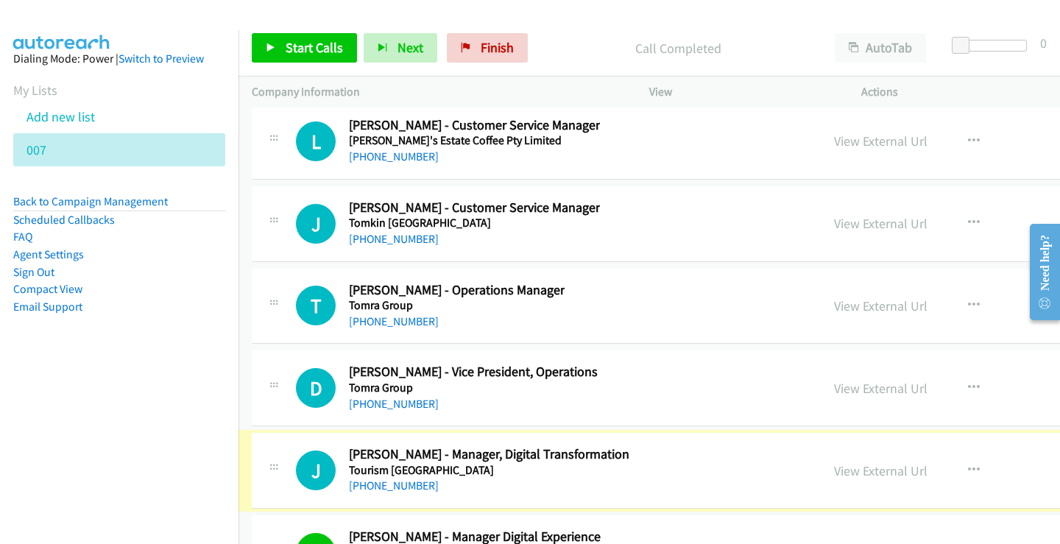
click at [404, 491] on link "[PHONE_NUMBER]" at bounding box center [394, 486] width 90 height 14
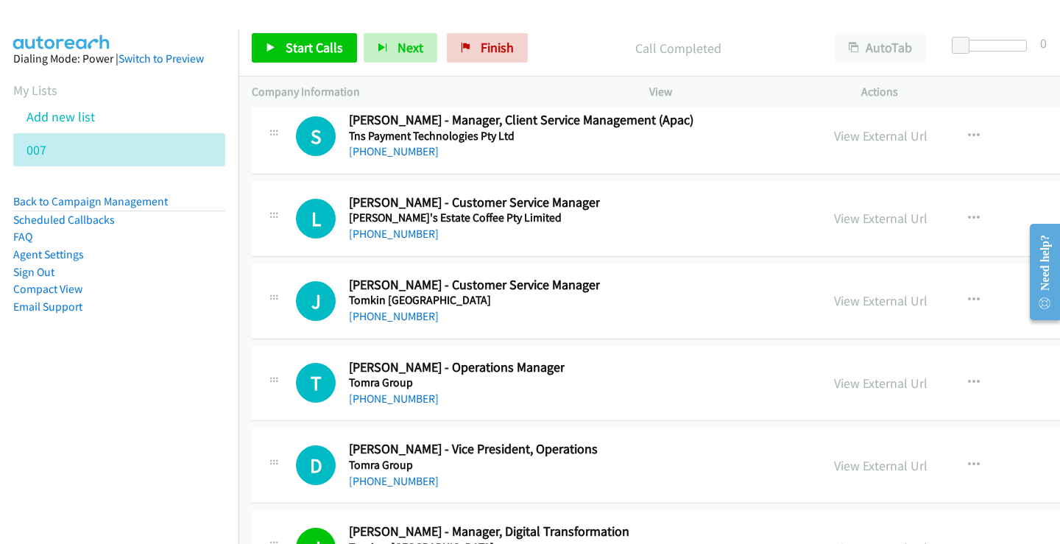
scroll to position [32705, 0]
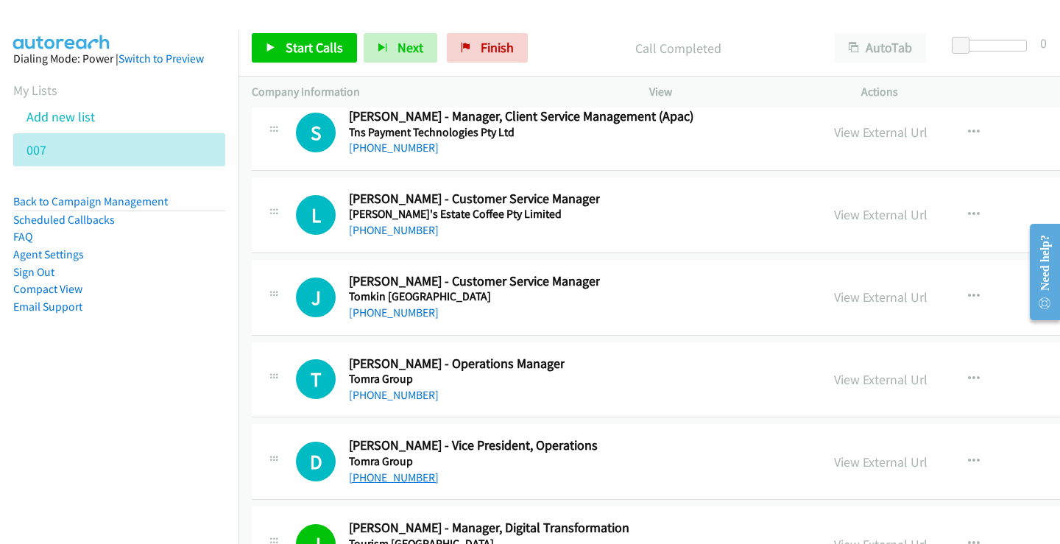
click at [371, 479] on link "[PHONE_NUMBER]" at bounding box center [394, 478] width 90 height 14
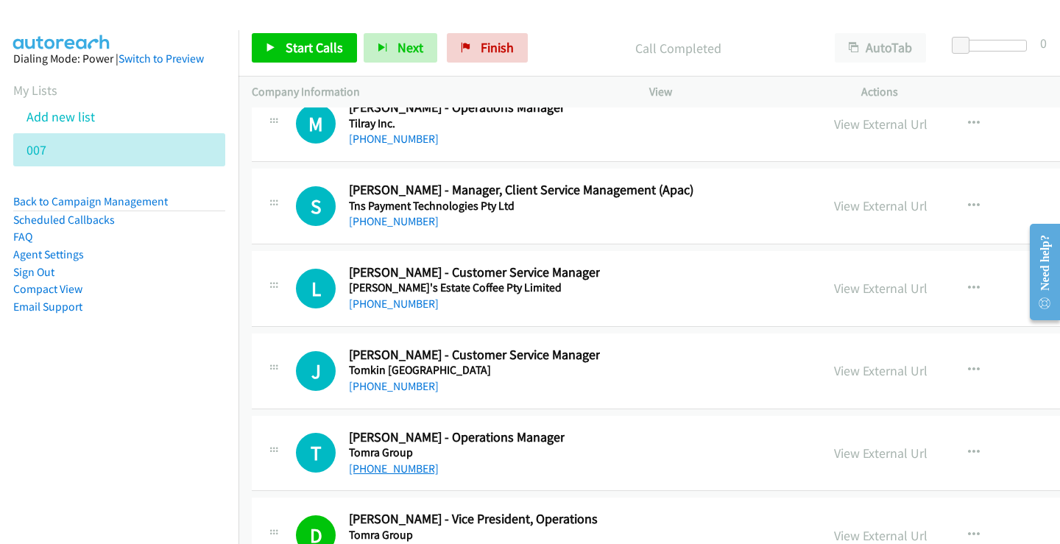
click at [423, 468] on link "[PHONE_NUMBER]" at bounding box center [394, 469] width 90 height 14
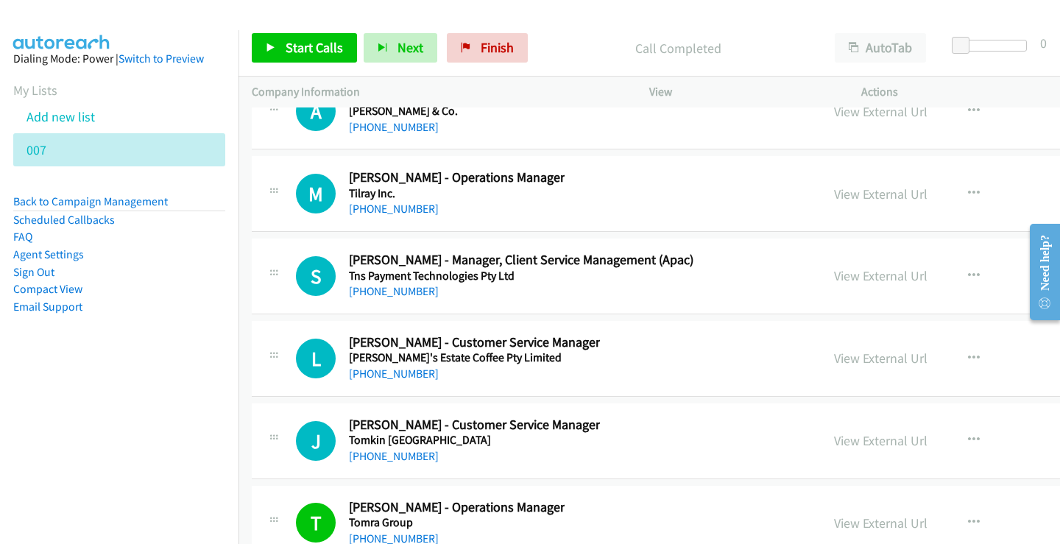
scroll to position [32558, 0]
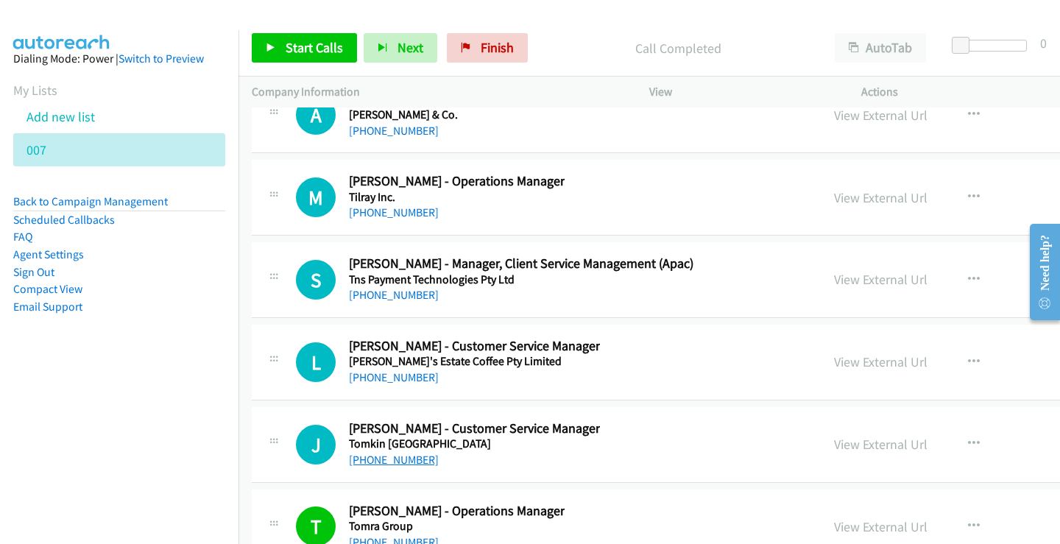
click at [401, 465] on link "[PHONE_NUMBER]" at bounding box center [394, 460] width 90 height 14
click at [389, 378] on link "[PHONE_NUMBER]" at bounding box center [394, 377] width 90 height 14
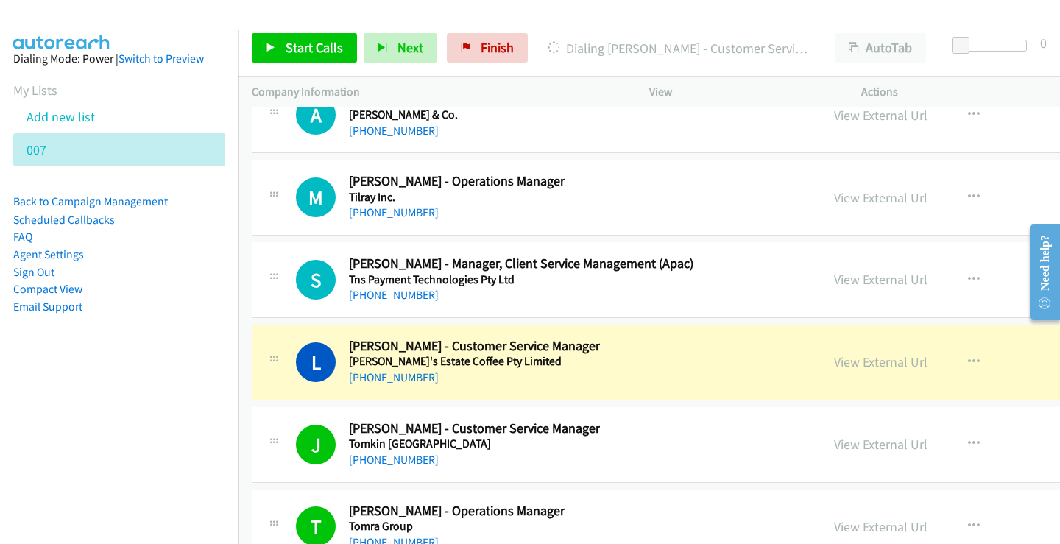
scroll to position [32484, 0]
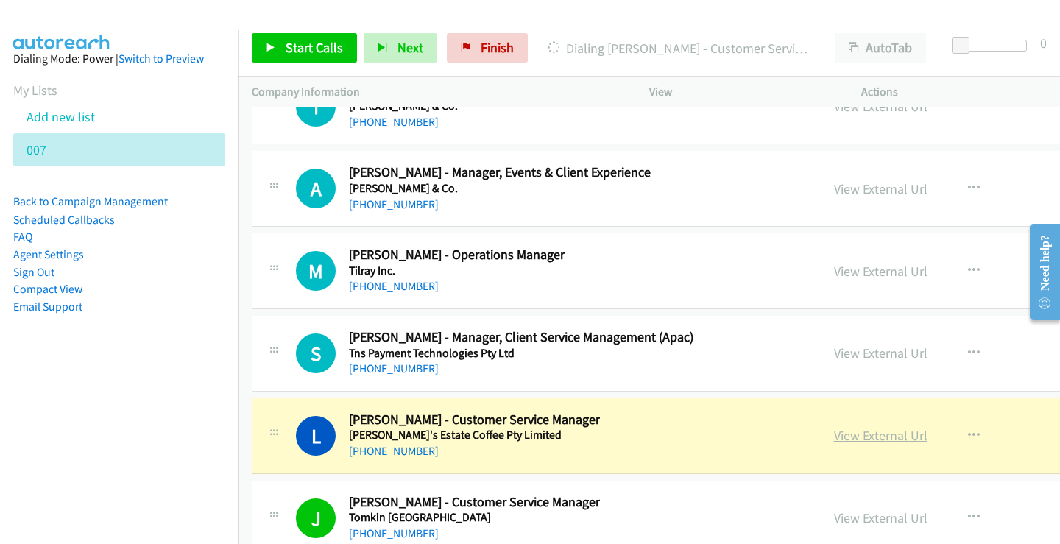
click at [877, 437] on link "View External Url" at bounding box center [881, 435] width 94 height 17
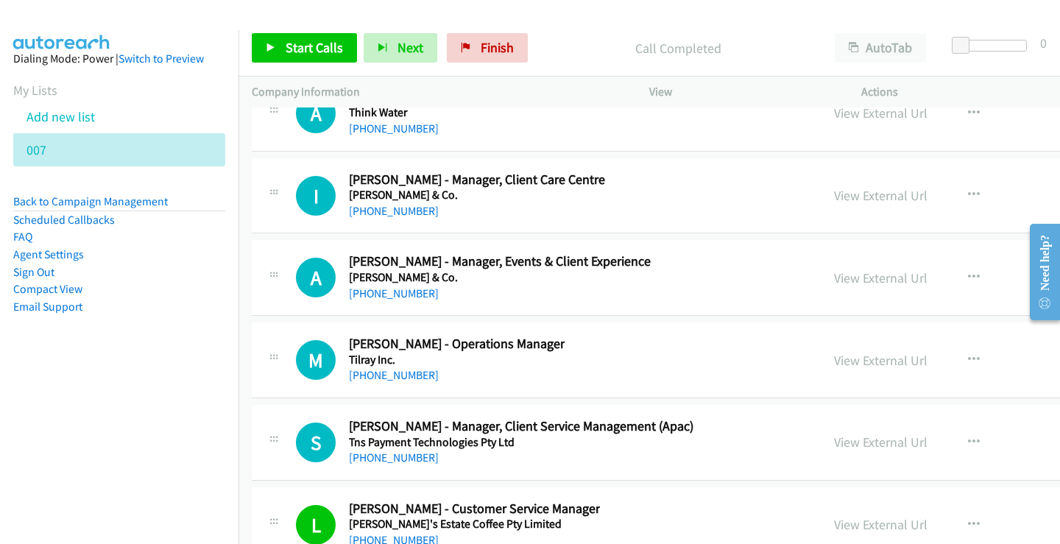
scroll to position [32411, 0]
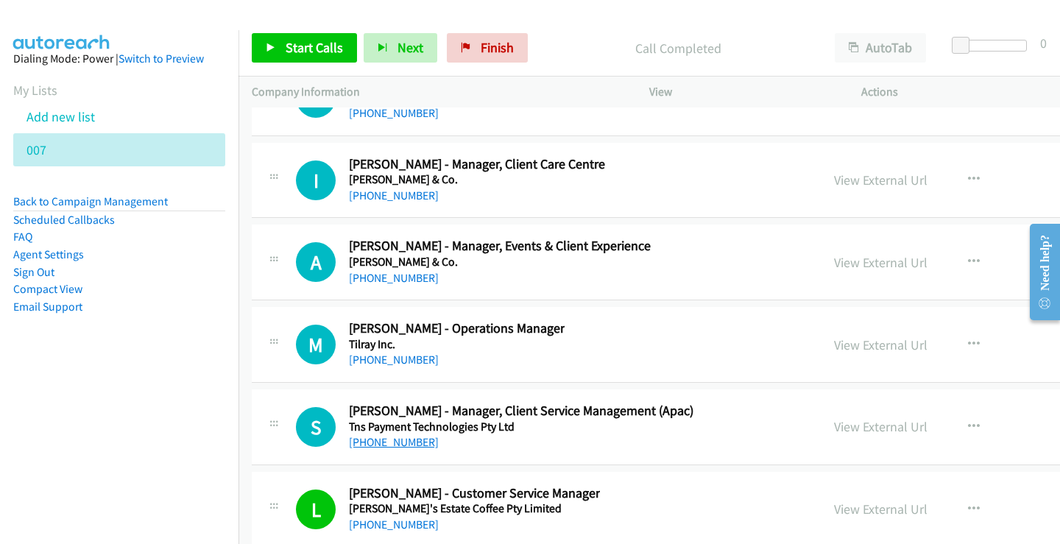
click at [407, 449] on link "[PHONE_NUMBER]" at bounding box center [394, 442] width 90 height 14
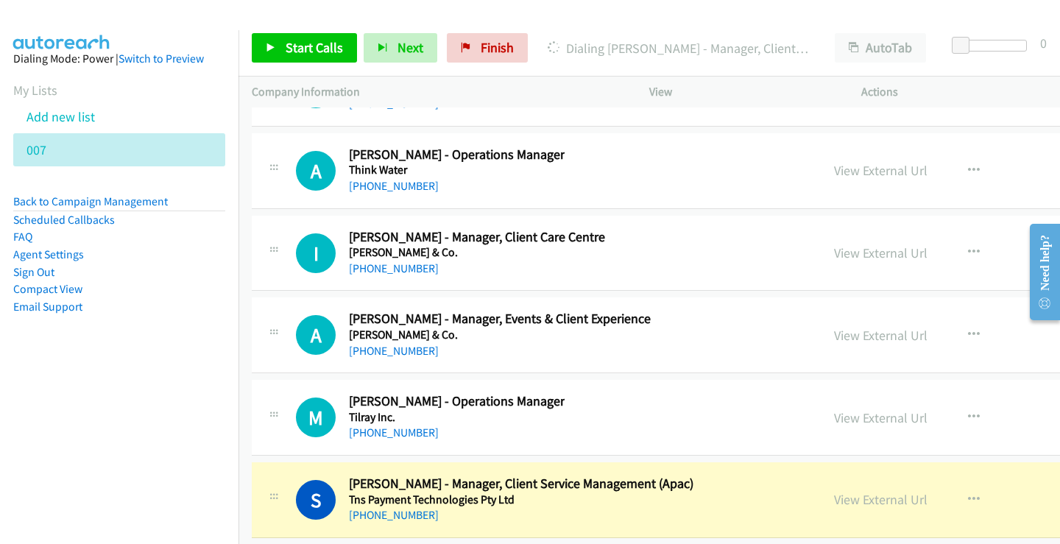
scroll to position [32337, 0]
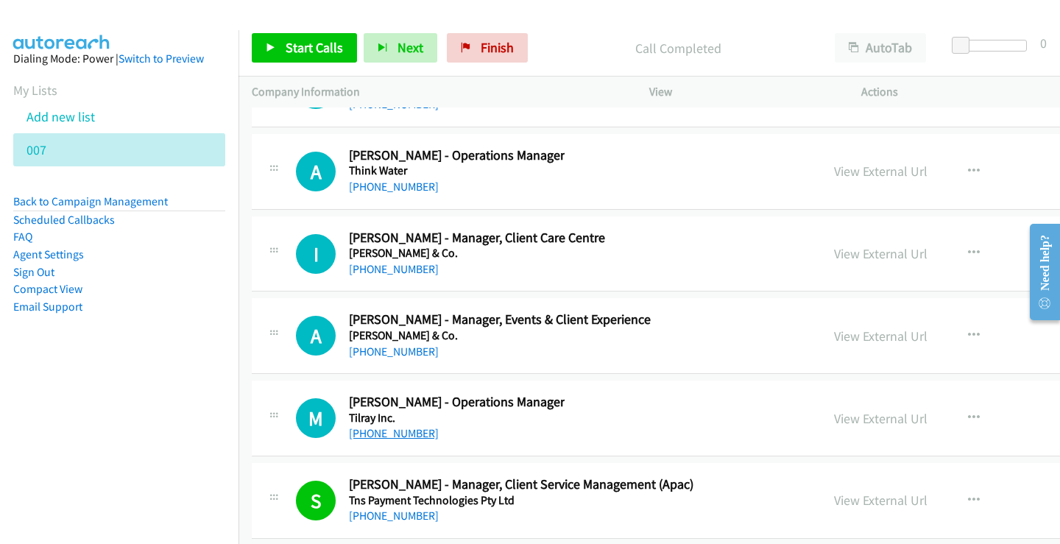
click at [413, 435] on link "[PHONE_NUMBER]" at bounding box center [394, 433] width 90 height 14
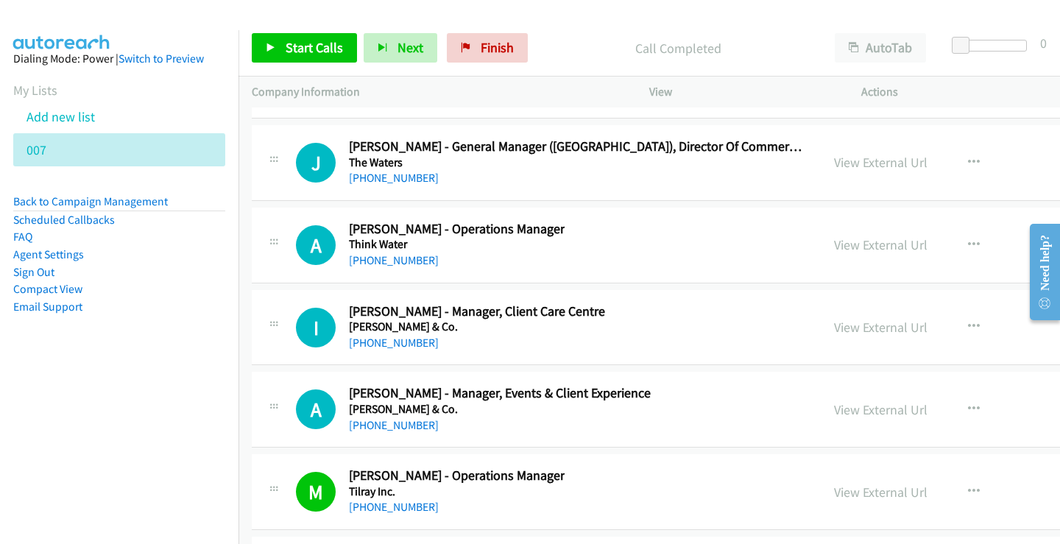
scroll to position [32190, 0]
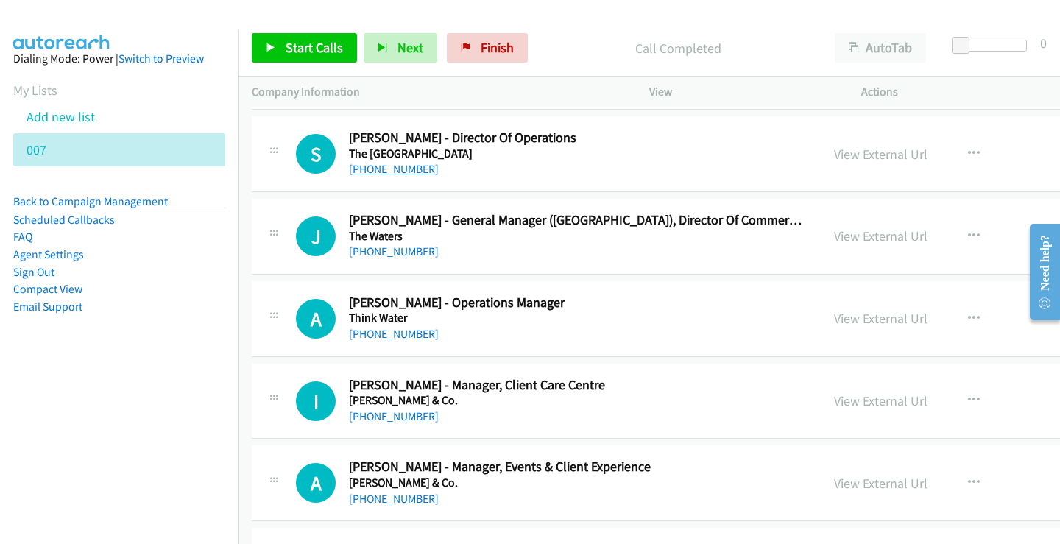
click at [404, 174] on link "[PHONE_NUMBER]" at bounding box center [394, 169] width 90 height 14
click at [381, 243] on div "[PHONE_NUMBER]" at bounding box center [578, 252] width 459 height 18
click at [379, 250] on link "[PHONE_NUMBER]" at bounding box center [394, 251] width 90 height 14
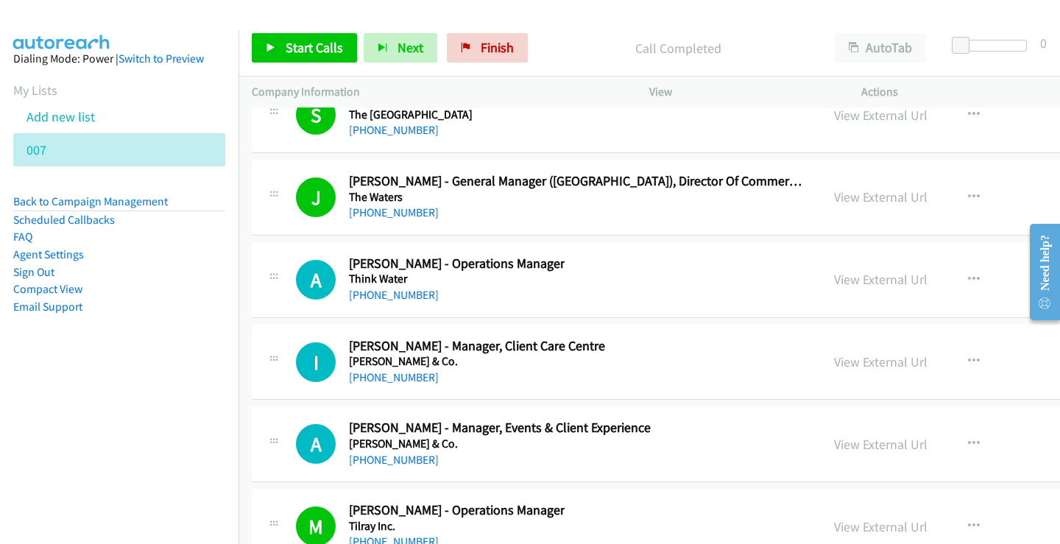
scroll to position [32263, 0]
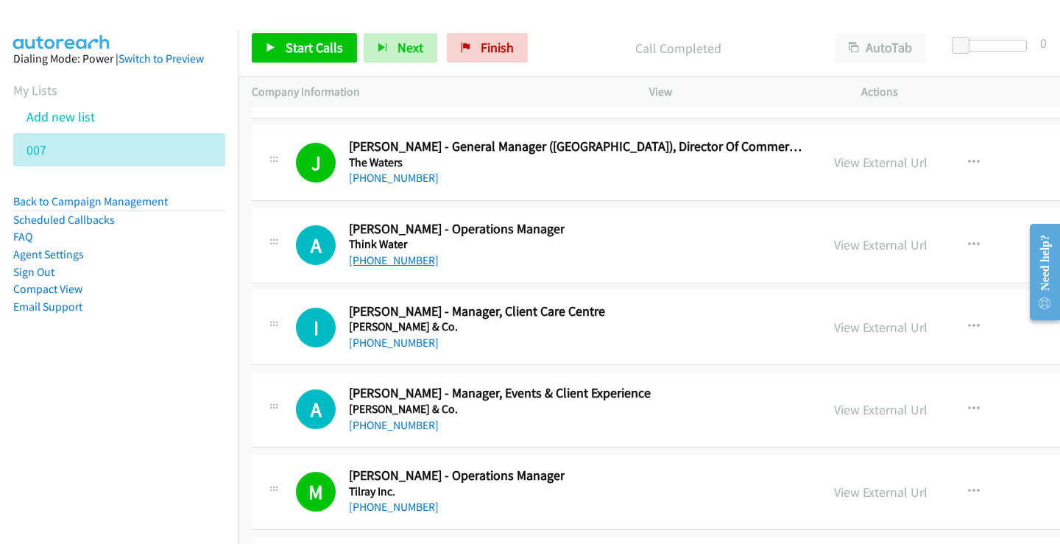
click at [379, 257] on link "[PHONE_NUMBER]" at bounding box center [394, 260] width 90 height 14
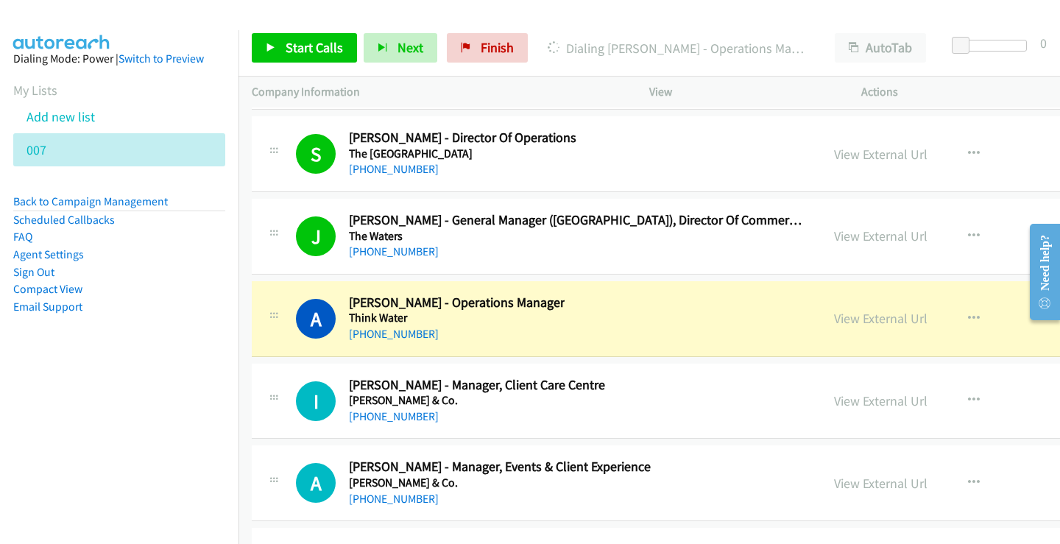
scroll to position [32116, 0]
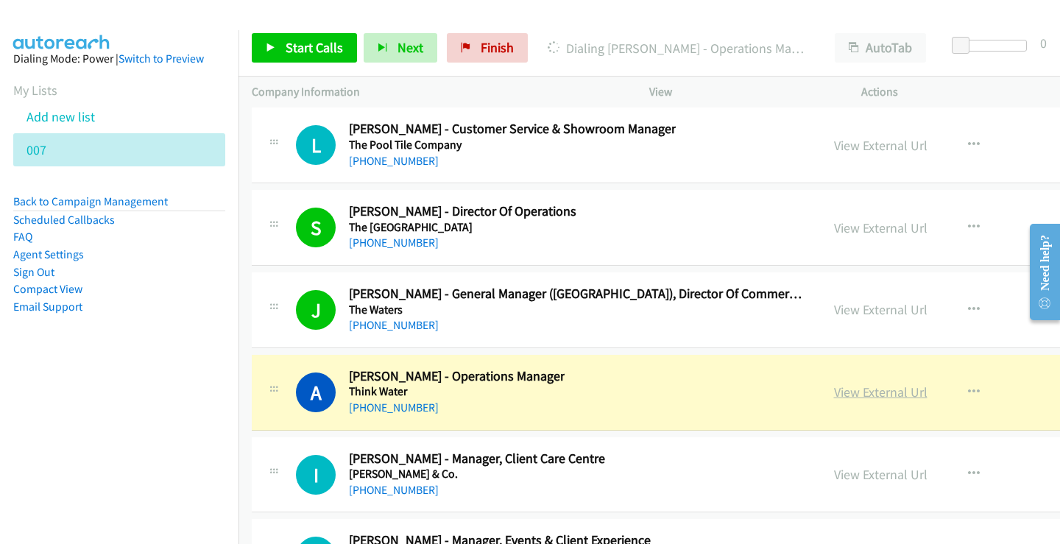
click at [898, 395] on link "View External Url" at bounding box center [881, 392] width 94 height 17
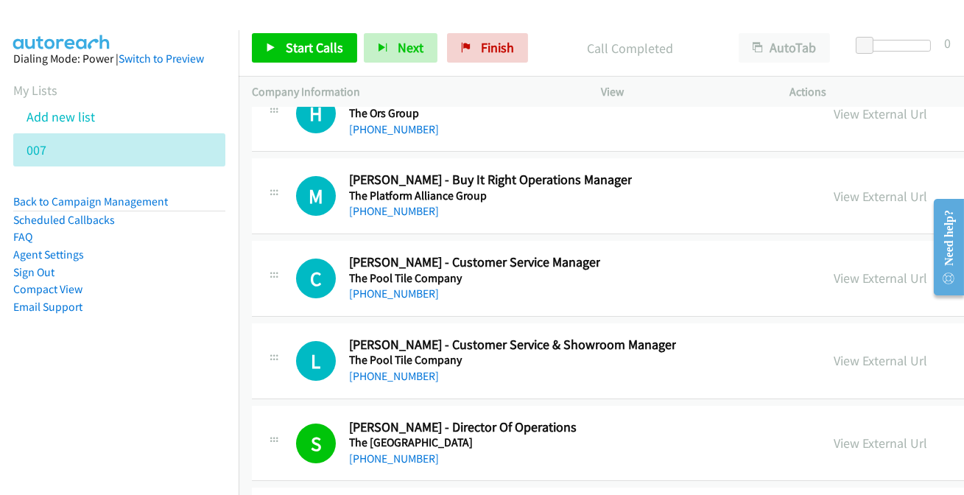
scroll to position [31948, 0]
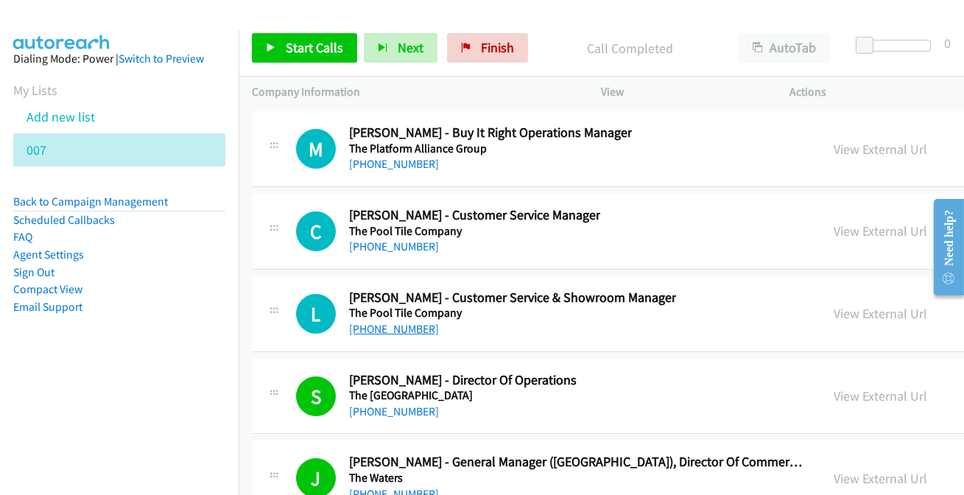
click at [393, 322] on link "[PHONE_NUMBER]" at bounding box center [394, 329] width 90 height 14
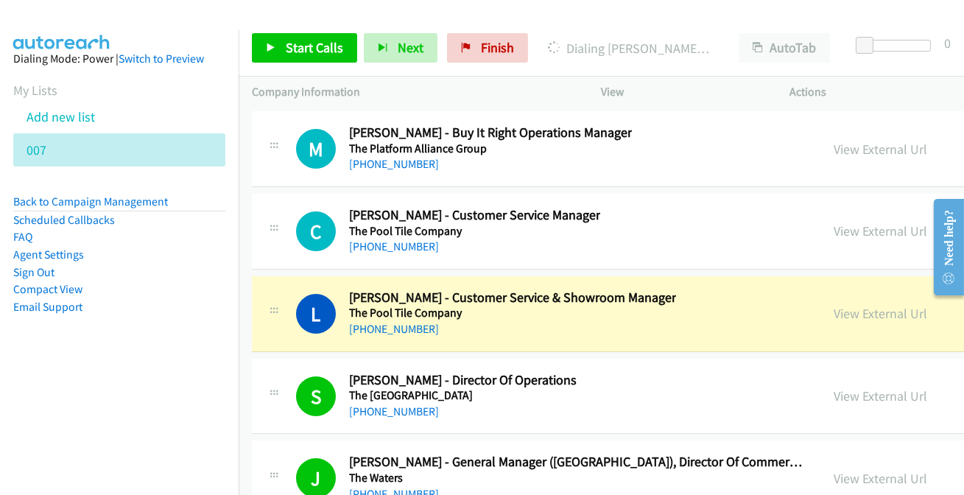
scroll to position [31881, 0]
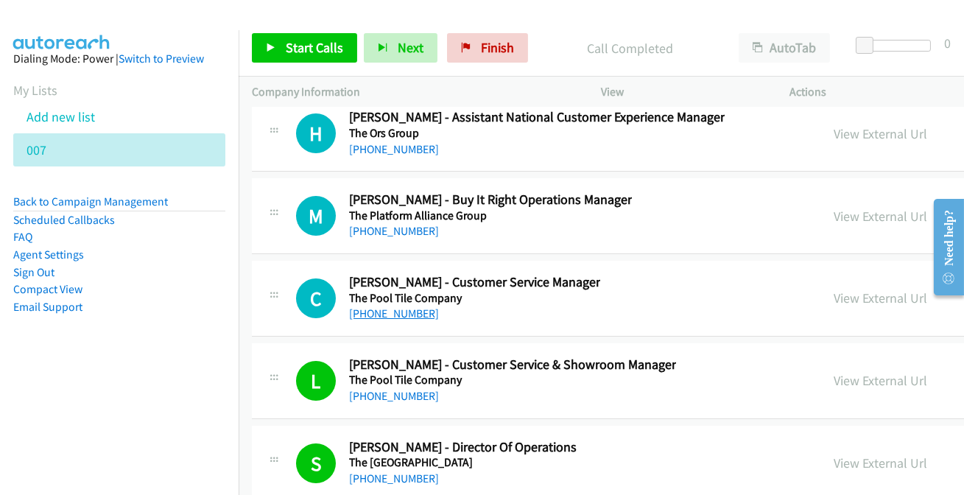
click at [390, 306] on link "[PHONE_NUMBER]" at bounding box center [394, 313] width 90 height 14
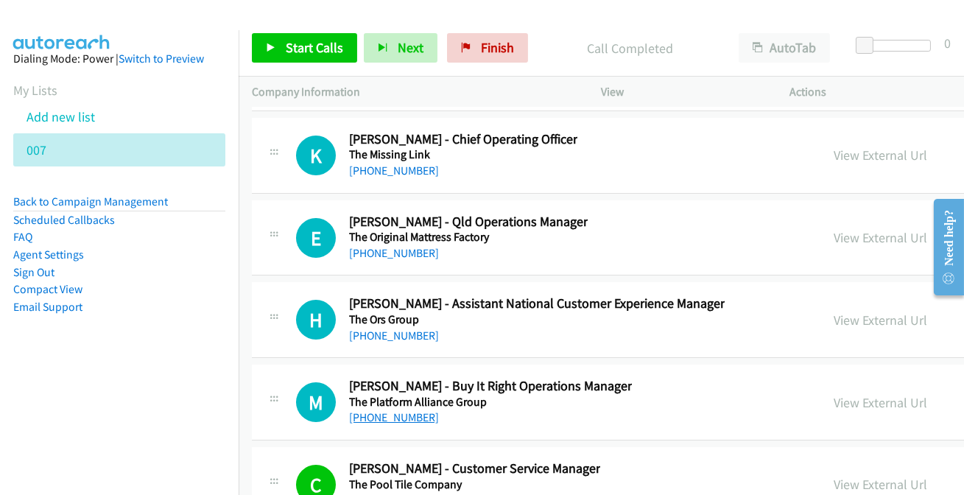
scroll to position [31681, 0]
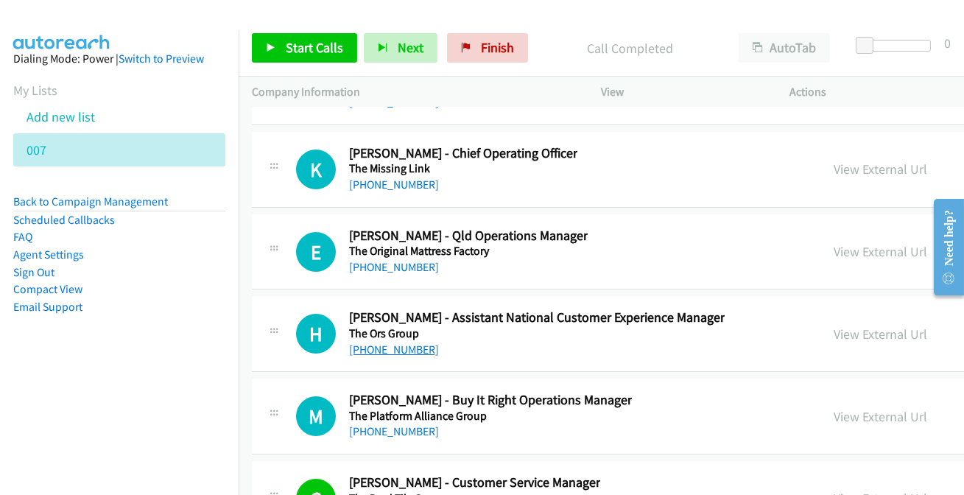
click at [379, 342] on link "[PHONE_NUMBER]" at bounding box center [394, 349] width 90 height 14
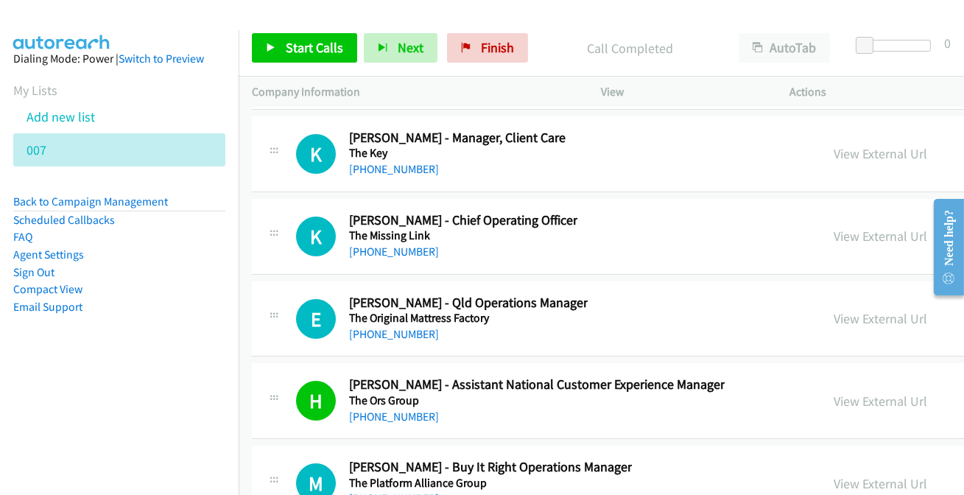
scroll to position [31547, 0]
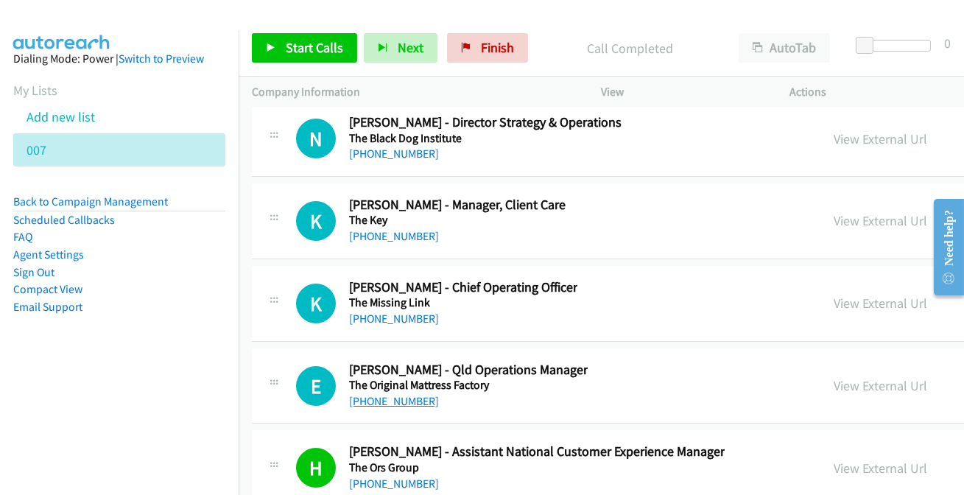
click at [383, 394] on link "[PHONE_NUMBER]" at bounding box center [394, 401] width 90 height 14
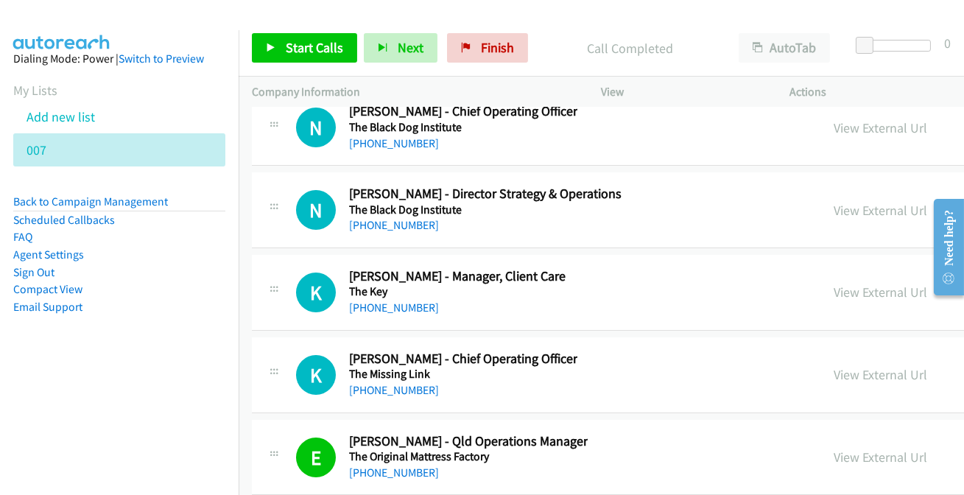
scroll to position [31413, 0]
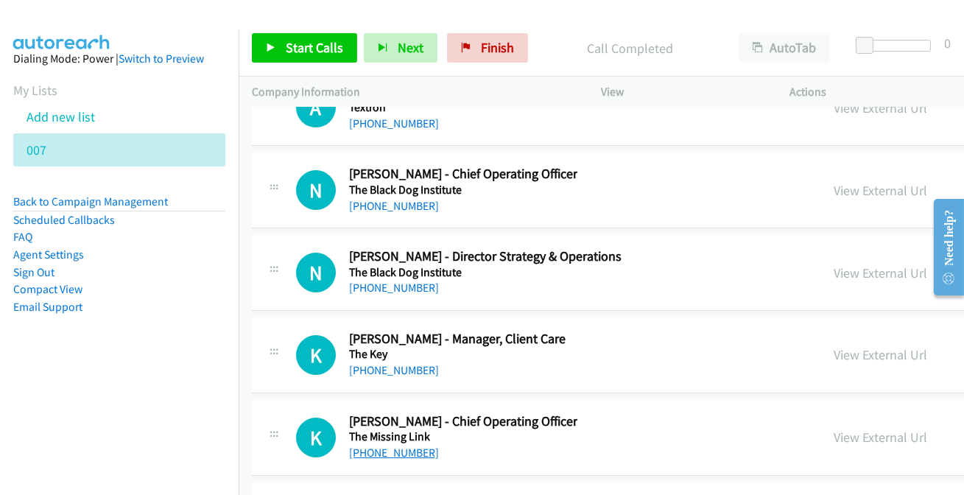
click at [405, 446] on link "[PHONE_NUMBER]" at bounding box center [394, 453] width 90 height 14
click at [389, 363] on link "[PHONE_NUMBER]" at bounding box center [394, 370] width 90 height 14
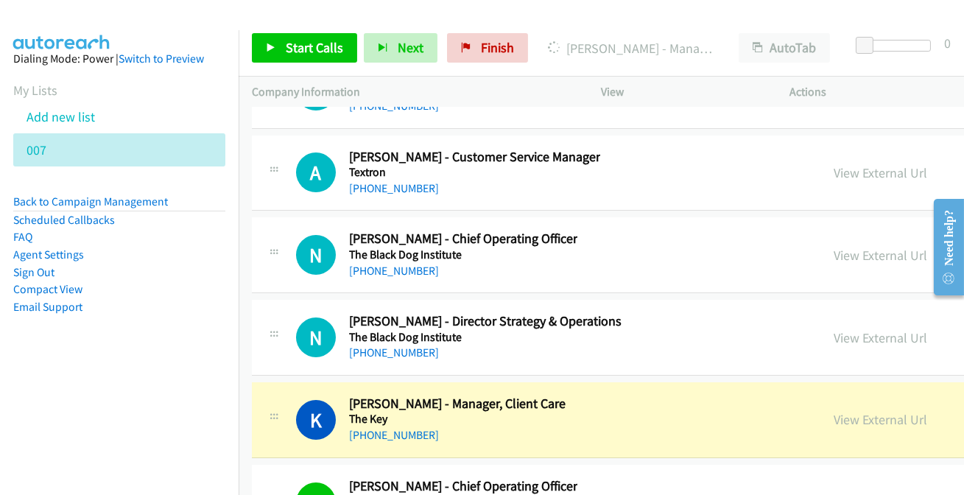
scroll to position [31346, 0]
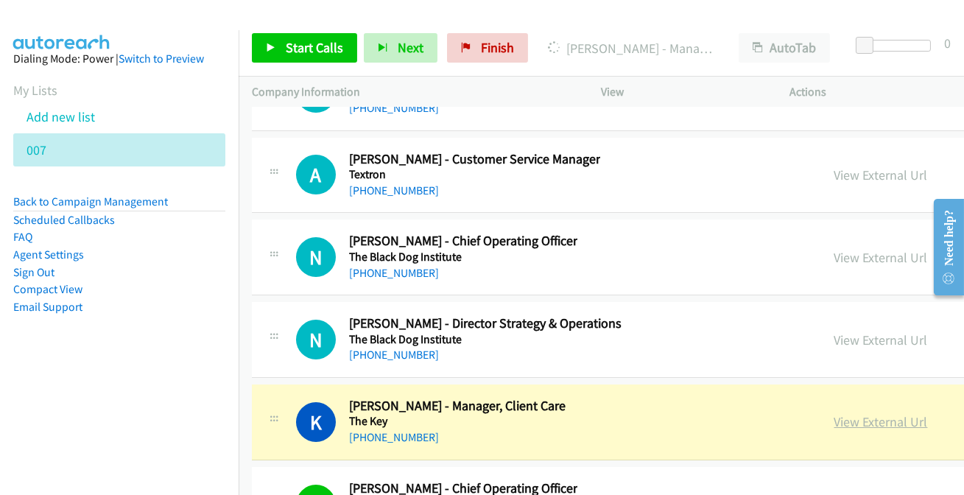
click at [867, 413] on link "View External Url" at bounding box center [881, 421] width 94 height 17
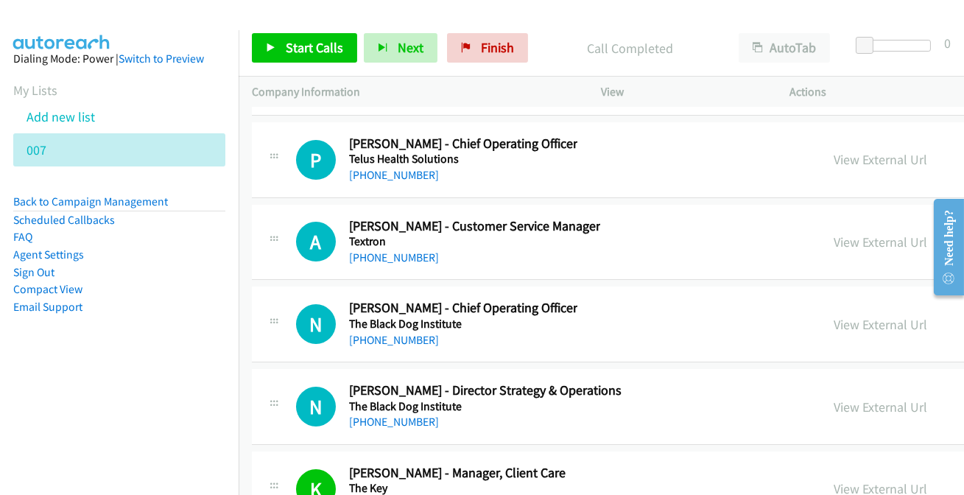
scroll to position [31212, 0]
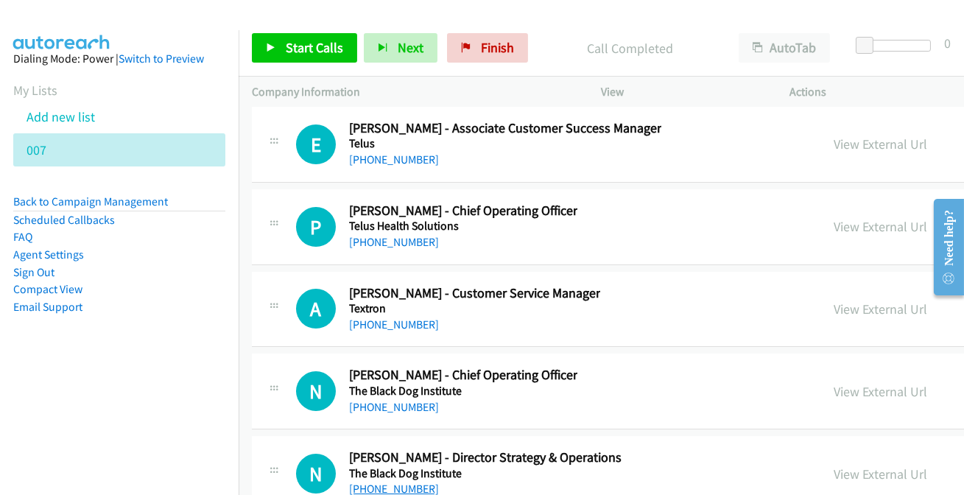
click at [395, 482] on link "[PHONE_NUMBER]" at bounding box center [394, 489] width 90 height 14
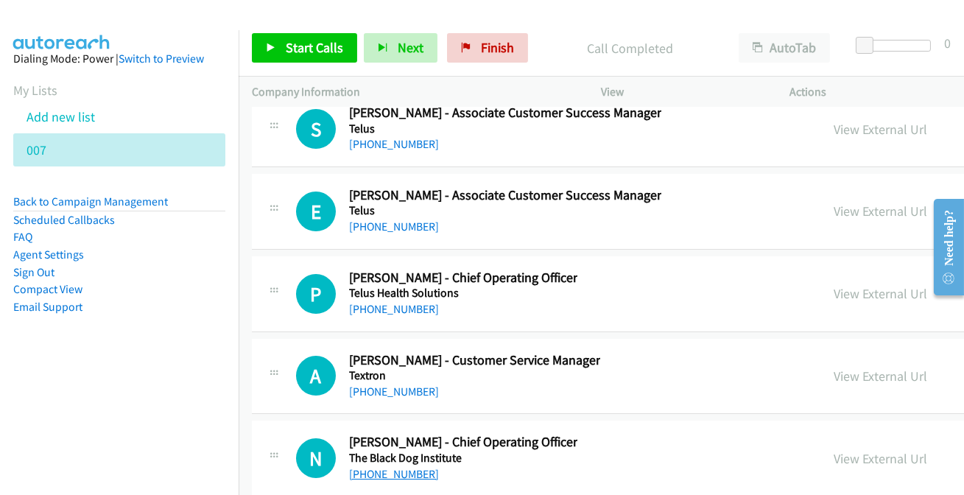
click at [405, 467] on link "[PHONE_NUMBER]" at bounding box center [394, 474] width 90 height 14
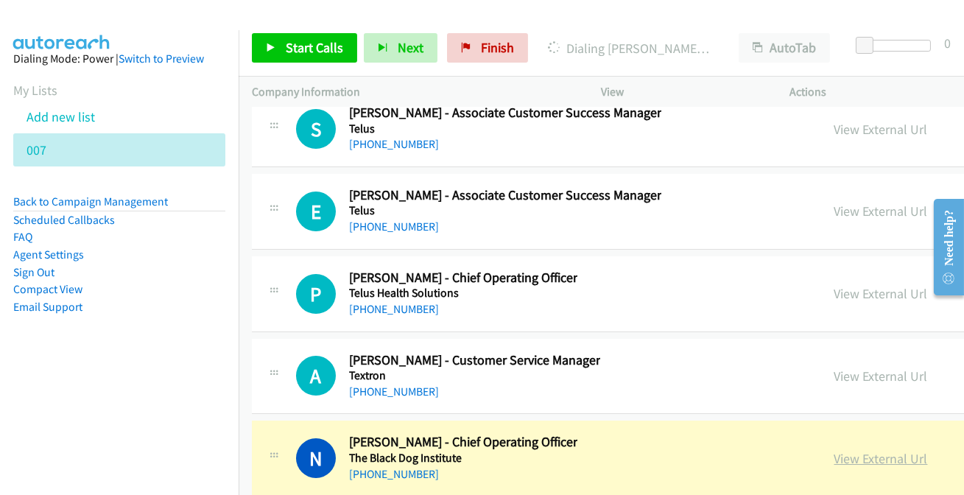
click at [884, 450] on link "View External Url" at bounding box center [881, 458] width 94 height 17
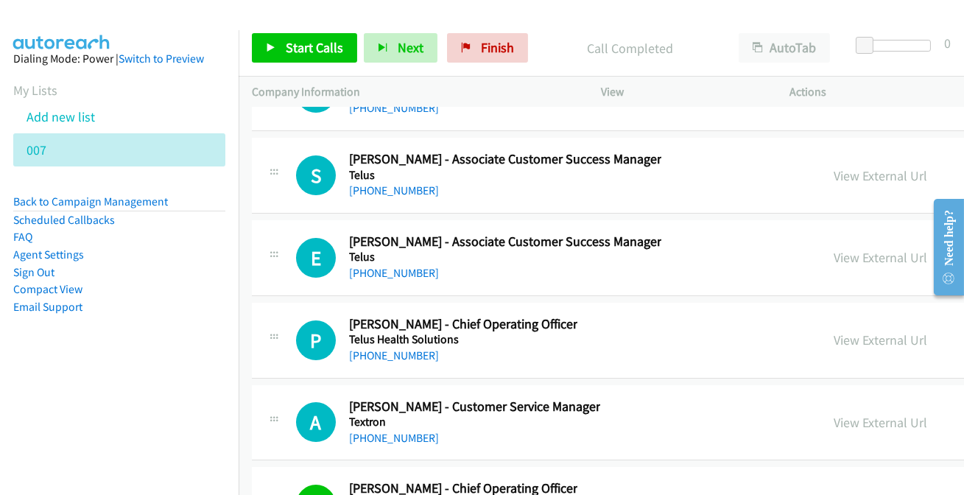
scroll to position [31078, 0]
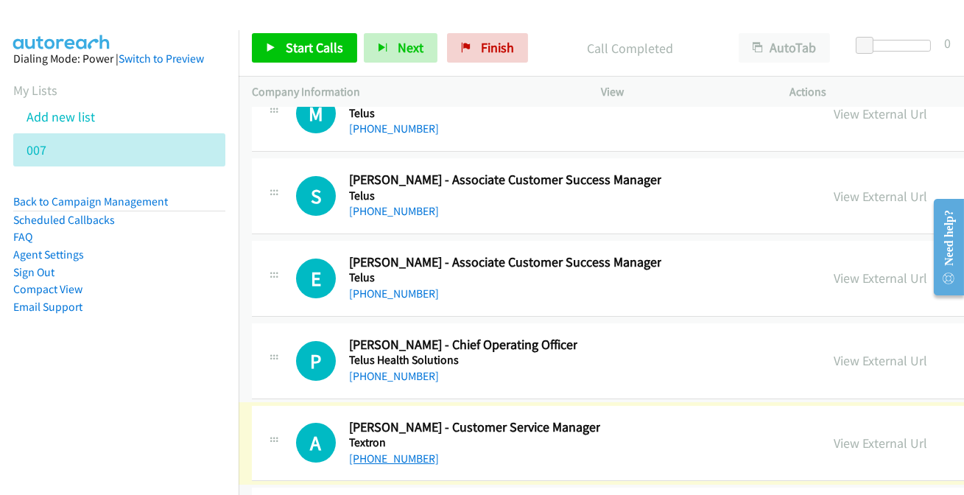
click at [390, 451] on link "[PHONE_NUMBER]" at bounding box center [394, 458] width 90 height 14
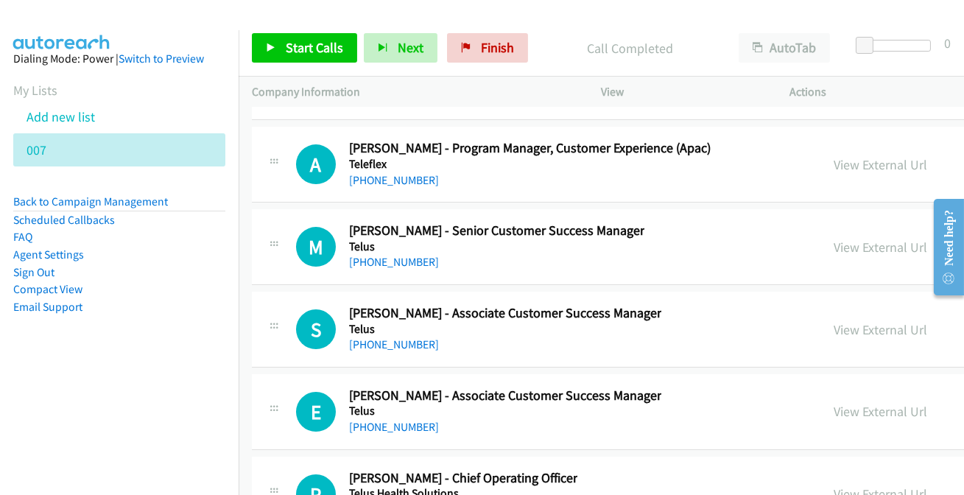
scroll to position [30945, 0]
click at [407, 420] on link "[PHONE_NUMBER]" at bounding box center [394, 427] width 90 height 14
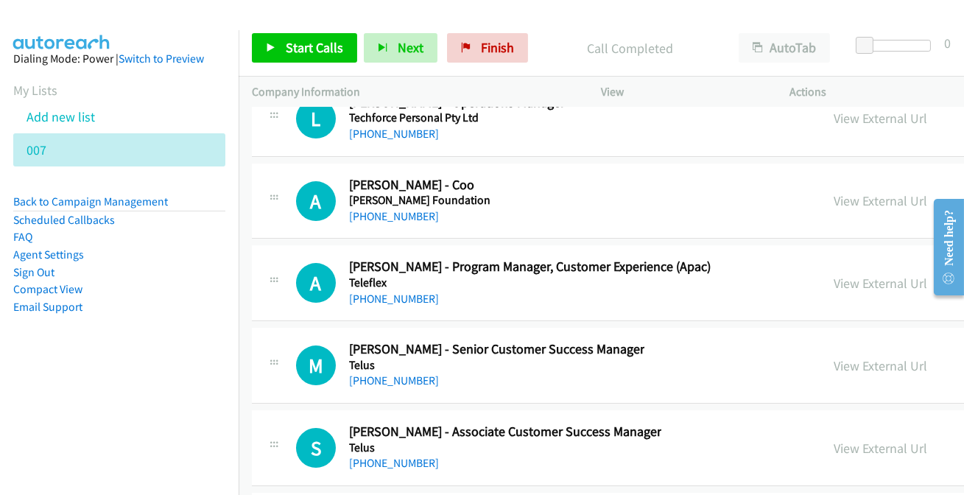
scroll to position [30811, 0]
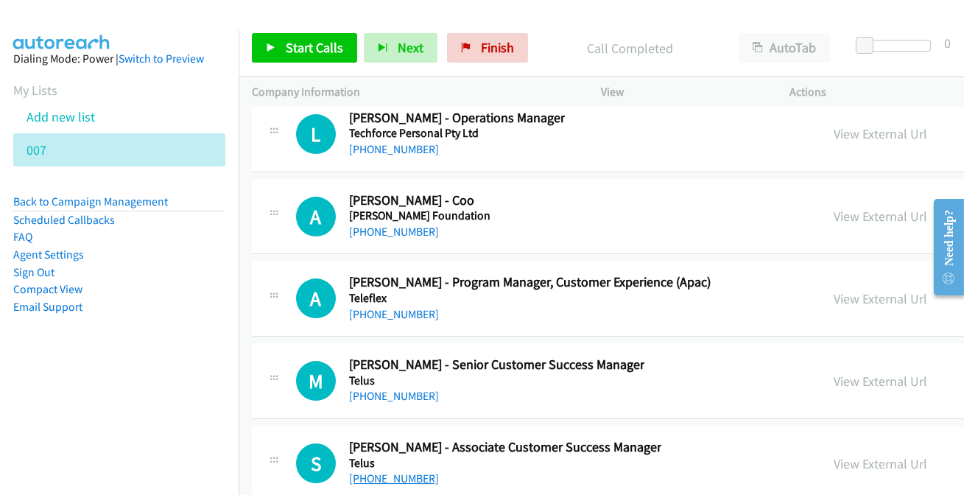
click at [376, 471] on link "[PHONE_NUMBER]" at bounding box center [394, 478] width 90 height 14
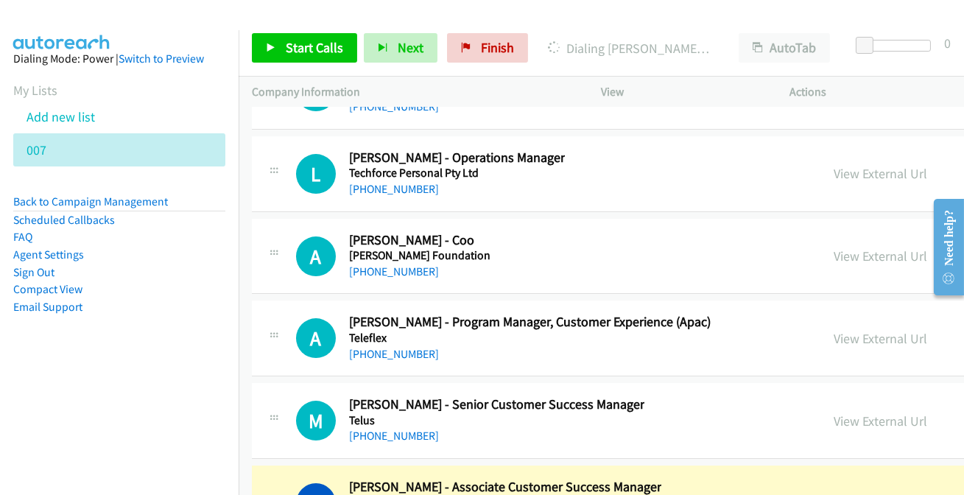
scroll to position [30743, 0]
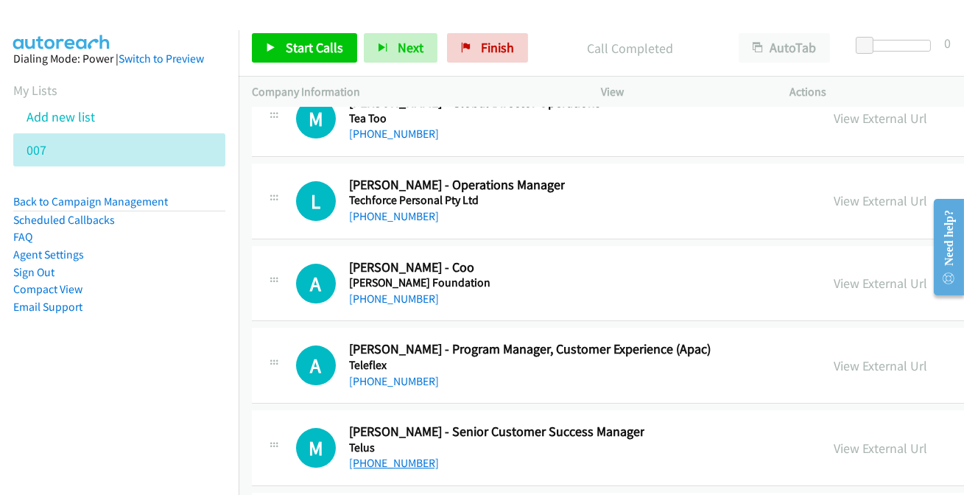
click at [382, 456] on link "[PHONE_NUMBER]" at bounding box center [394, 463] width 90 height 14
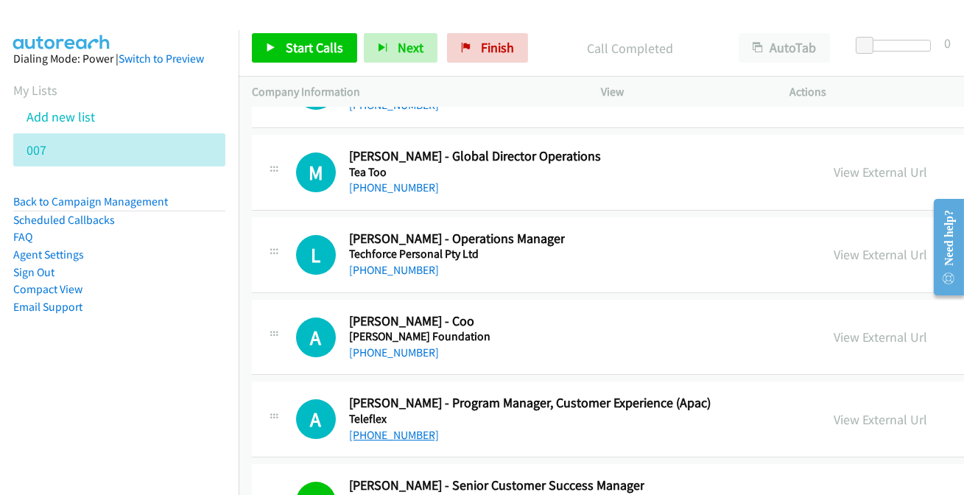
scroll to position [30676, 0]
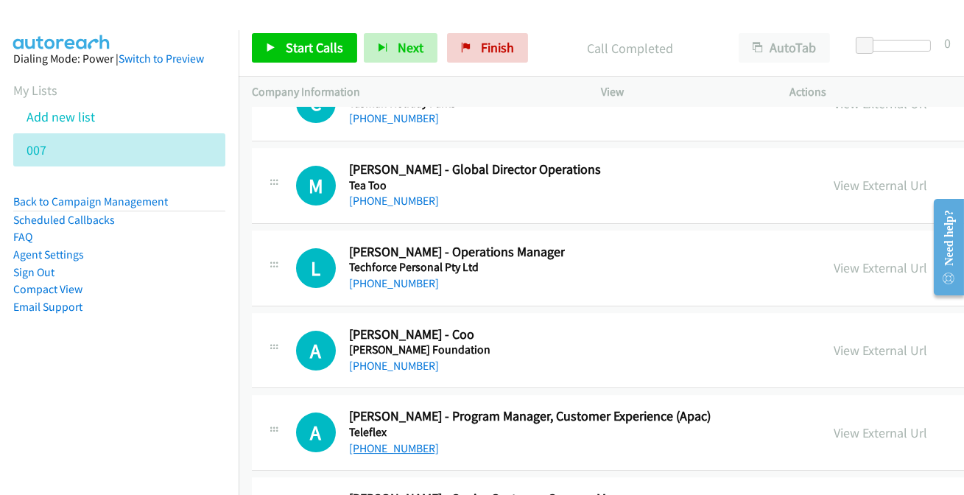
click at [386, 441] on link "[PHONE_NUMBER]" at bounding box center [394, 448] width 90 height 14
click at [409, 359] on link "[PHONE_NUMBER]" at bounding box center [394, 366] width 90 height 14
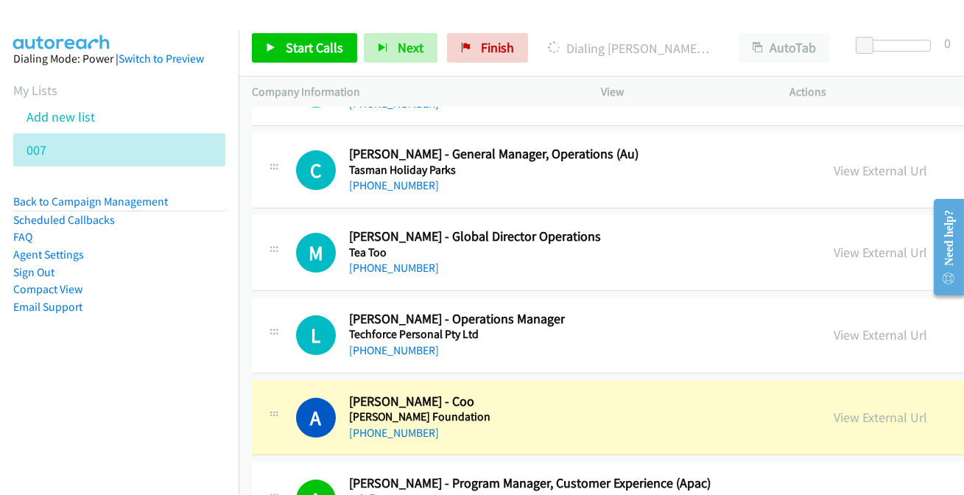
scroll to position [30542, 0]
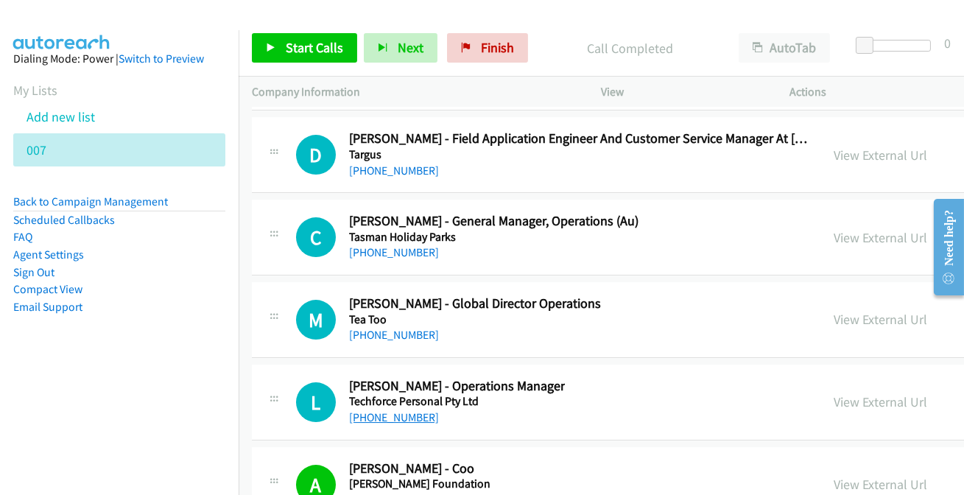
click at [408, 410] on link "[PHONE_NUMBER]" at bounding box center [394, 417] width 90 height 14
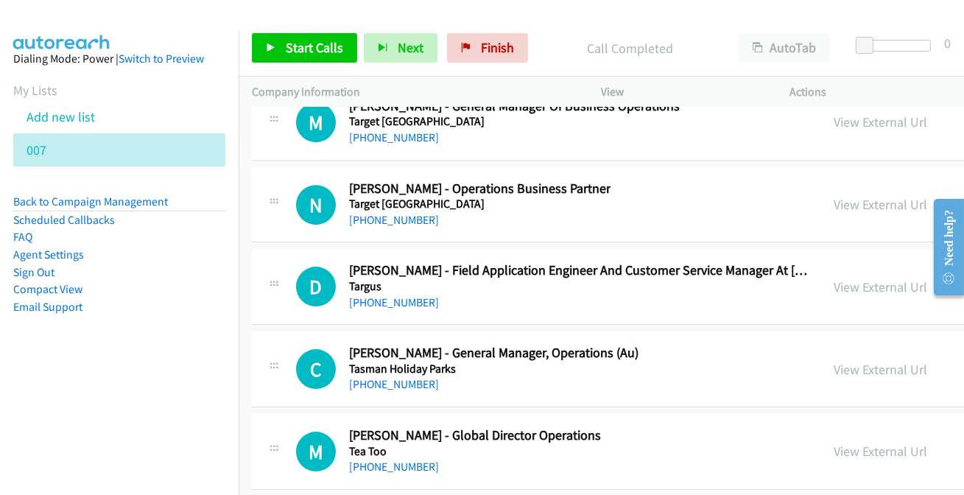
scroll to position [30408, 0]
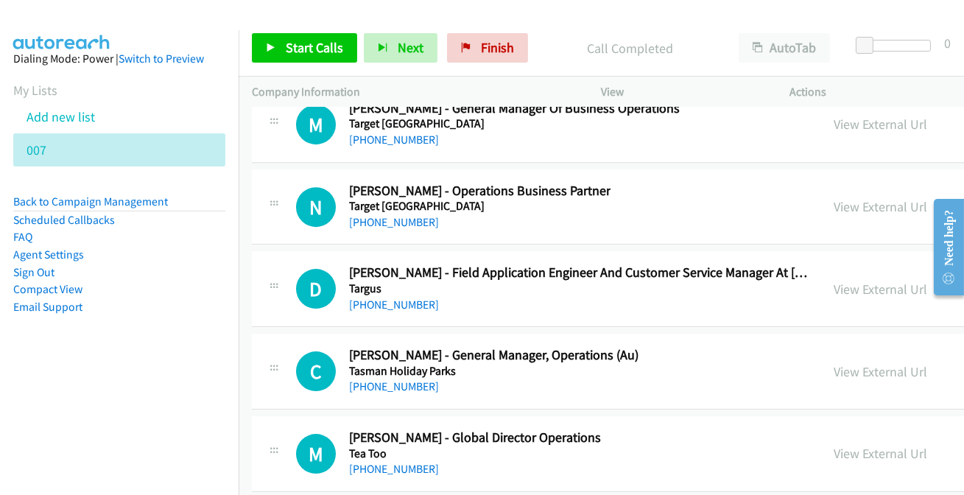
click at [364, 460] on div "[PHONE_NUMBER]" at bounding box center [475, 469] width 252 height 18
click at [364, 462] on link "[PHONE_NUMBER]" at bounding box center [394, 469] width 90 height 14
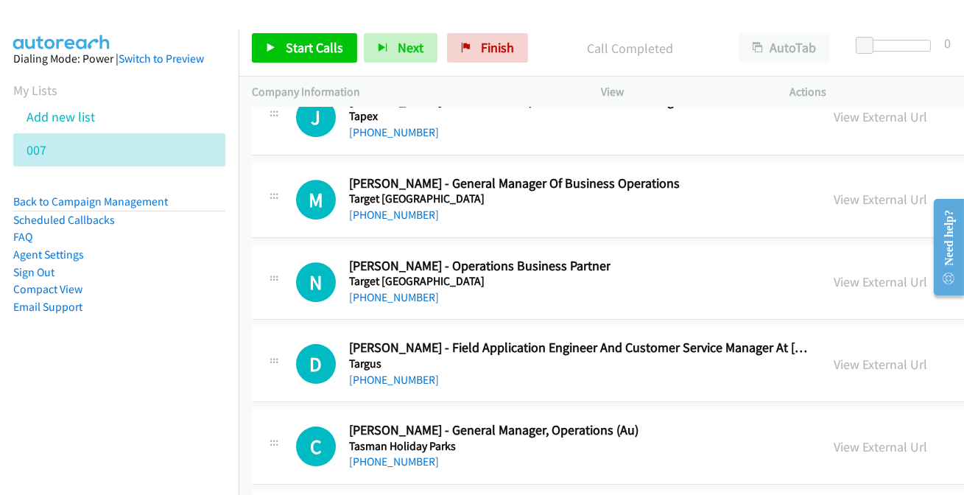
scroll to position [30341, 0]
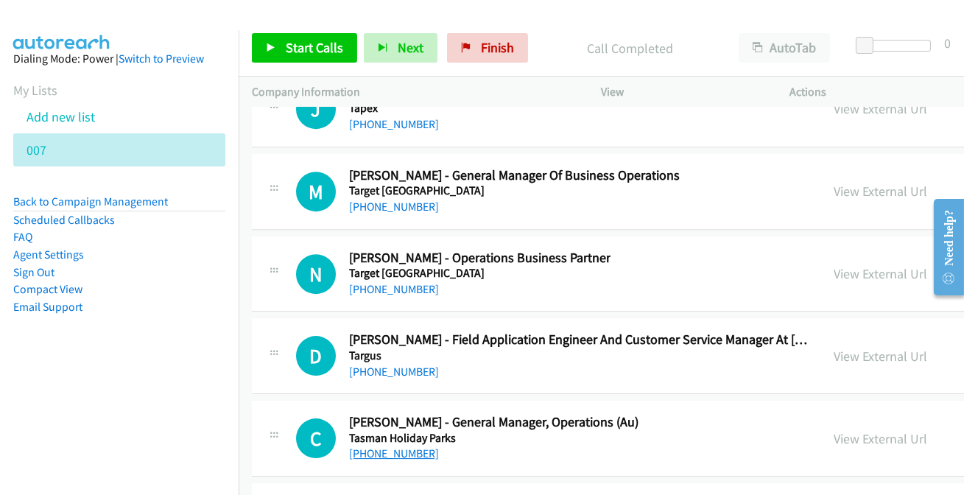
click at [393, 446] on link "[PHONE_NUMBER]" at bounding box center [394, 453] width 90 height 14
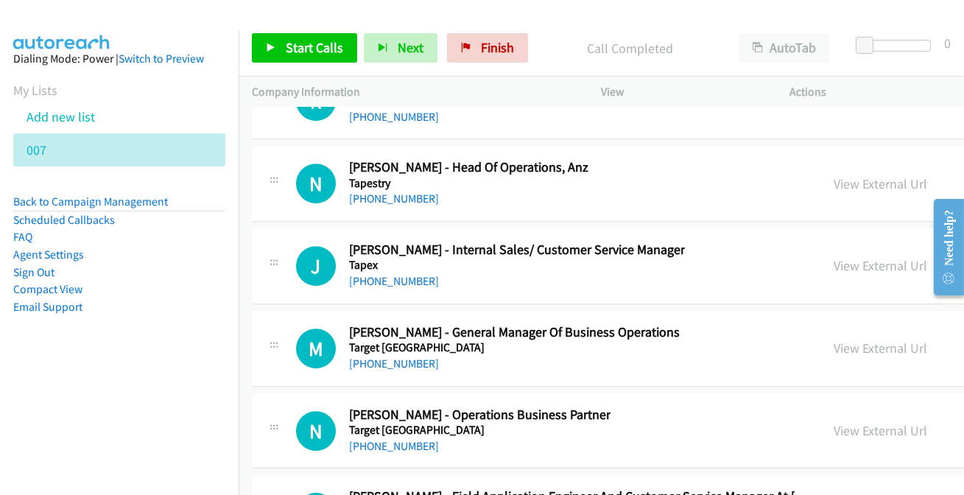
scroll to position [30208, 0]
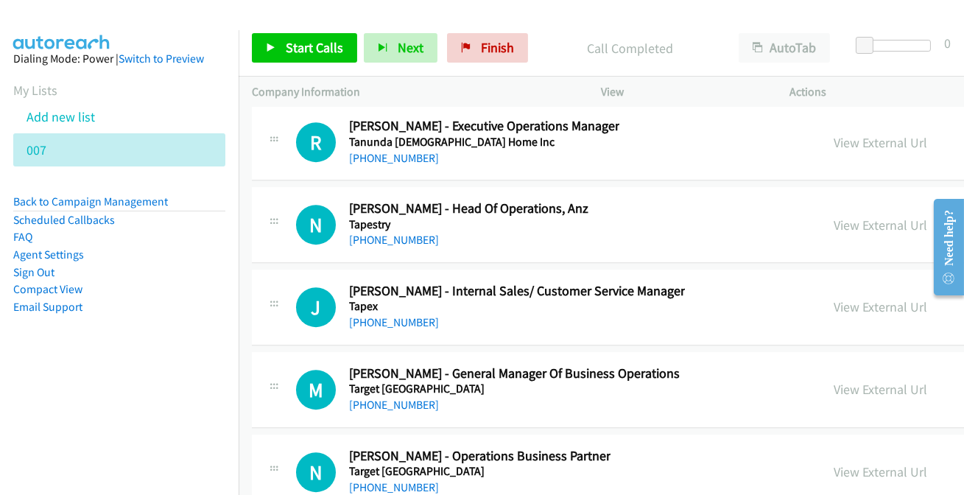
scroll to position [30141, 0]
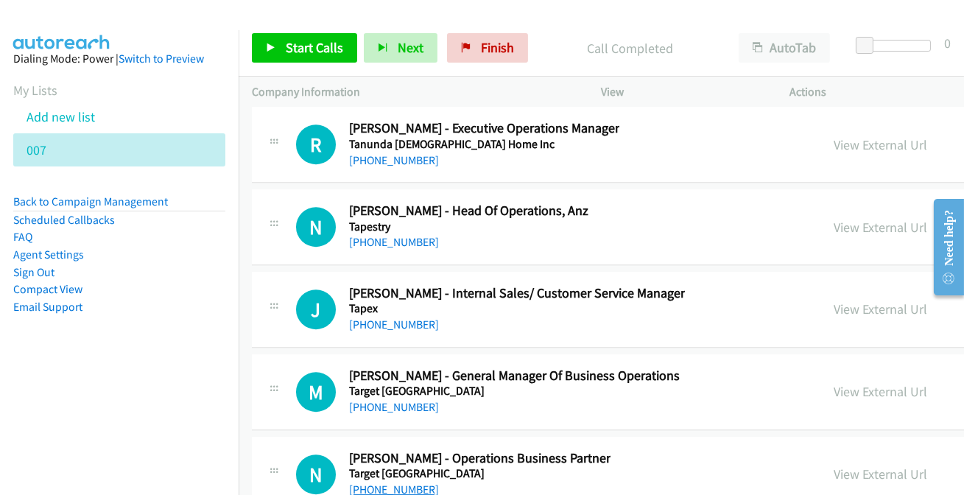
click at [404, 482] on link "[PHONE_NUMBER]" at bounding box center [394, 489] width 90 height 14
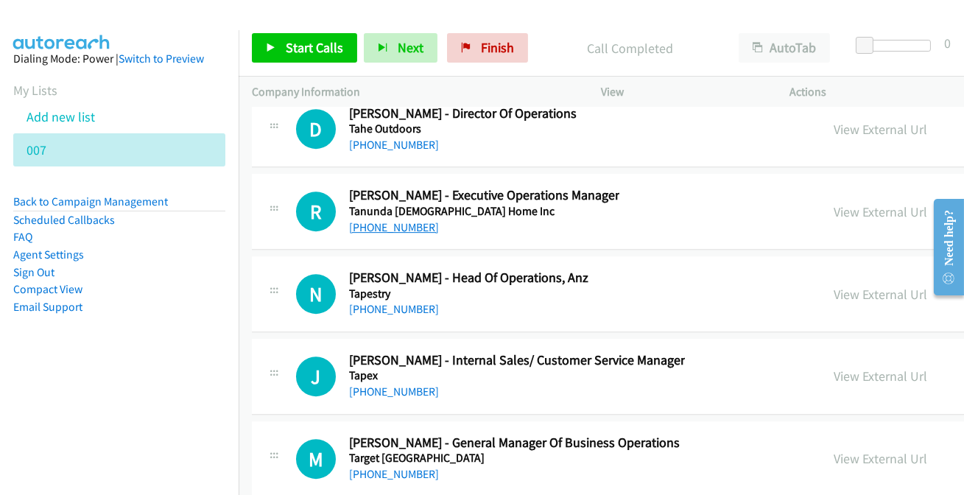
drag, startPoint x: 395, startPoint y: 192, endPoint x: 372, endPoint y: 189, distance: 23.0
click at [387, 220] on link "[PHONE_NUMBER]" at bounding box center [394, 227] width 90 height 14
click at [398, 302] on link "[PHONE_NUMBER]" at bounding box center [394, 309] width 90 height 14
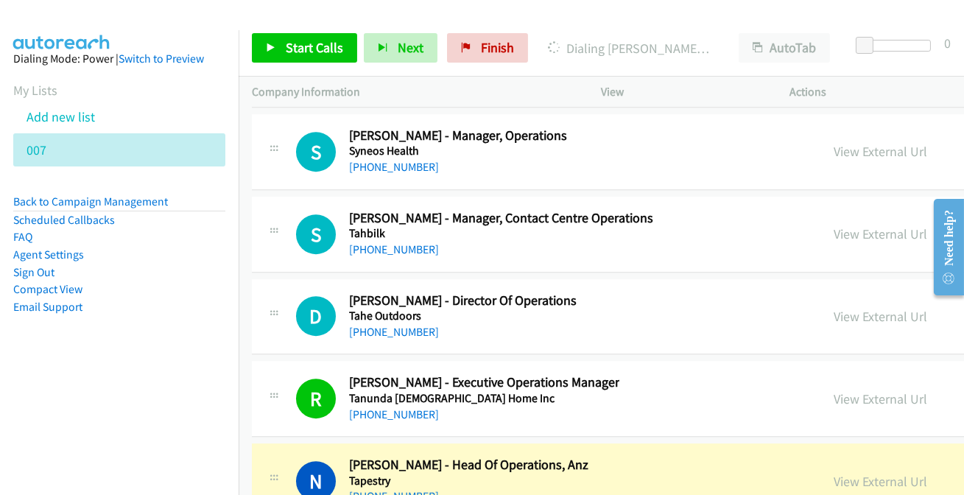
scroll to position [30141, 0]
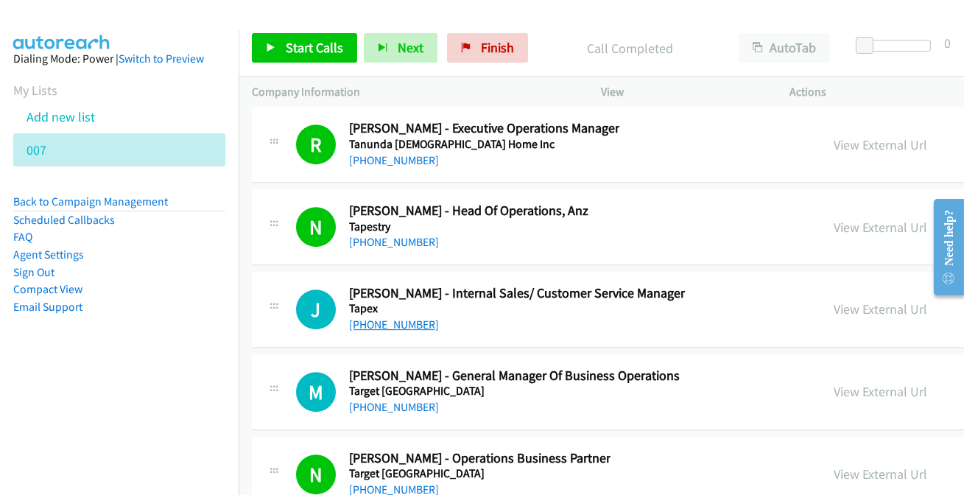
click at [403, 317] on link "[PHONE_NUMBER]" at bounding box center [394, 324] width 90 height 14
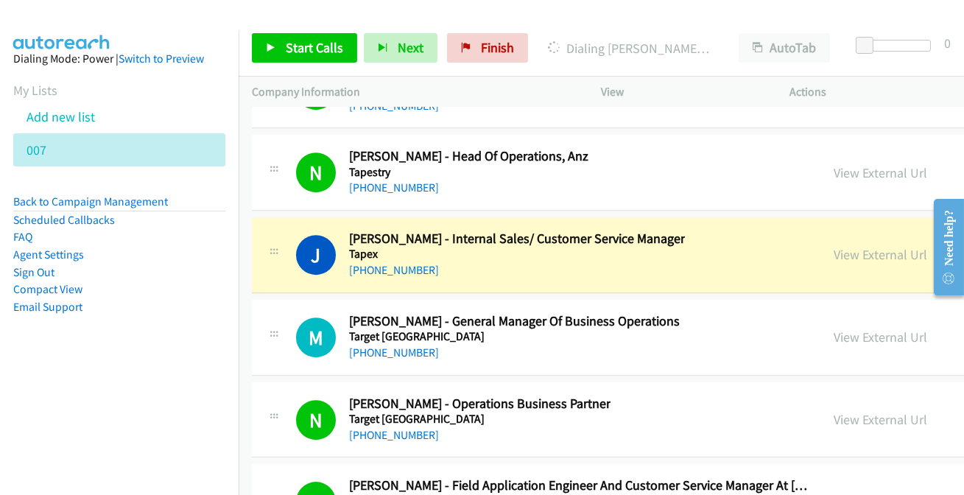
scroll to position [30208, 0]
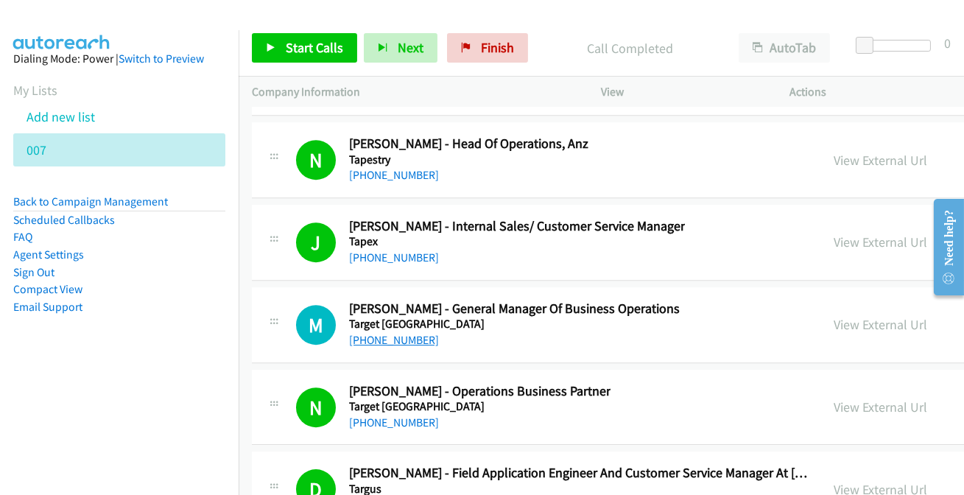
click at [401, 333] on link "[PHONE_NUMBER]" at bounding box center [394, 340] width 90 height 14
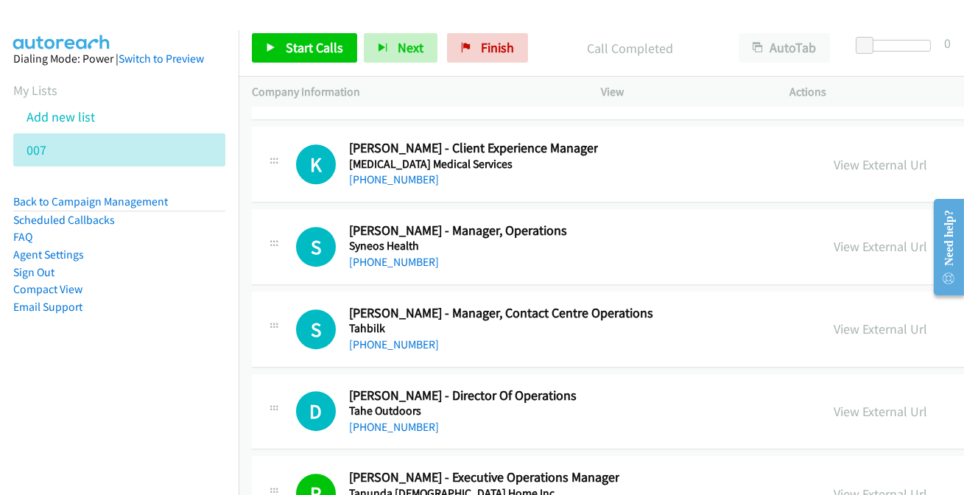
scroll to position [29806, 0]
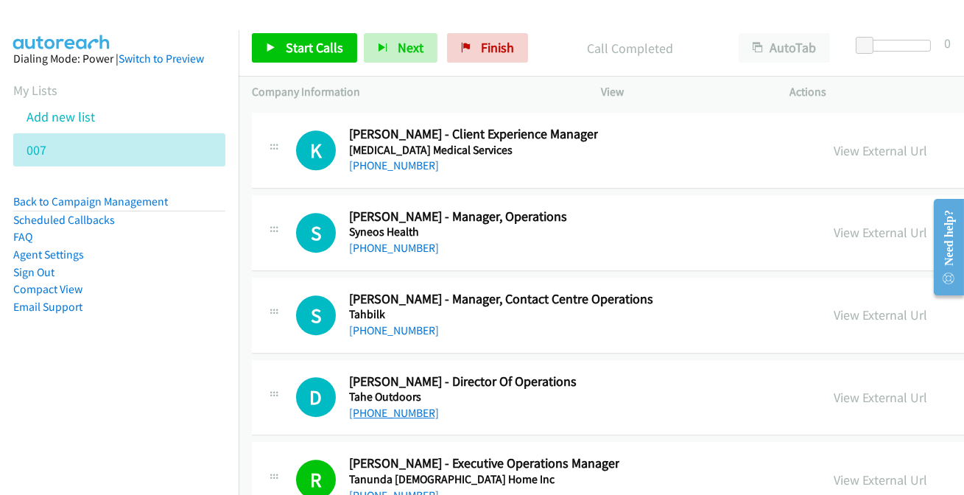
click at [384, 406] on link "[PHONE_NUMBER]" at bounding box center [394, 413] width 90 height 14
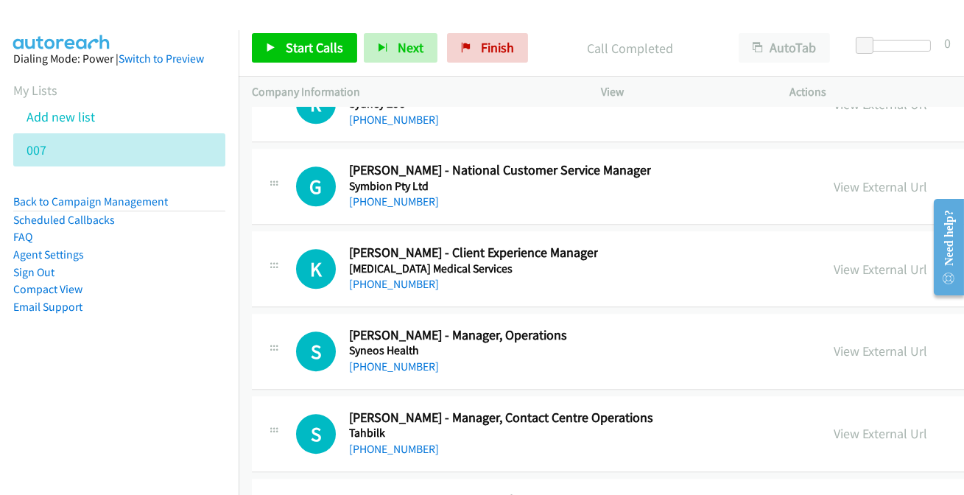
scroll to position [29672, 0]
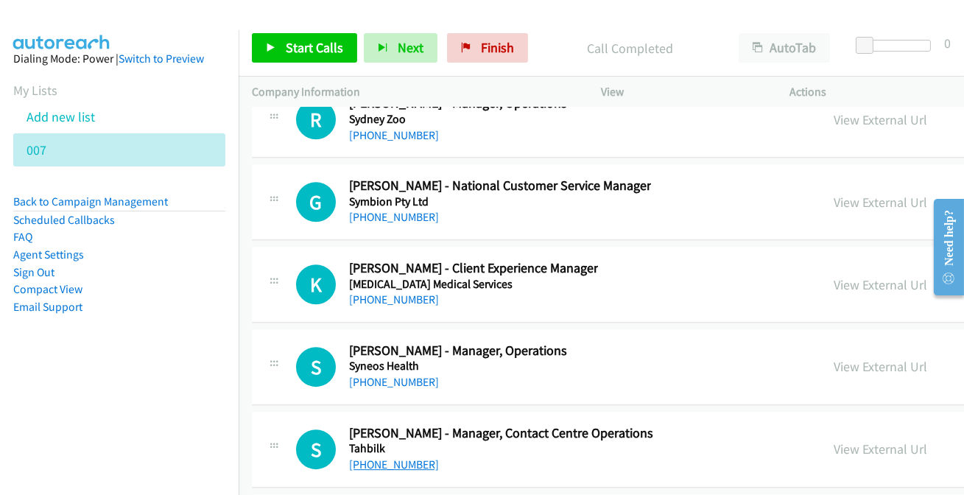
click at [398, 457] on link "[PHONE_NUMBER]" at bounding box center [394, 464] width 90 height 14
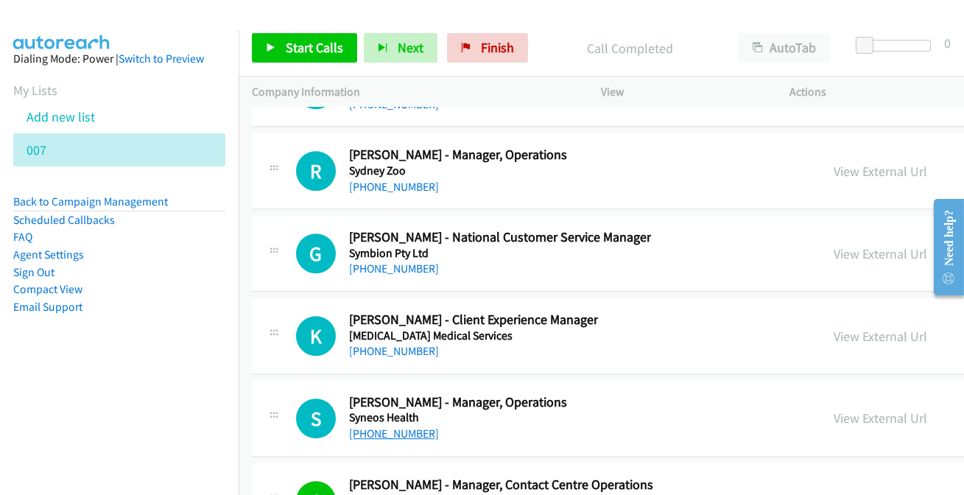
scroll to position [29605, 0]
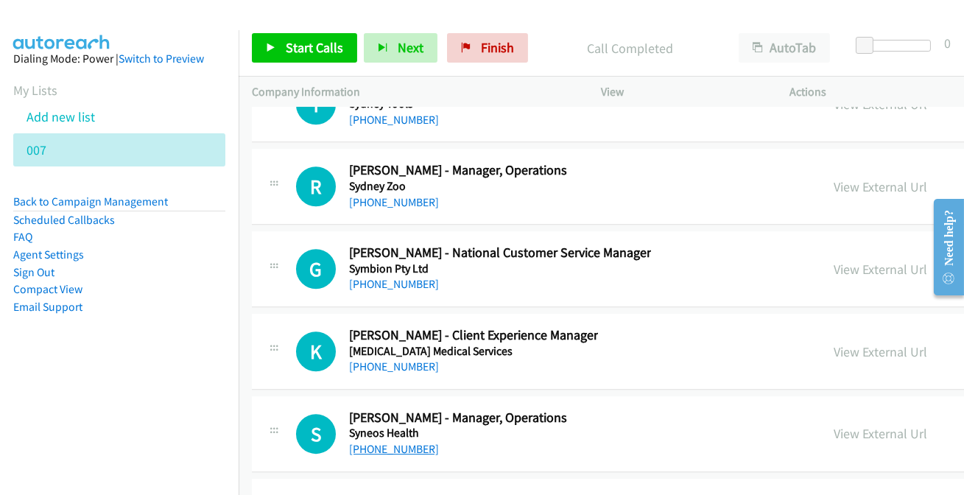
click at [398, 442] on link "[PHONE_NUMBER]" at bounding box center [394, 449] width 90 height 14
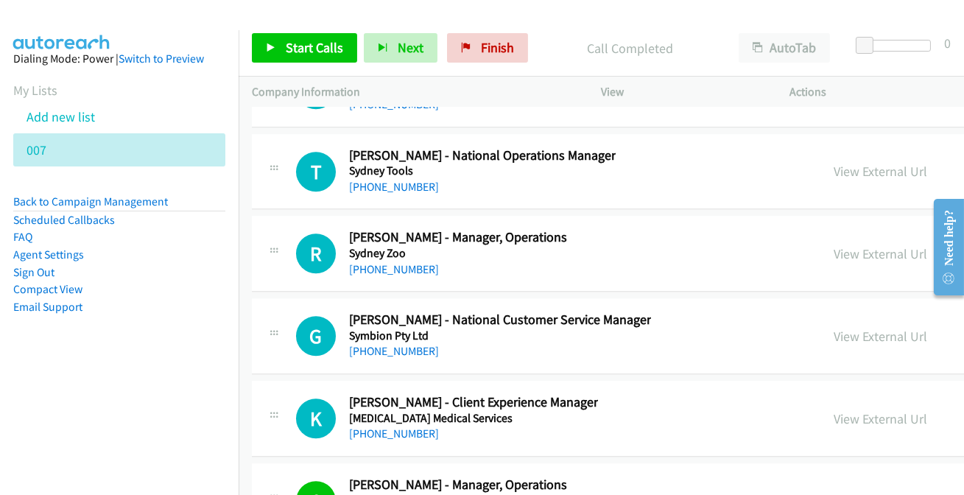
scroll to position [29472, 0]
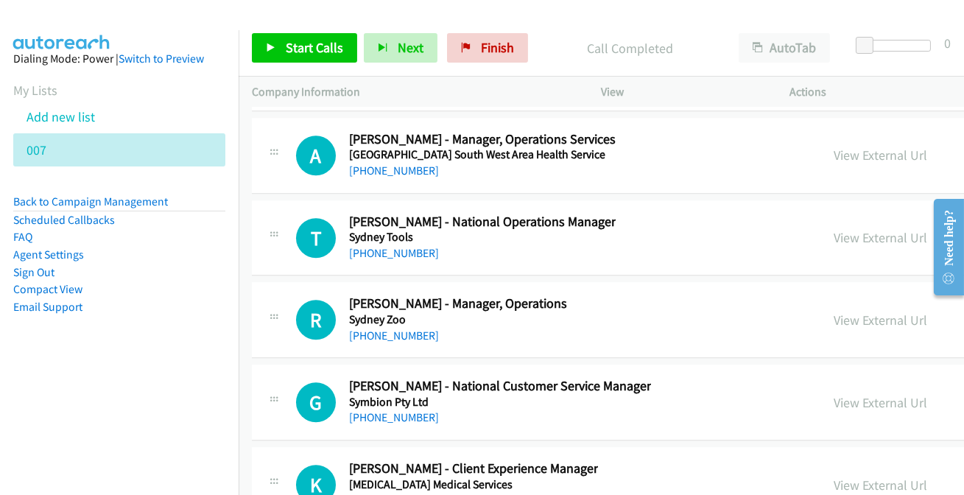
click at [405, 493] on link "[PHONE_NUMBER]" at bounding box center [394, 500] width 90 height 14
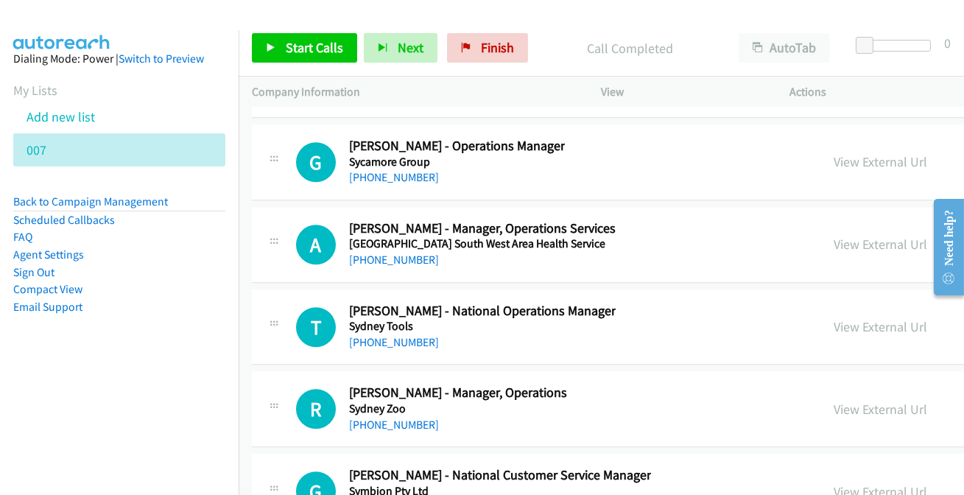
scroll to position [29405, 0]
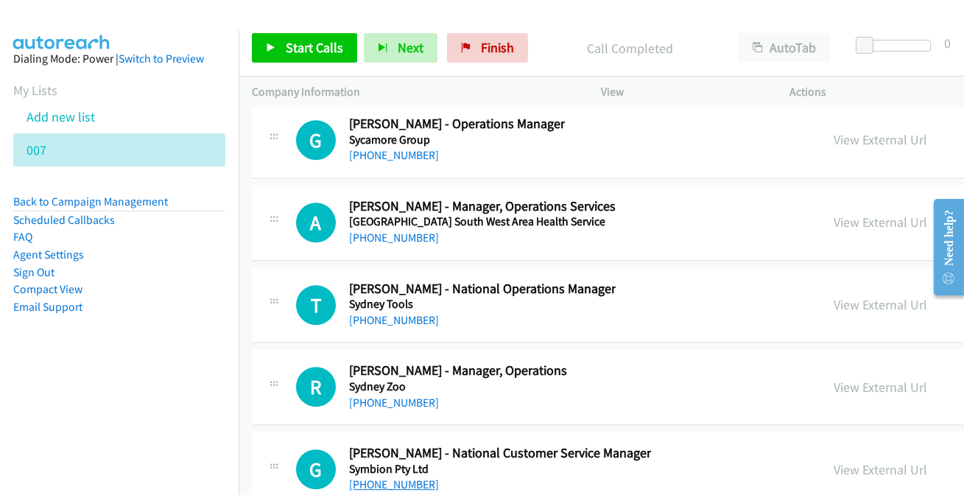
click at [385, 477] on link "[PHONE_NUMBER]" at bounding box center [394, 484] width 90 height 14
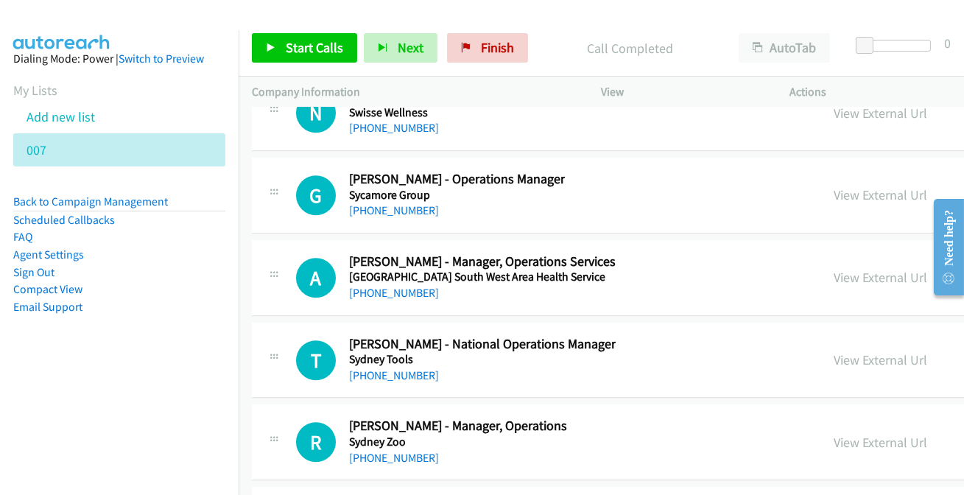
scroll to position [29338, 0]
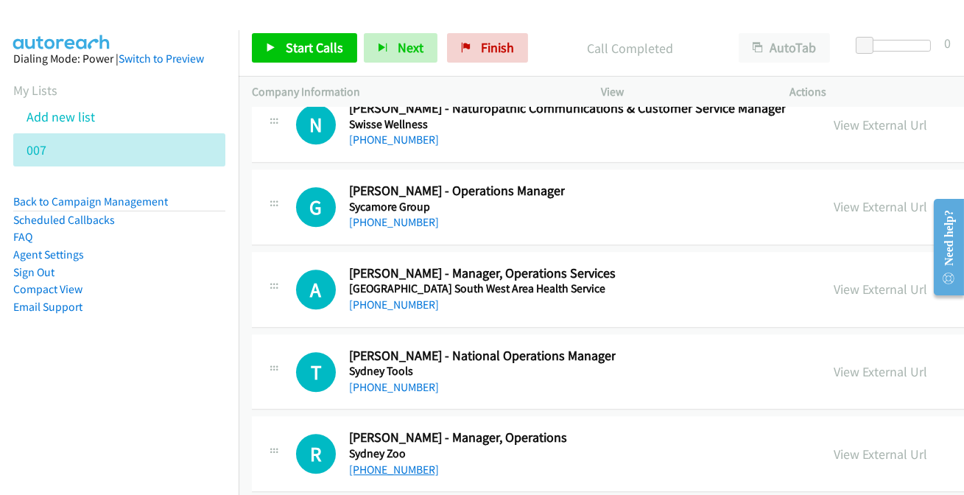
click at [397, 462] on link "[PHONE_NUMBER]" at bounding box center [394, 469] width 90 height 14
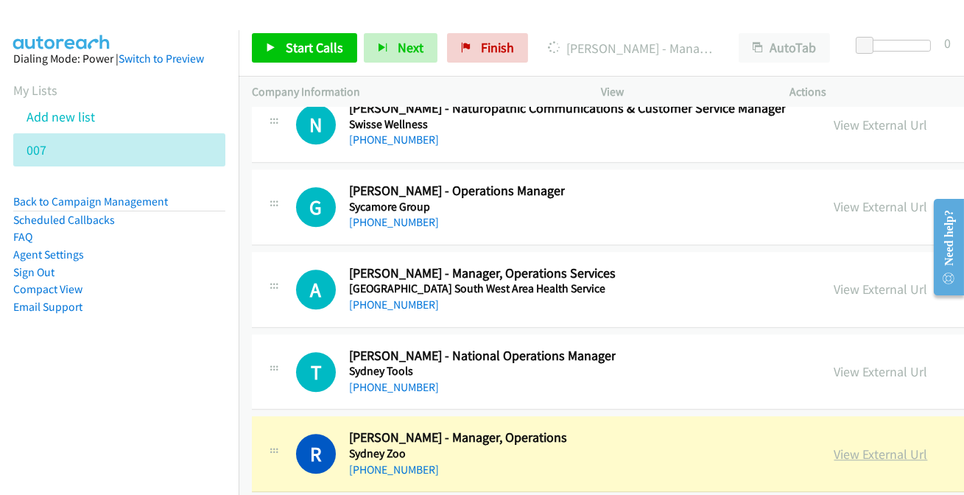
click at [878, 446] on link "View External Url" at bounding box center [881, 454] width 94 height 17
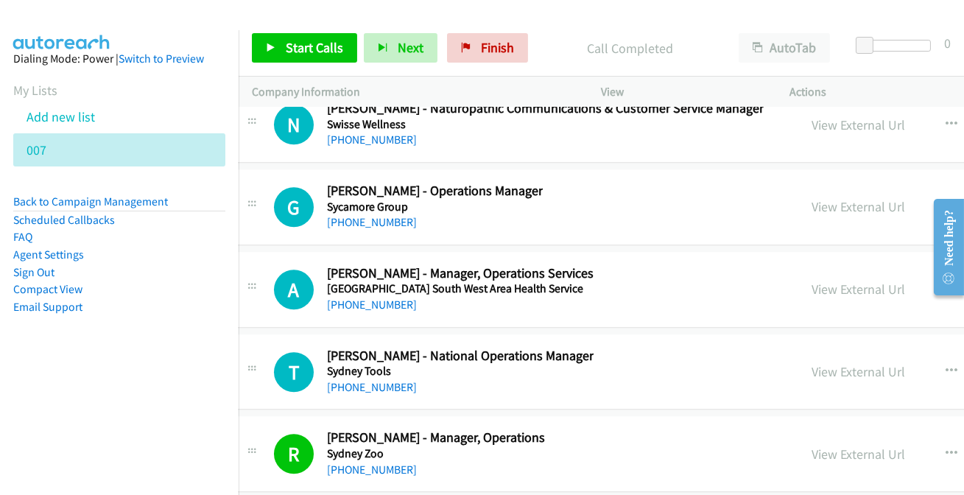
scroll to position [29338, 26]
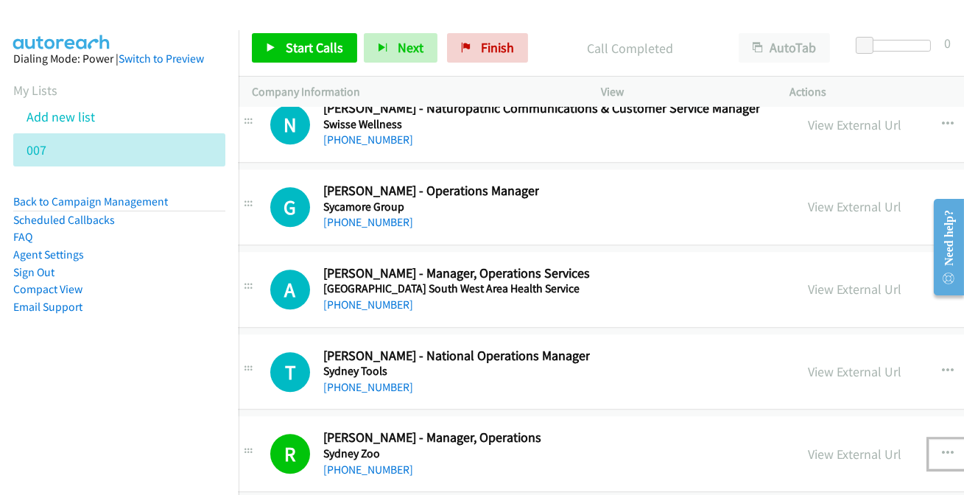
click at [947, 439] on button "button" at bounding box center [949, 453] width 40 height 29
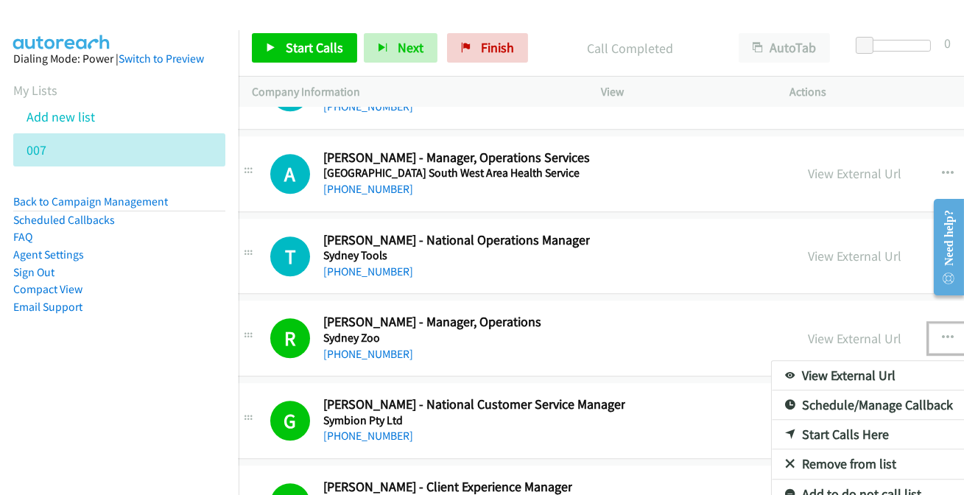
scroll to position [29472, 26]
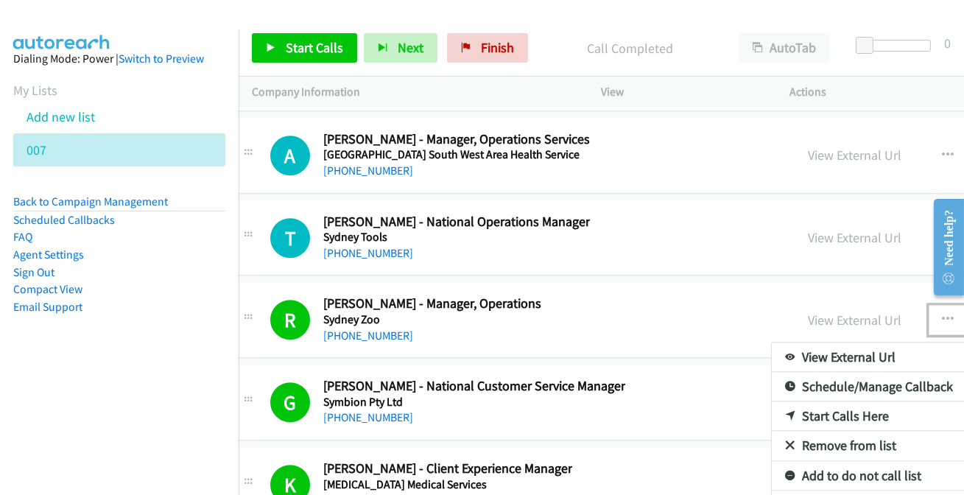
click at [878, 461] on link "Add to do not call list" at bounding box center [870, 475] width 196 height 29
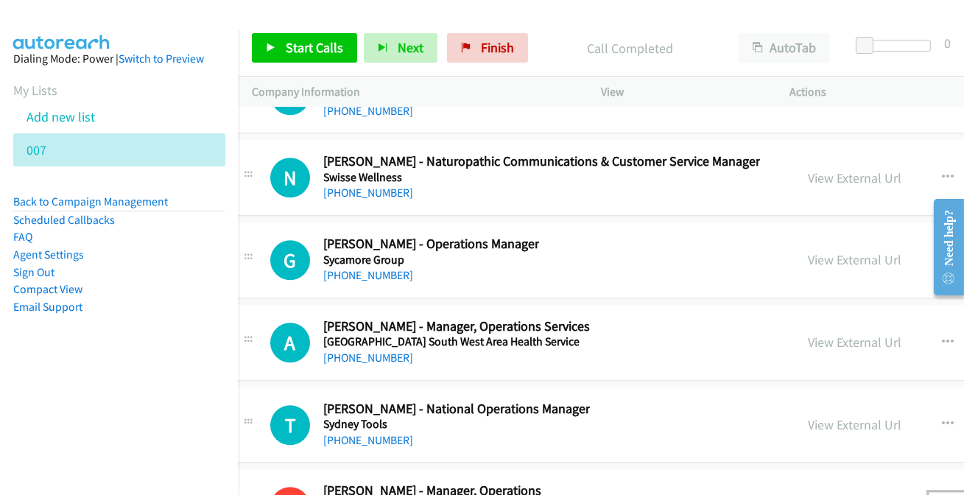
scroll to position [29271, 26]
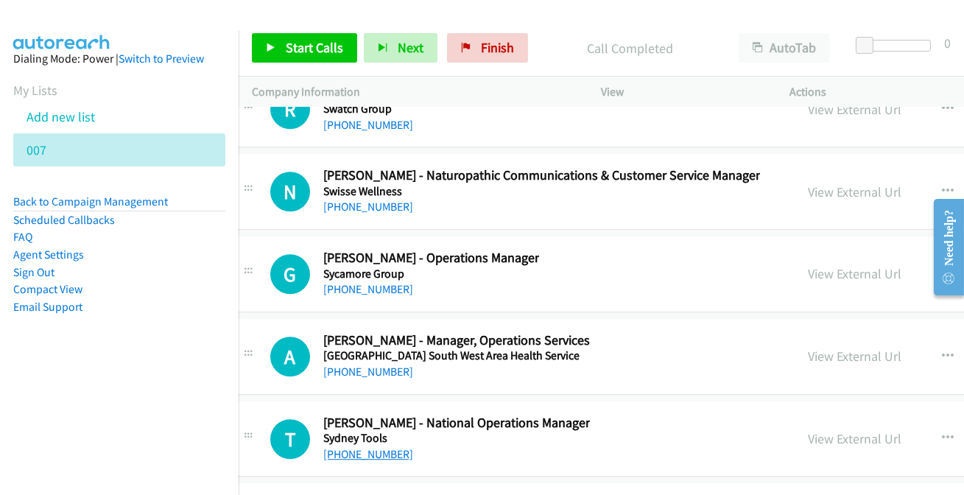
click at [373, 447] on link "[PHONE_NUMBER]" at bounding box center [368, 454] width 90 height 14
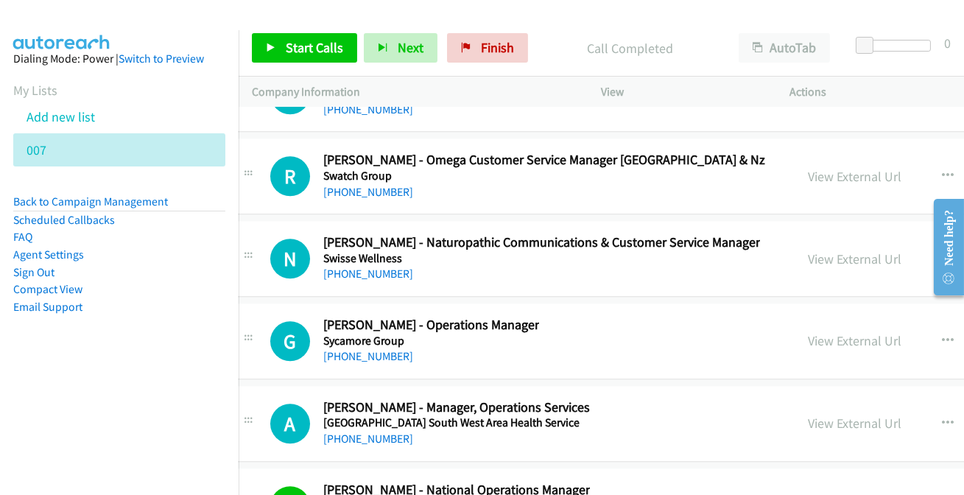
scroll to position [29137, 26]
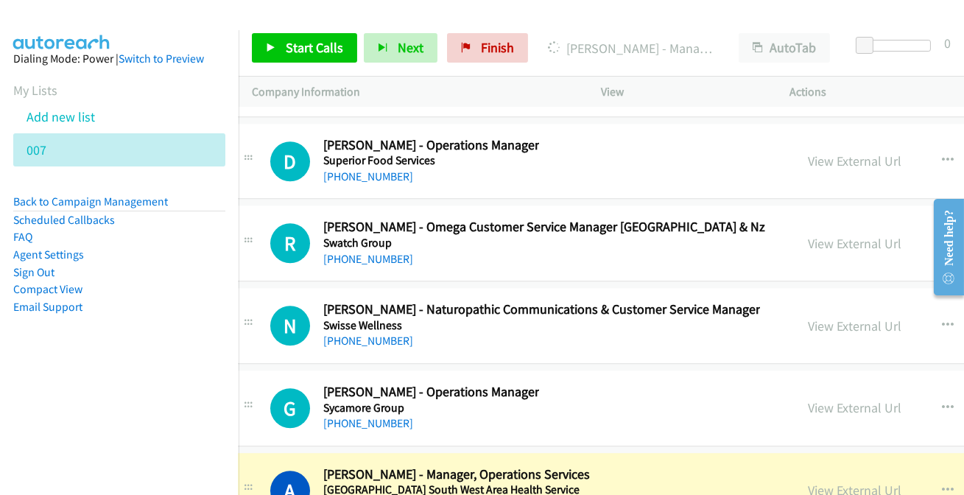
click at [873, 482] on link "View External Url" at bounding box center [856, 490] width 94 height 17
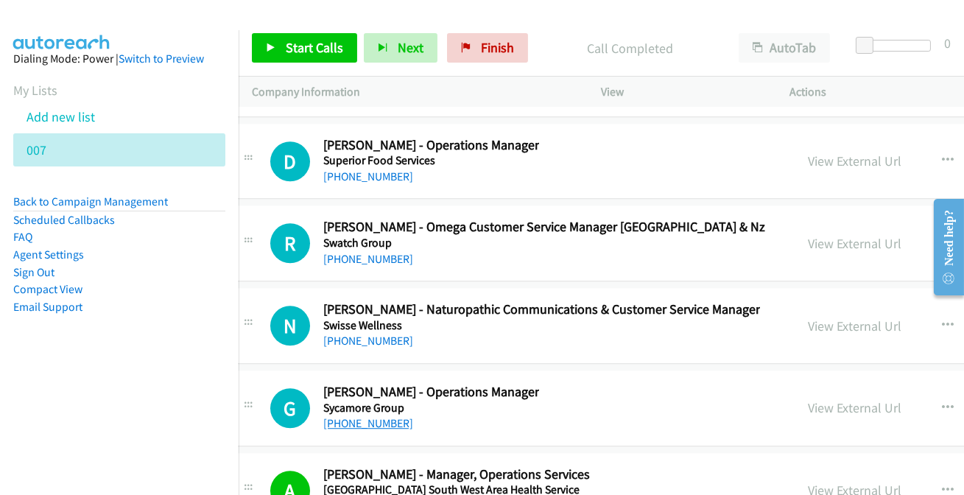
click at [376, 416] on link "[PHONE_NUMBER]" at bounding box center [368, 423] width 90 height 14
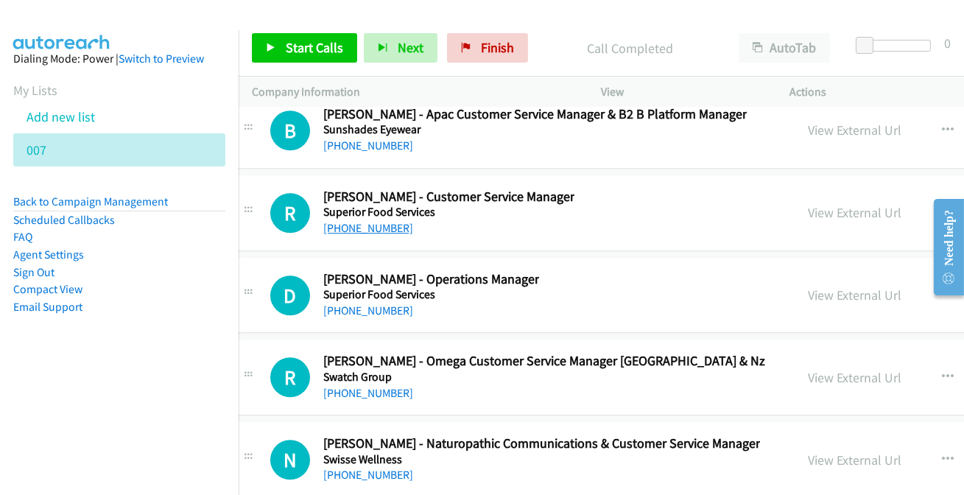
click at [356, 221] on link "[PHONE_NUMBER]" at bounding box center [368, 228] width 90 height 14
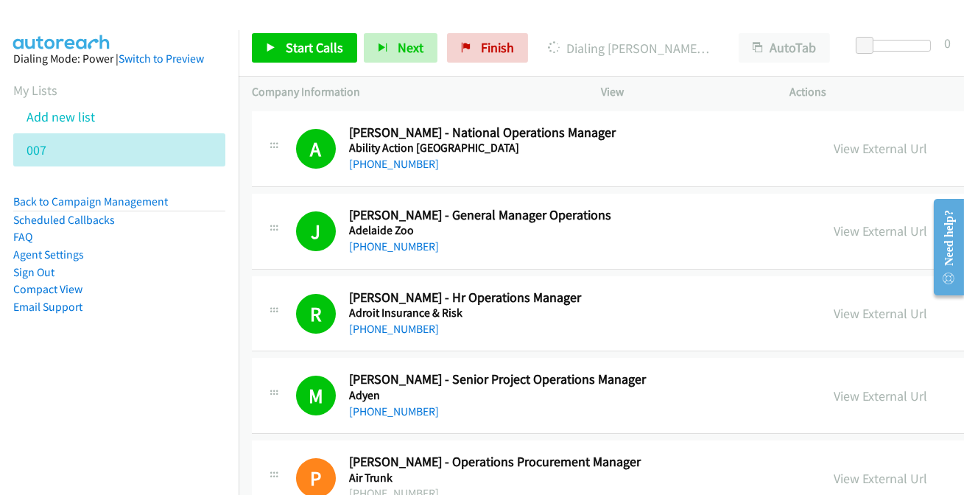
scroll to position [29003, 26]
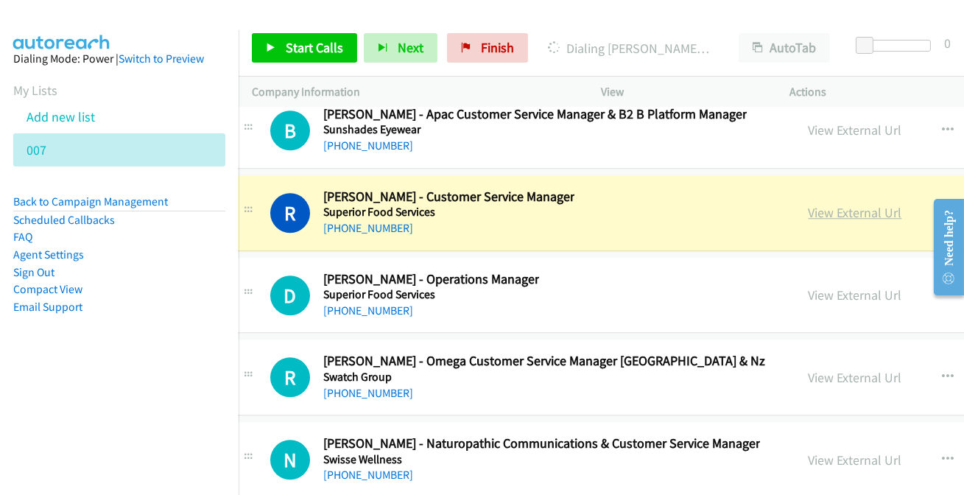
click at [847, 204] on link "View External Url" at bounding box center [856, 212] width 94 height 17
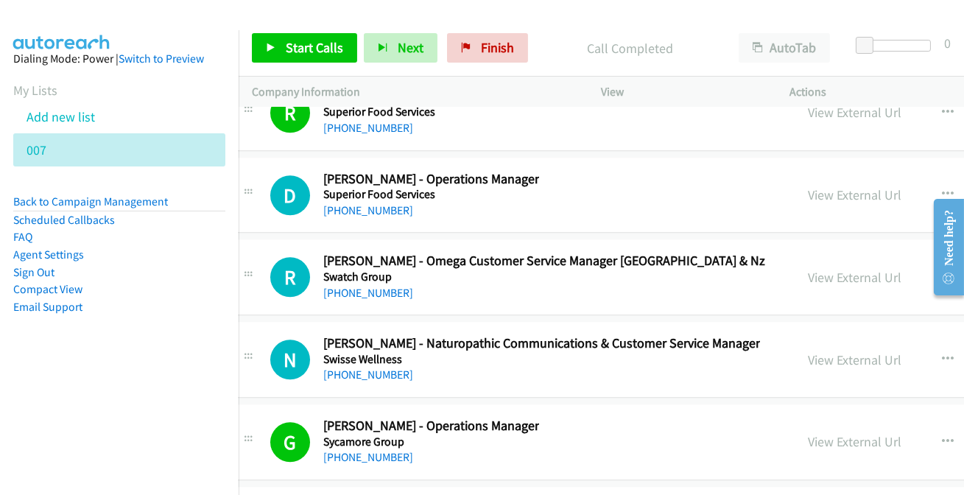
scroll to position [29070, 26]
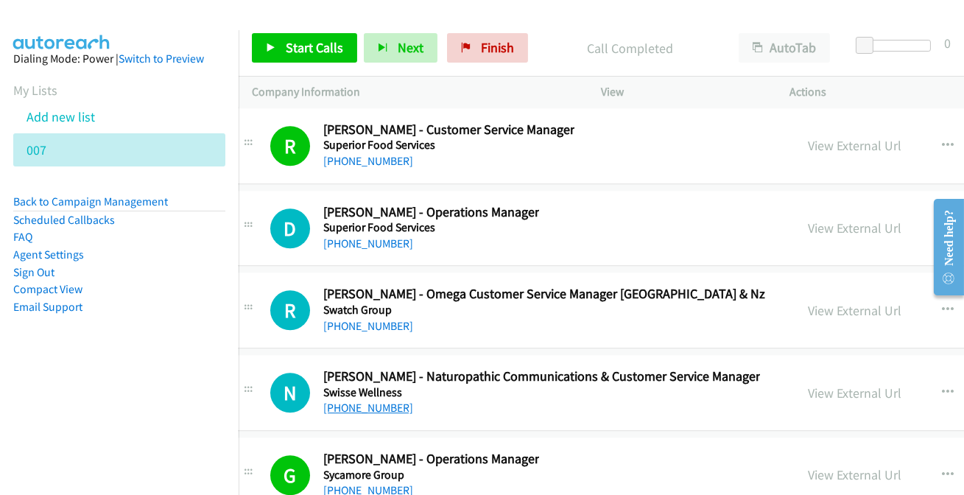
click at [377, 401] on link "[PHONE_NUMBER]" at bounding box center [368, 408] width 90 height 14
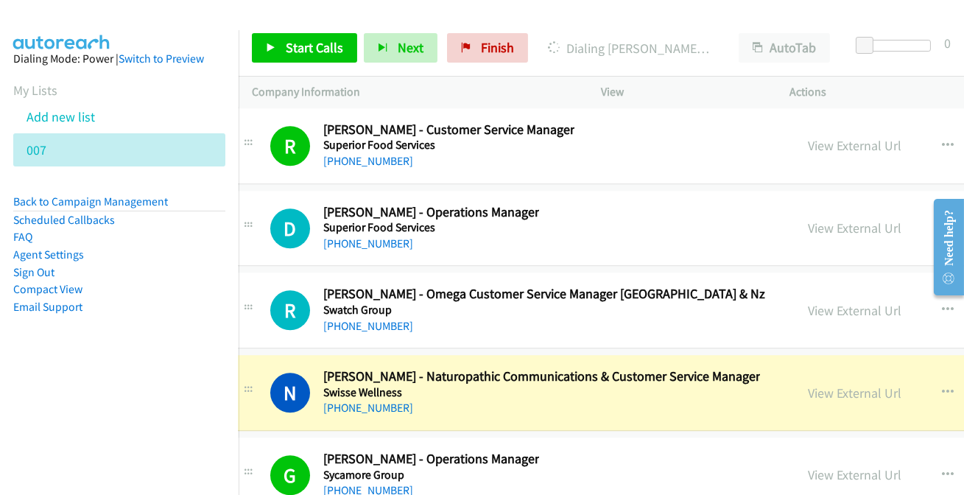
scroll to position [29003, 26]
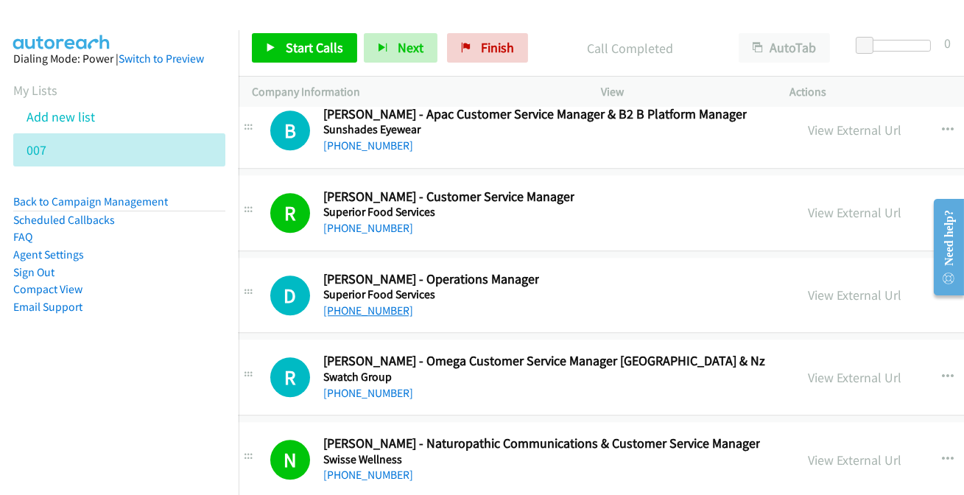
click at [334, 303] on link "[PHONE_NUMBER]" at bounding box center [368, 310] width 90 height 14
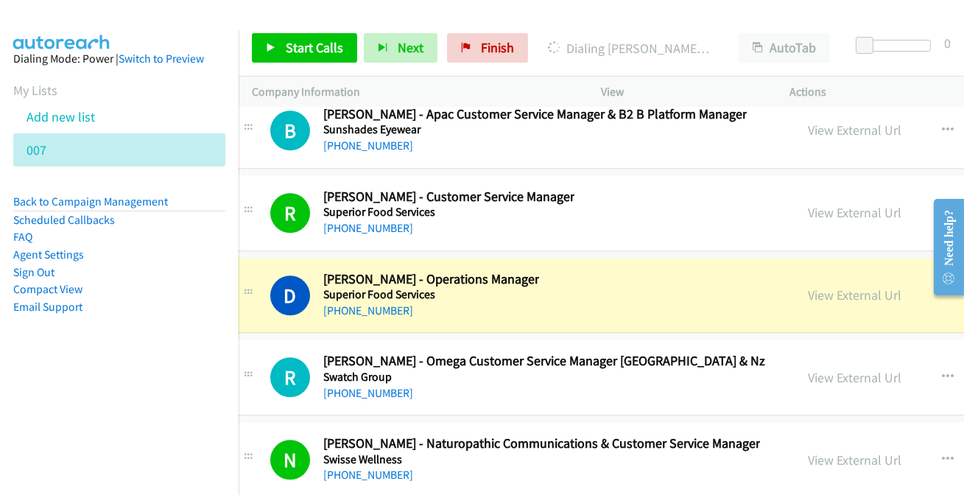
scroll to position [28936, 26]
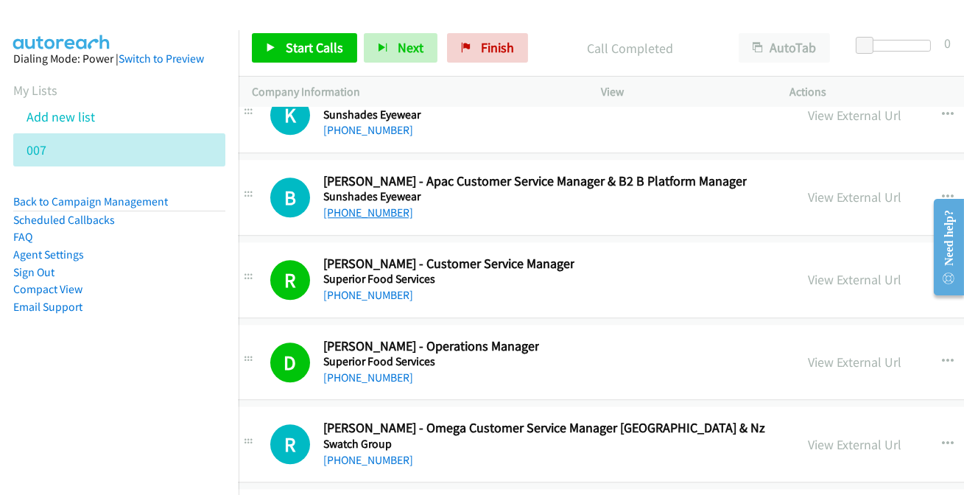
click at [383, 205] on link "[PHONE_NUMBER]" at bounding box center [368, 212] width 90 height 14
click at [348, 453] on link "[PHONE_NUMBER]" at bounding box center [368, 460] width 90 height 14
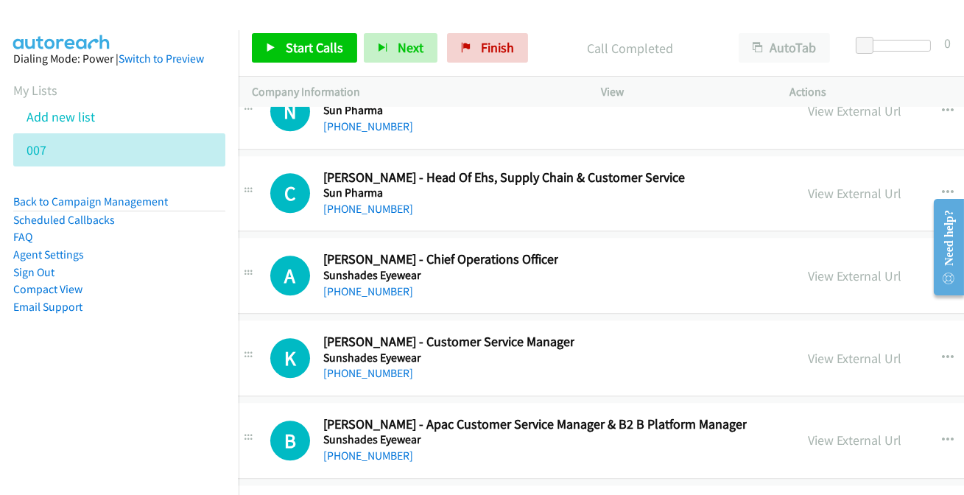
scroll to position [28668, 26]
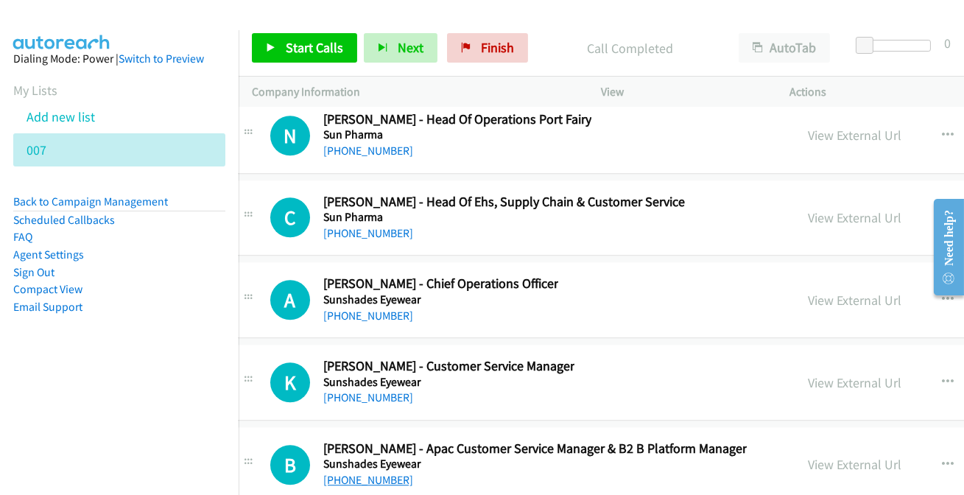
click at [367, 473] on link "[PHONE_NUMBER]" at bounding box center [368, 480] width 90 height 14
